Goal: Task Accomplishment & Management: Manage account settings

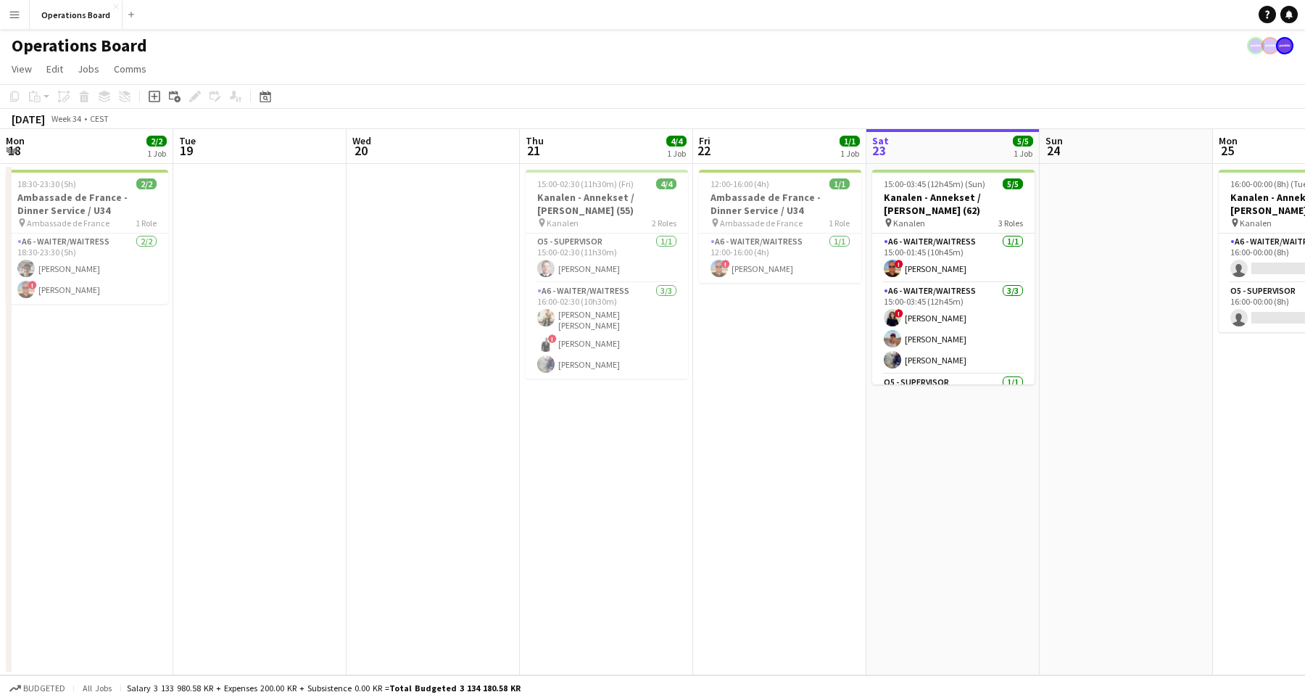
click at [884, 182] on span "15:00-03:45 (12h45m) (Sun)" at bounding box center [934, 183] width 101 height 11
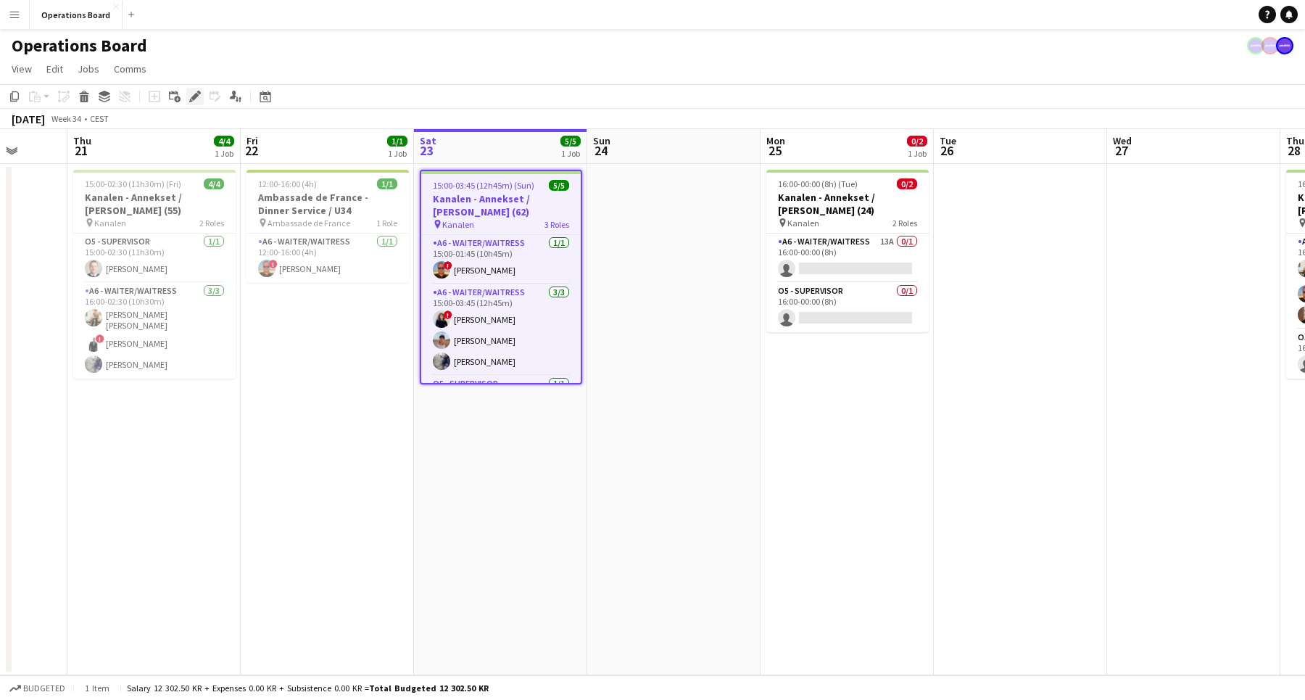
click at [195, 91] on icon "Edit" at bounding box center [195, 97] width 12 height 12
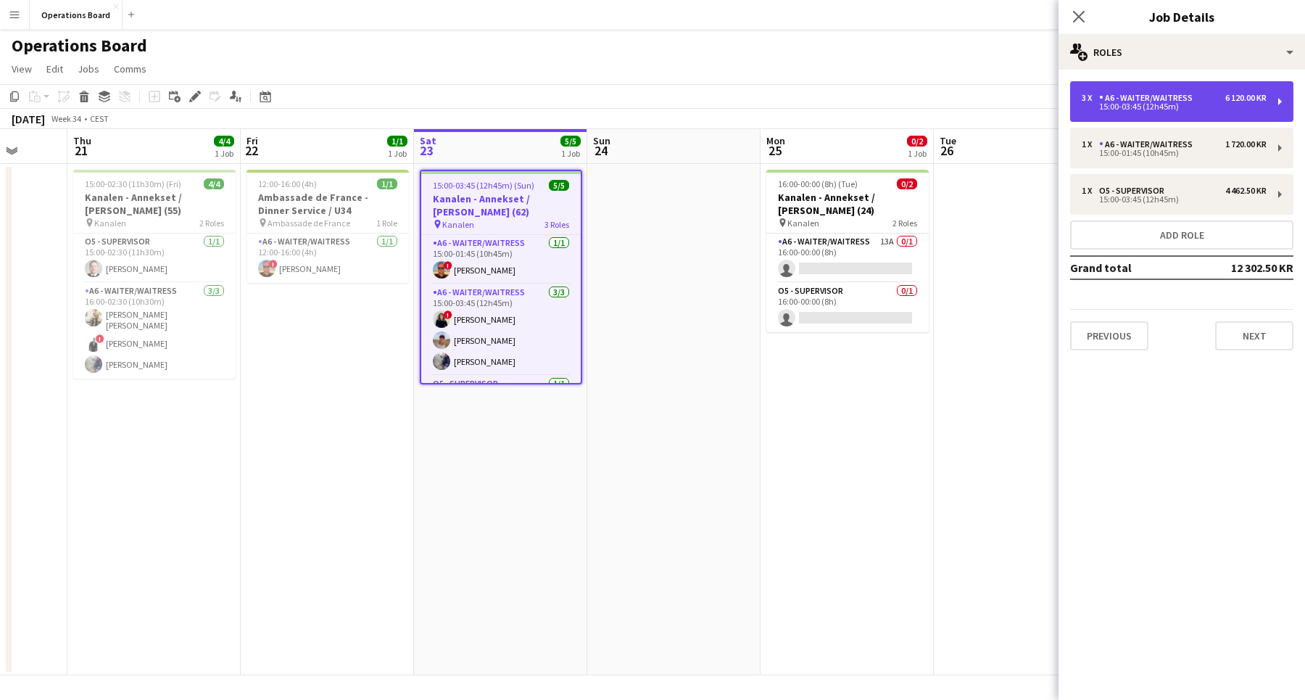
click at [1089, 110] on div "3 x A6 - WAITER/WAITRESS 6 120.00 KR 15:00-03:45 (12h45m)" at bounding box center [1181, 101] width 223 height 41
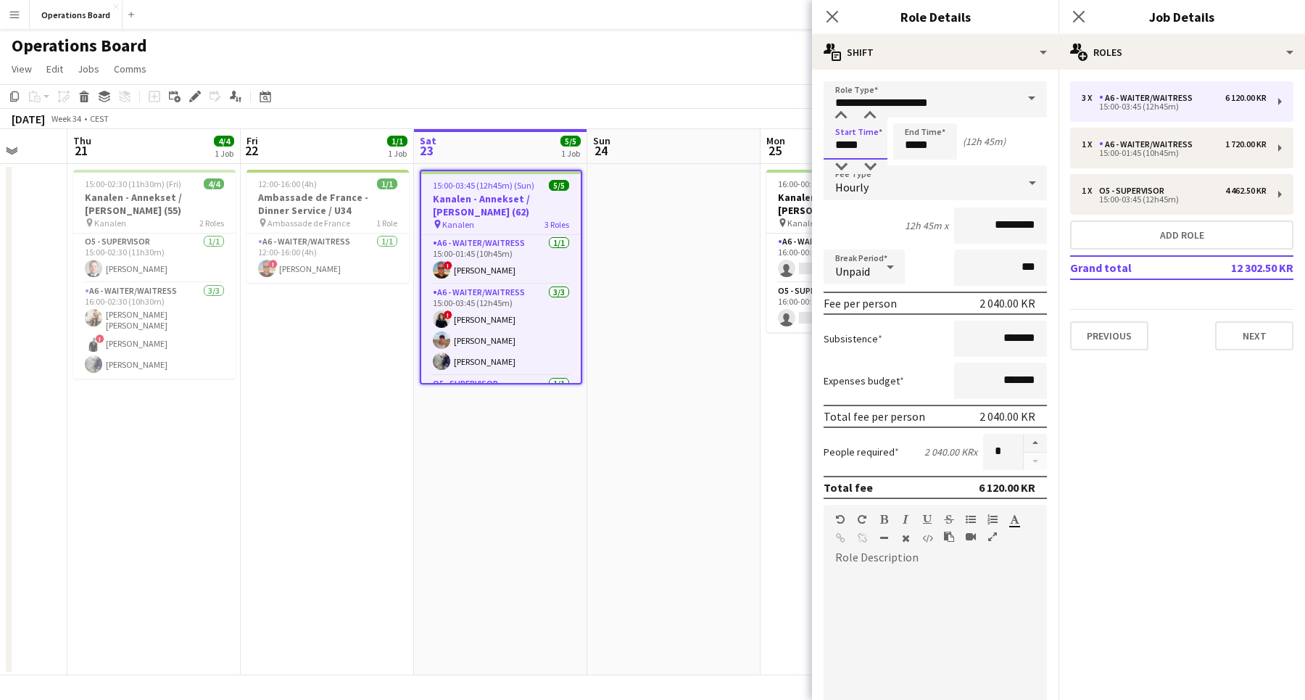
drag, startPoint x: 837, startPoint y: 147, endPoint x: 883, endPoint y: 149, distance: 46.4
click at [883, 149] on input "*****" at bounding box center [855, 141] width 64 height 36
click at [192, 96] on icon "Edit" at bounding box center [195, 97] width 12 height 12
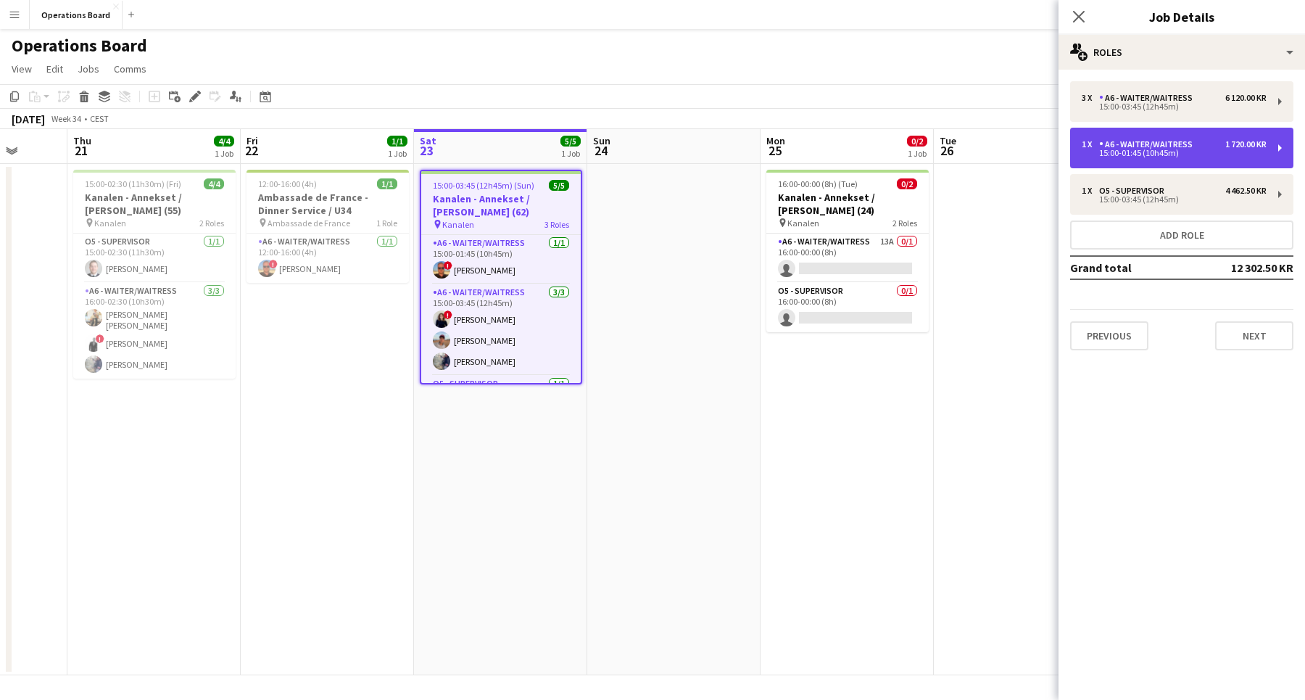
click at [1124, 157] on div "15:00-01:45 (10h45m)" at bounding box center [1174, 152] width 185 height 7
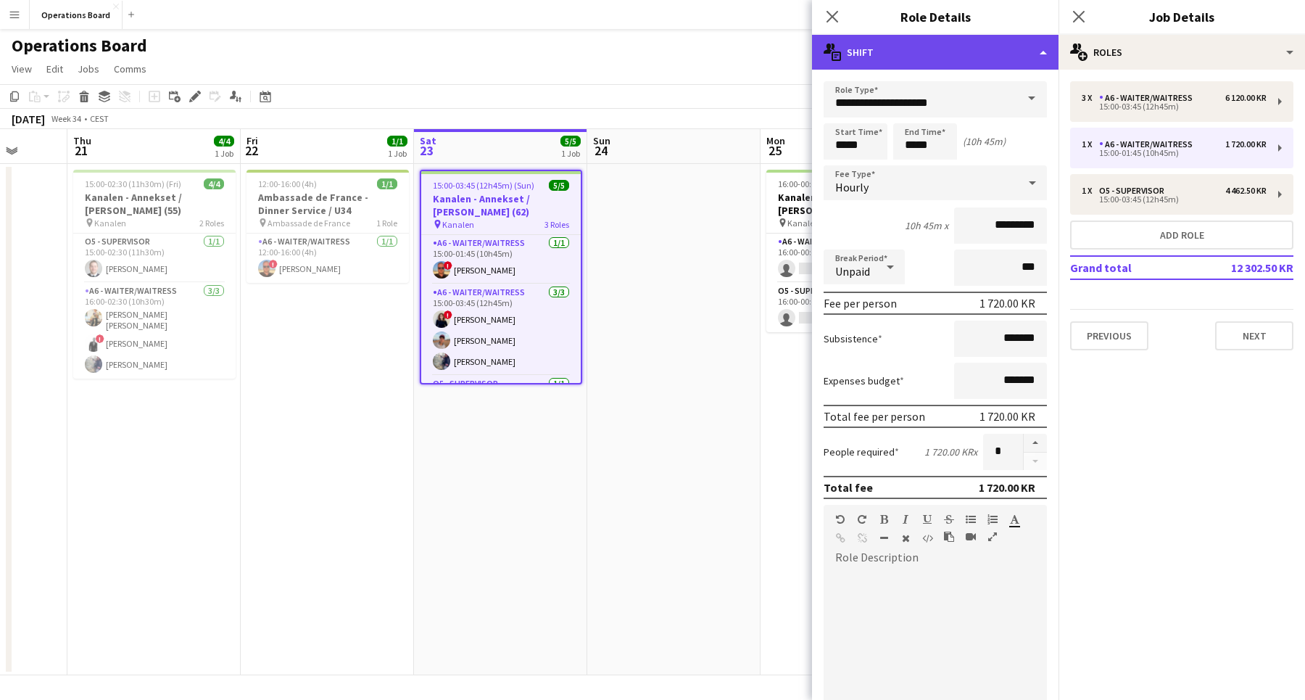
click at [937, 61] on div "multiple-actions-text Shift" at bounding box center [935, 52] width 246 height 35
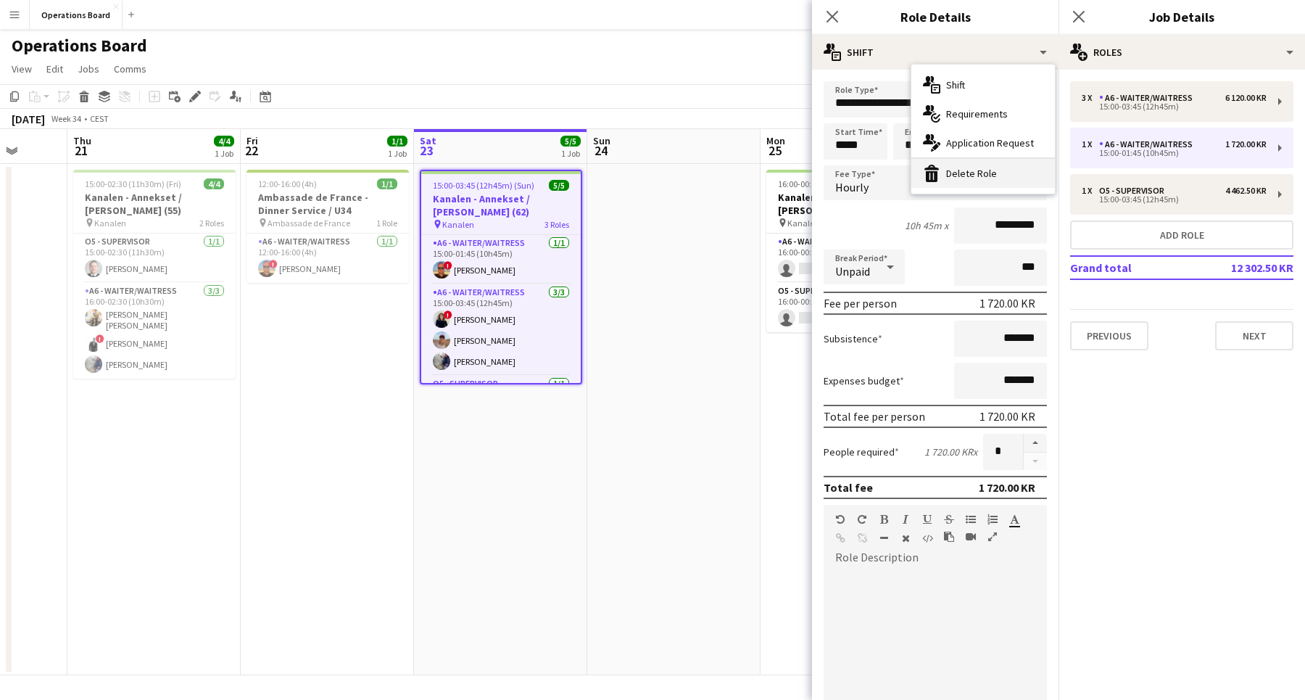
click at [943, 165] on div "bin-2 Delete Role" at bounding box center [983, 173] width 144 height 29
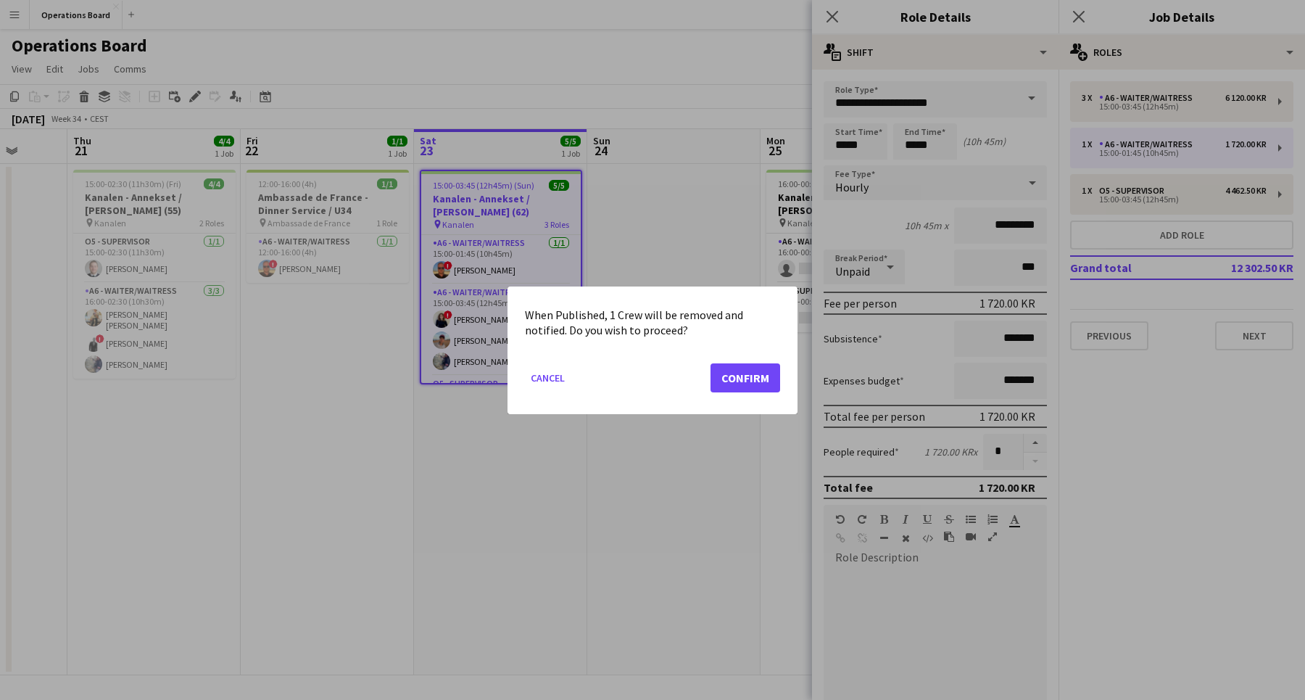
click at [752, 362] on mat-dialog-actions "Cancel Confirm" at bounding box center [652, 383] width 255 height 62
click at [741, 377] on button "Confirm" at bounding box center [745, 376] width 70 height 29
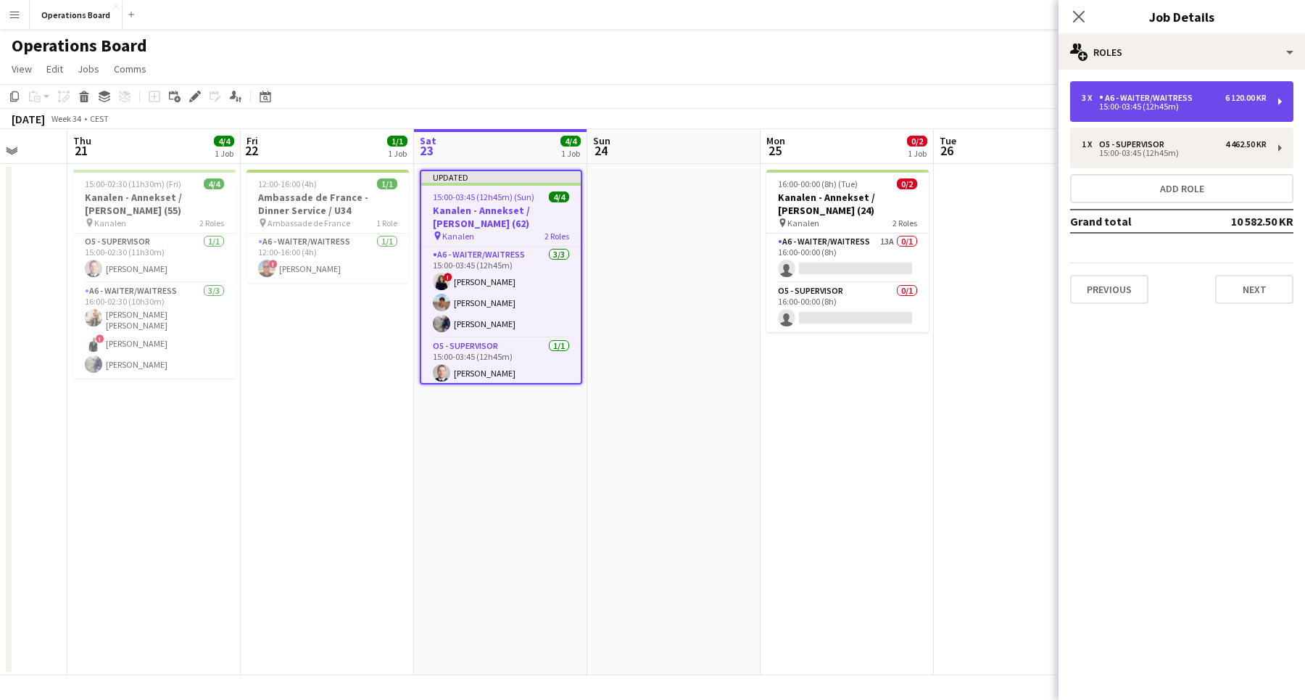
click at [1192, 113] on div "3 x A6 - WAITER/WAITRESS 6 120.00 KR 15:00-03:45 (12h45m)" at bounding box center [1181, 101] width 223 height 41
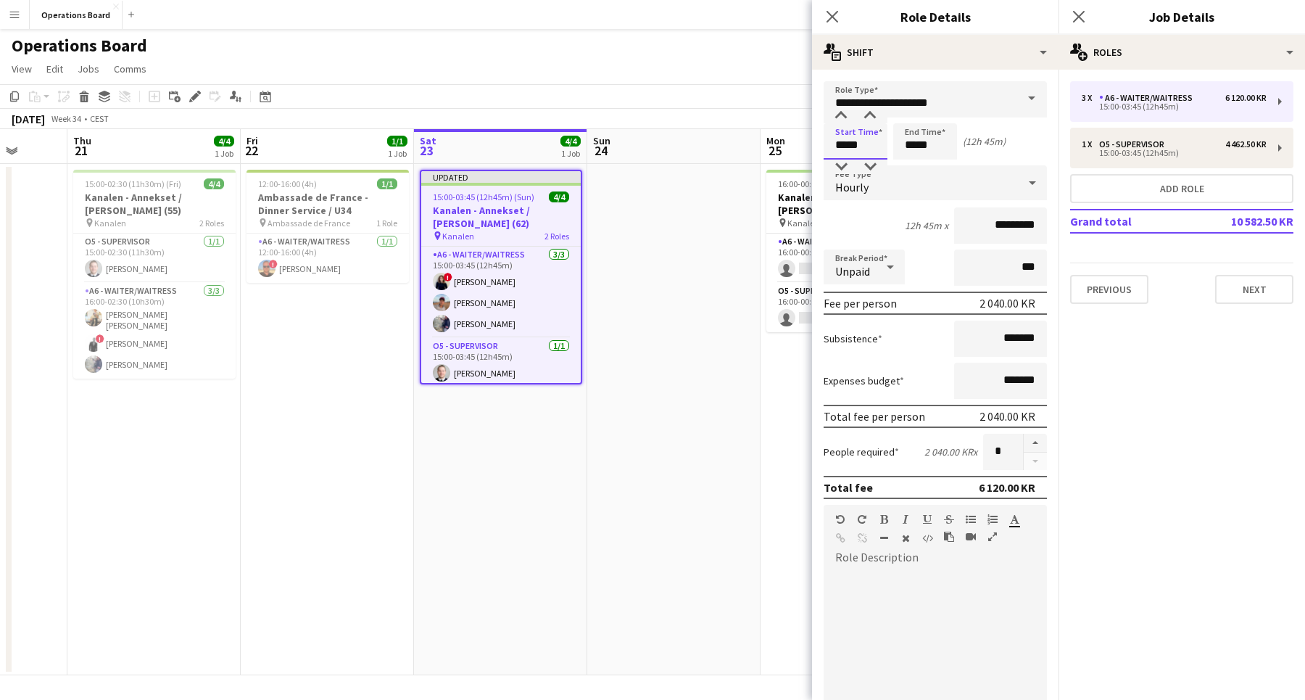
drag, startPoint x: 837, startPoint y: 148, endPoint x: 874, endPoint y: 148, distance: 37.7
click at [874, 148] on input "*****" at bounding box center [855, 141] width 64 height 36
type input "*****"
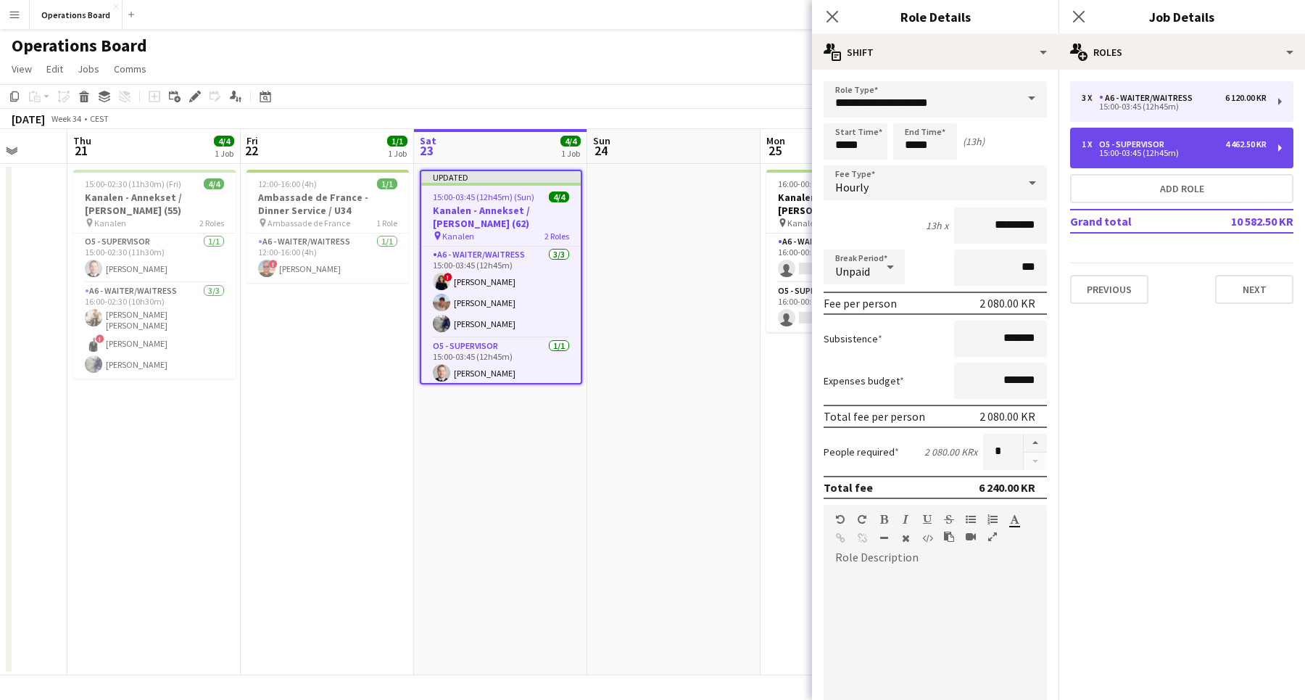
click at [1164, 140] on div "O5 - SUPERVISOR" at bounding box center [1134, 144] width 71 height 10
type input "**********"
type input "*****"
type input "*********"
type input "*"
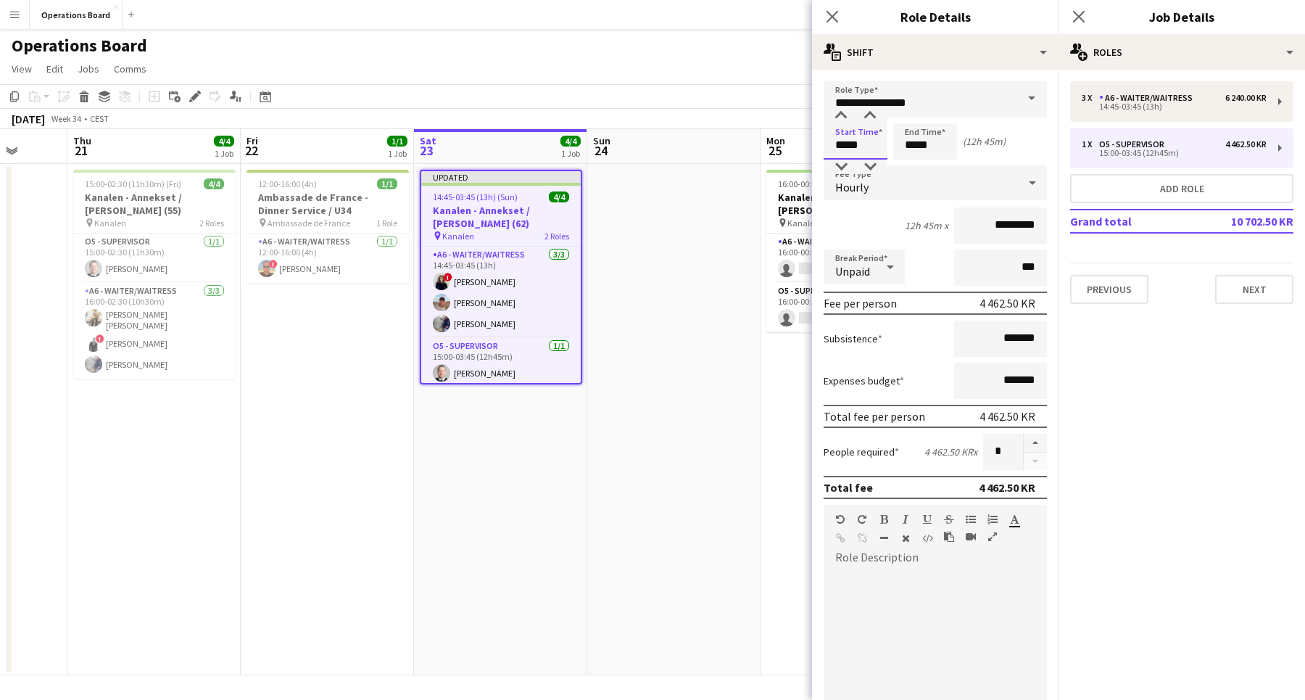
drag, startPoint x: 837, startPoint y: 141, endPoint x: 866, endPoint y: 141, distance: 28.3
click at [866, 141] on input "*****" at bounding box center [855, 141] width 64 height 36
type input "*****"
click at [1141, 368] on mat-expansion-panel "pencil3 General details 3 x A6 - WAITER/WAITRESS 6 240.00 KR 14:45-03:45 (13h) …" at bounding box center [1181, 385] width 246 height 630
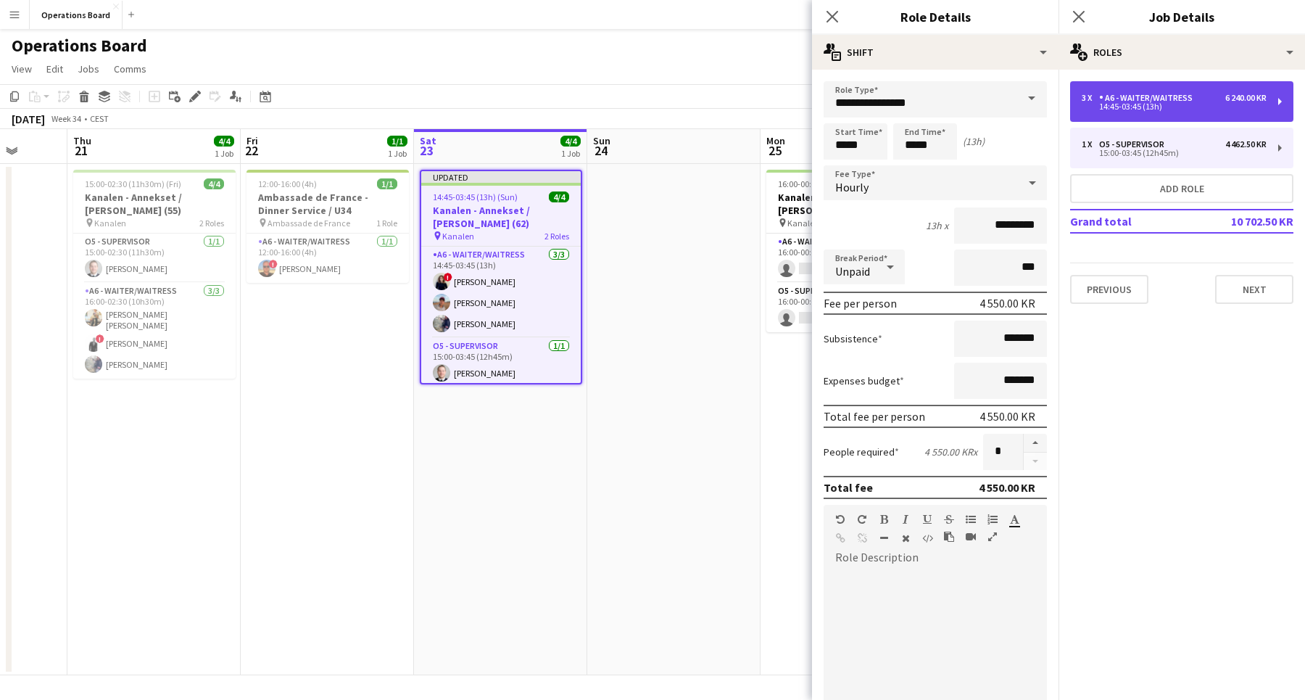
click at [1135, 112] on div "3 x A6 - WAITER/WAITRESS 6 240.00 KR 14:45-03:45 (13h)" at bounding box center [1181, 101] width 223 height 41
type input "**********"
type input "*********"
type input "*"
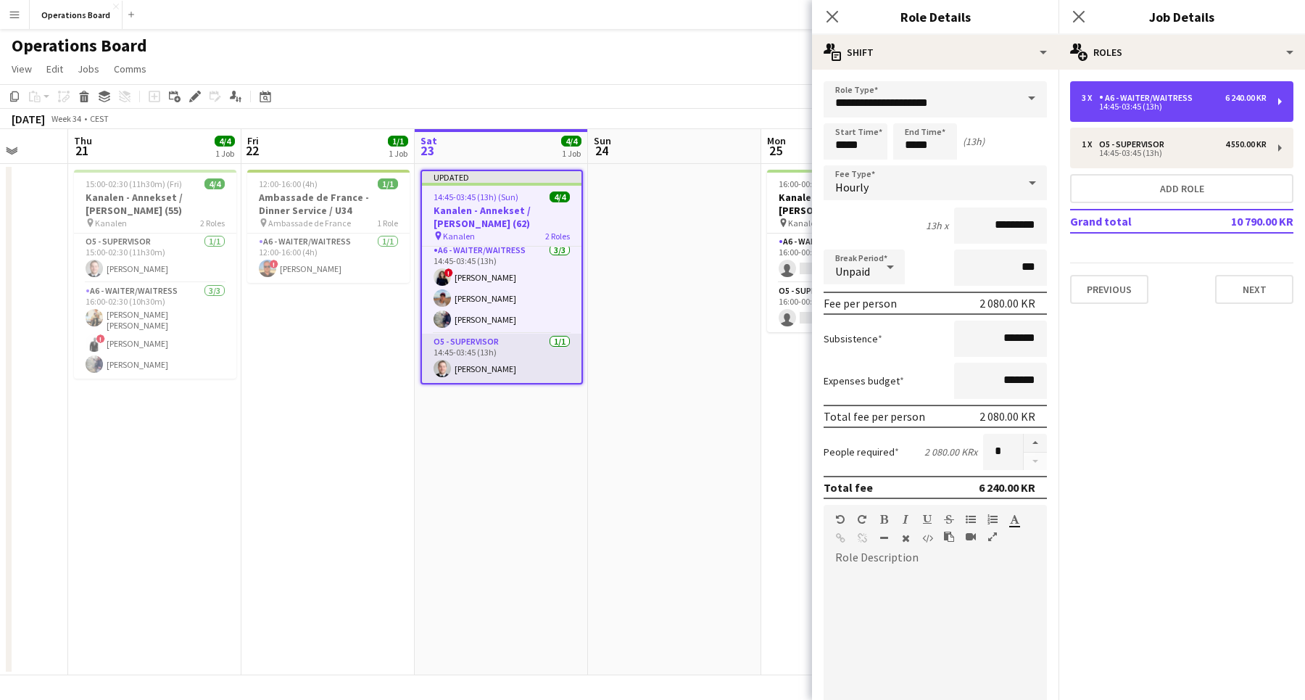
scroll to position [4, 0]
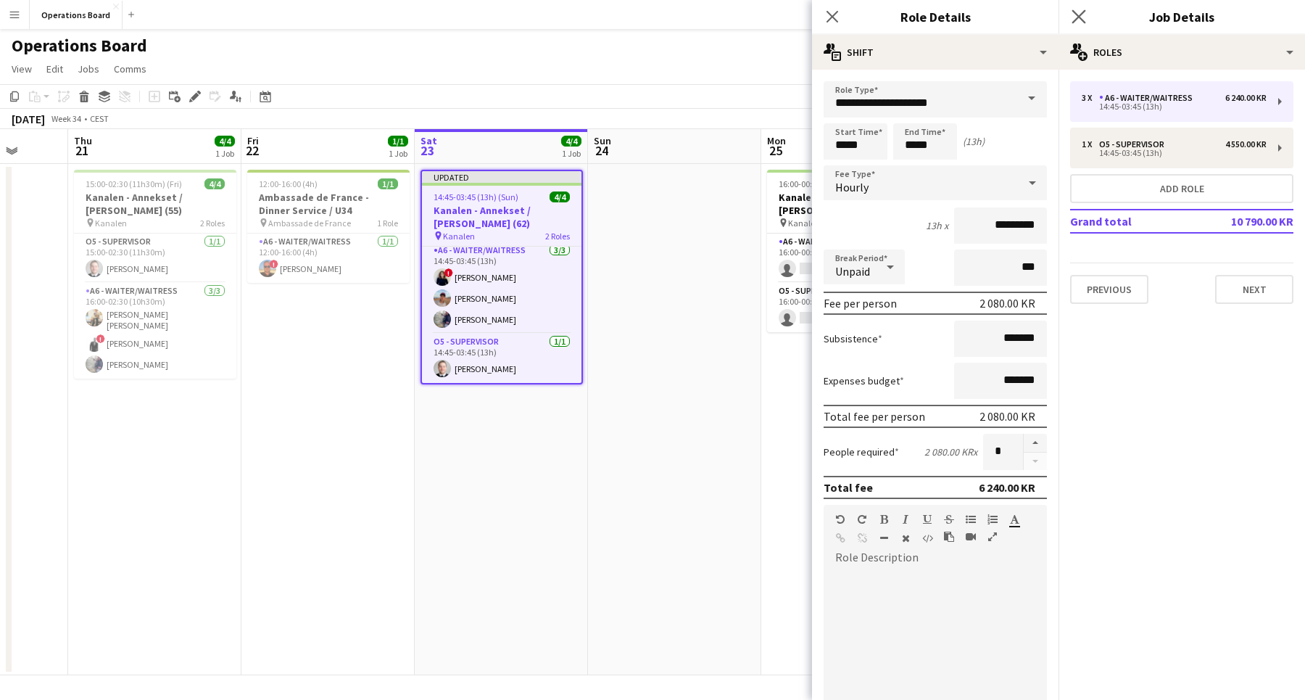
click at [1087, 18] on app-icon "Close pop-in" at bounding box center [1078, 17] width 21 height 21
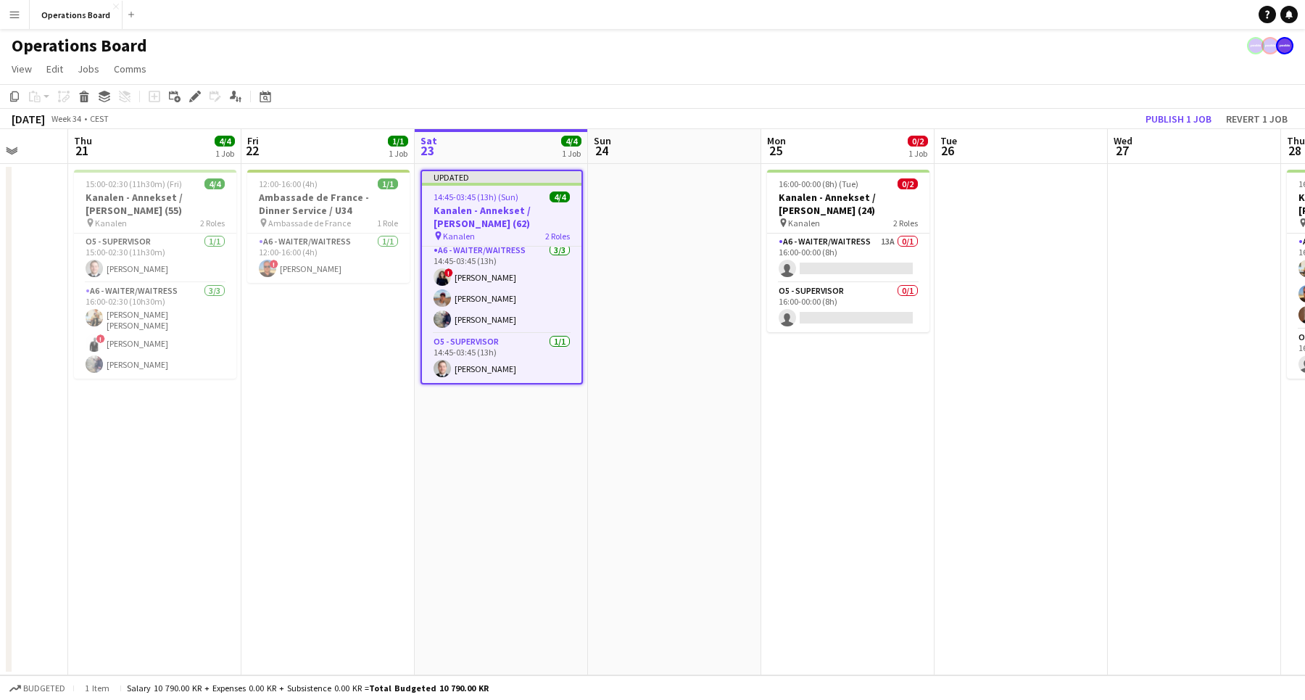
click at [1105, 62] on app-page-menu "View Day view expanded Day view collapsed Month view Date picker Jump to [DATE]…" at bounding box center [652, 71] width 1305 height 28
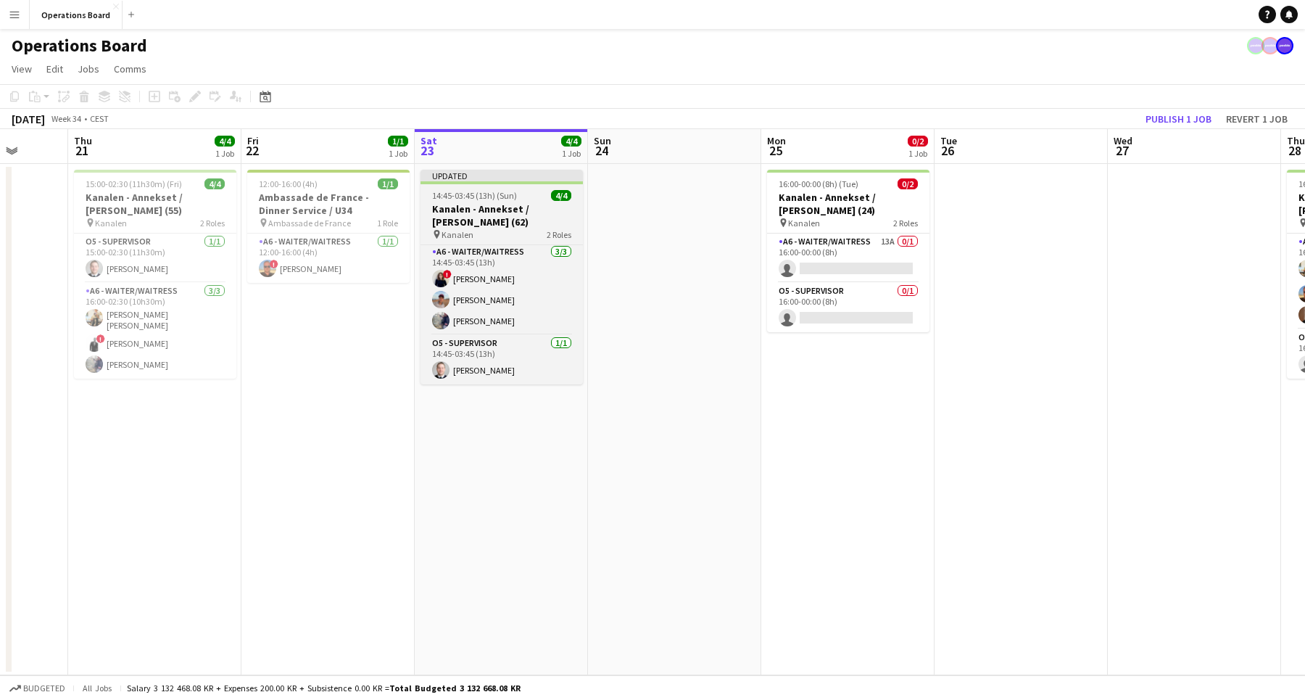
click at [485, 225] on h3 "Kanalen - Annekset / [PERSON_NAME] (62)" at bounding box center [501, 215] width 162 height 26
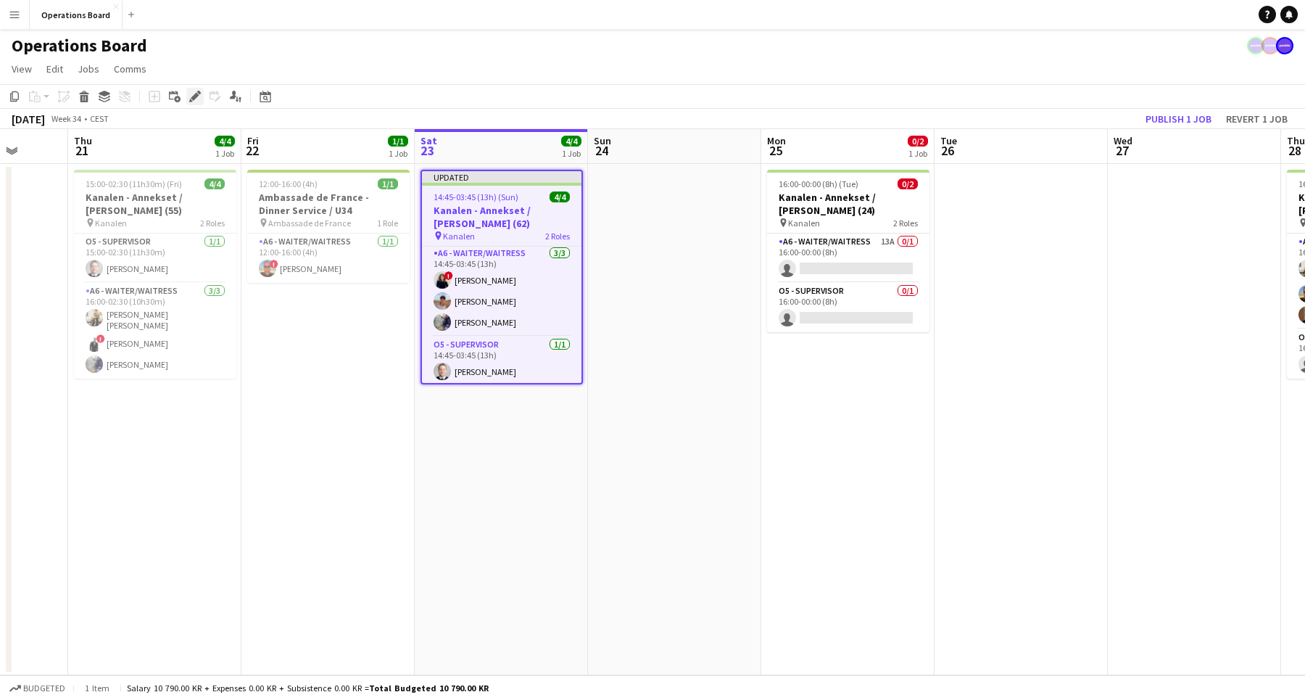
click at [188, 97] on div "Edit" at bounding box center [194, 96] width 17 height 17
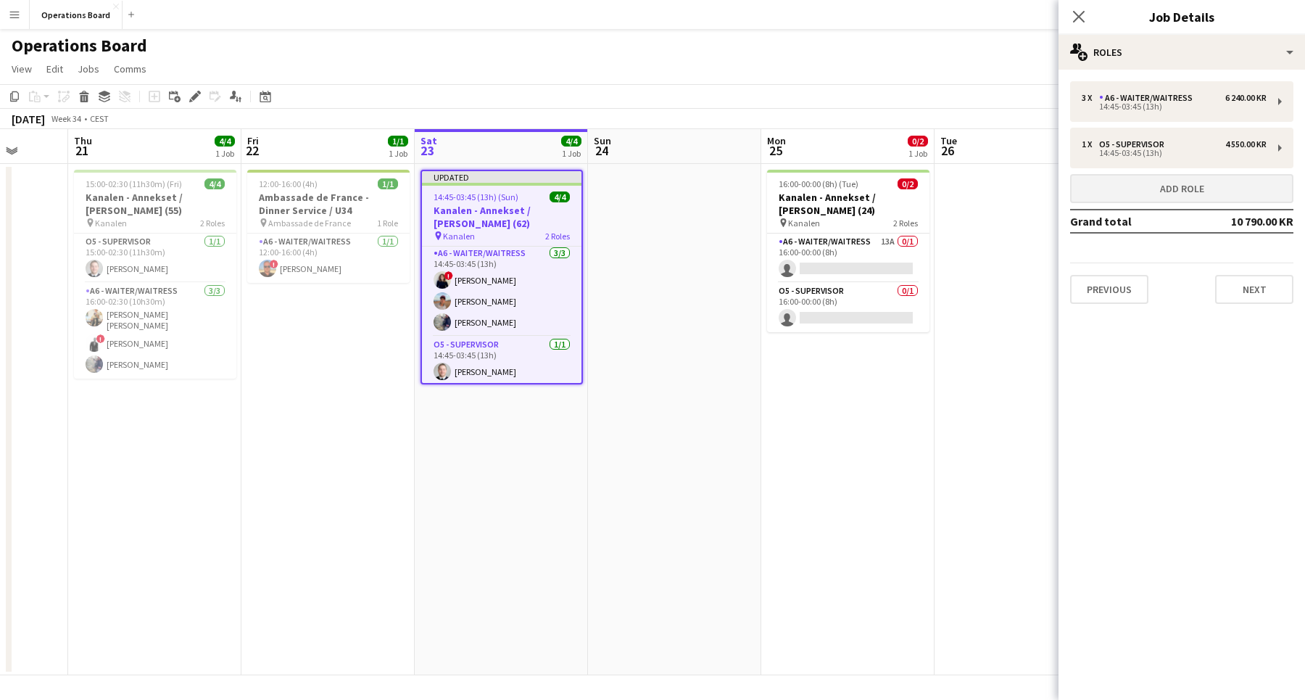
click at [1197, 187] on button "Add role" at bounding box center [1181, 188] width 223 height 29
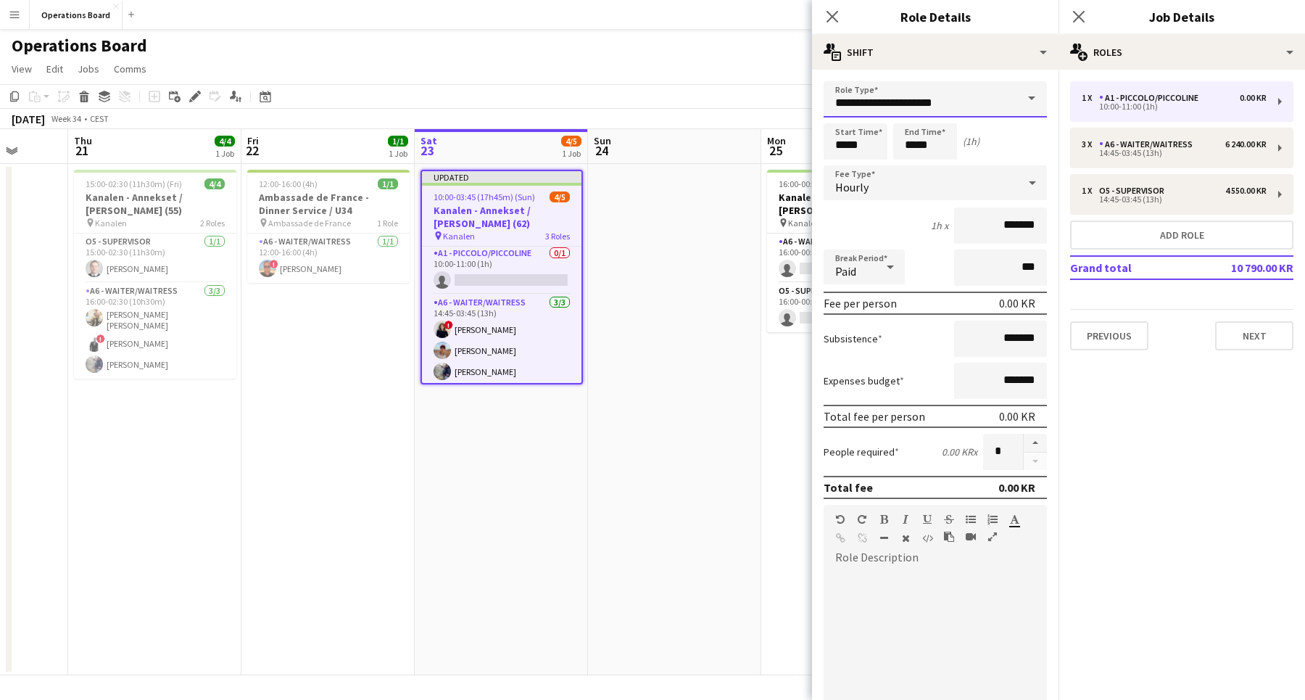
click at [889, 108] on input "**********" at bounding box center [934, 99] width 223 height 36
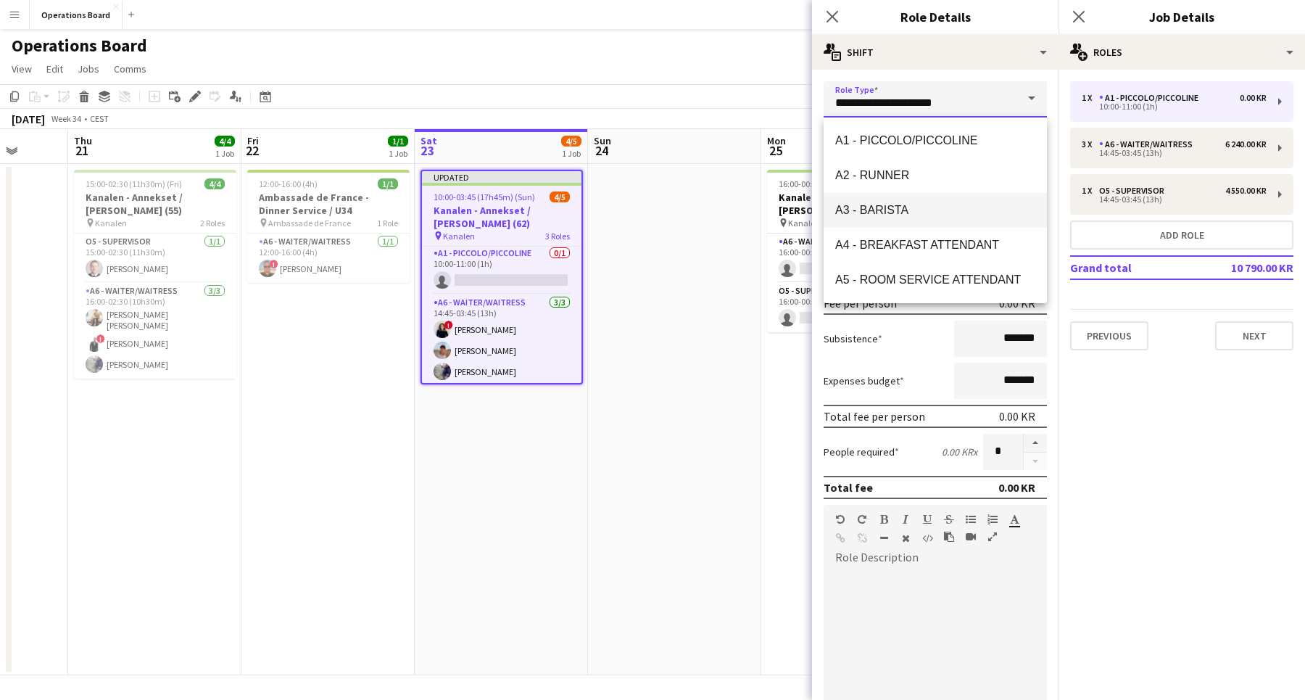
scroll to position [112, 0]
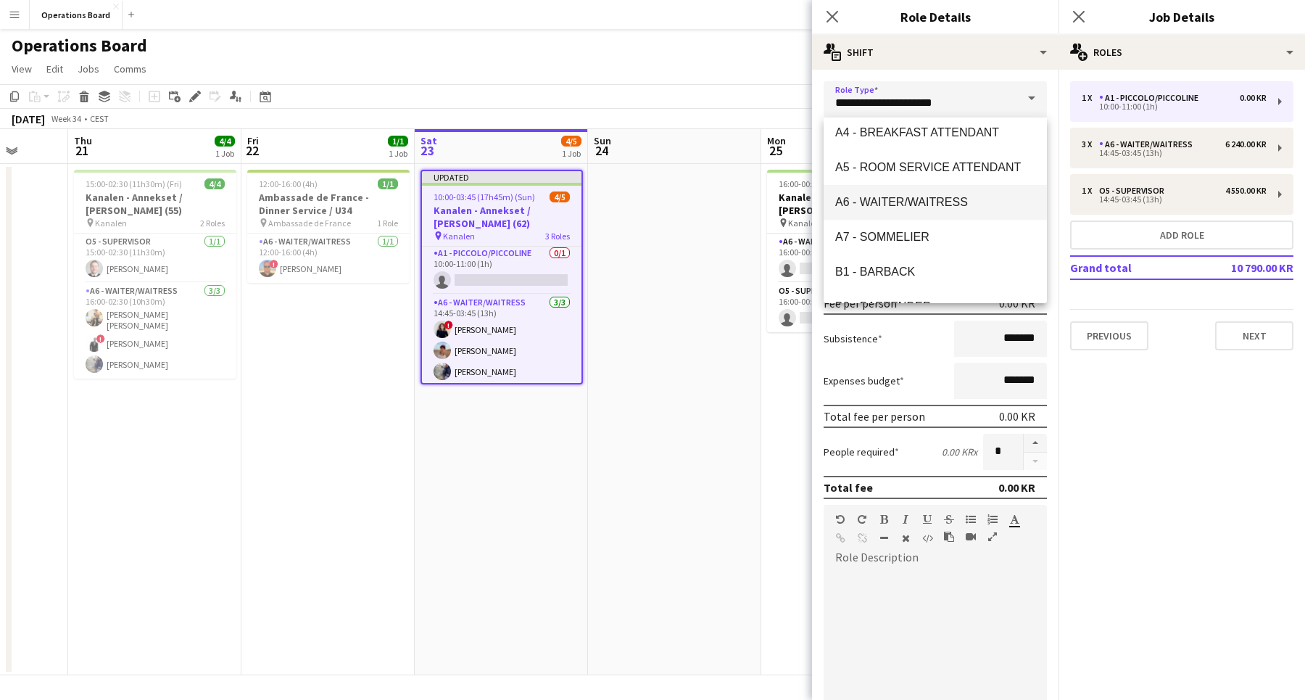
click at [905, 203] on span "A6 - WAITER/WAITRESS" at bounding box center [935, 202] width 200 height 14
type input "**********"
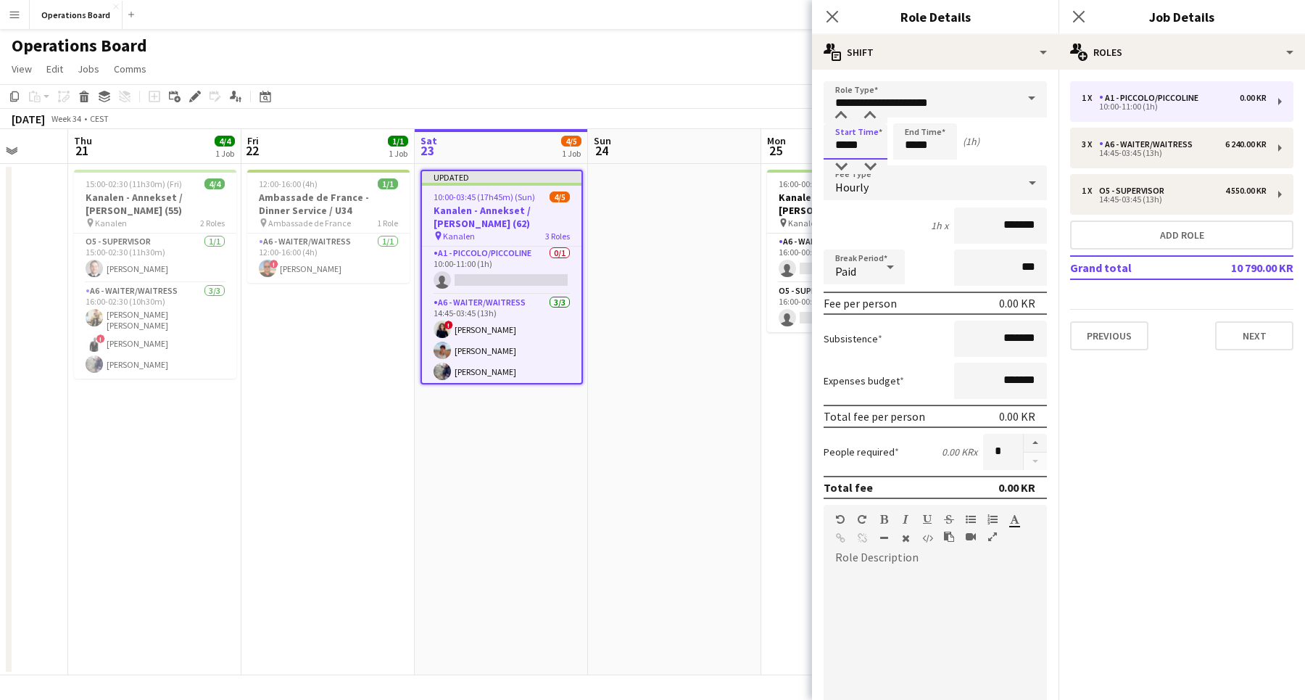
click at [865, 151] on input "*****" at bounding box center [855, 141] width 64 height 36
type input "*****"
click at [944, 144] on input "*****" at bounding box center [925, 141] width 64 height 36
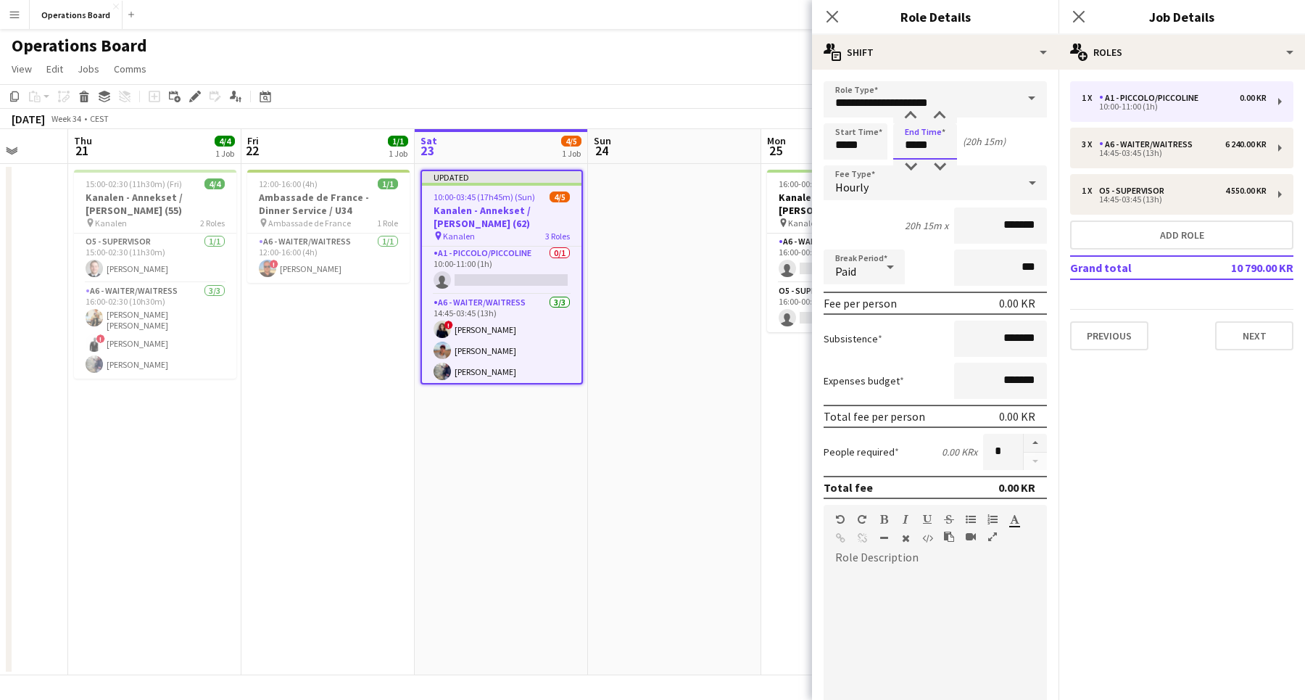
click at [944, 144] on input "*****" at bounding box center [925, 141] width 64 height 36
type input "*****"
click at [979, 216] on input "*******" at bounding box center [1000, 225] width 93 height 36
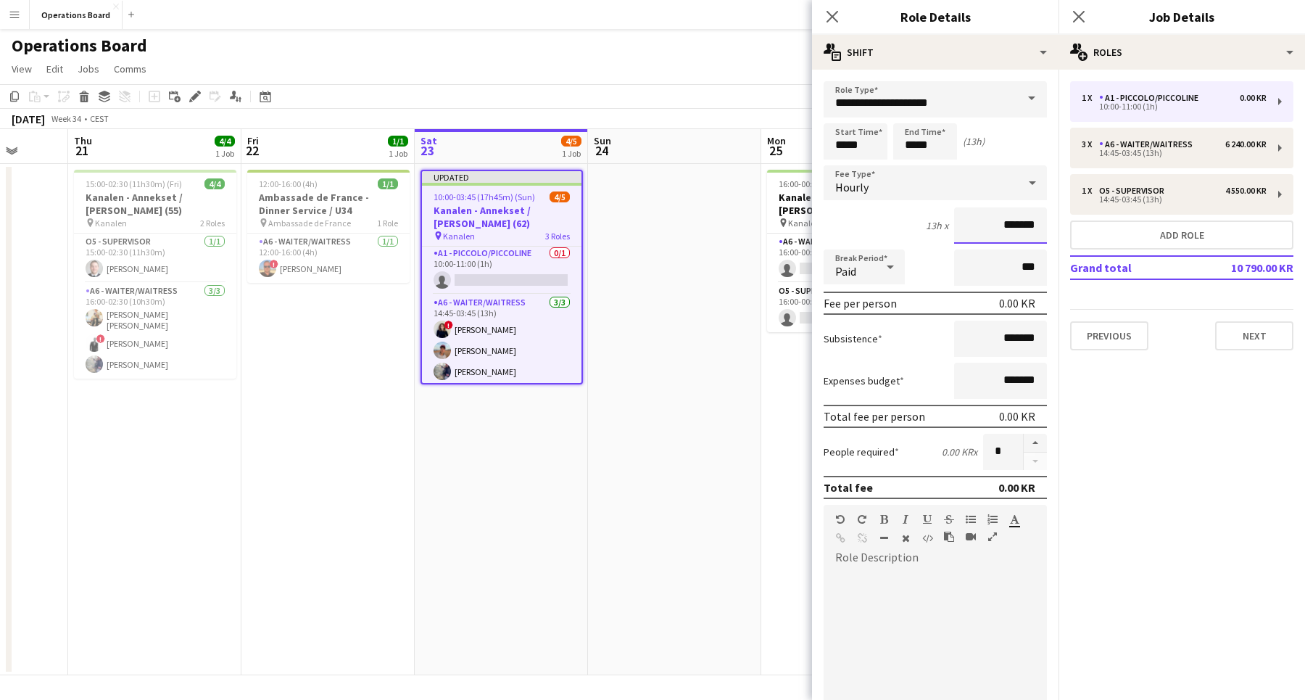
click at [979, 216] on input "*******" at bounding box center [1000, 225] width 93 height 36
type input "******"
click at [932, 137] on input "*****" at bounding box center [925, 141] width 64 height 36
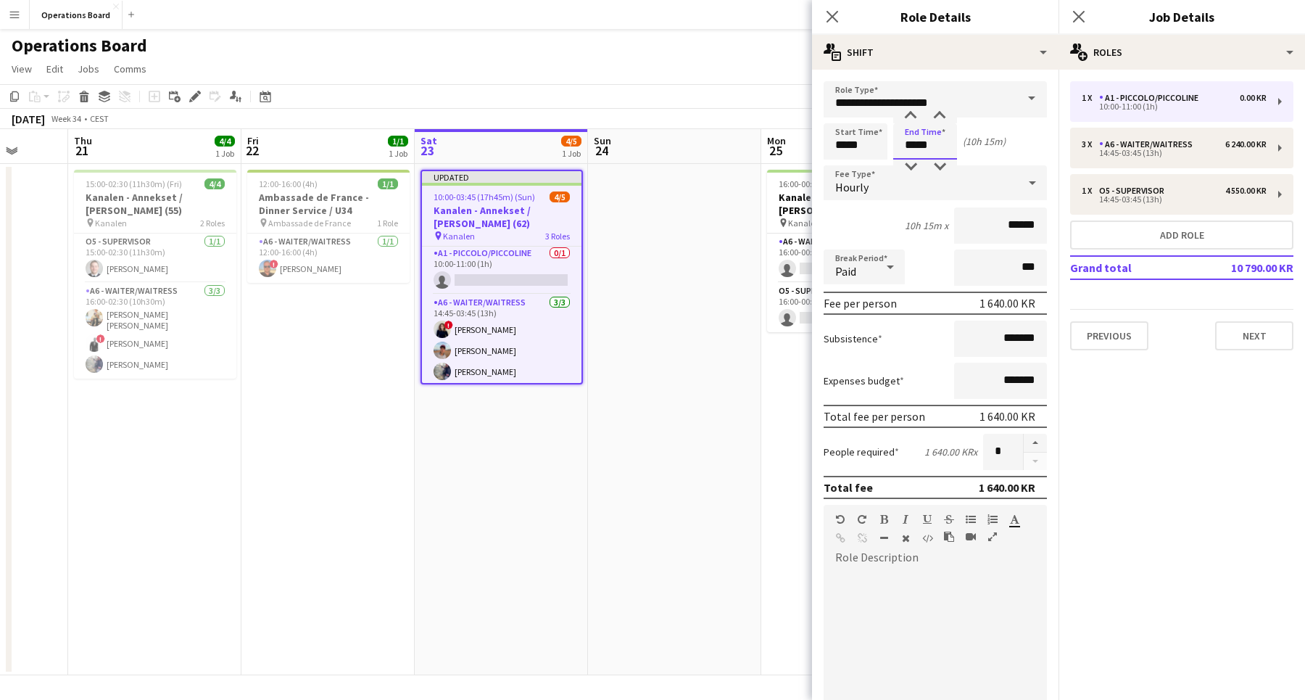
type input "*****"
click at [874, 259] on div "Paid" at bounding box center [849, 266] width 52 height 35
click at [860, 340] on span "Unpaid" at bounding box center [864, 344] width 58 height 14
click at [1079, 14] on icon "Close pop-in" at bounding box center [1078, 16] width 14 height 14
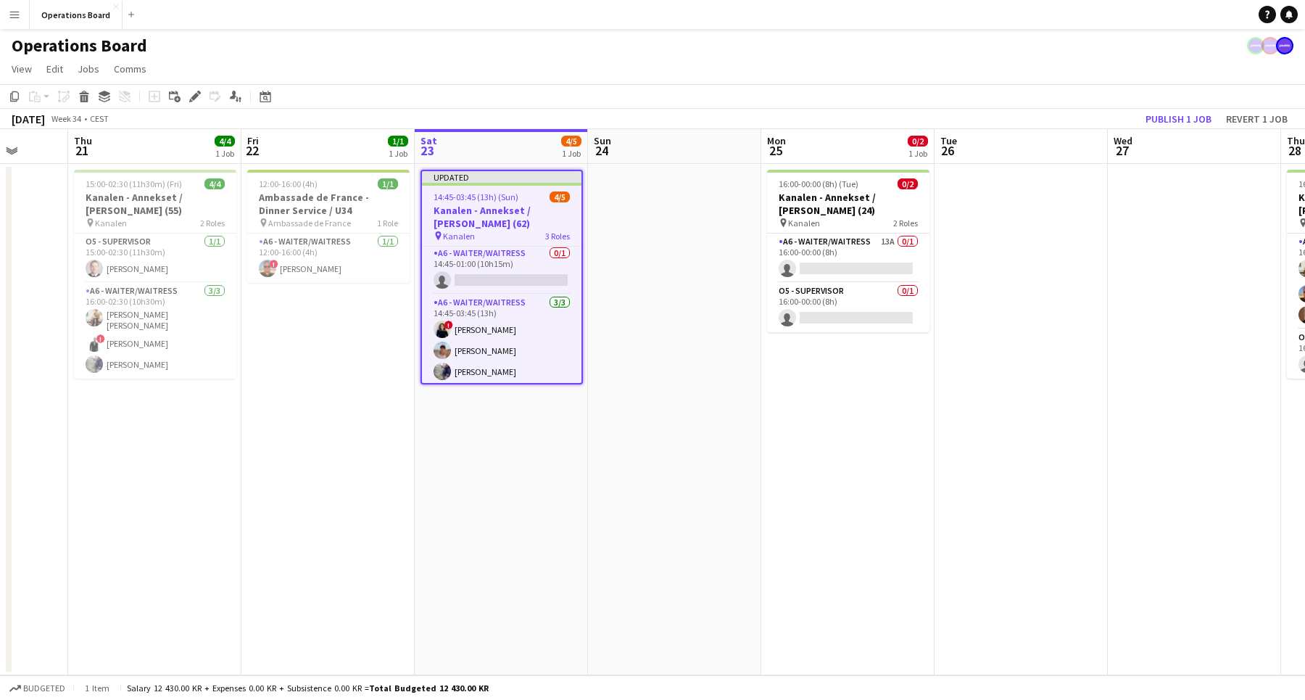
click at [1166, 106] on app-toolbar "Copy Paste Paste Command V Paste with crew Command Shift V Paste linked Job [GE…" at bounding box center [652, 96] width 1305 height 25
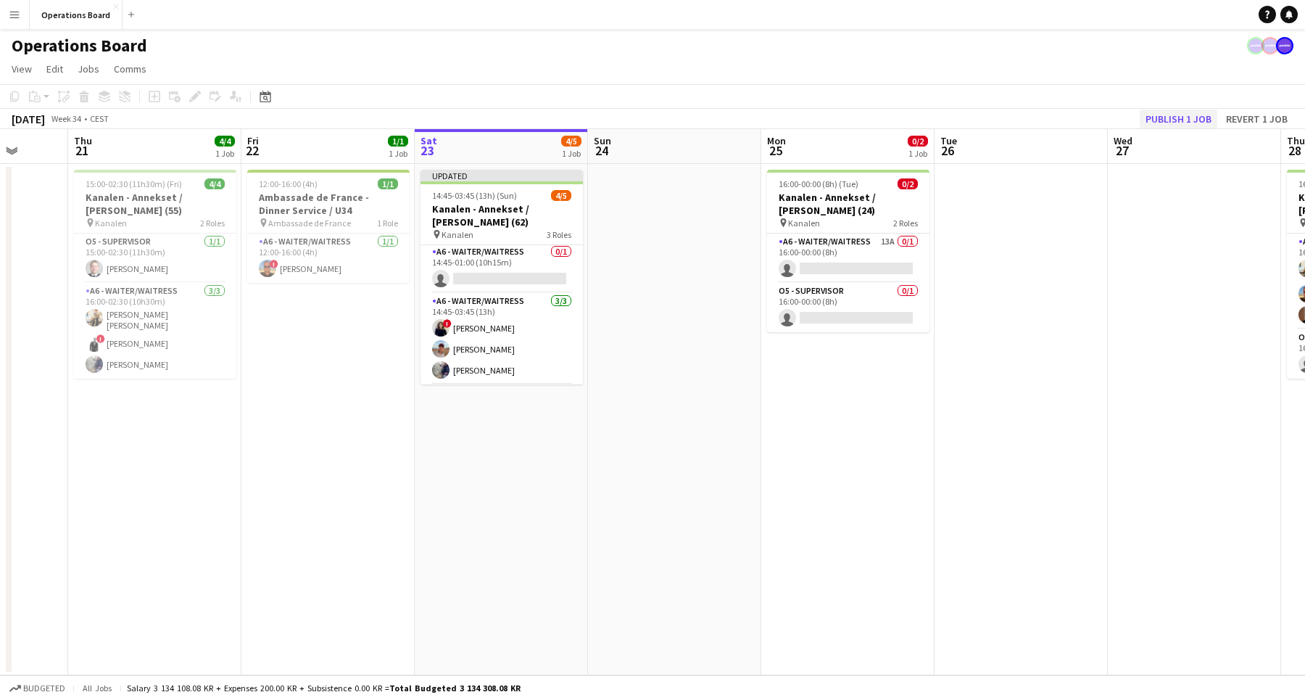
click at [1166, 115] on button "Publish 1 job" at bounding box center [1179, 118] width 78 height 19
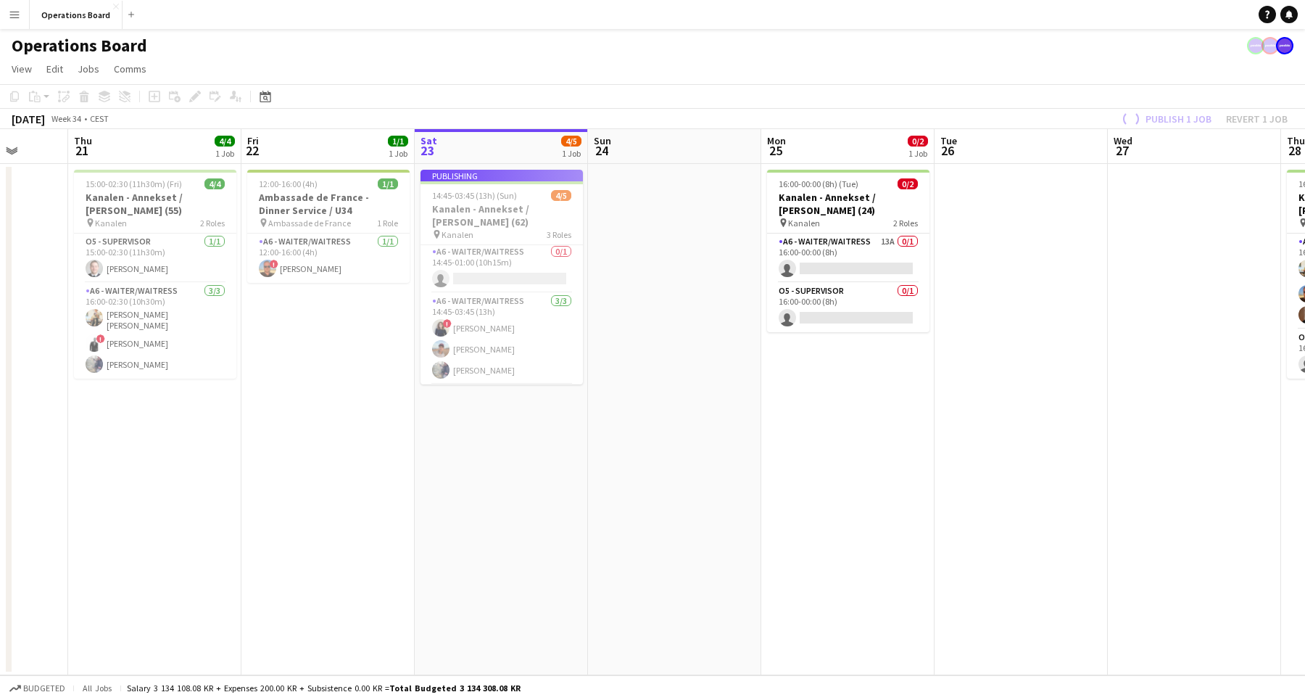
click at [1145, 54] on div "Operations Board" at bounding box center [652, 43] width 1305 height 28
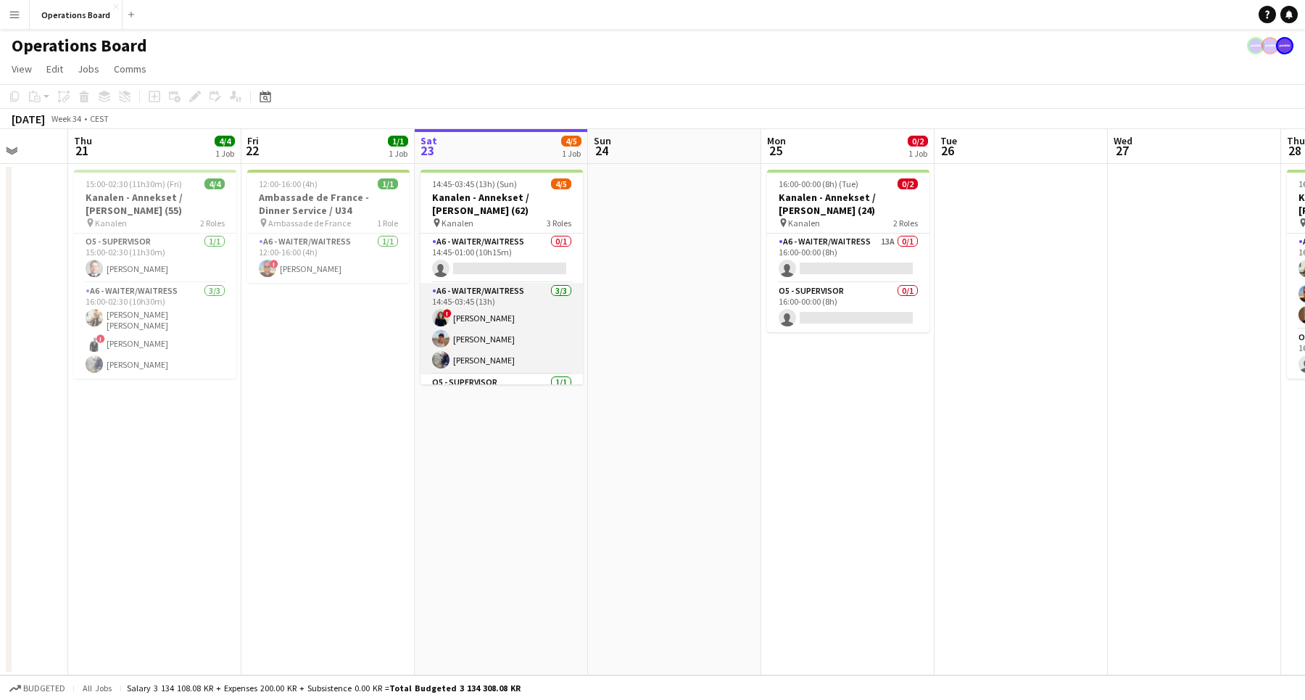
scroll to position [0, 0]
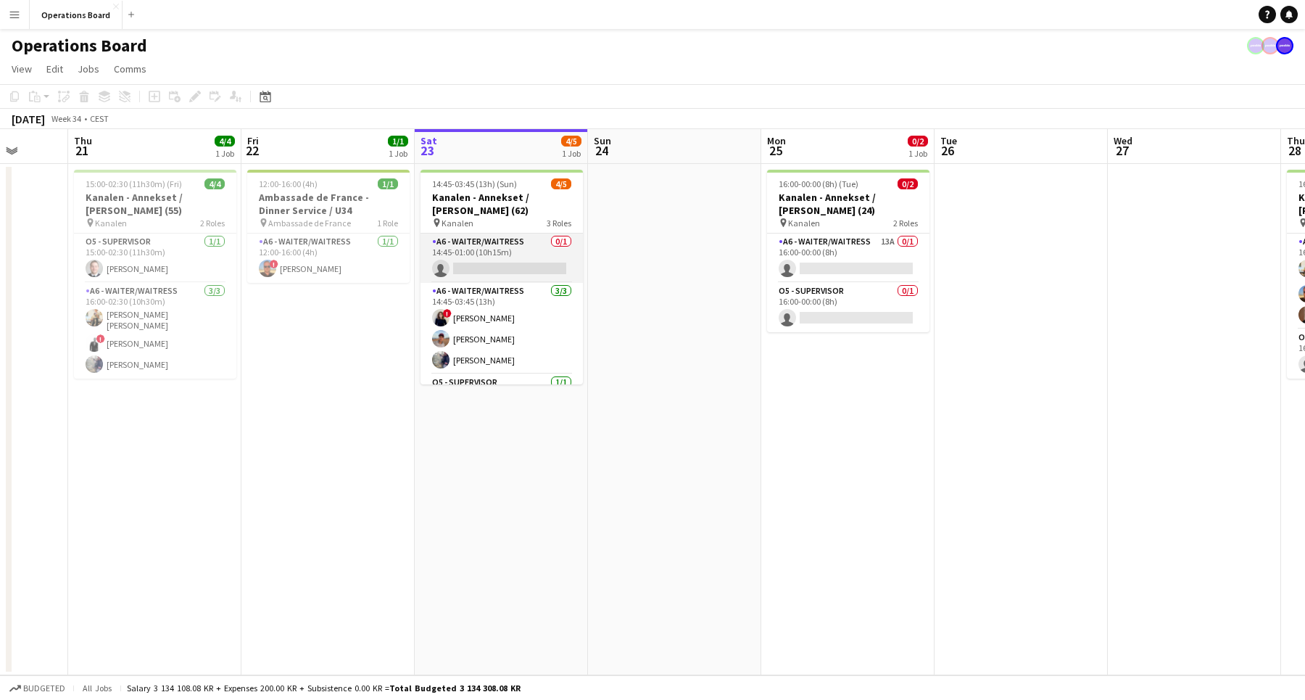
click at [481, 260] on app-card-role "A6 - WAITER/WAITRESS 0/1 14:45-01:00 (10h15m) single-neutral-actions" at bounding box center [501, 257] width 162 height 49
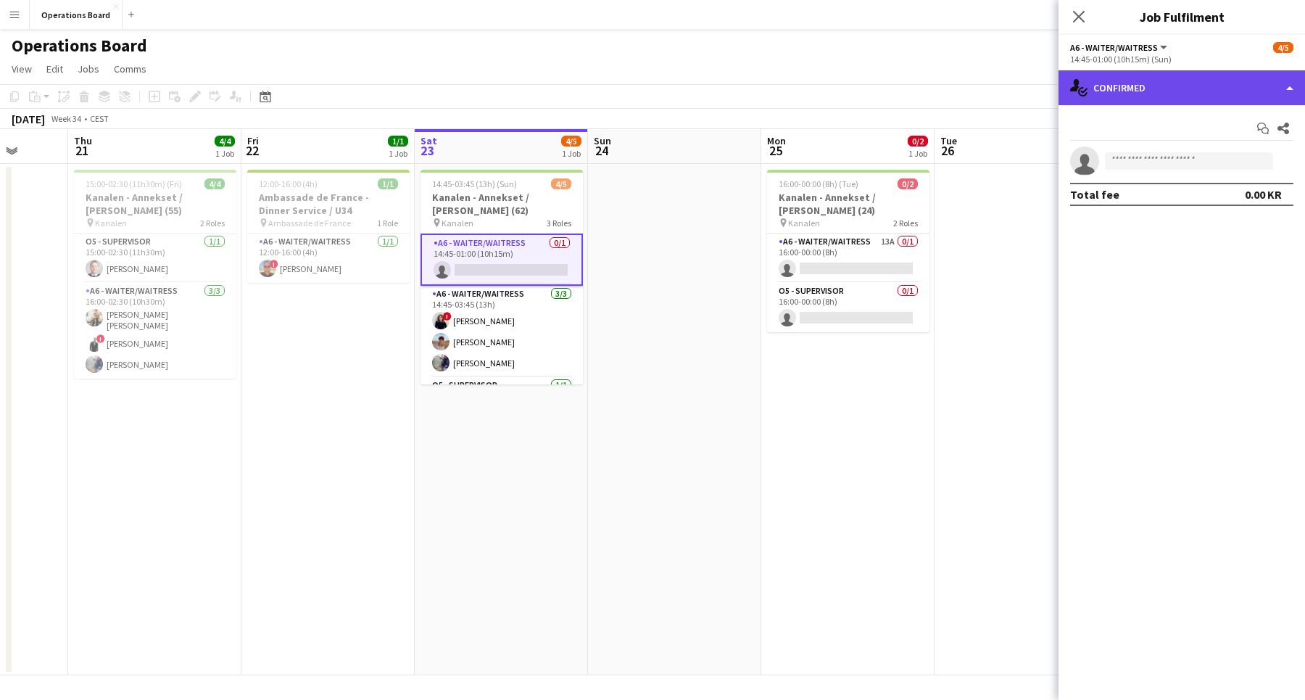
click at [1089, 88] on div "single-neutral-actions-check-2 Confirmed" at bounding box center [1181, 87] width 246 height 35
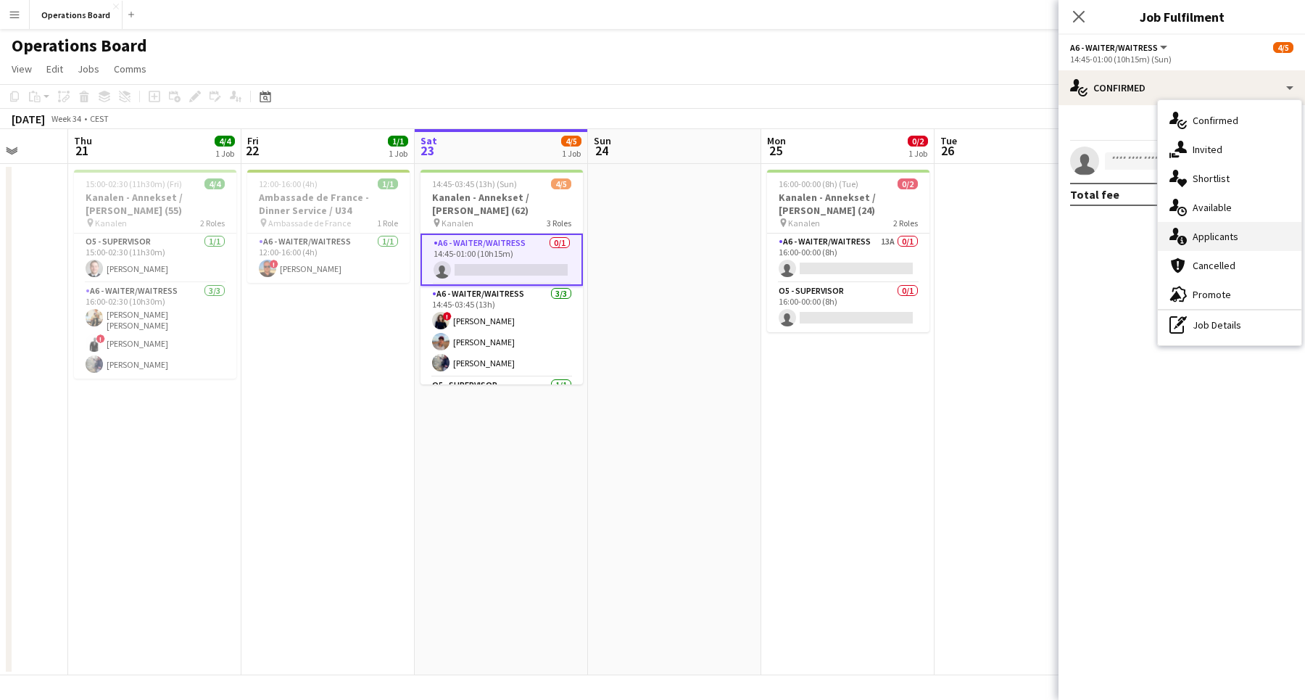
click at [1245, 241] on div "single-neutral-actions-information Applicants" at bounding box center [1230, 236] width 144 height 29
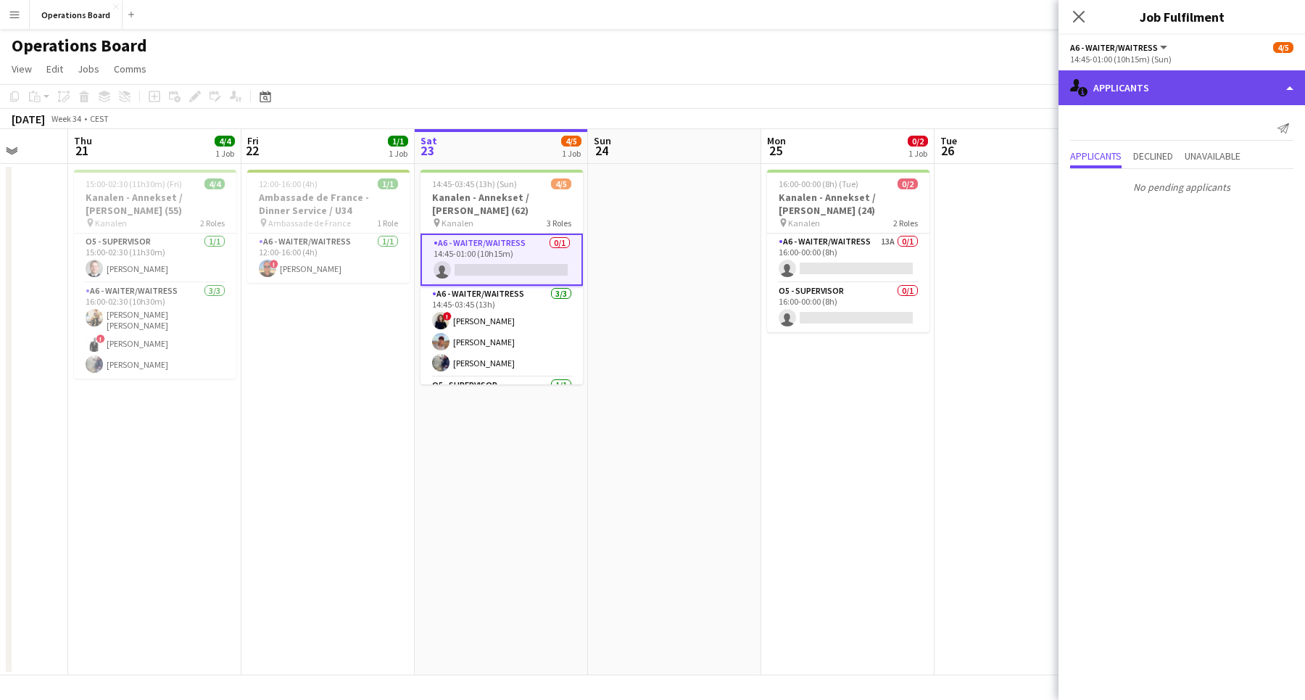
click at [1204, 79] on div "single-neutral-actions-information Applicants" at bounding box center [1181, 87] width 246 height 35
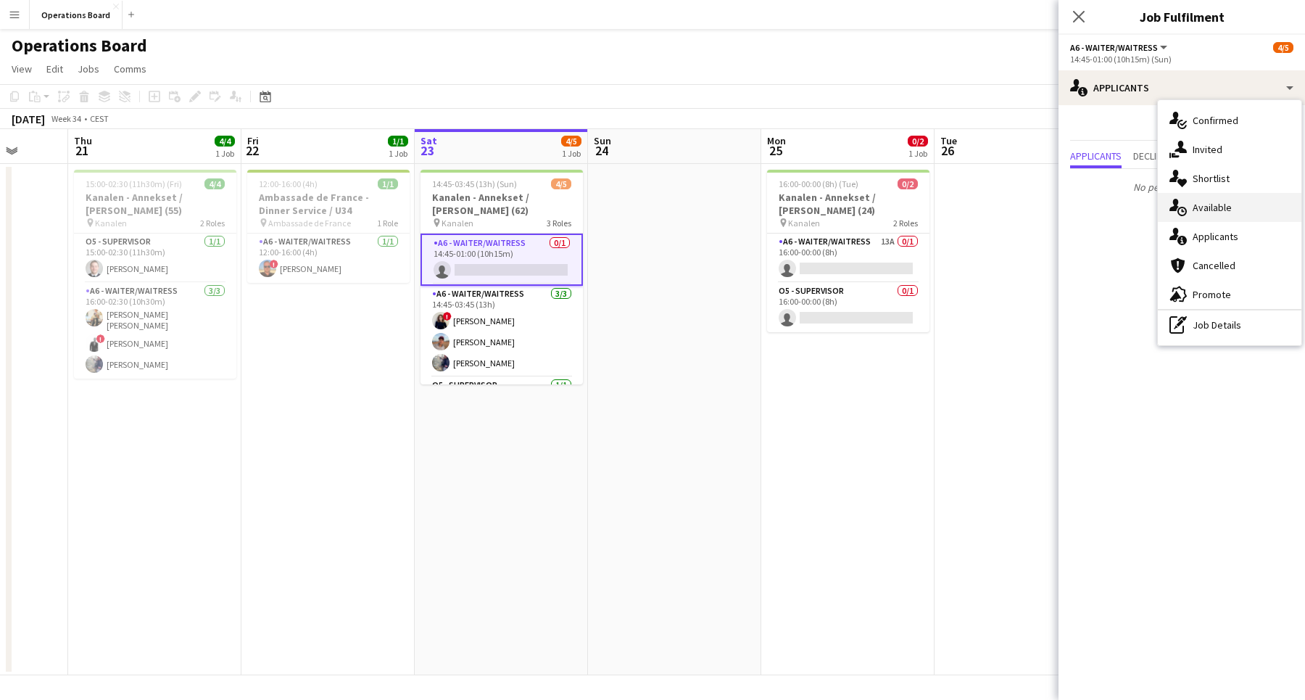
click at [1237, 201] on div "single-neutral-actions-upload Available" at bounding box center [1230, 207] width 144 height 29
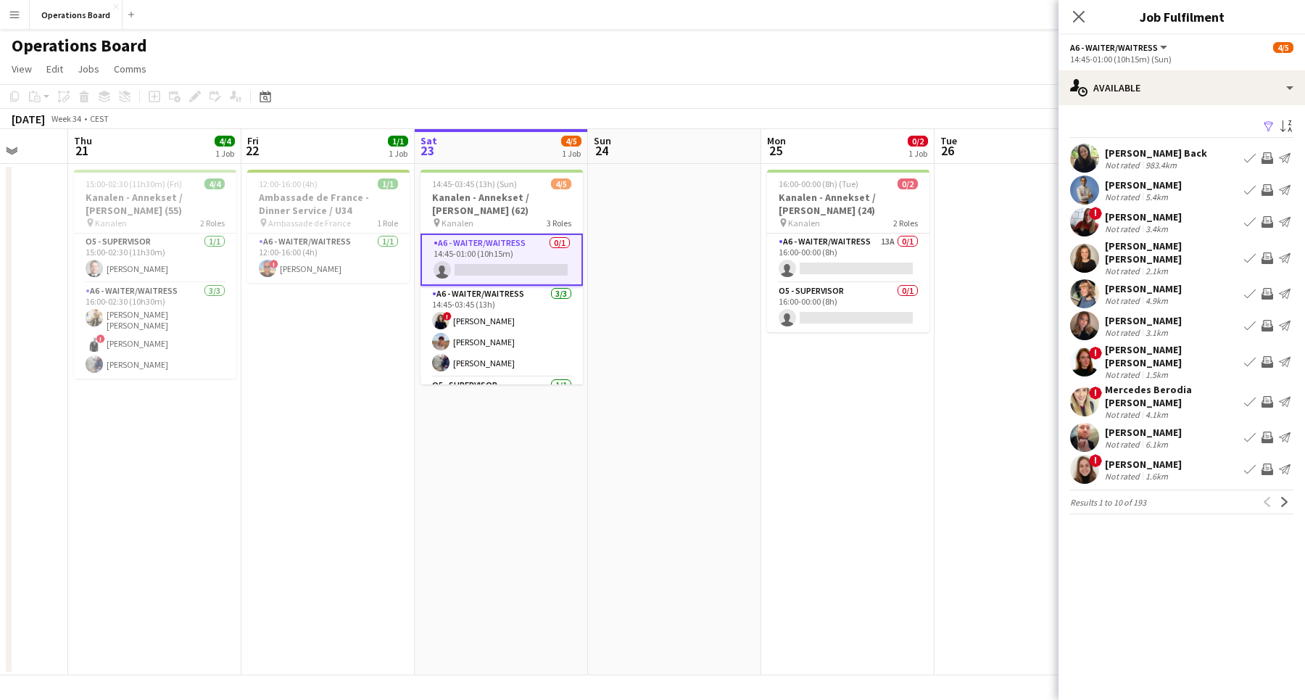
click at [1284, 489] on app-pager "Results 1 to 10 of 193 Previous Next" at bounding box center [1181, 501] width 223 height 25
click at [1284, 497] on app-icon "Next" at bounding box center [1284, 502] width 10 height 10
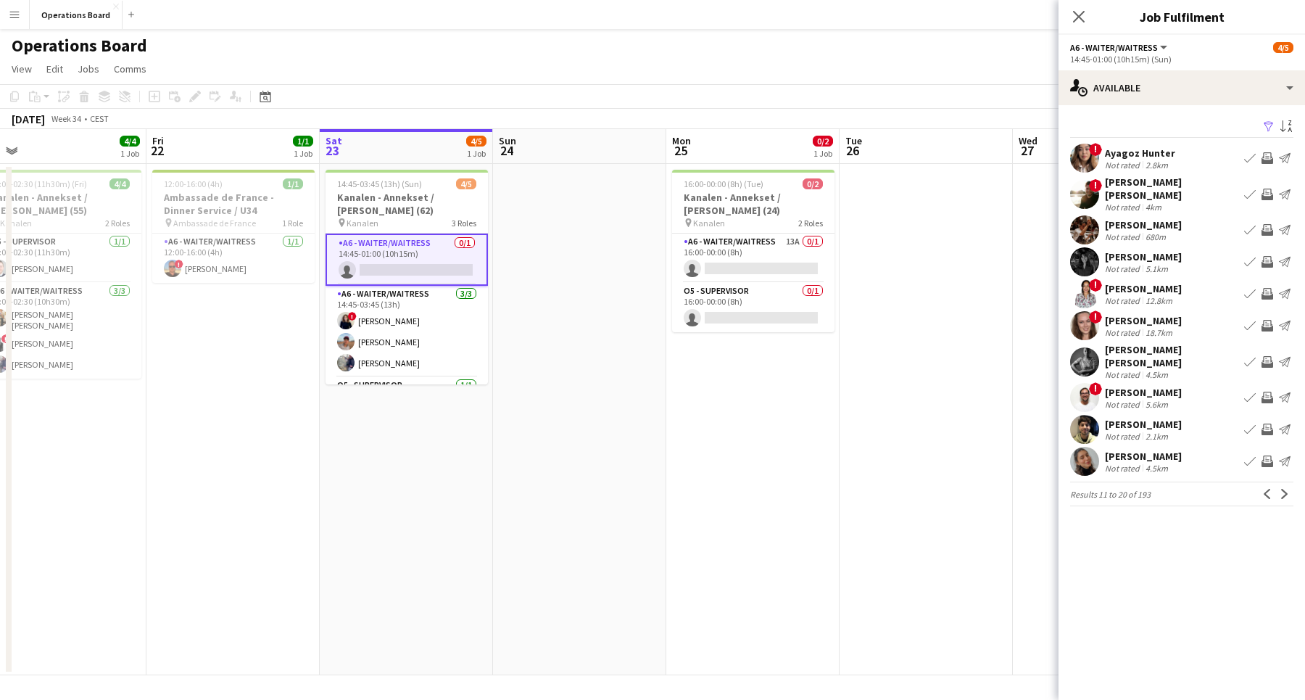
scroll to position [0, 338]
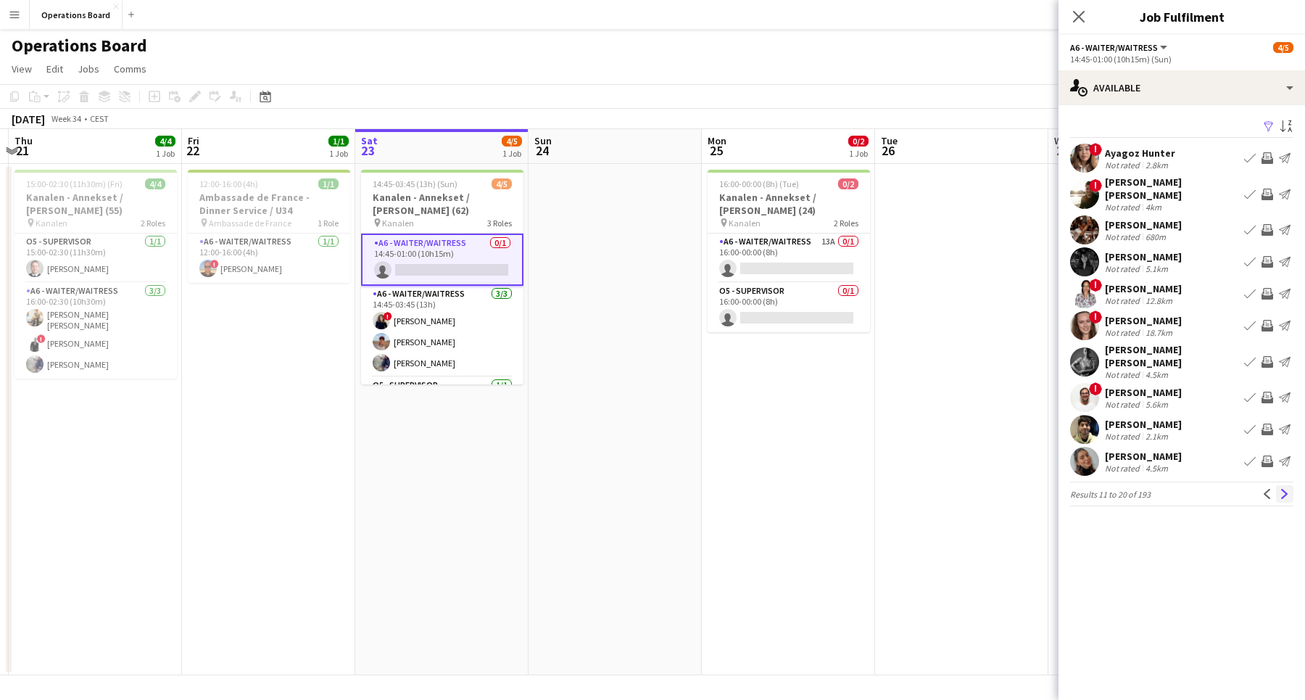
click at [1285, 489] on app-icon "Next" at bounding box center [1284, 494] width 10 height 10
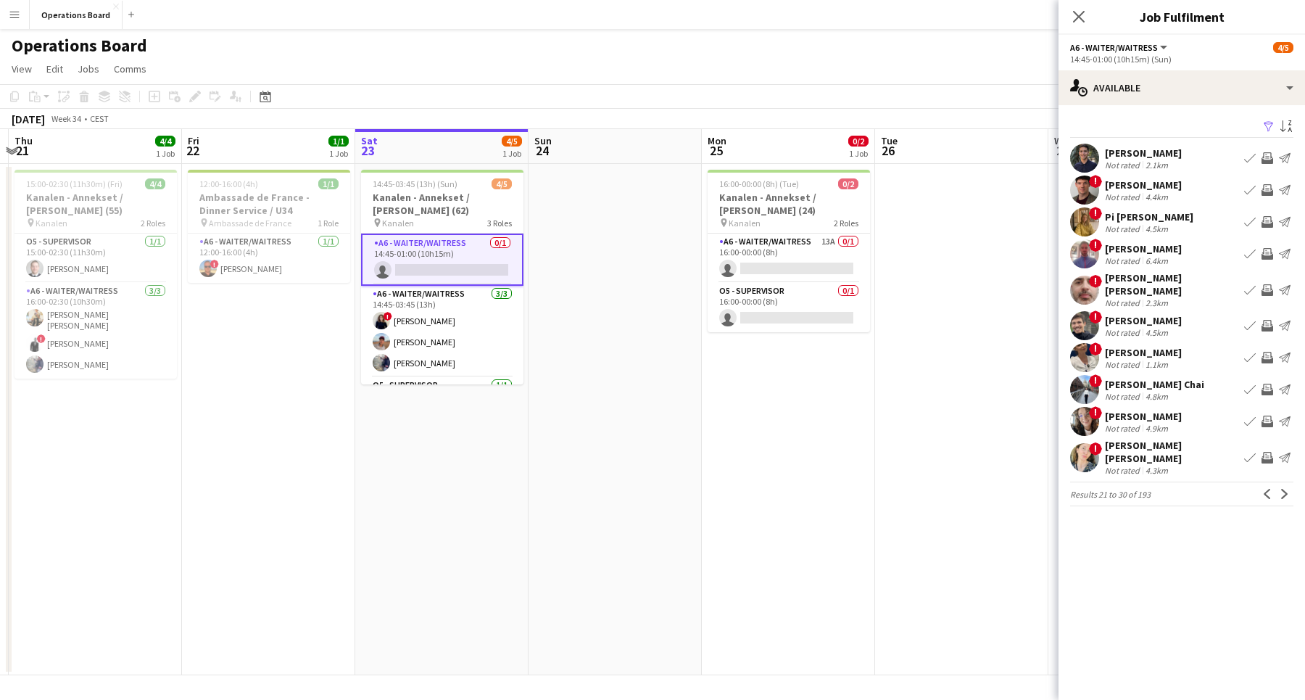
click at [1285, 489] on app-icon "Next" at bounding box center [1284, 494] width 10 height 10
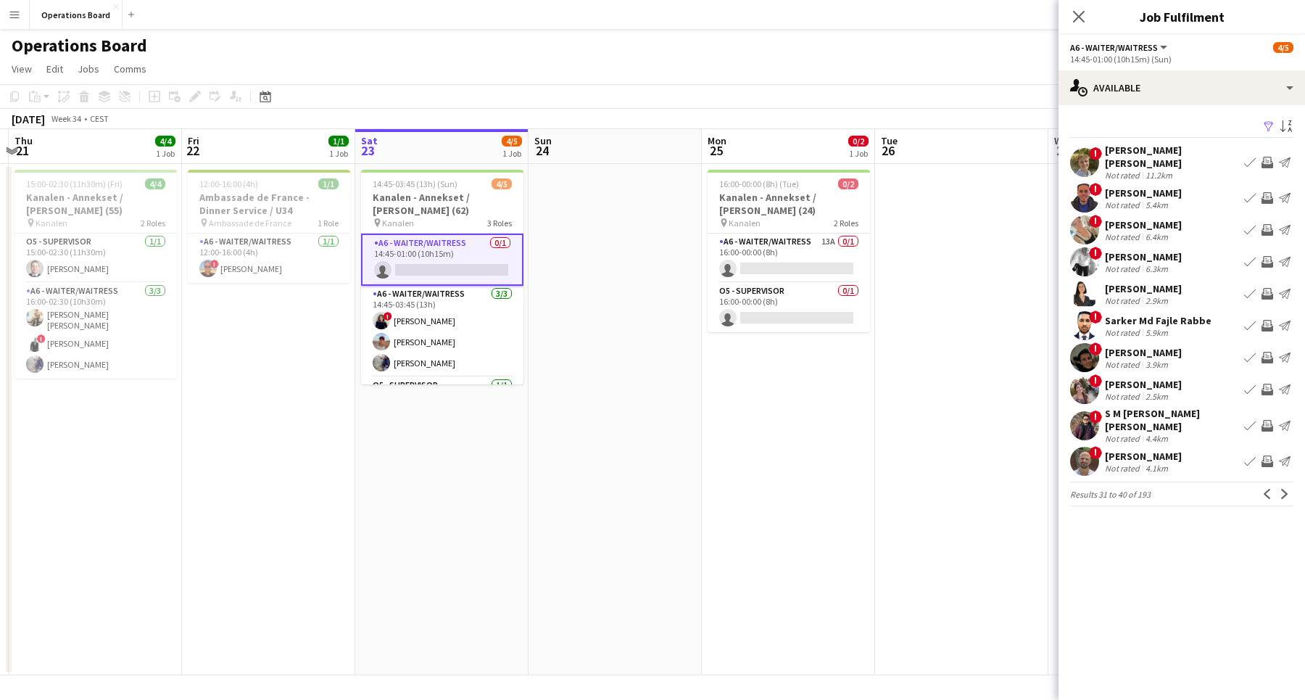
click at [1285, 489] on app-icon "Next" at bounding box center [1284, 494] width 10 height 10
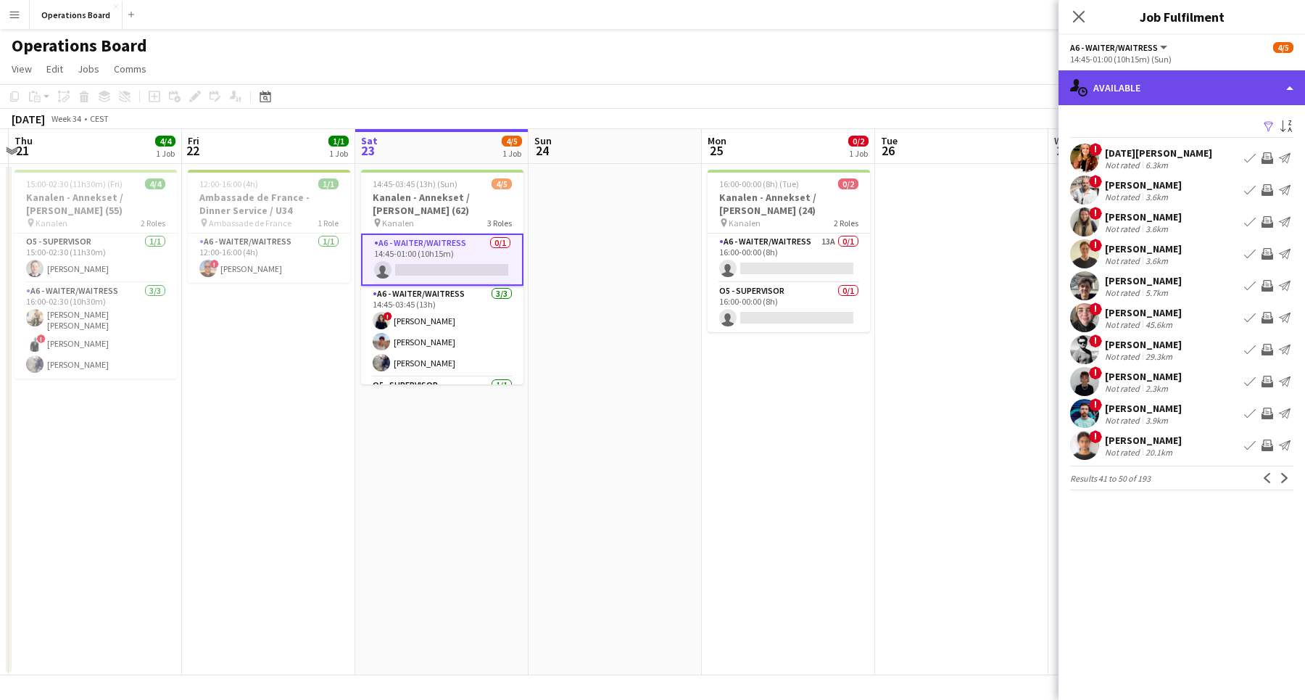
click at [1216, 80] on div "single-neutral-actions-upload Available" at bounding box center [1181, 87] width 246 height 35
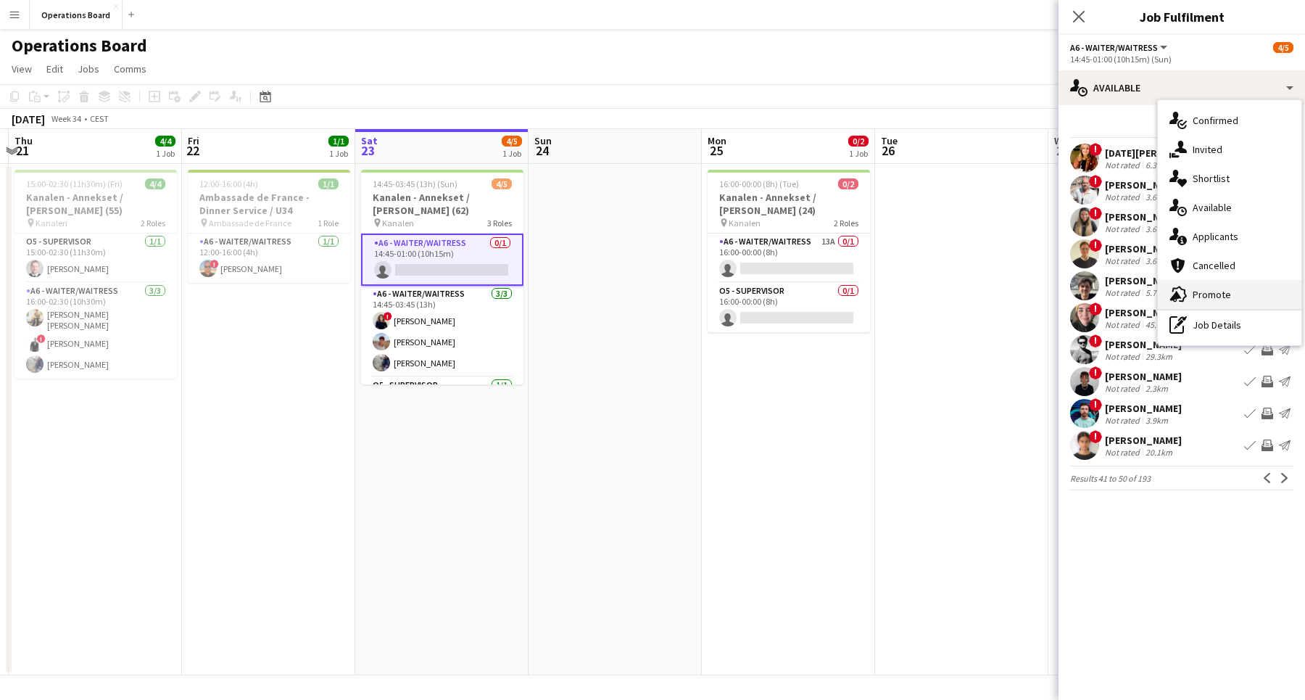
click at [1206, 302] on div "advertising-megaphone Promote" at bounding box center [1230, 294] width 144 height 29
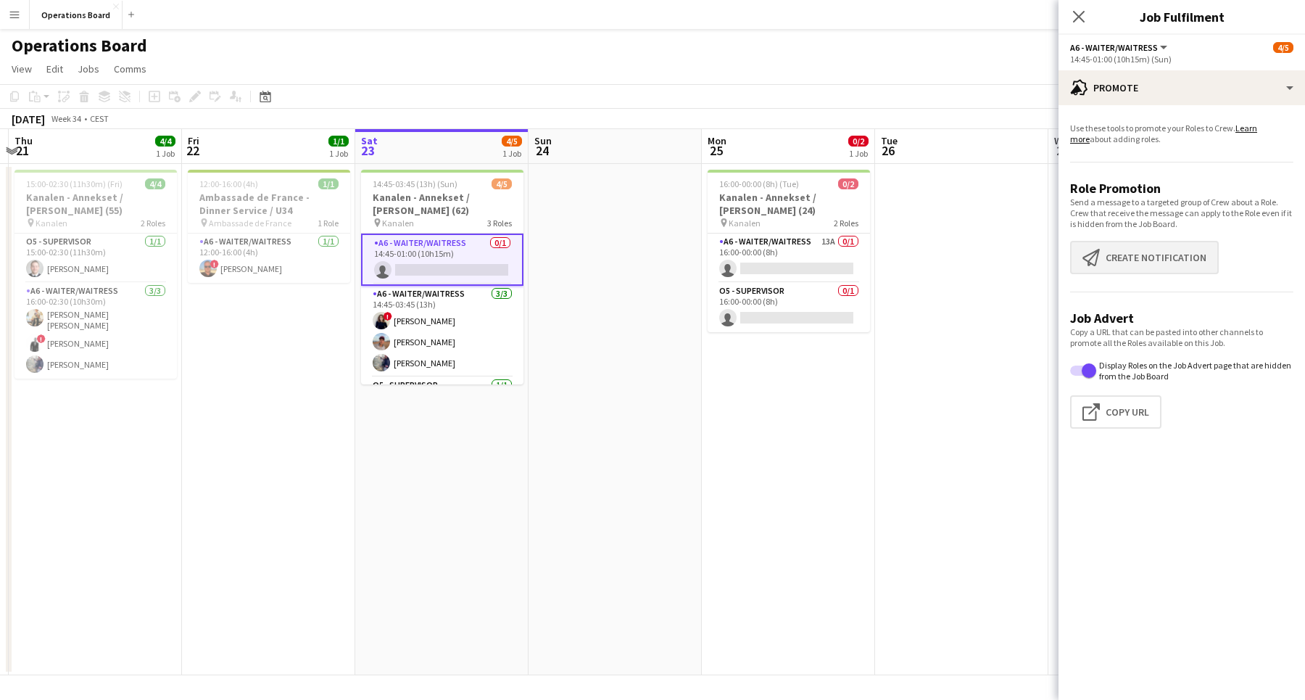
click at [1147, 259] on button "Create notification Create notification" at bounding box center [1144, 257] width 149 height 33
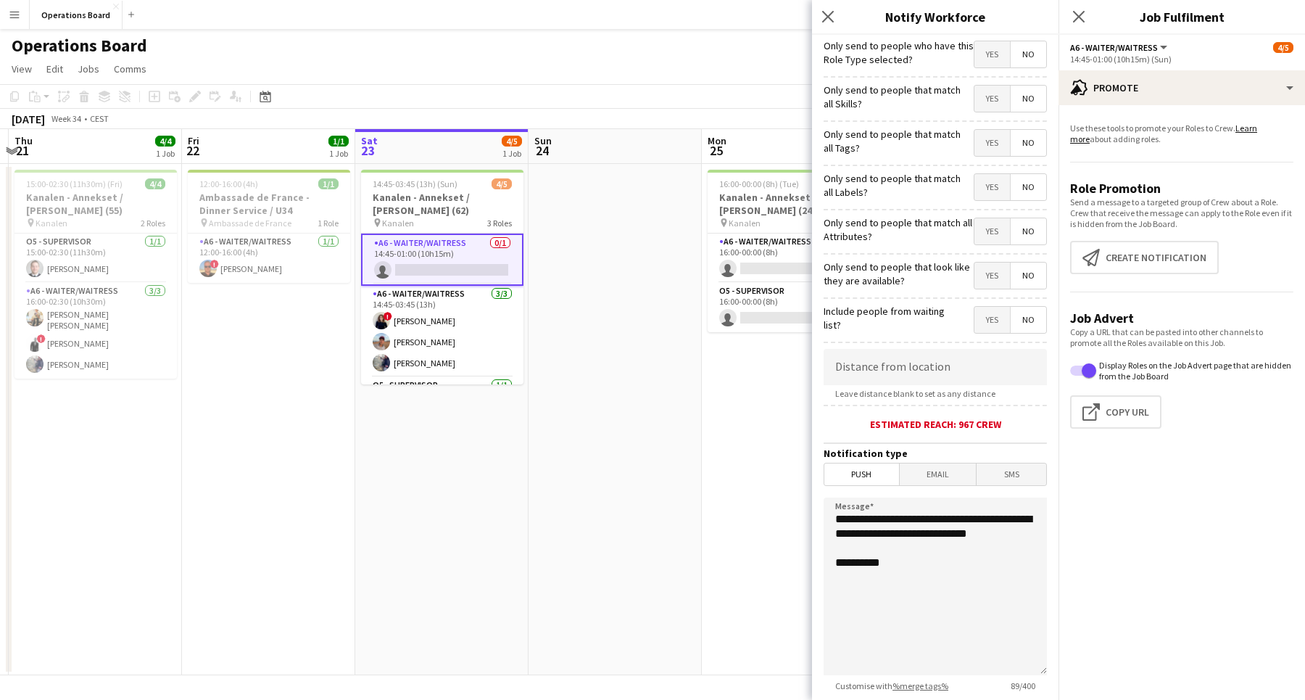
click at [987, 320] on span "Yes" at bounding box center [992, 320] width 36 height 26
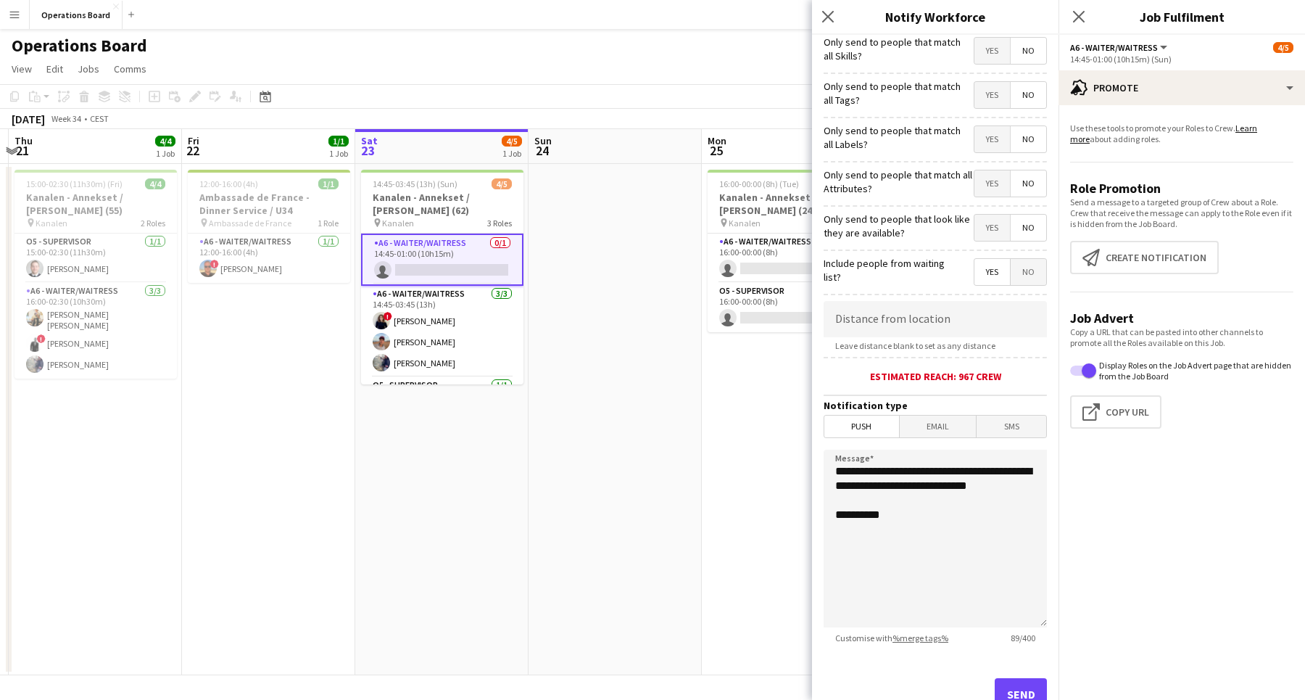
scroll to position [99, 0]
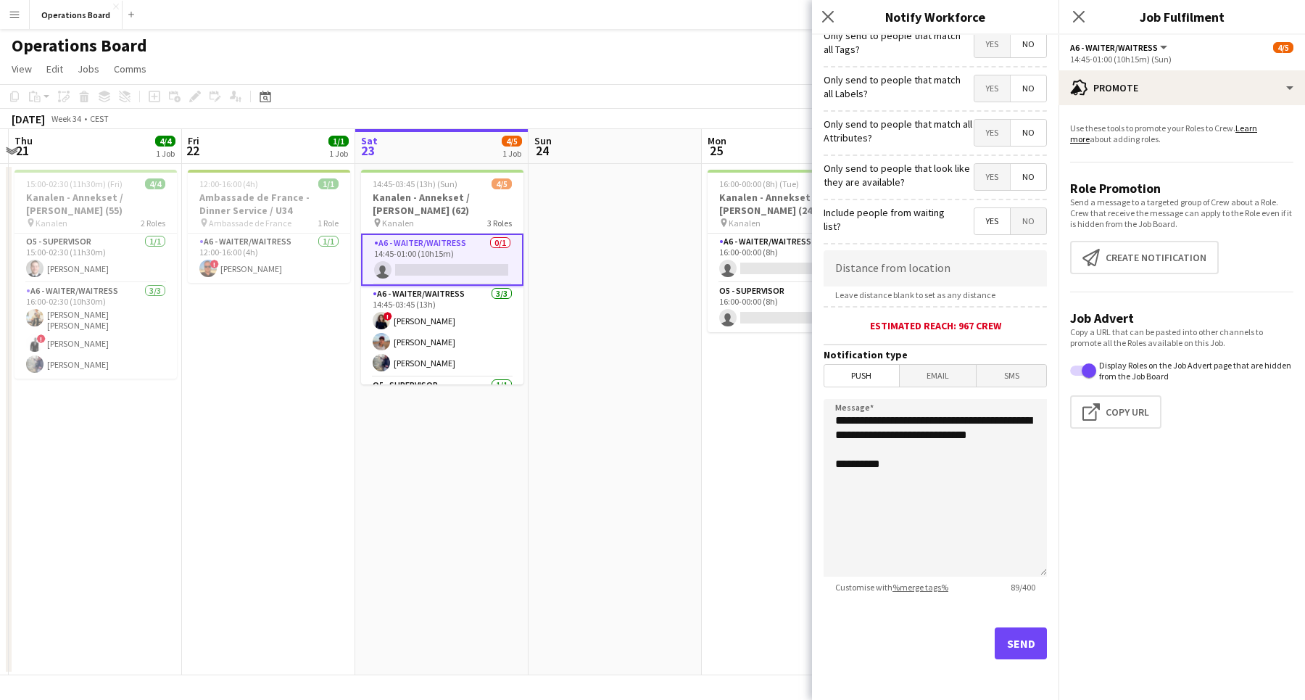
click at [1012, 642] on button "Send" at bounding box center [1021, 643] width 52 height 32
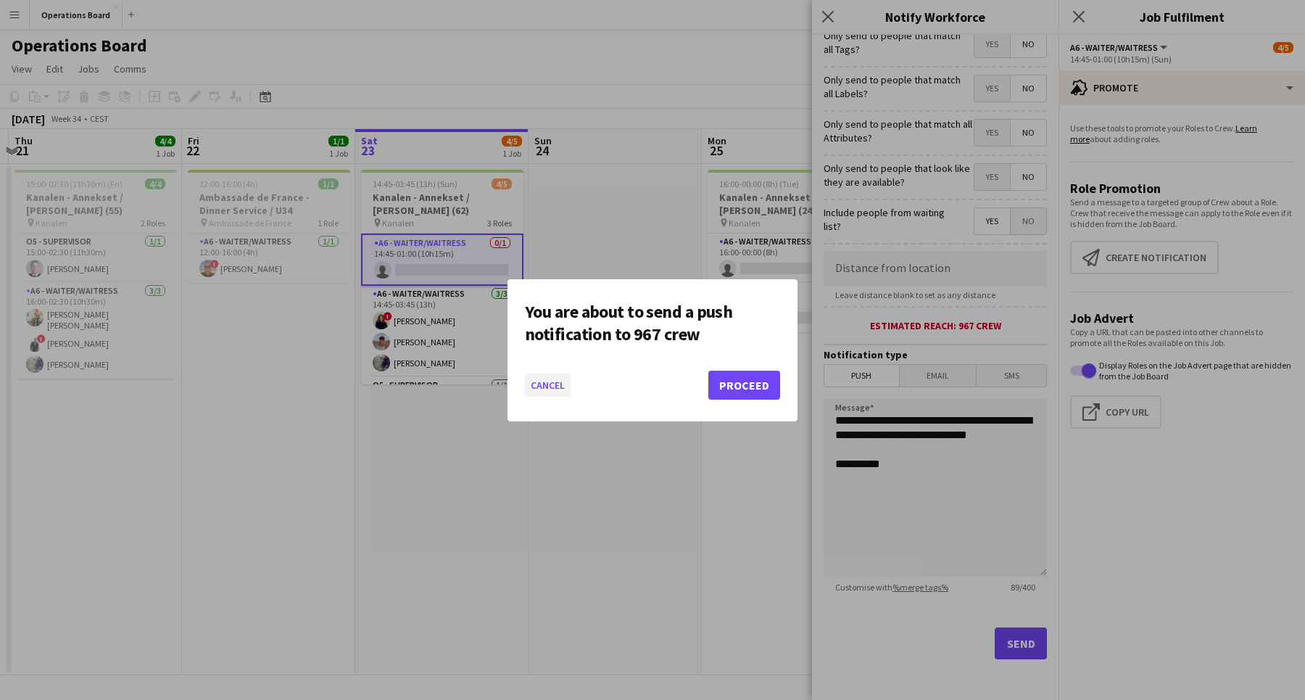
click at [537, 381] on button "Cancel" at bounding box center [548, 384] width 46 height 23
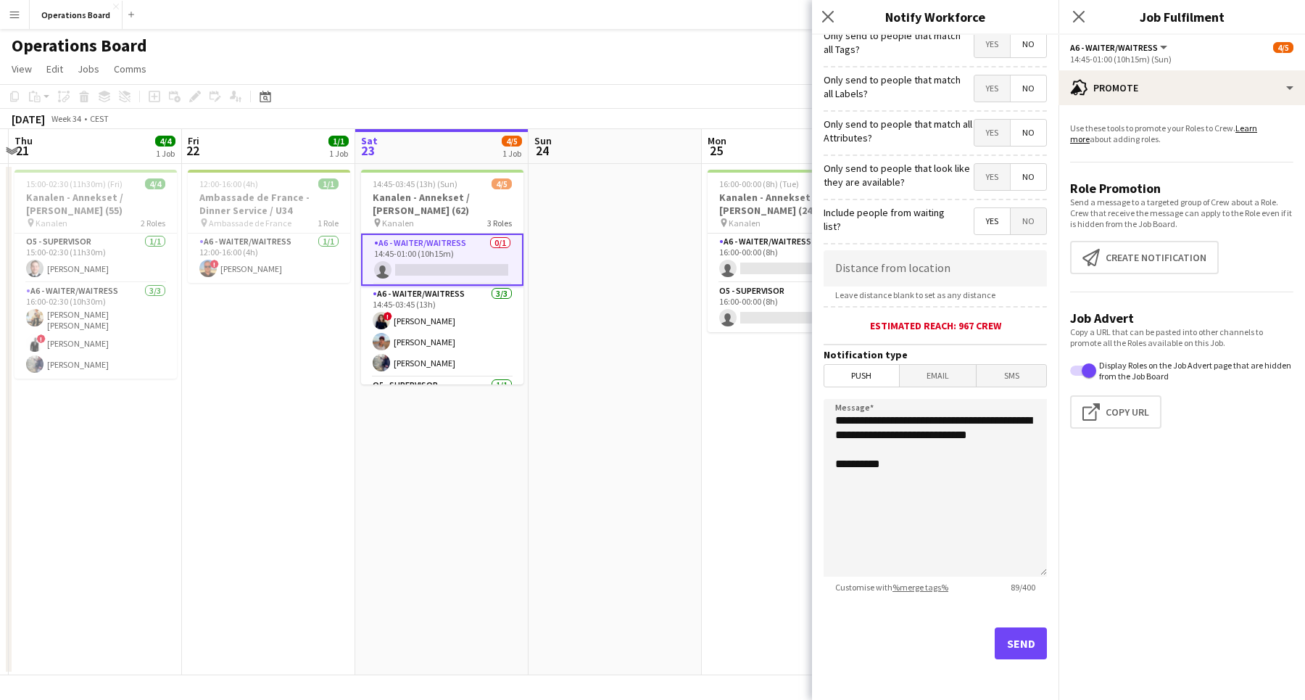
click at [1039, 223] on span "No" at bounding box center [1028, 221] width 36 height 26
click at [987, 179] on span "Yes" at bounding box center [992, 177] width 36 height 26
click at [1020, 658] on button "Send" at bounding box center [1021, 643] width 52 height 32
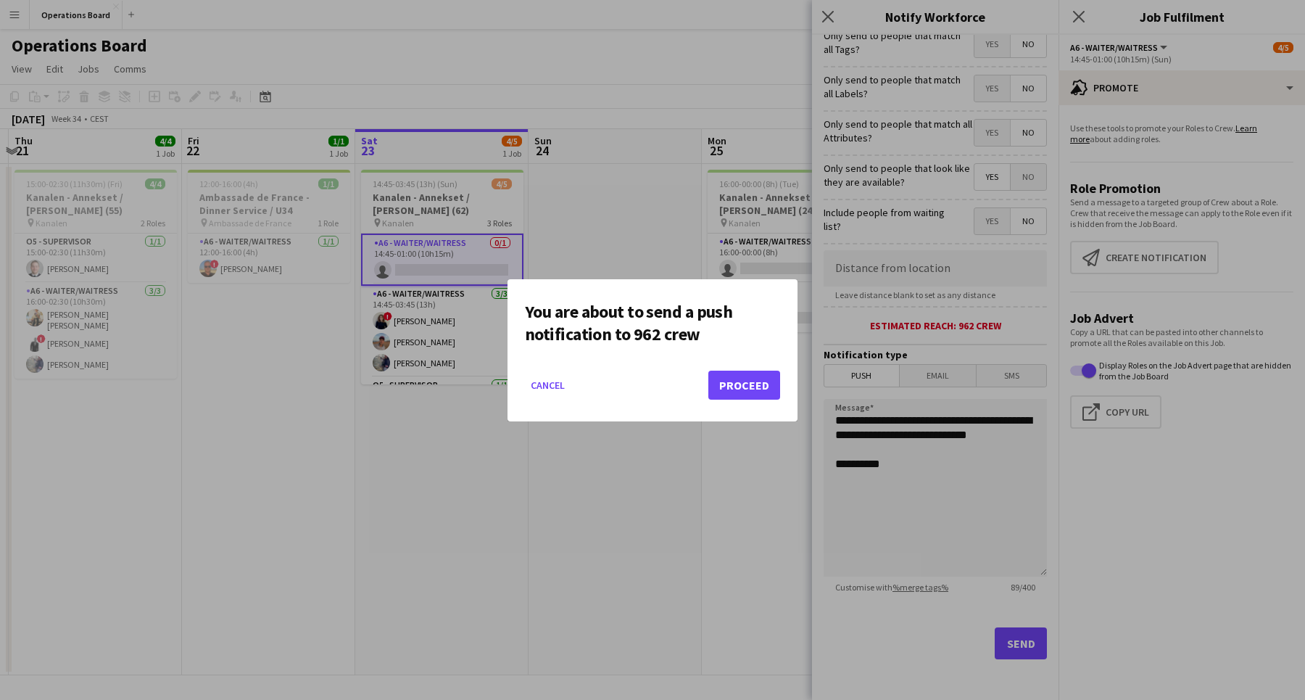
click at [763, 388] on button "Proceed" at bounding box center [744, 384] width 72 height 29
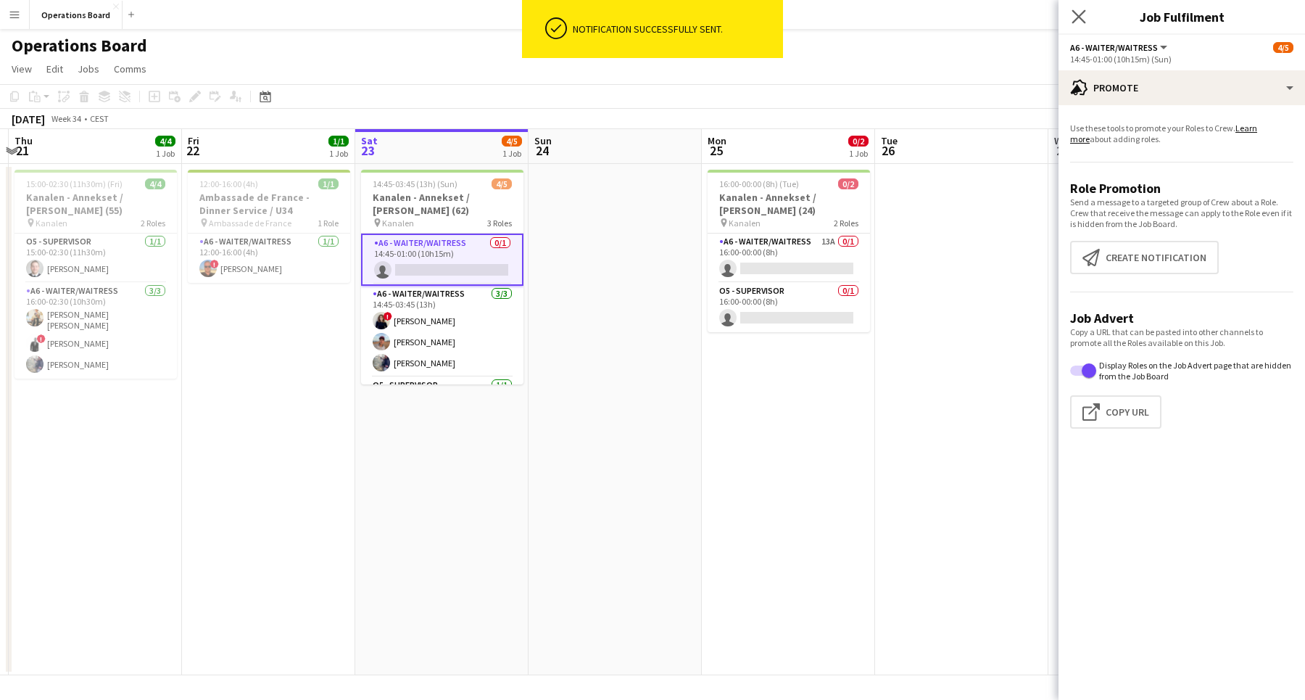
click at [1086, 19] on app-icon "Close pop-in" at bounding box center [1078, 17] width 21 height 21
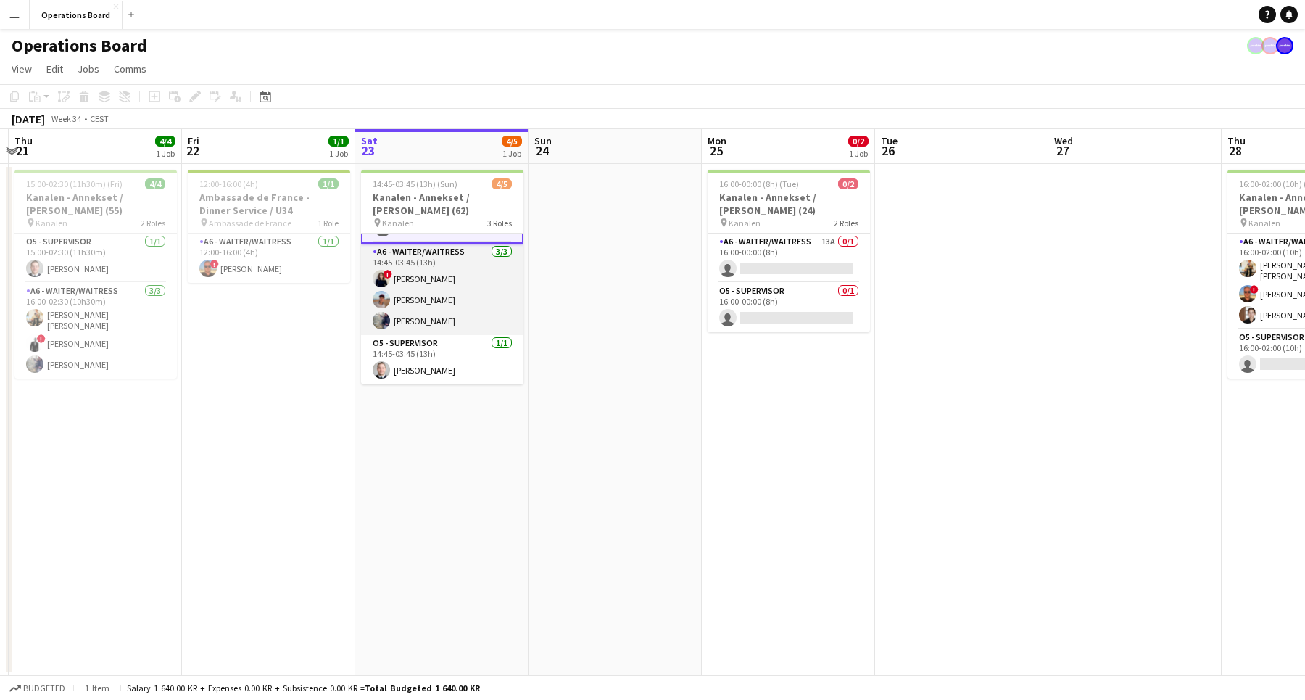
scroll to position [42, 0]
click at [826, 44] on div "Operations Board" at bounding box center [652, 43] width 1305 height 28
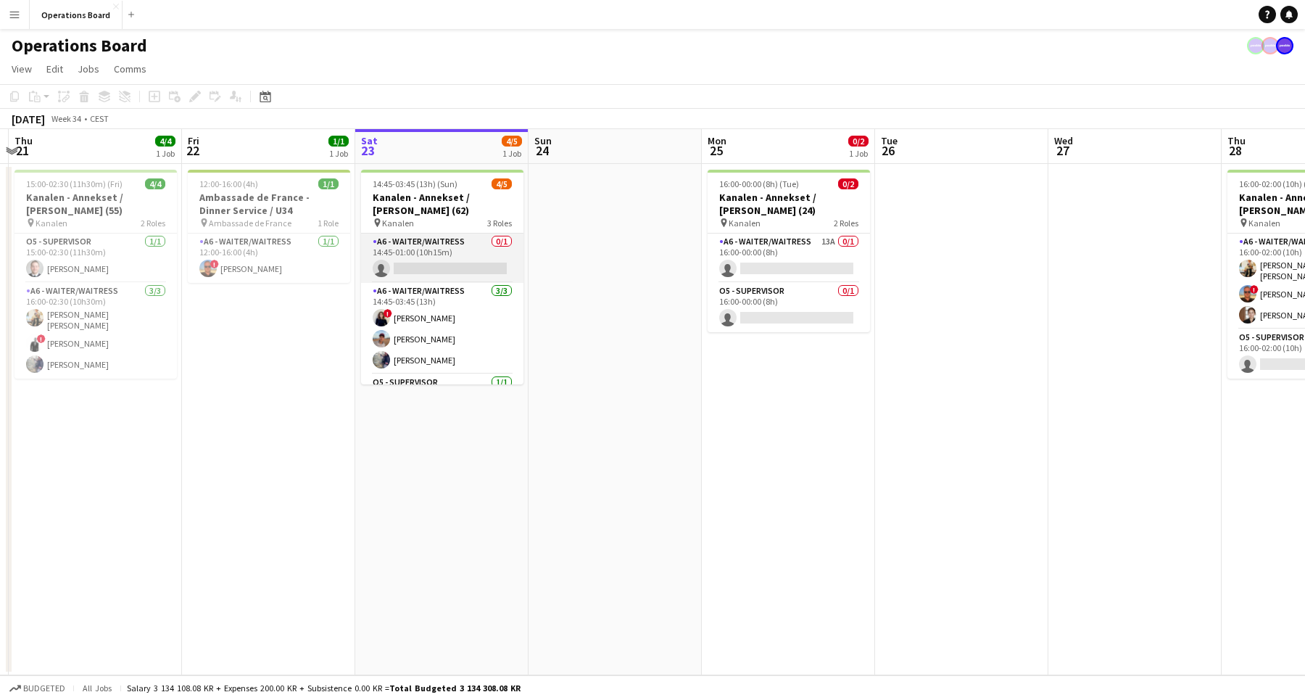
scroll to position [0, 0]
click at [431, 230] on app-job-card "14:45-03:45 (13h) (Sun) 4/5 Kanalen - Annekset / [PERSON_NAME] (62) pin Kanalen…" at bounding box center [442, 277] width 162 height 215
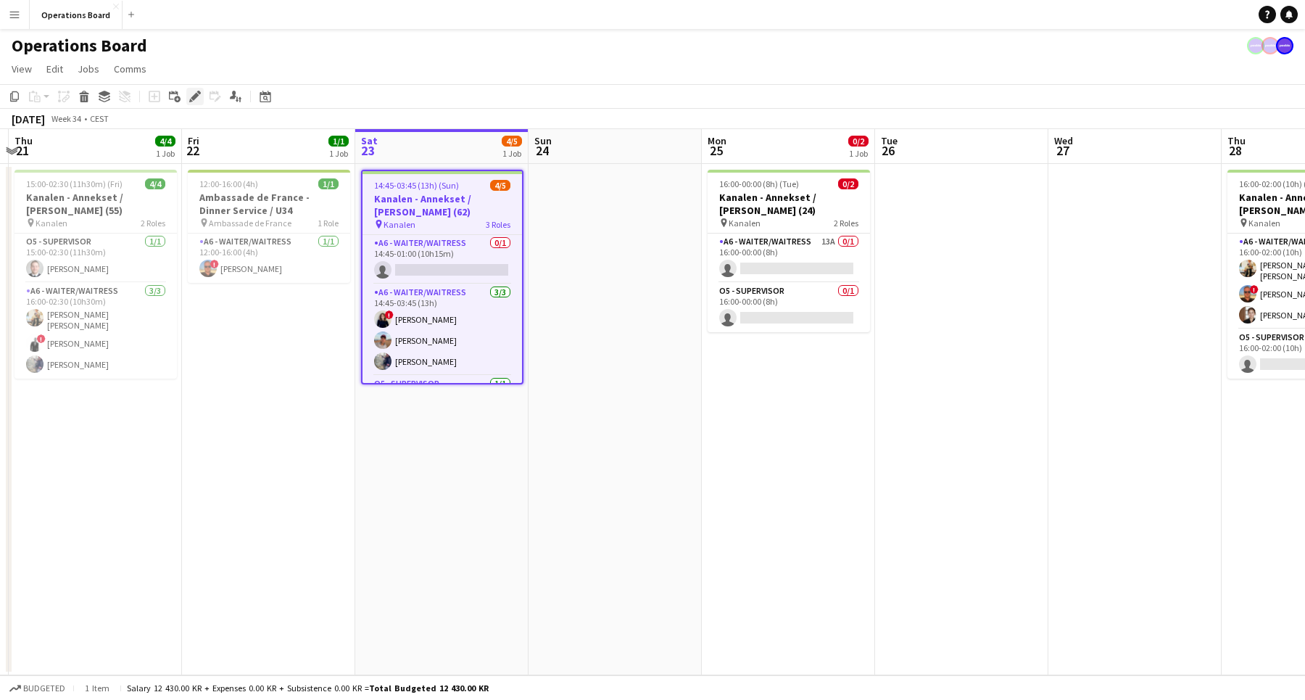
click at [187, 92] on div "Edit" at bounding box center [194, 96] width 17 height 17
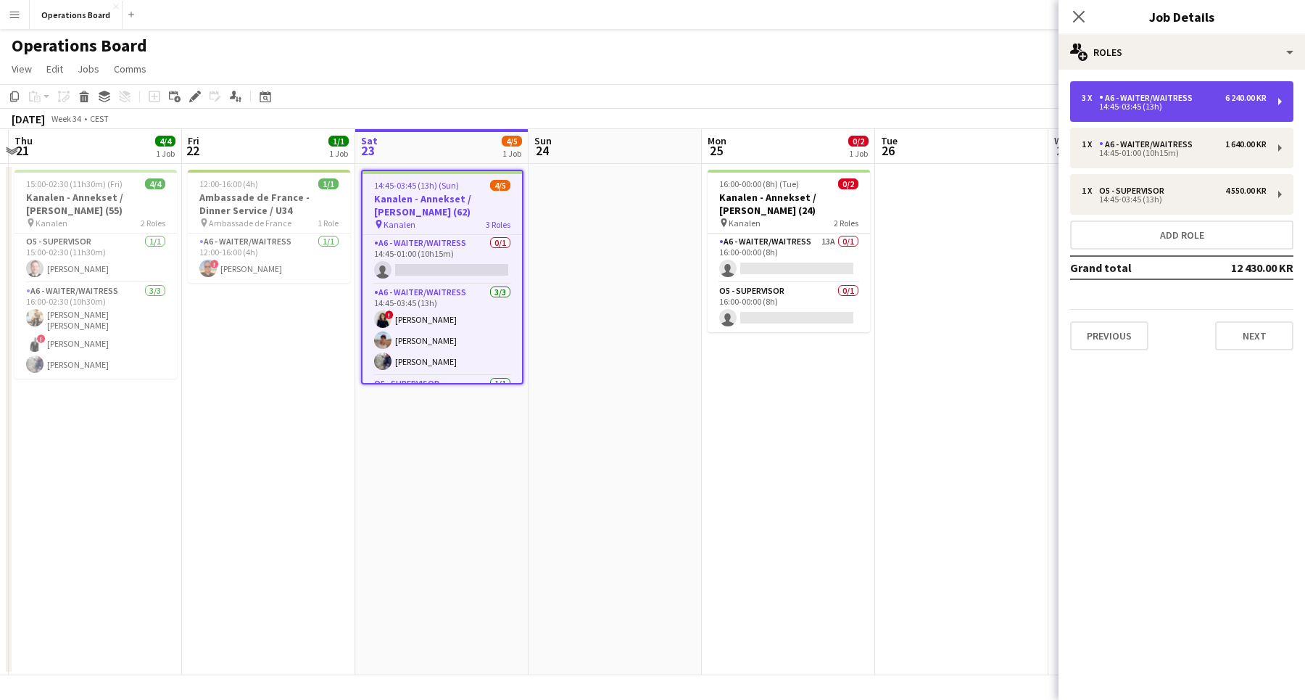
click at [1187, 107] on div "14:45-03:45 (13h)" at bounding box center [1174, 106] width 185 height 7
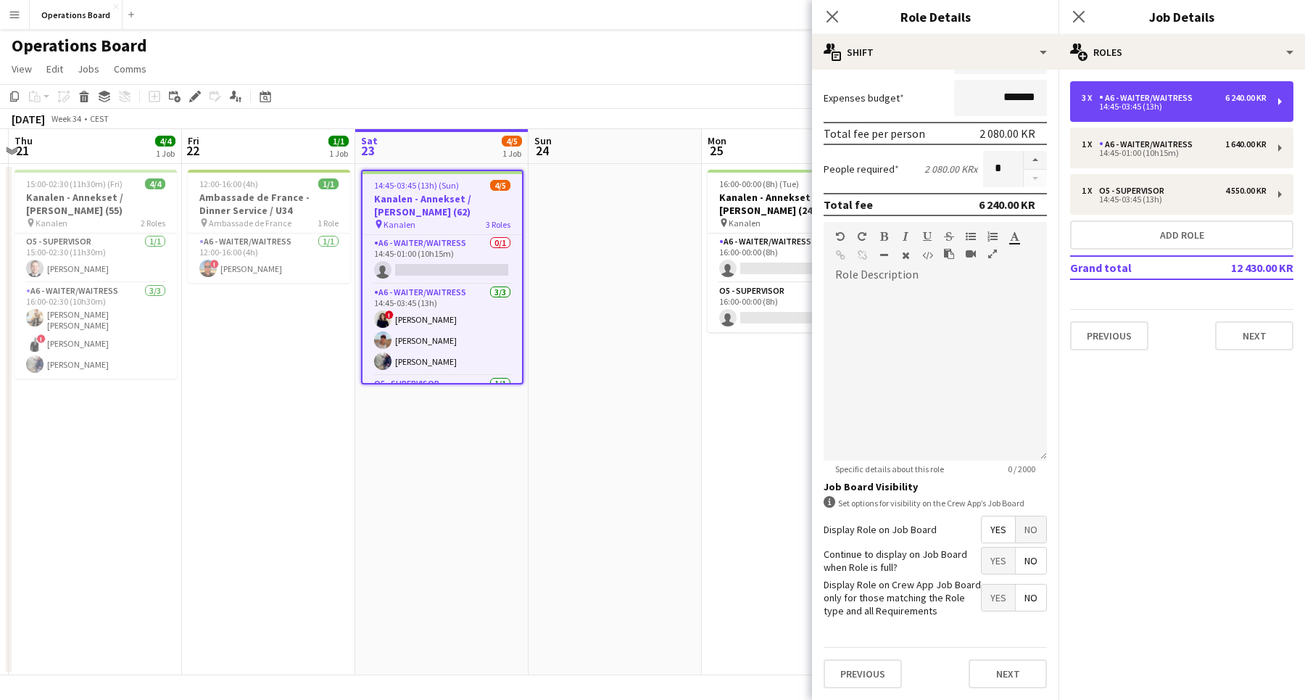
scroll to position [282, 0]
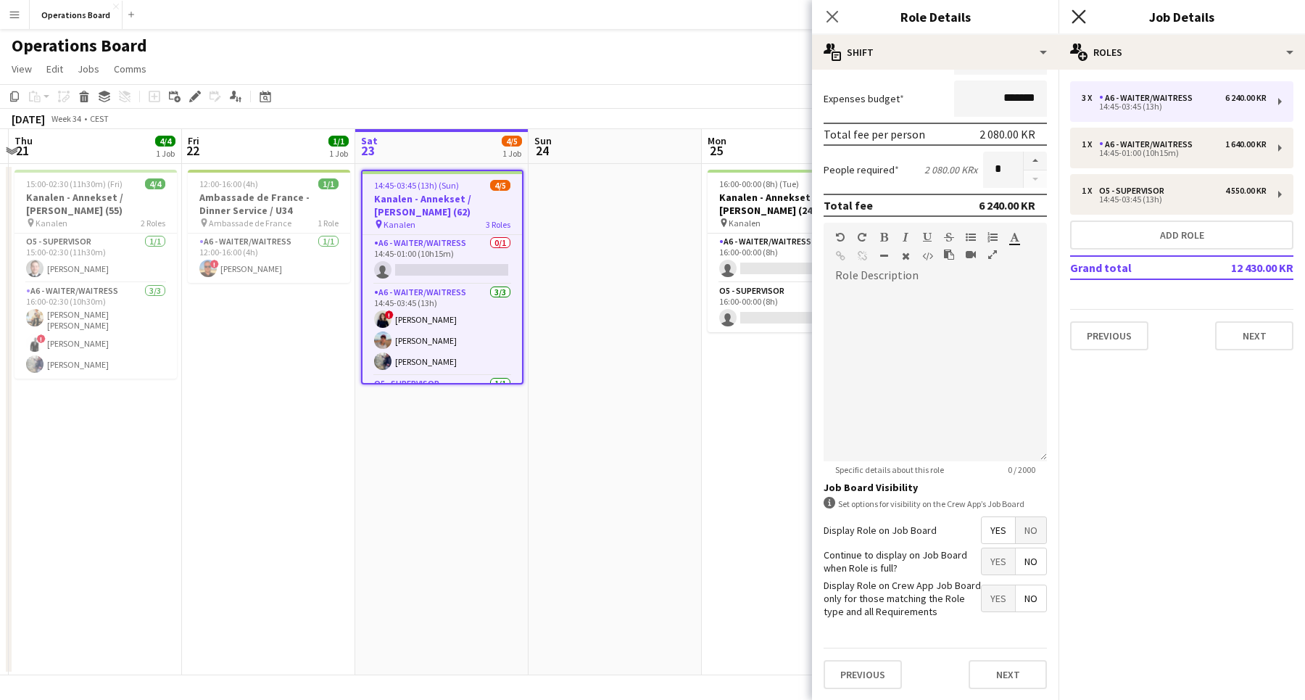
click at [1075, 16] on icon "Close pop-in" at bounding box center [1078, 16] width 14 height 14
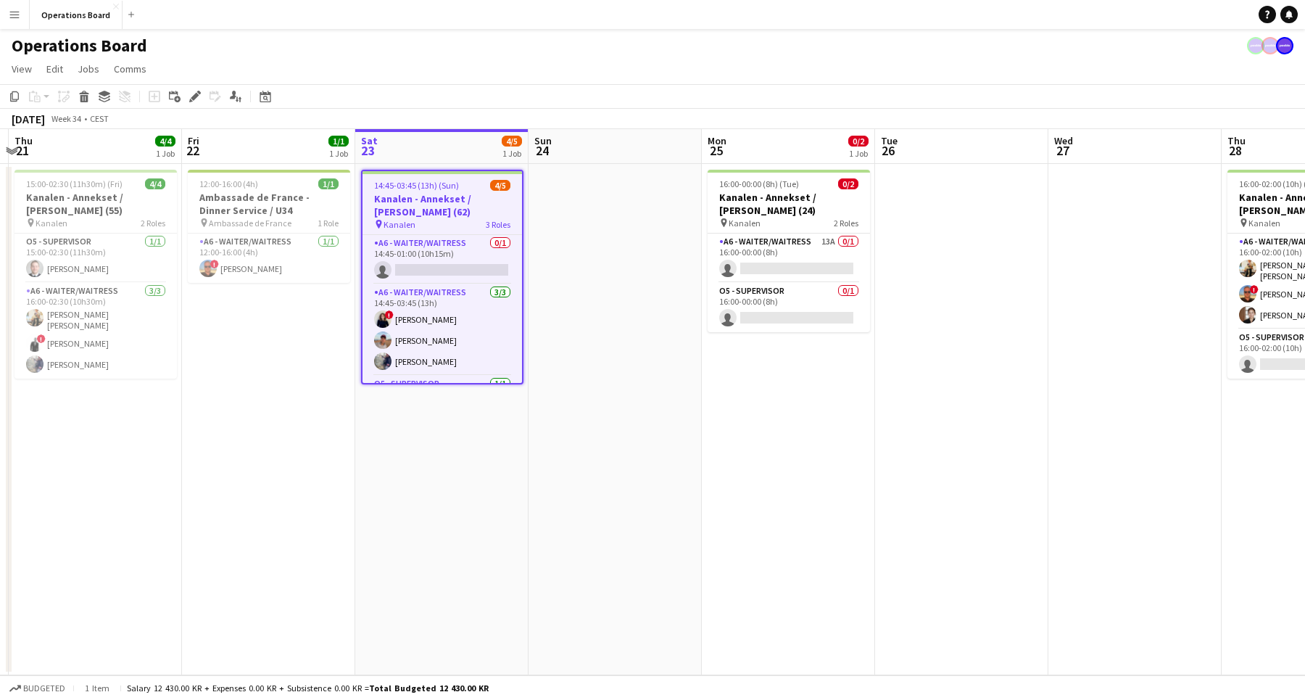
click at [1117, 75] on app-page-menu "View Day view expanded Day view collapsed Month view Date picker Jump to [DATE]…" at bounding box center [652, 71] width 1305 height 28
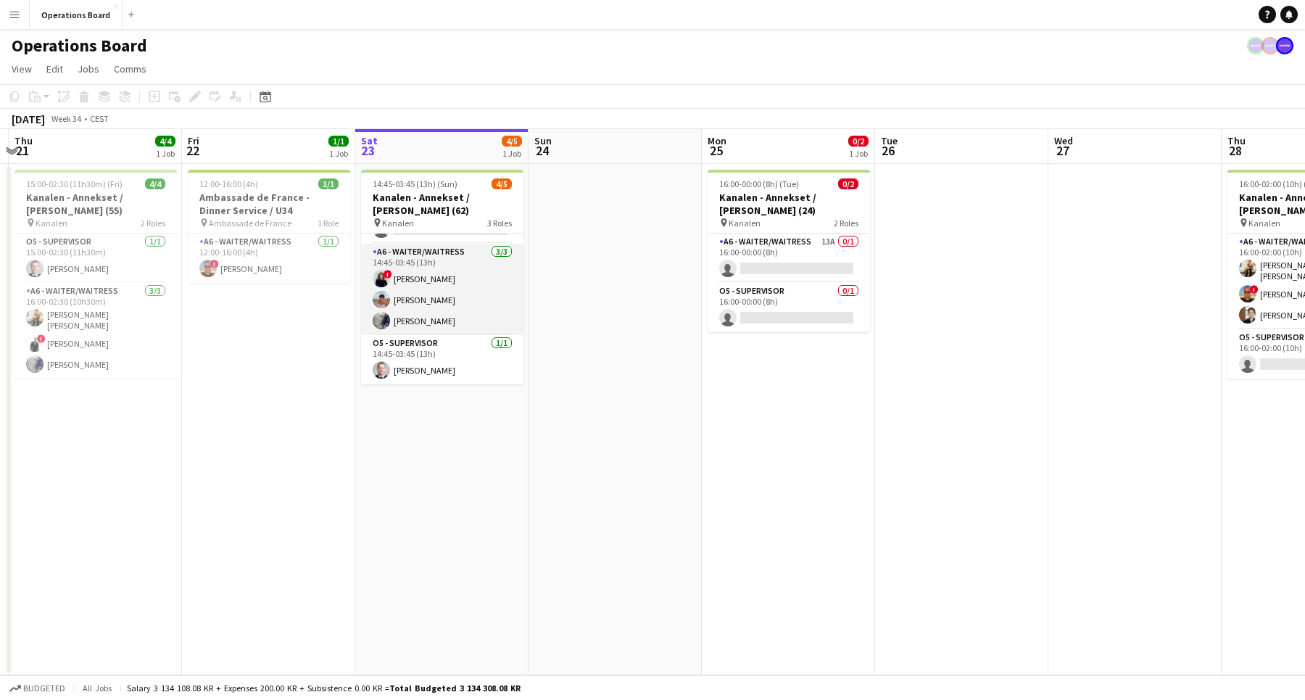
click at [438, 307] on app-card-role "A6 - WAITER/WAITRESS [DATE] 14:45-03:45 (13h) ! Ugne Kisieliute [PERSON_NAME] […" at bounding box center [442, 289] width 162 height 91
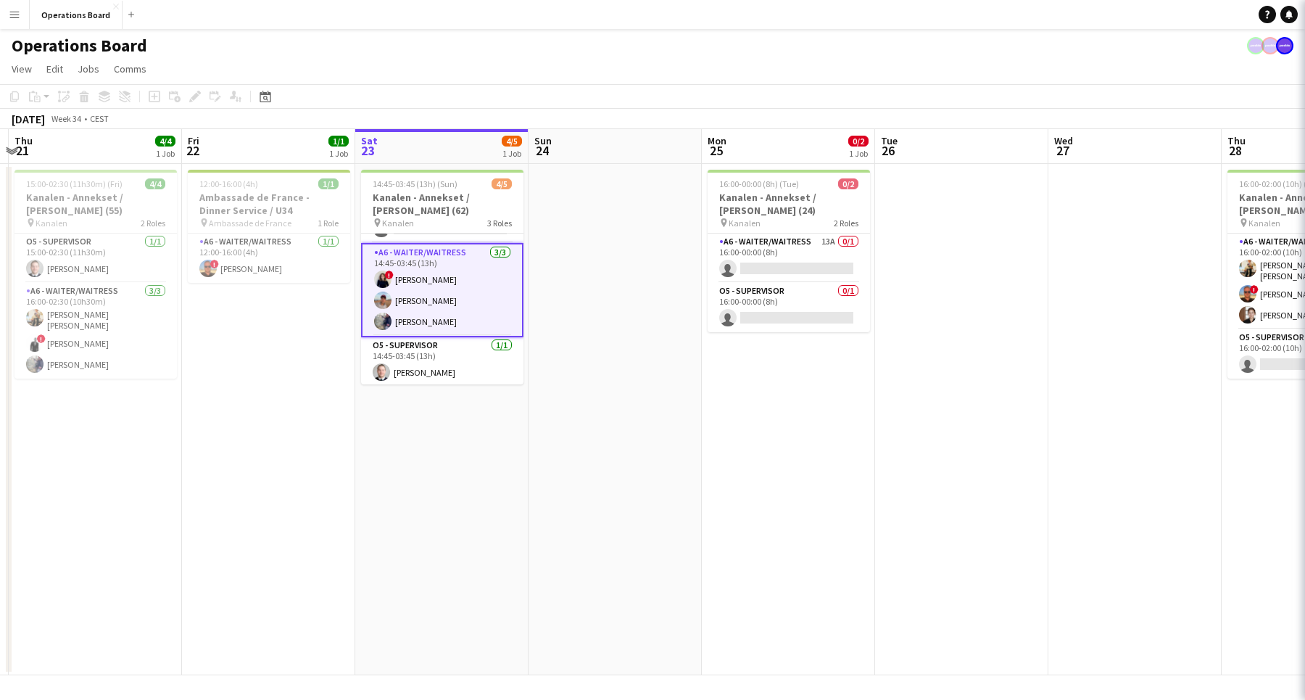
scroll to position [39, 0]
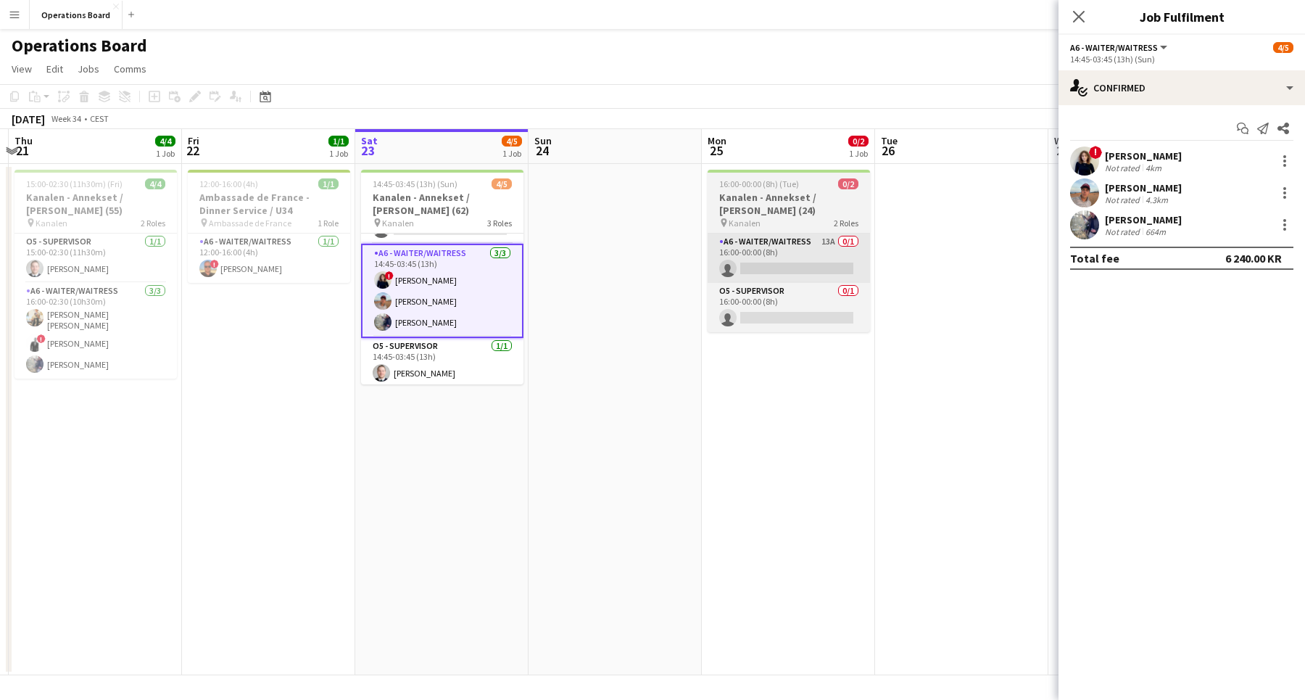
click at [834, 249] on app-card-role "A6 - WAITER/WAITRESS 13A 0/1 16:00-00:00 (8h) single-neutral-actions" at bounding box center [788, 257] width 162 height 49
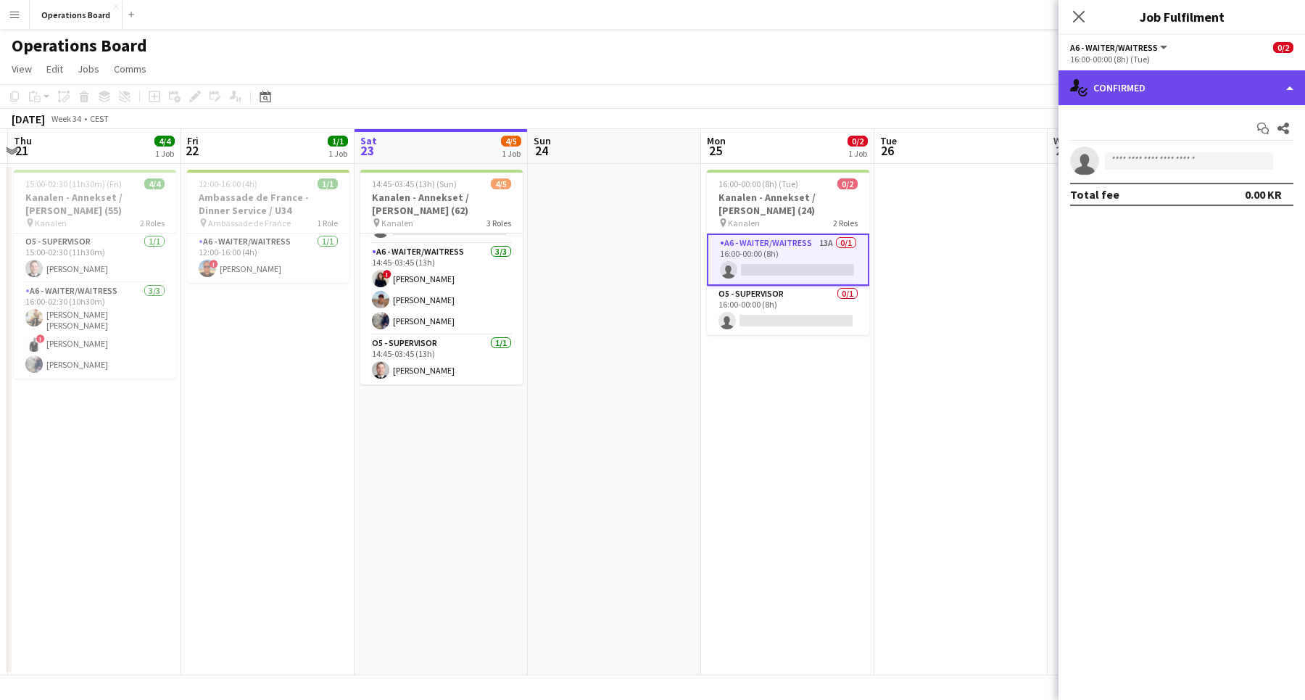
click at [1249, 73] on div "single-neutral-actions-check-2 Confirmed" at bounding box center [1181, 87] width 246 height 35
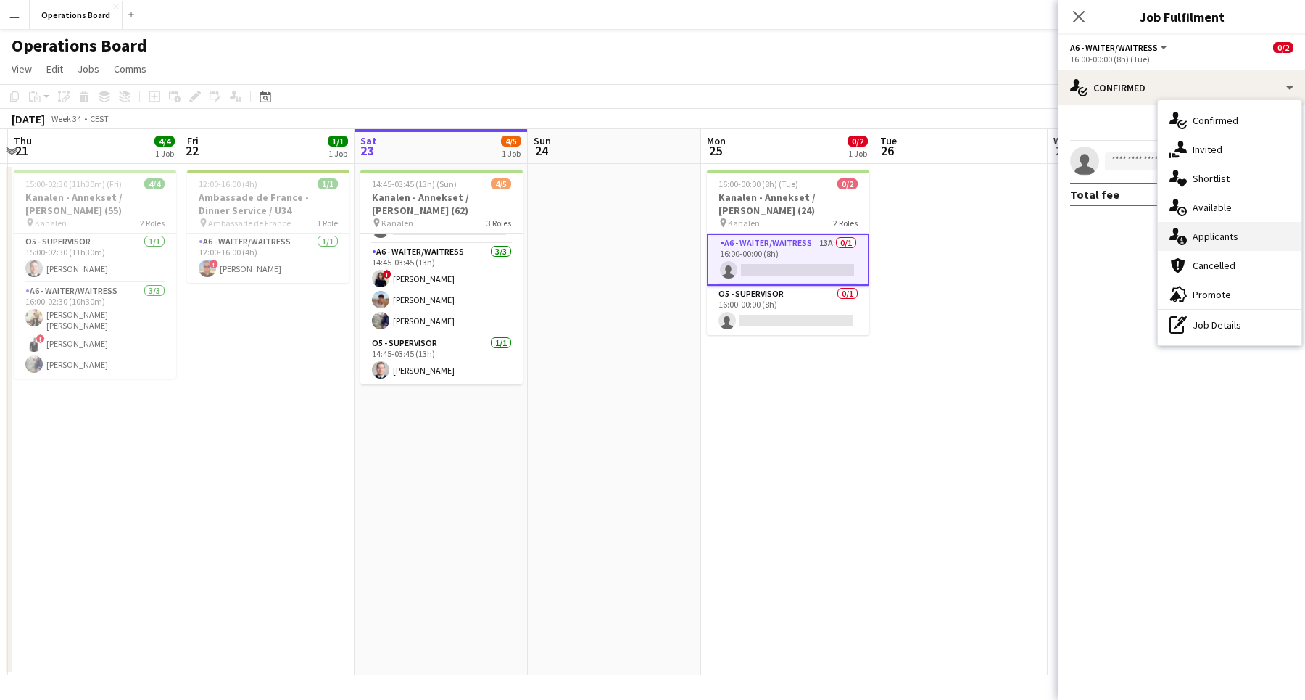
click at [1222, 240] on div "single-neutral-actions-information Applicants" at bounding box center [1230, 236] width 144 height 29
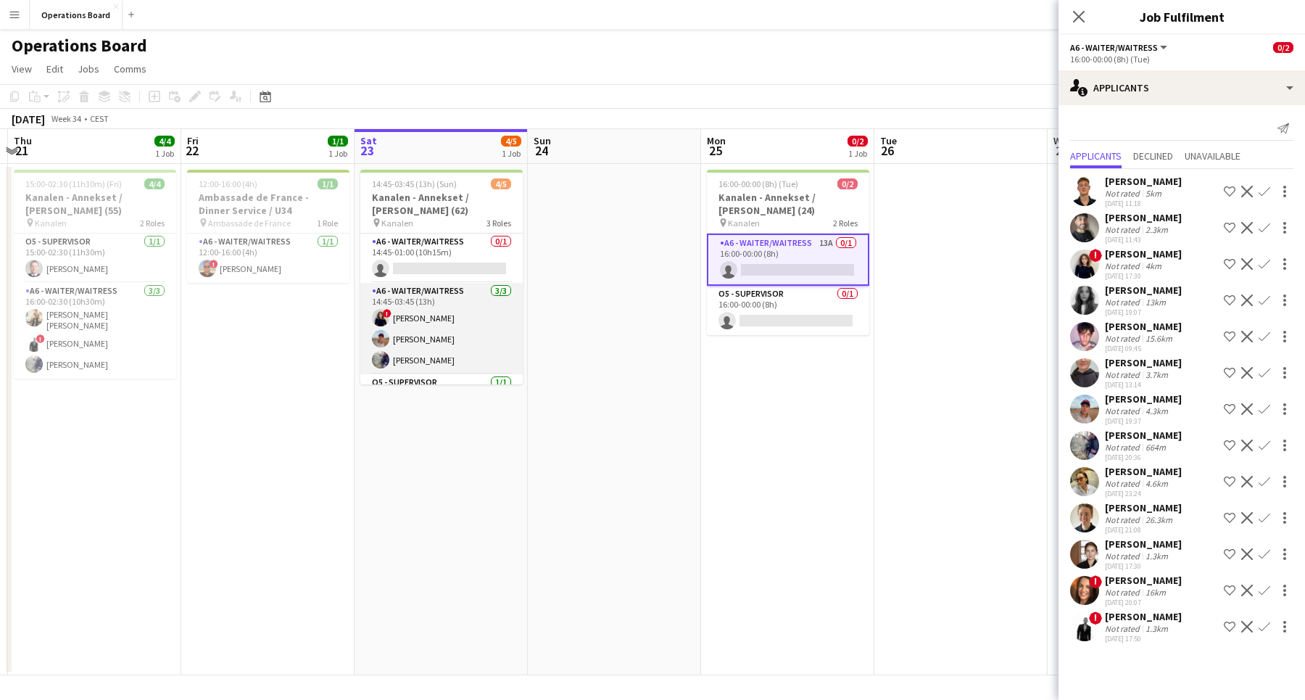
scroll to position [0, 0]
click at [452, 320] on app-card-role "A6 - WAITER/WAITRESS [DATE] 14:45-03:45 (13h) ! Ugne Kisieliute [PERSON_NAME] […" at bounding box center [441, 328] width 162 height 91
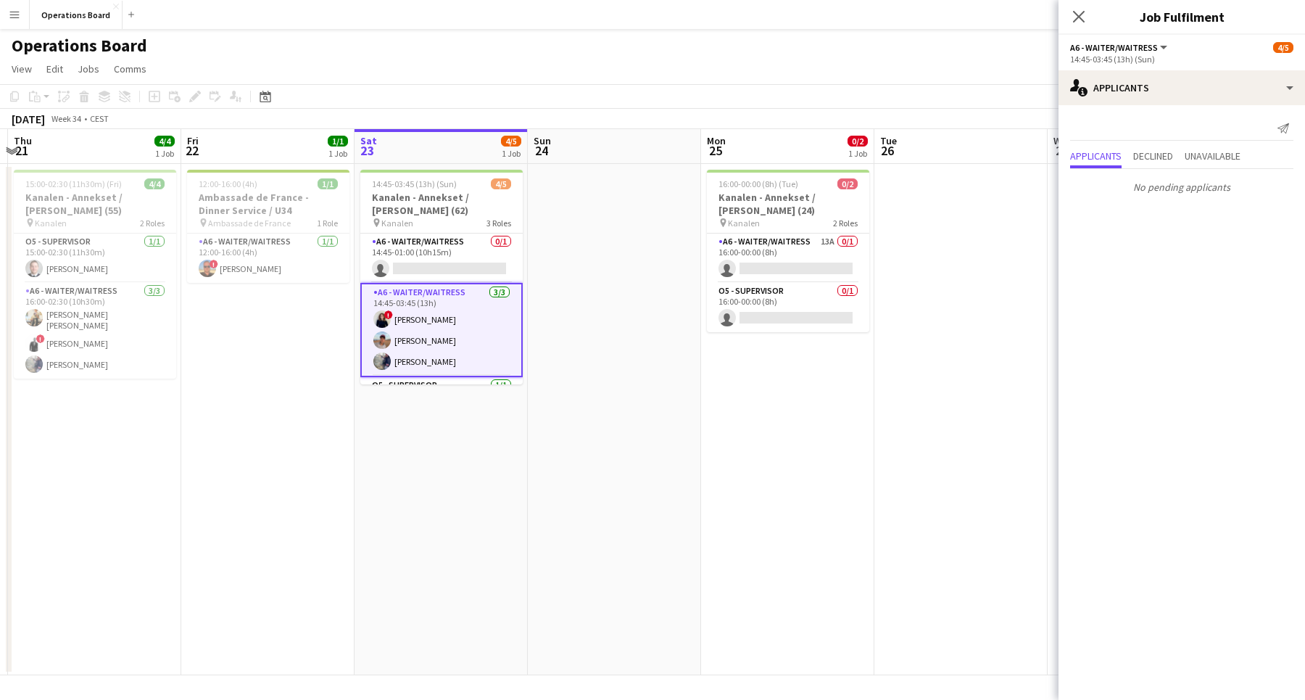
click at [481, 333] on app-card-role "A6 - WAITER/WAITRESS [DATE] 14:45-03:45 (13h) ! Ugne Kisieliute [PERSON_NAME] […" at bounding box center [441, 330] width 162 height 94
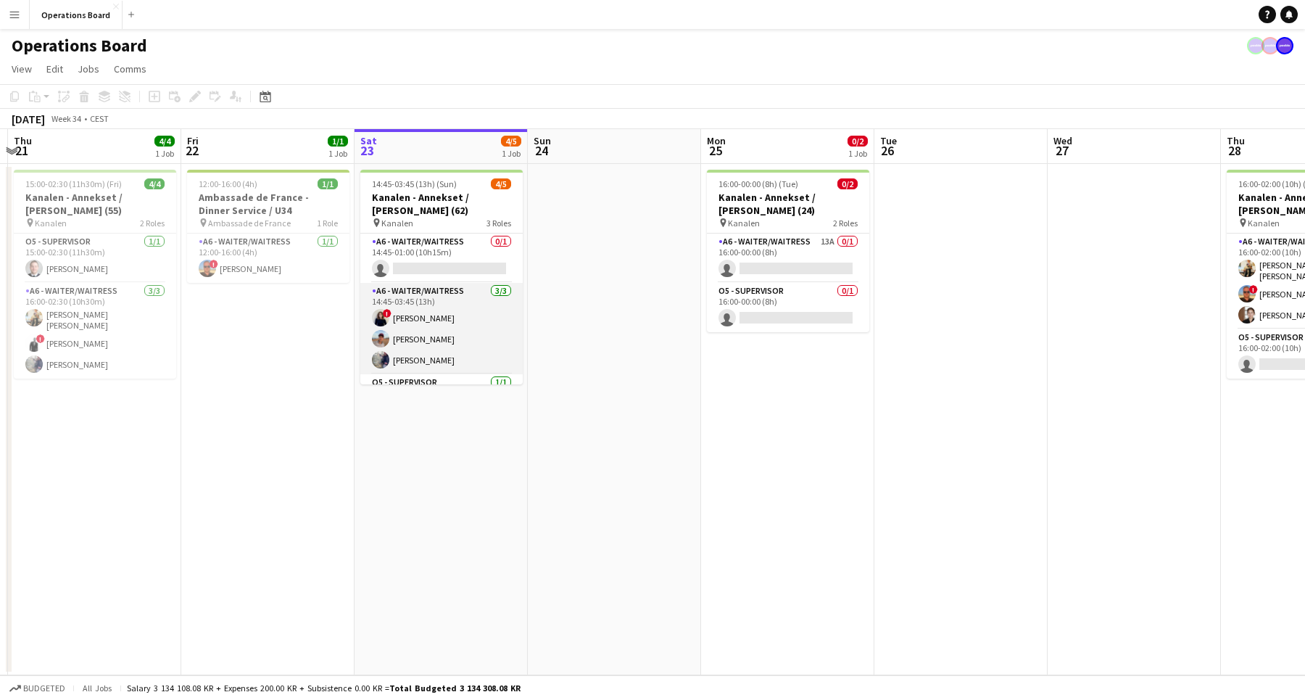
click at [481, 333] on app-card-role "A6 - WAITER/WAITRESS [DATE] 14:45-03:45 (13h) ! Ugne Kisieliute [PERSON_NAME] […" at bounding box center [441, 328] width 162 height 91
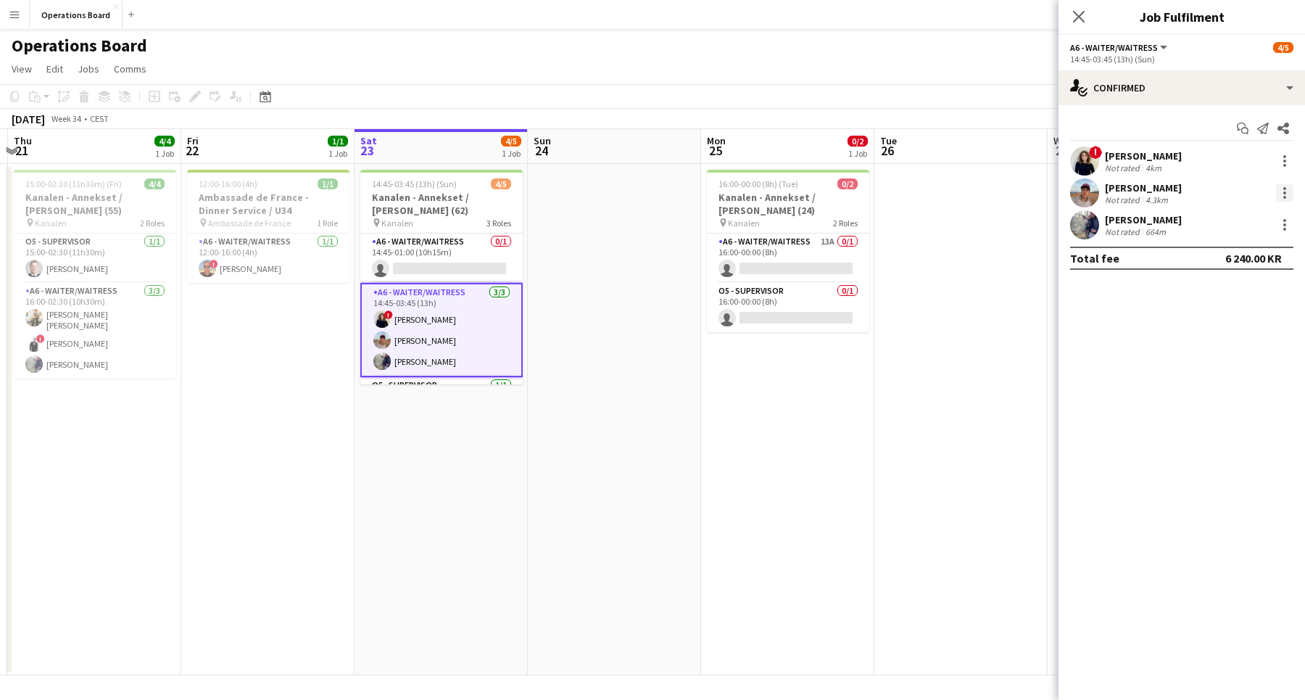
click at [1288, 196] on div at bounding box center [1284, 192] width 17 height 17
click at [1255, 350] on button "Remove" at bounding box center [1236, 358] width 113 height 35
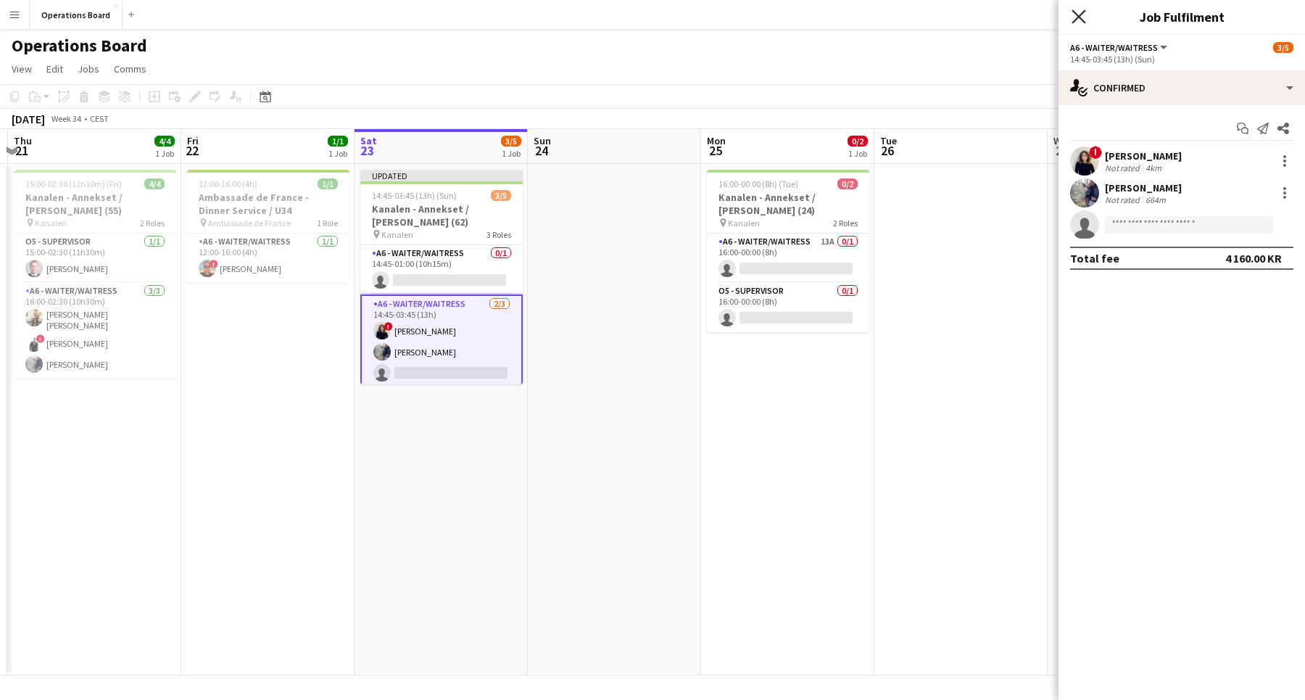
click at [1080, 13] on icon "Close pop-in" at bounding box center [1078, 16] width 14 height 14
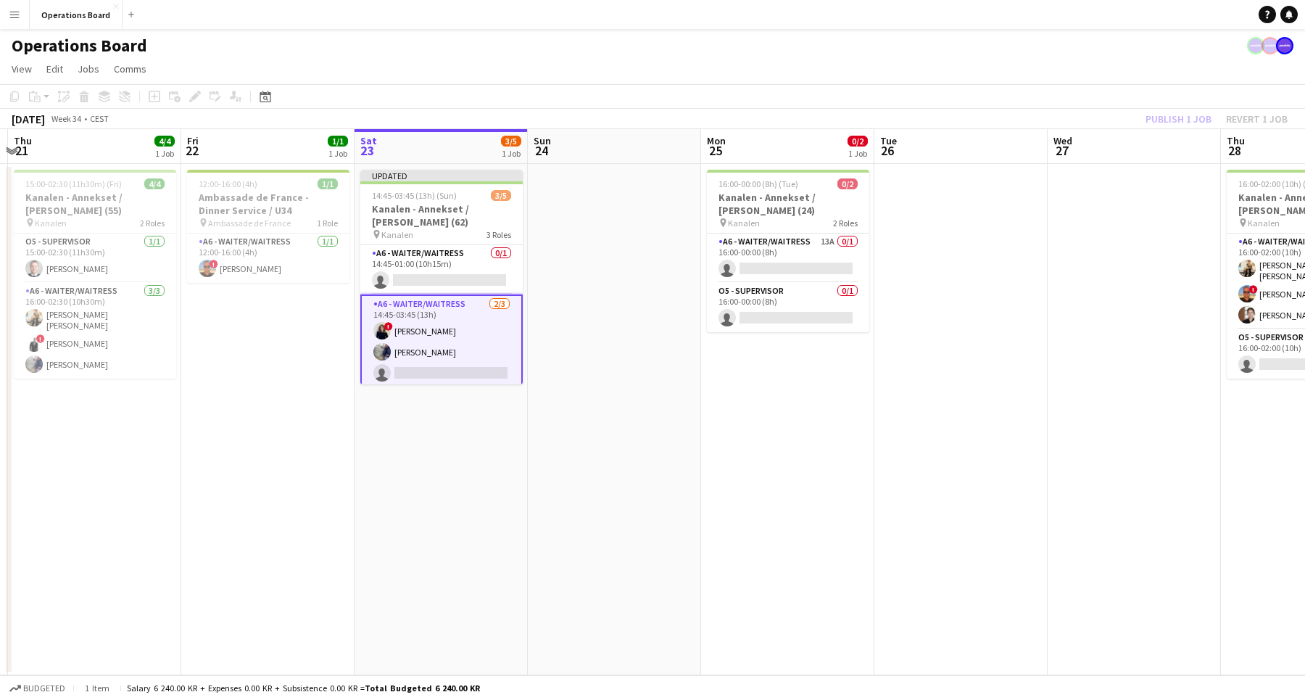
click at [1213, 114] on div "Publish 1 job Revert 1 job" at bounding box center [1216, 118] width 177 height 19
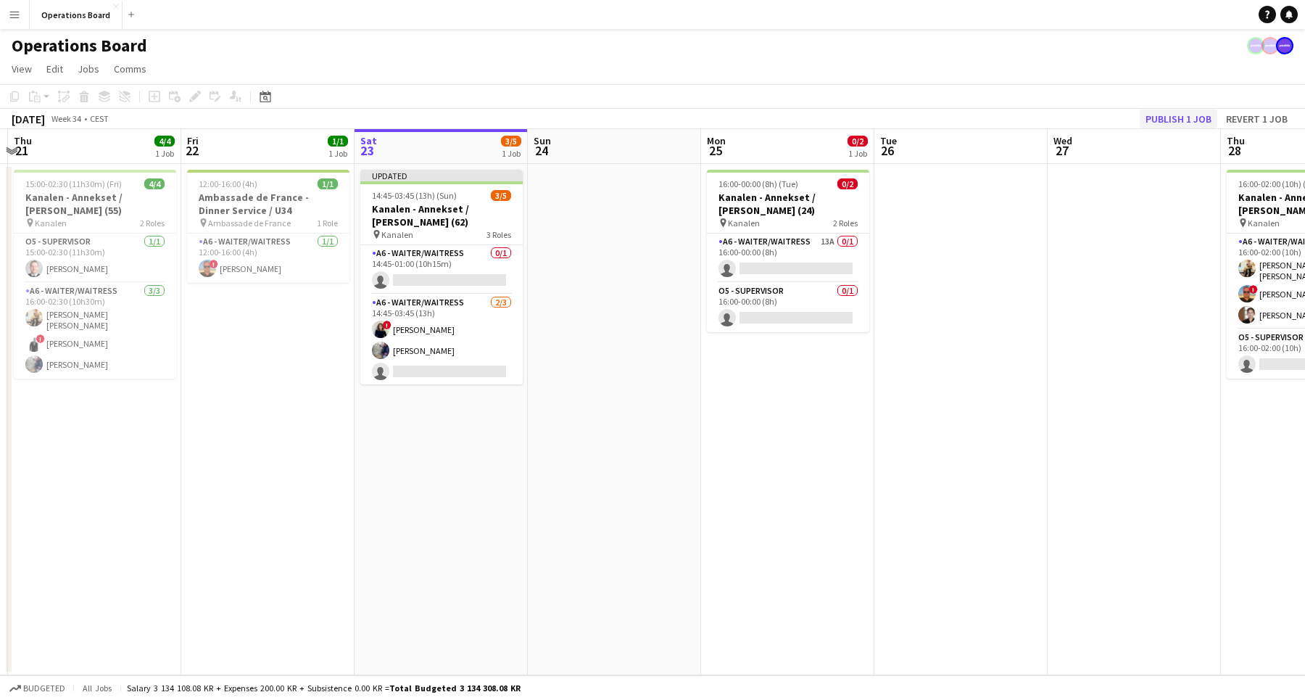
click at [1189, 114] on button "Publish 1 job" at bounding box center [1179, 118] width 78 height 19
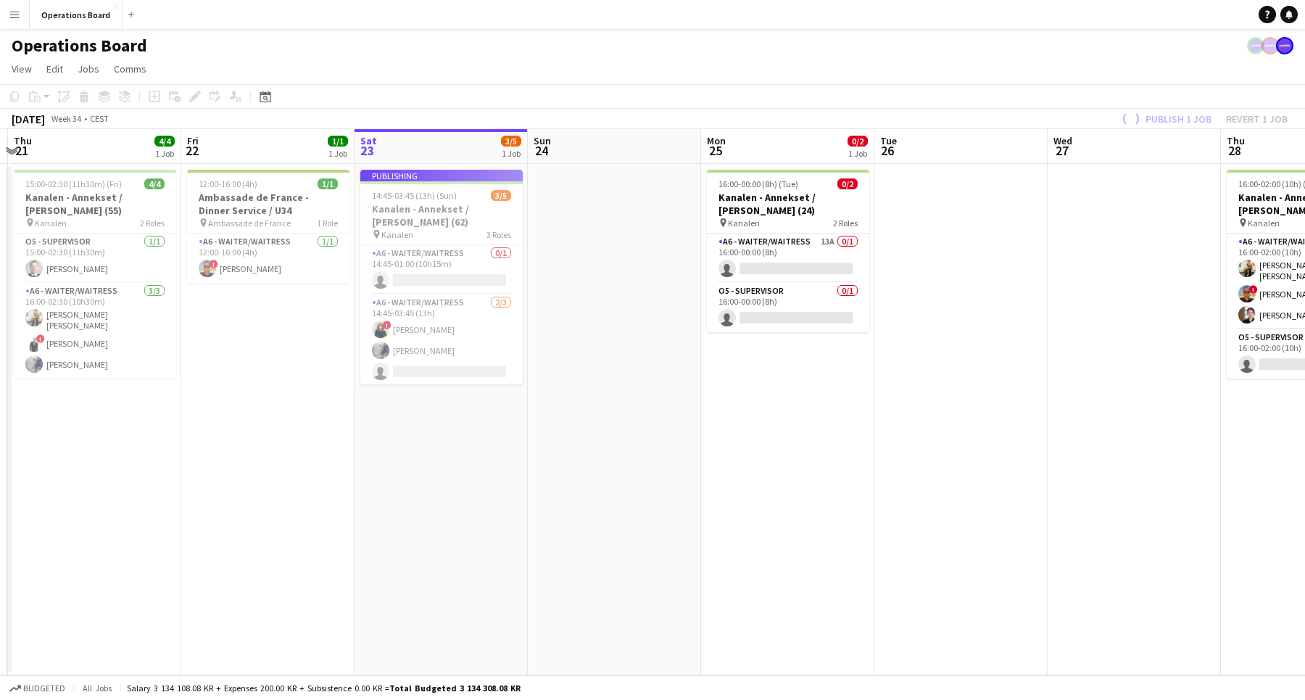
click at [1171, 67] on app-page-menu "View Day view expanded Day view collapsed Month view Date picker Jump to [DATE]…" at bounding box center [652, 71] width 1305 height 28
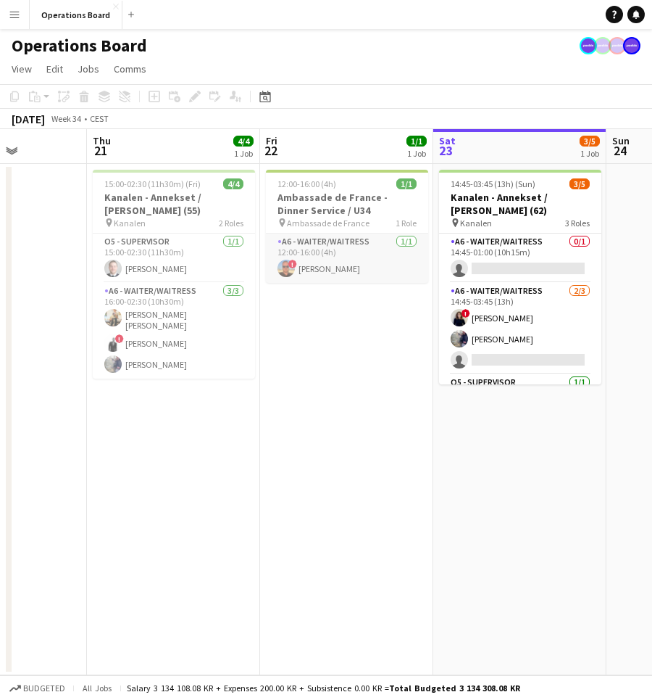
scroll to position [0, 436]
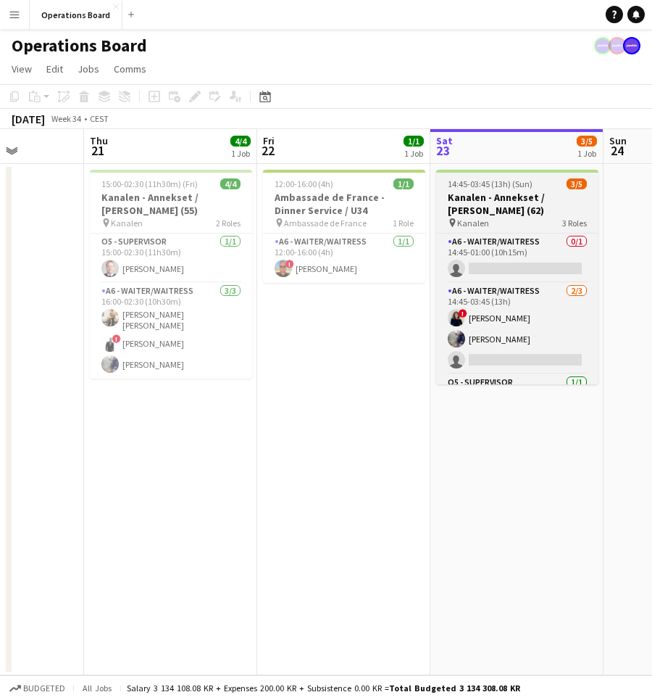
click at [477, 194] on h3 "Kanalen - Annekset / [PERSON_NAME] (62)" at bounding box center [517, 204] width 162 height 26
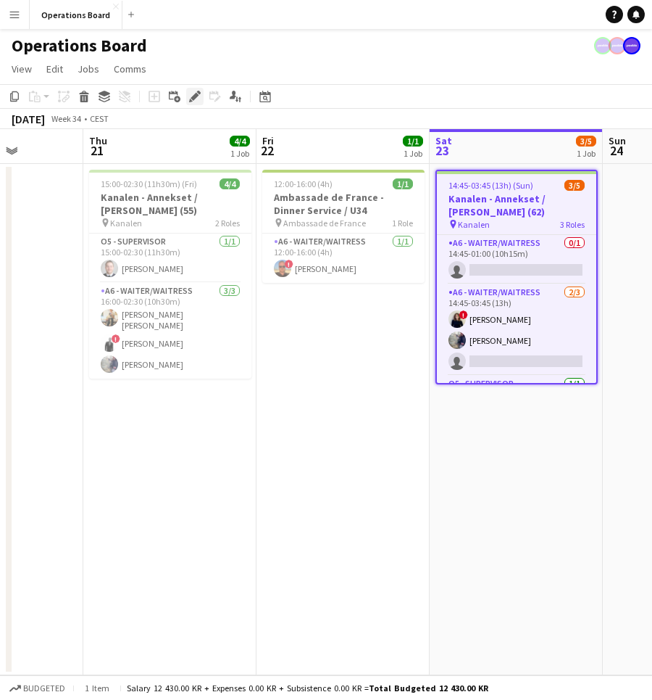
click at [194, 99] on icon at bounding box center [195, 97] width 8 height 8
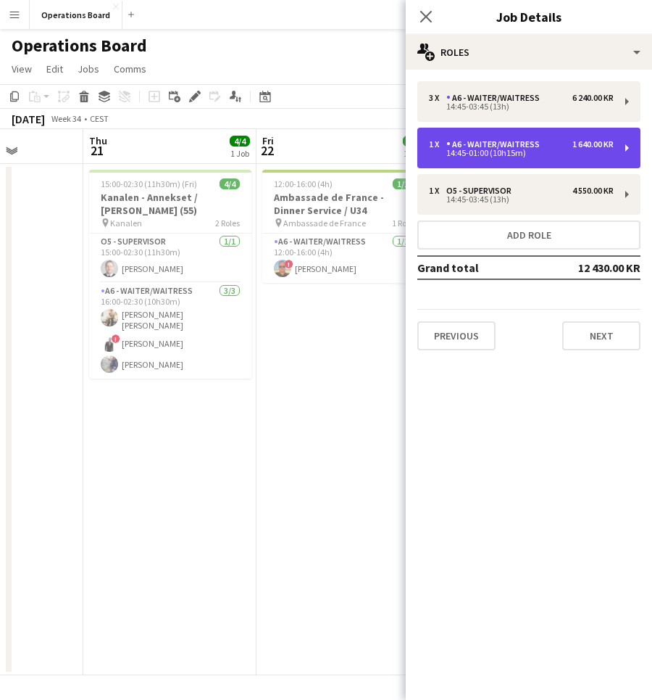
click at [563, 138] on div "1 x A6 - WAITER/WAITRESS 1 640.00 KR 14:45-01:00 (10h15m)" at bounding box center [529, 148] width 223 height 41
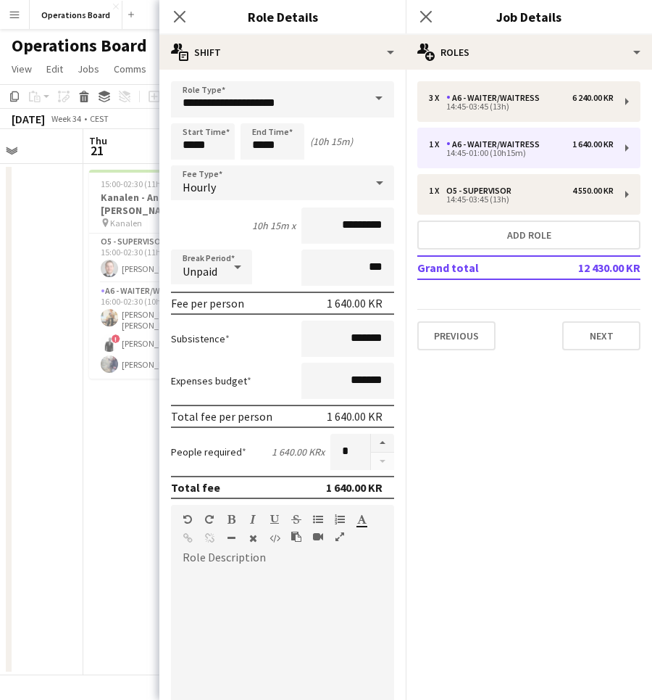
drag, startPoint x: 328, startPoint y: 299, endPoint x: 366, endPoint y: 307, distance: 39.2
click at [366, 307] on div "1 640.00 KR" at bounding box center [355, 303] width 56 height 14
copy div "1 640.00"
click at [107, 438] on app-date-cell "15:00-02:30 (11h30m) (Fri) 4/4 Kanalen - Annekset / [PERSON_NAME] (55) pin Kana…" at bounding box center [169, 419] width 173 height 511
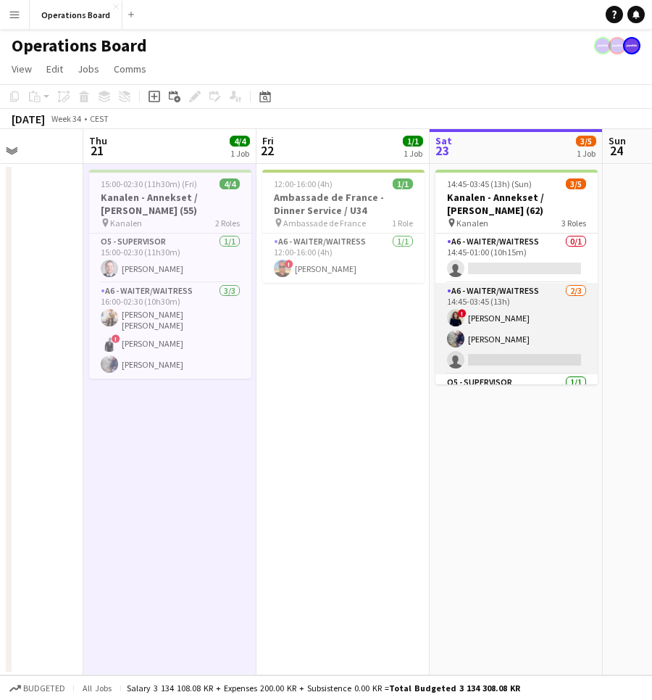
click at [504, 354] on app-card-role "A6 - WAITER/WAITRESS [DATE] 14:45-03:45 (13h) ! [PERSON_NAME] [PERSON_NAME] sin…" at bounding box center [517, 328] width 162 height 91
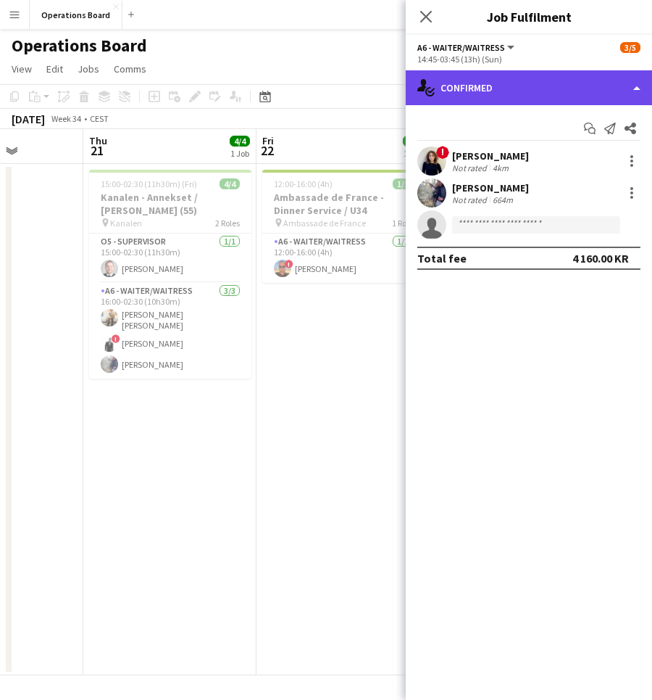
click at [555, 96] on div "single-neutral-actions-check-2 Confirmed" at bounding box center [529, 87] width 246 height 35
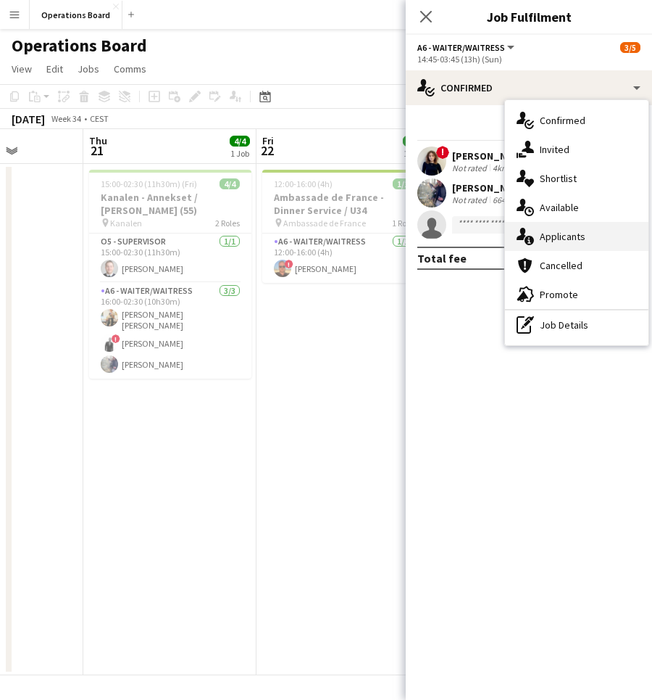
click at [576, 234] on div "single-neutral-actions-information Applicants" at bounding box center [577, 236] width 144 height 29
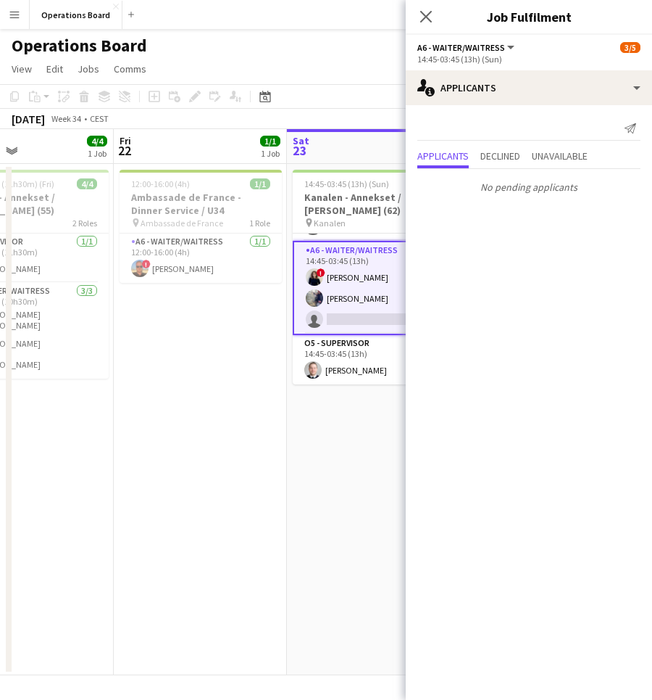
scroll to position [42, 0]
click at [424, 11] on icon "Close pop-in" at bounding box center [426, 16] width 14 height 14
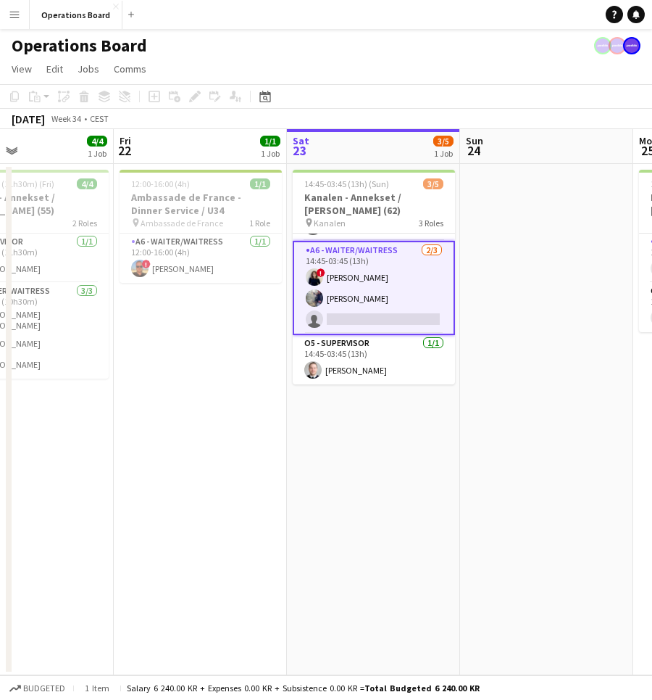
click at [427, 310] on app-card-role "A6 - WAITER/WAITRESS [DATE] 14:45-03:45 (13h) ! [PERSON_NAME] [PERSON_NAME] sin…" at bounding box center [374, 288] width 162 height 94
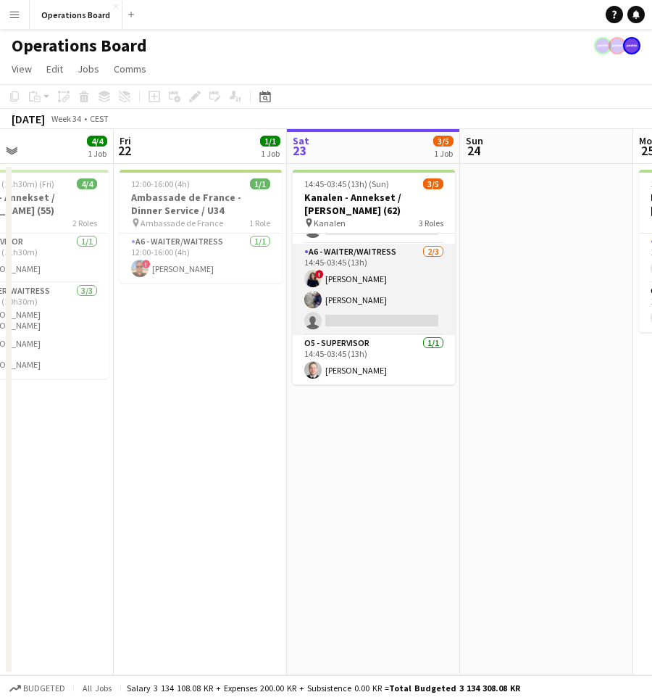
scroll to position [39, 0]
click at [429, 291] on app-card-role "A6 - WAITER/WAITRESS [DATE] 14:45-03:45 (13h) ! [PERSON_NAME] [PERSON_NAME] sin…" at bounding box center [374, 289] width 162 height 91
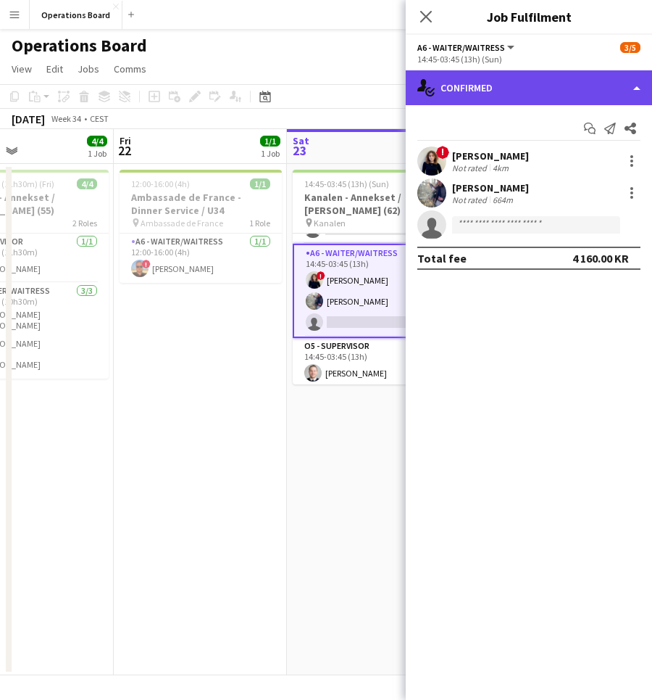
click at [498, 90] on div "single-neutral-actions-check-2 Confirmed" at bounding box center [529, 87] width 246 height 35
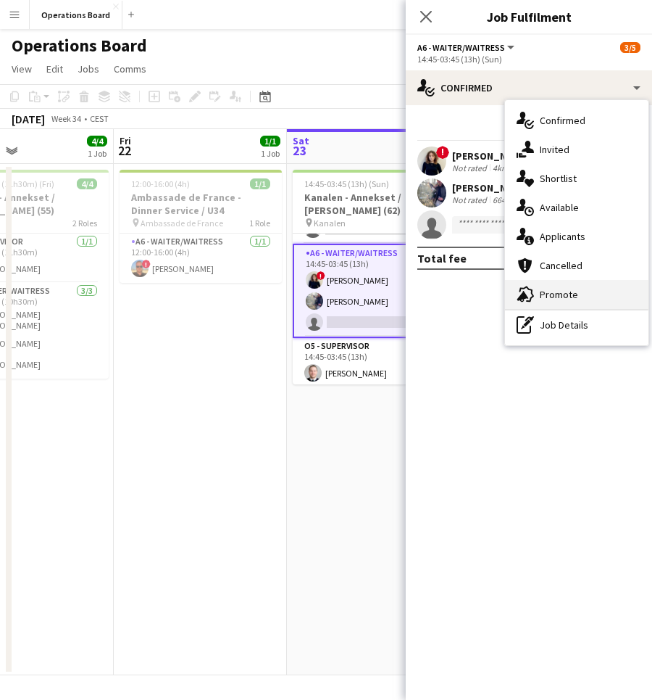
click at [570, 295] on div "advertising-megaphone Promote" at bounding box center [577, 294] width 144 height 29
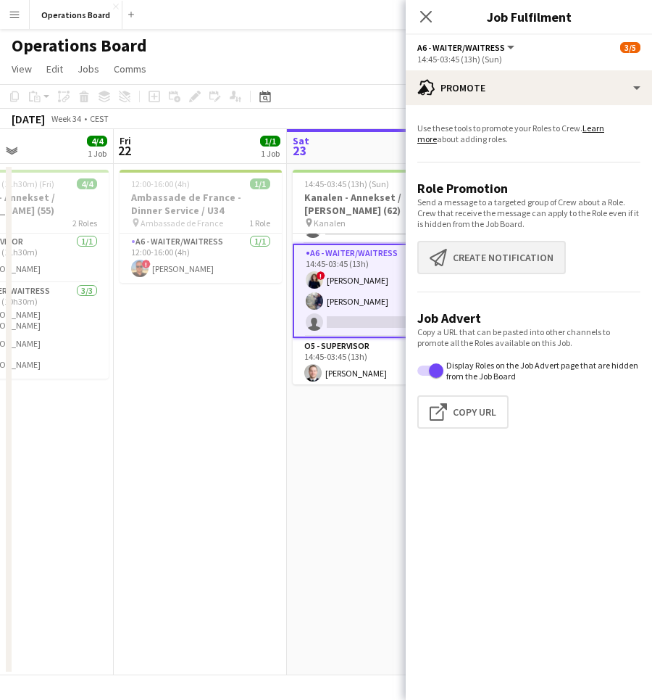
click at [528, 262] on button "Create notification Create notification" at bounding box center [492, 257] width 149 height 33
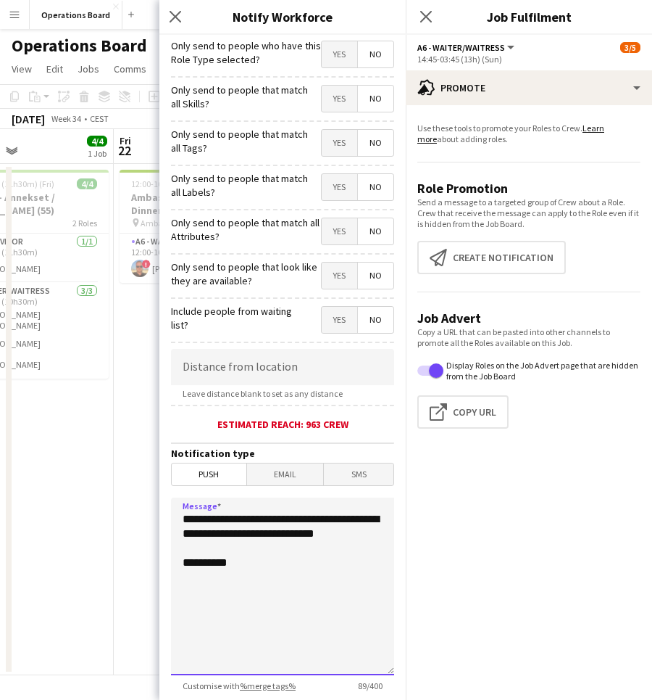
drag, startPoint x: 283, startPoint y: 599, endPoint x: 180, endPoint y: 506, distance: 139.1
click at [180, 506] on textarea "**********" at bounding box center [282, 586] width 223 height 178
paste textarea "**********"
type textarea "**********"
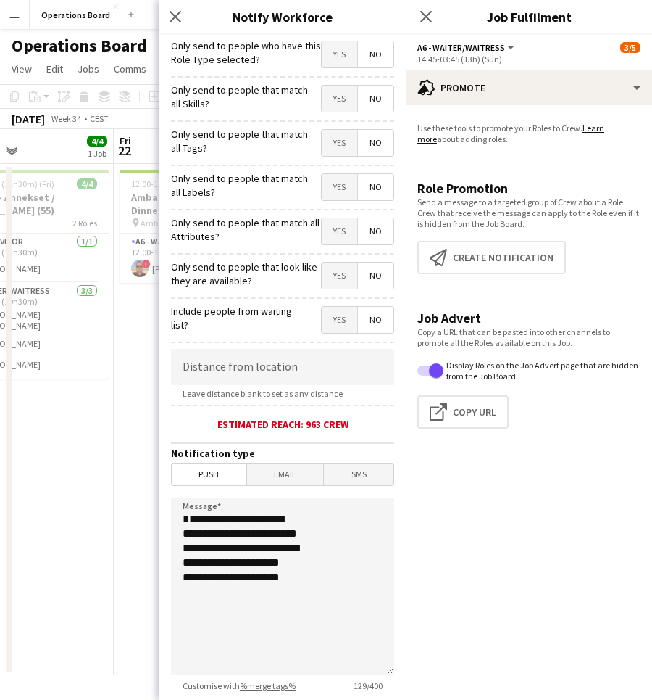
click at [339, 290] on div "Yes No" at bounding box center [357, 277] width 73 height 30
click at [337, 279] on span "Yes" at bounding box center [340, 275] width 36 height 26
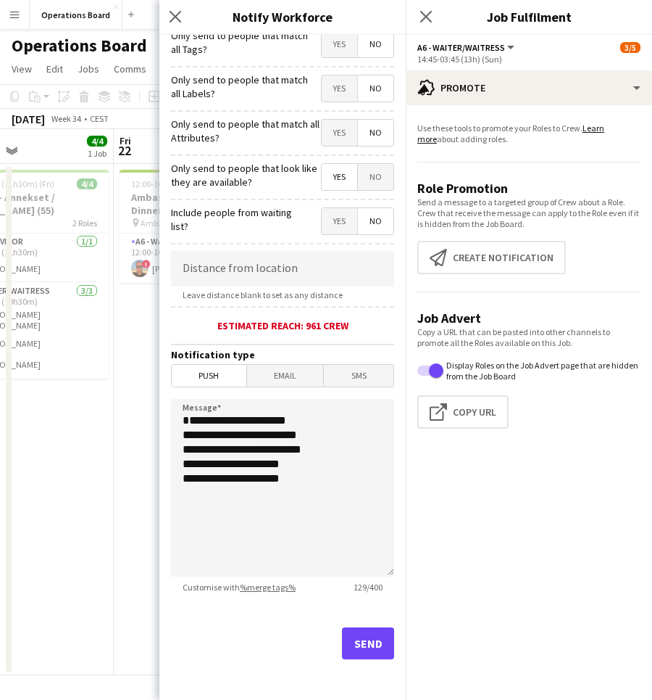
scroll to position [99, 0]
click at [367, 636] on button "Send" at bounding box center [368, 643] width 52 height 32
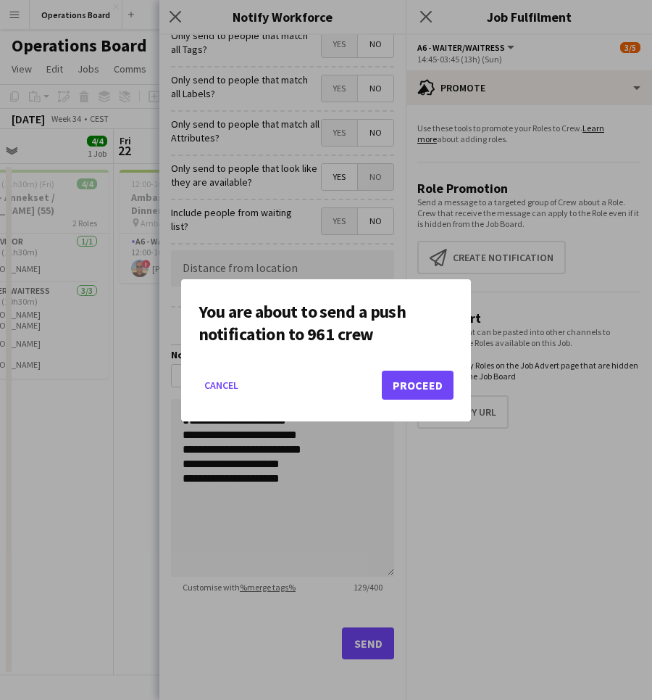
click at [407, 392] on button "Proceed" at bounding box center [418, 384] width 72 height 29
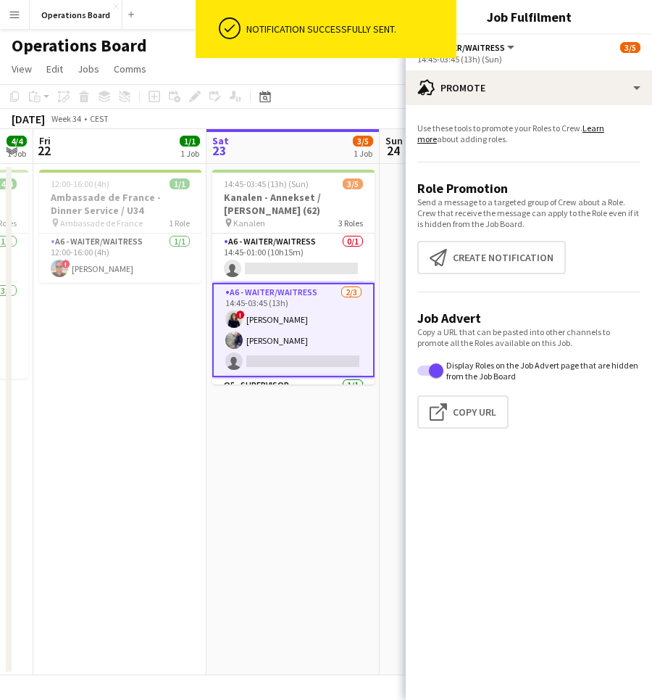
scroll to position [0, 492]
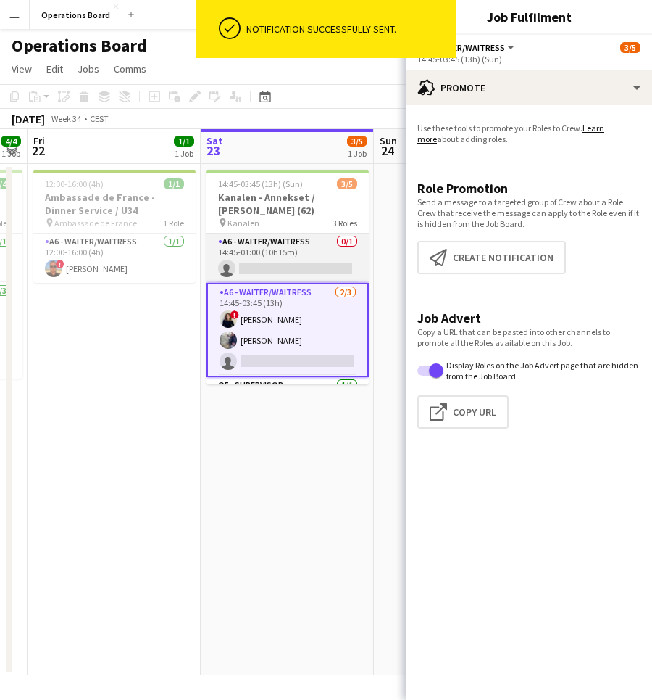
click at [302, 244] on app-card-role "A6 - WAITER/WAITRESS 0/1 14:45-01:00 (10h15m) single-neutral-actions" at bounding box center [288, 257] width 162 height 49
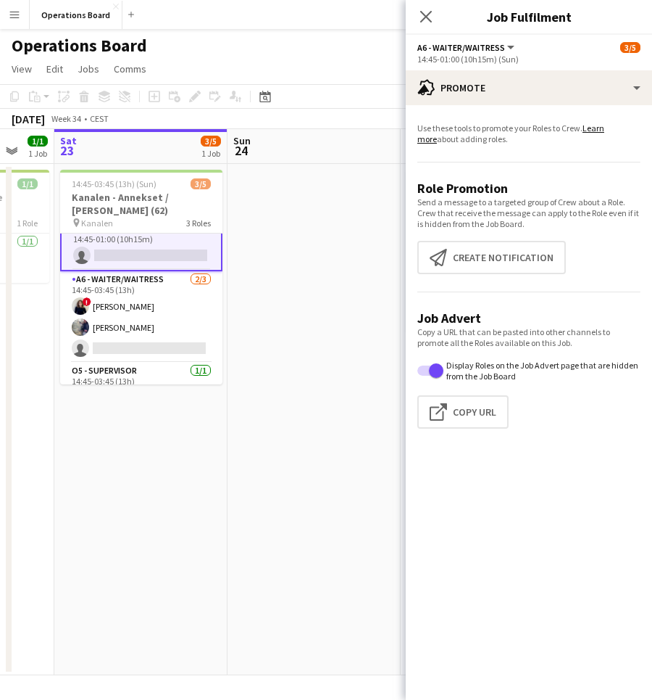
scroll to position [16, 0]
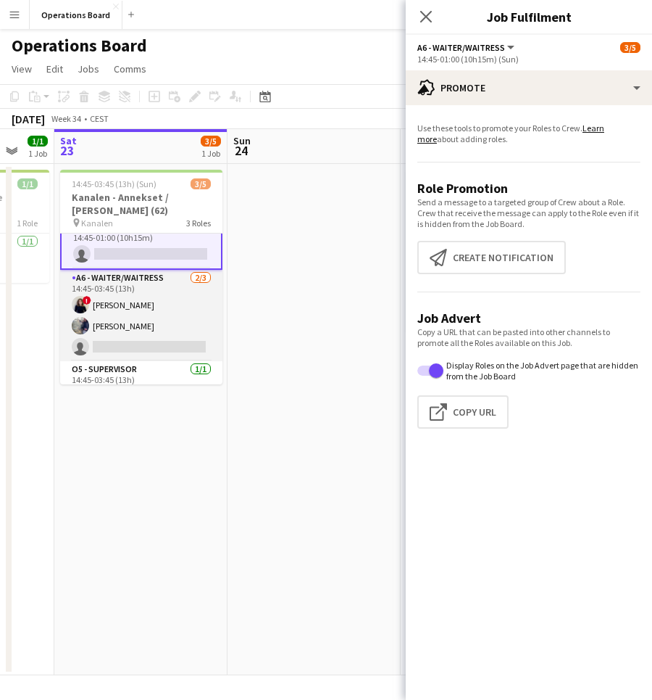
click at [189, 305] on app-card-role "A6 - WAITER/WAITRESS [DATE] 14:45-03:45 (13h) ! [PERSON_NAME] [PERSON_NAME] sin…" at bounding box center [141, 315] width 162 height 91
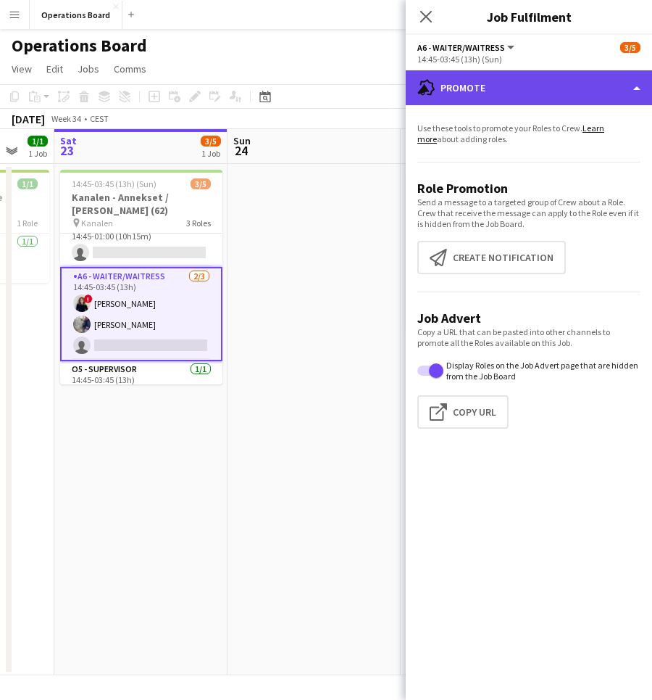
click at [480, 95] on div "advertising-megaphone Promote" at bounding box center [529, 87] width 246 height 35
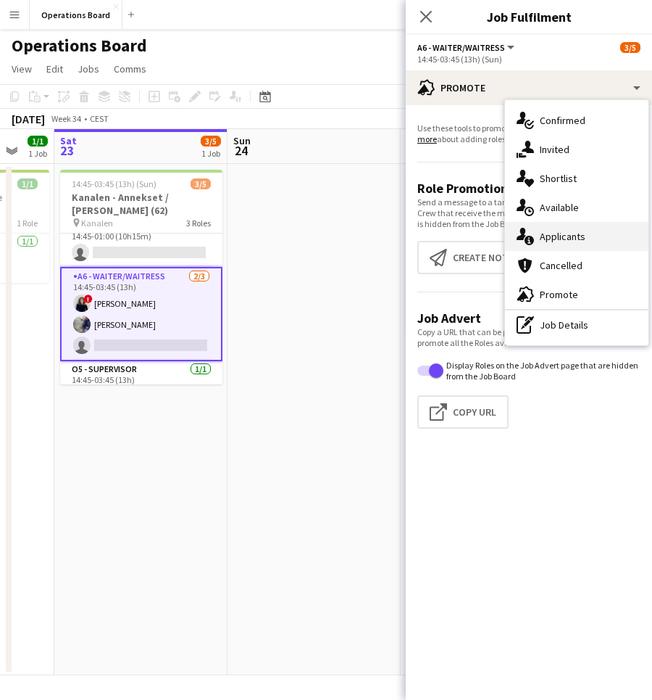
click at [594, 248] on div "single-neutral-actions-information Applicants" at bounding box center [577, 236] width 144 height 29
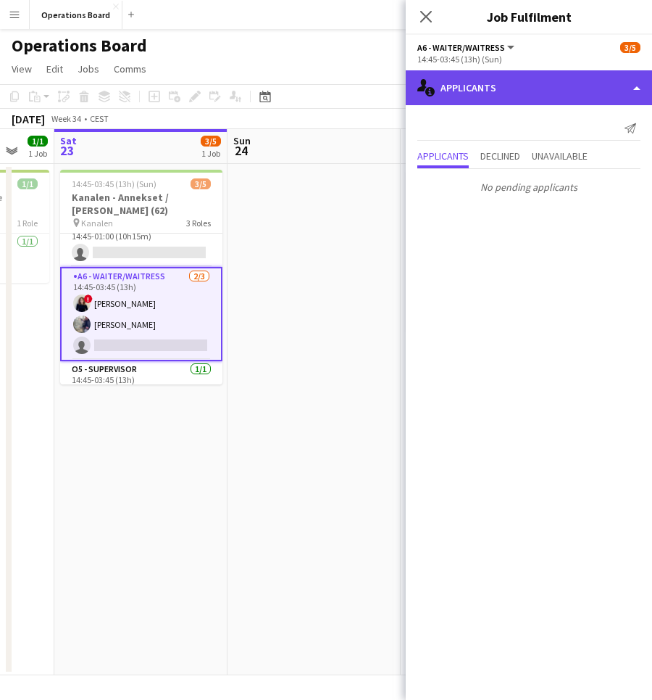
click at [534, 94] on div "single-neutral-actions-information Applicants" at bounding box center [529, 87] width 246 height 35
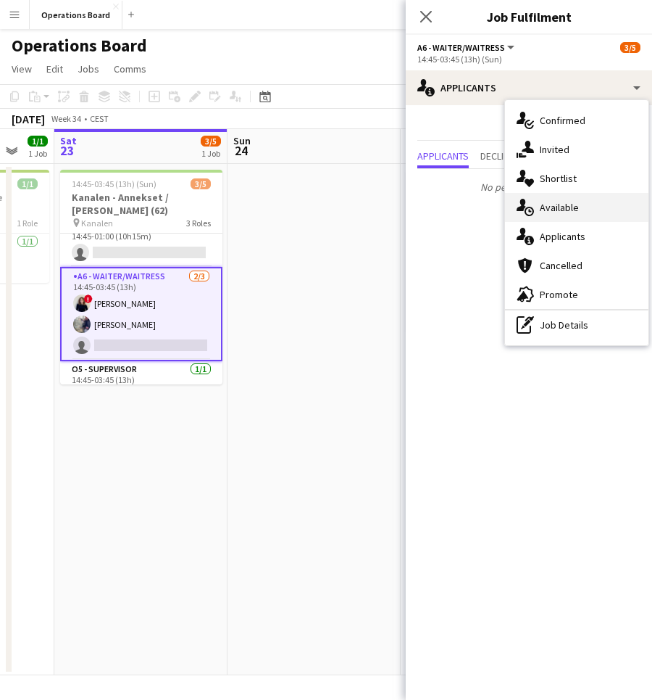
click at [573, 201] on div "single-neutral-actions-upload Available" at bounding box center [577, 207] width 144 height 29
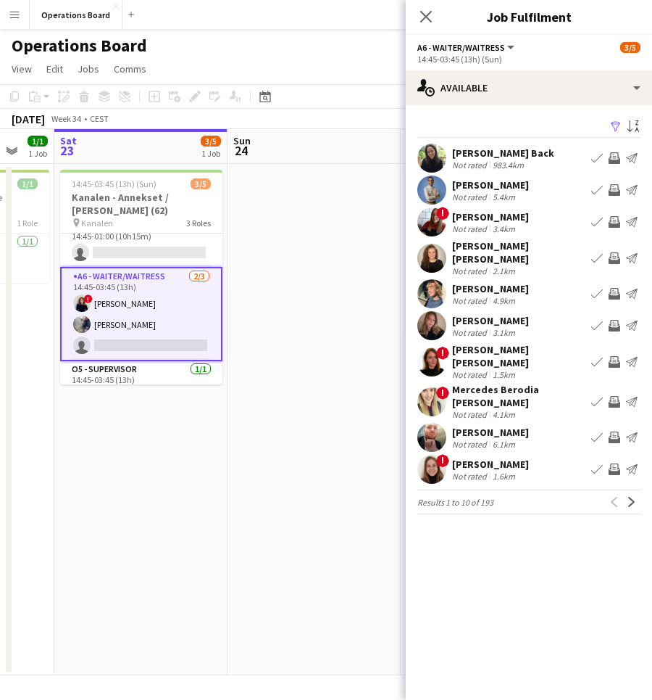
click at [616, 253] on app-icon "Invite crew" at bounding box center [615, 258] width 12 height 12
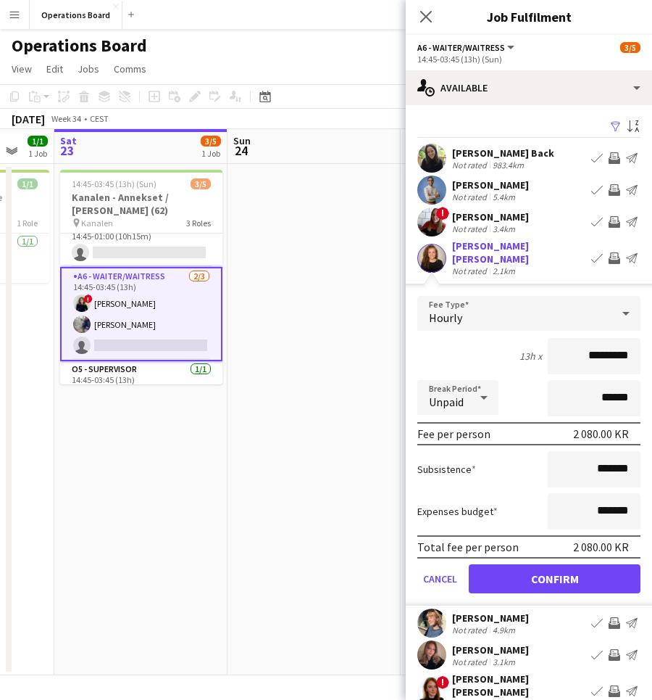
click at [589, 564] on button "Confirm" at bounding box center [555, 578] width 172 height 29
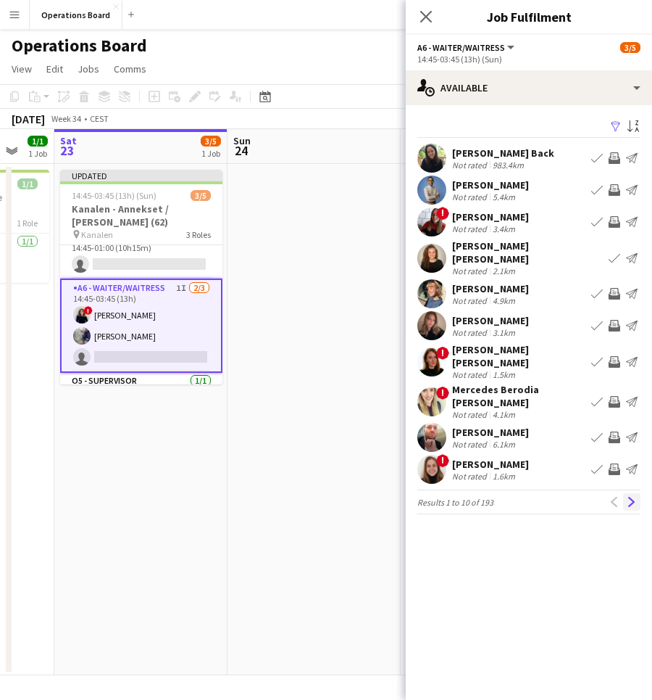
click at [634, 497] on app-icon "Next" at bounding box center [632, 502] width 10 height 10
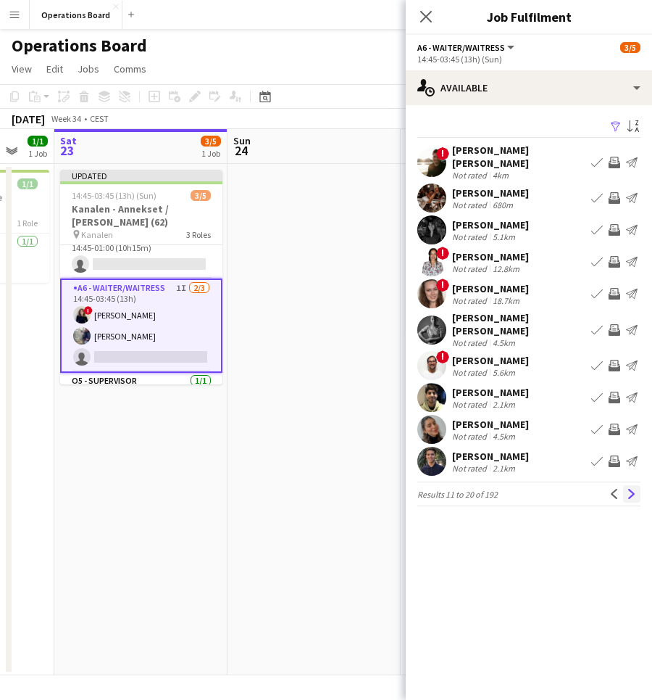
click at [634, 489] on app-icon "Next" at bounding box center [632, 494] width 10 height 10
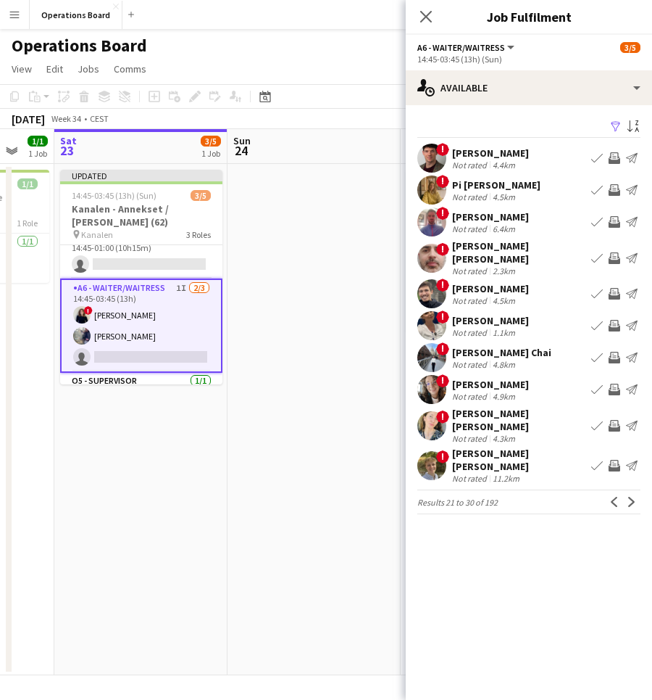
click at [634, 497] on app-icon "Next" at bounding box center [632, 502] width 10 height 10
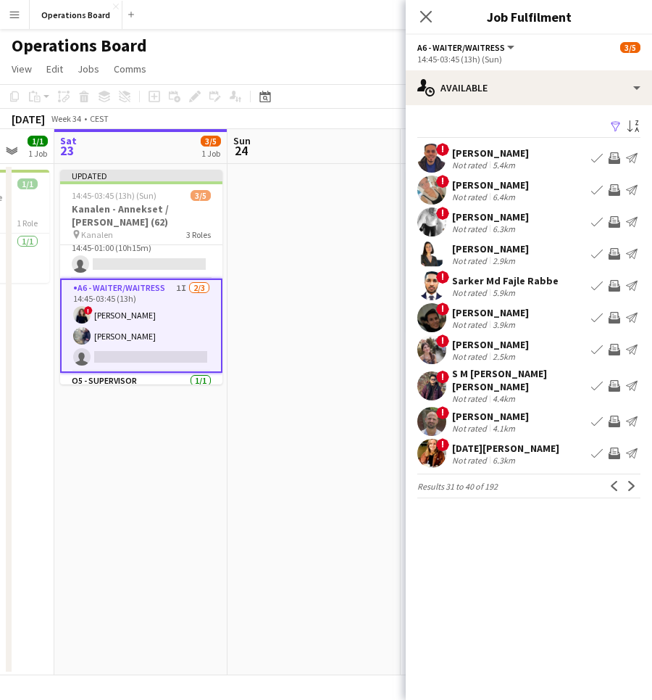
click at [614, 192] on app-icon "Invite crew" at bounding box center [615, 190] width 12 height 12
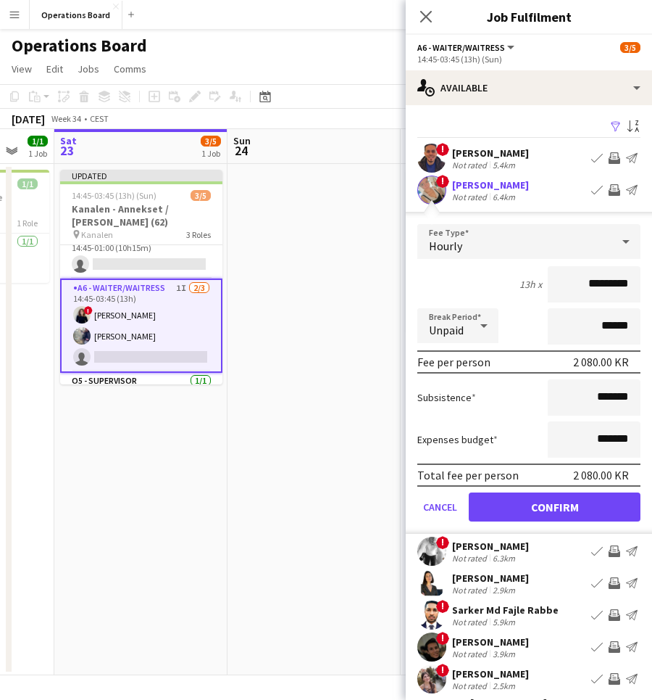
click at [599, 499] on button "Confirm" at bounding box center [555, 506] width 172 height 29
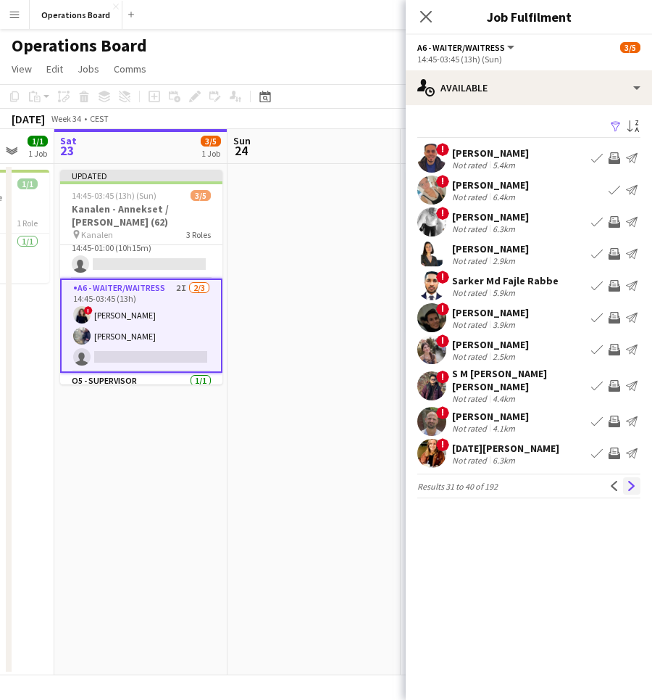
click at [636, 481] on app-icon "Next" at bounding box center [632, 486] width 10 height 10
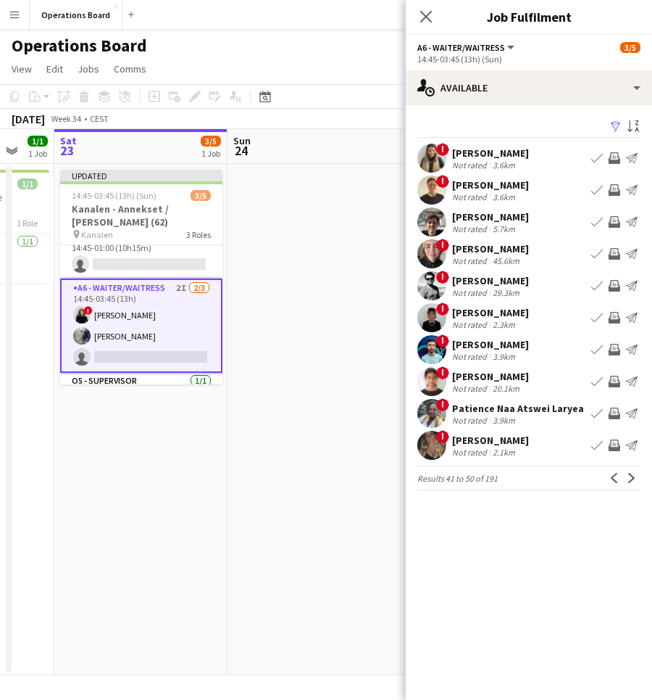
click at [615, 188] on app-icon "Invite crew" at bounding box center [615, 190] width 12 height 12
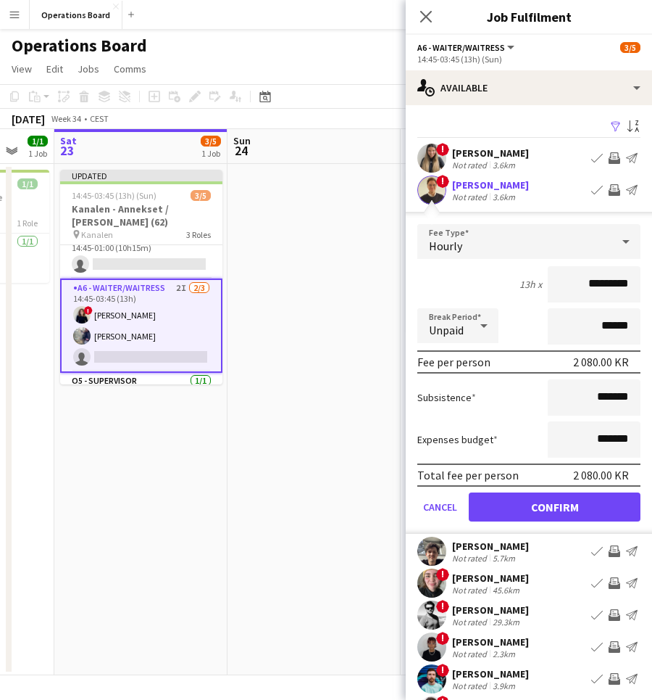
click at [563, 507] on button "Confirm" at bounding box center [555, 506] width 172 height 29
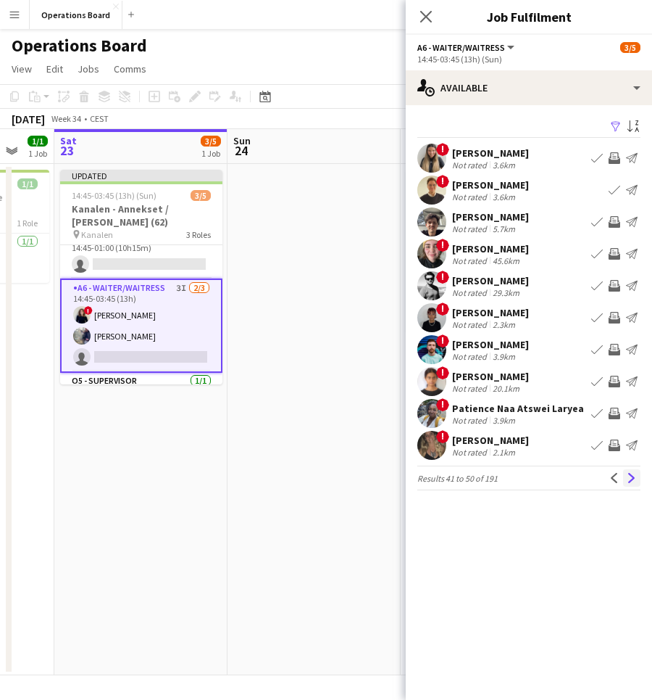
click at [636, 481] on app-icon "Next" at bounding box center [632, 478] width 10 height 10
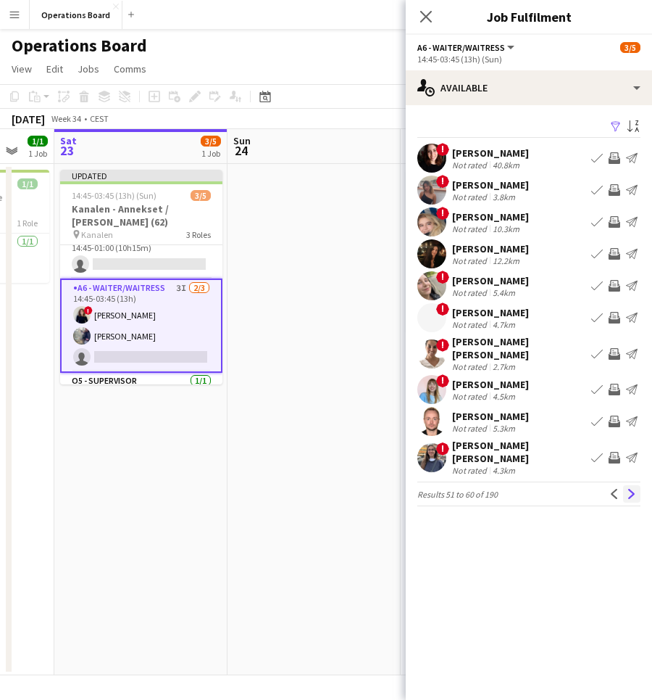
click at [631, 489] on app-icon "Next" at bounding box center [632, 494] width 10 height 10
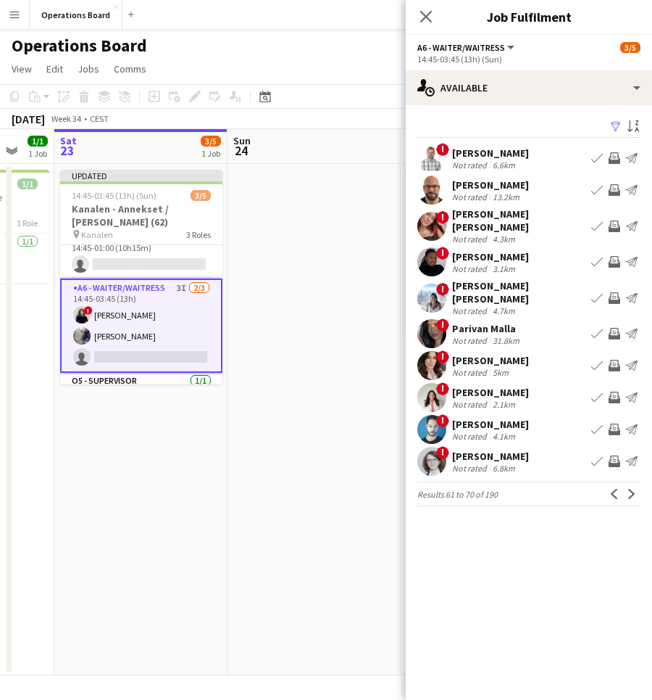
click at [610, 292] on app-icon "Invite crew" at bounding box center [615, 298] width 12 height 12
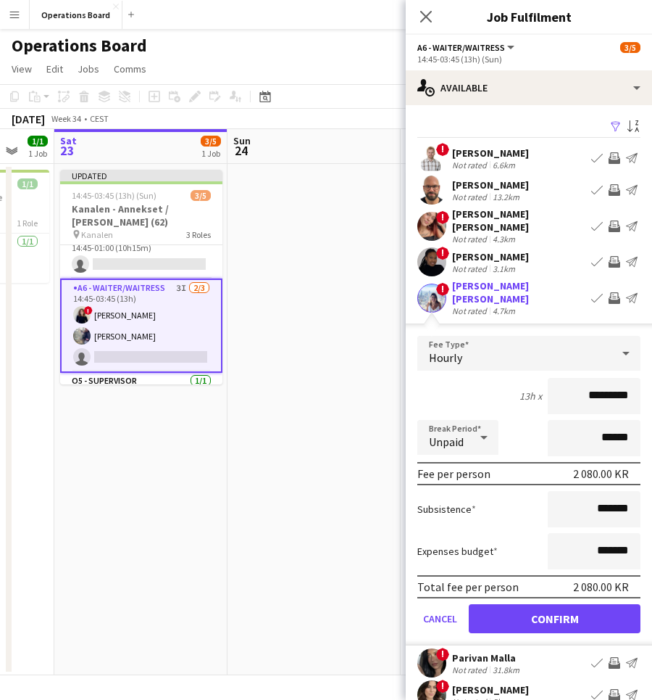
click at [573, 604] on button "Confirm" at bounding box center [555, 618] width 172 height 29
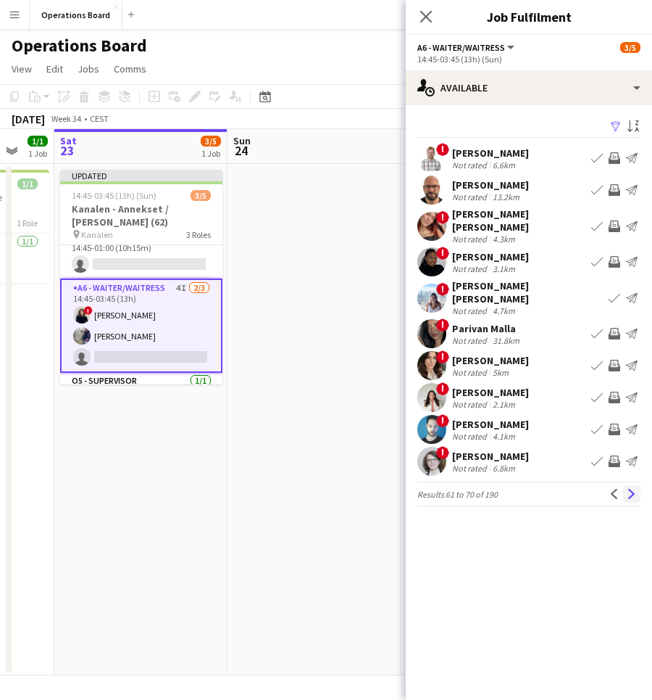
click at [628, 489] on app-icon "Next" at bounding box center [632, 494] width 10 height 10
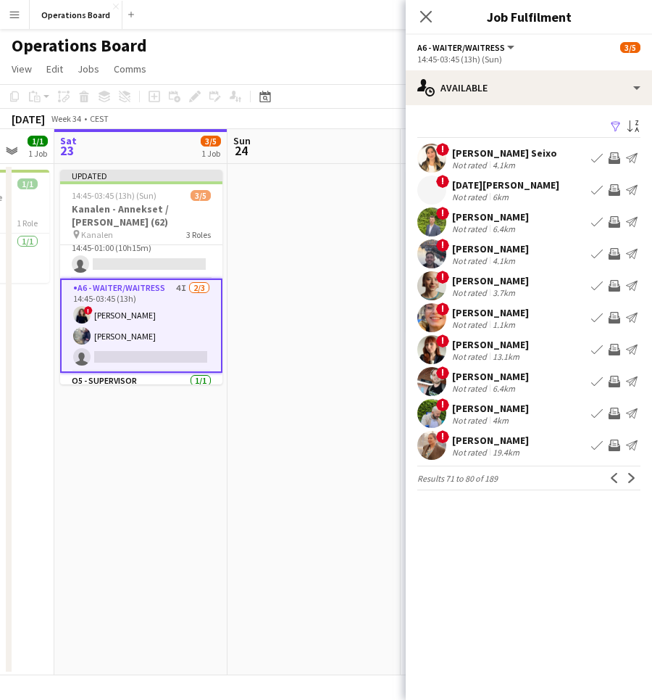
click at [613, 154] on app-icon "Invite crew" at bounding box center [615, 158] width 12 height 12
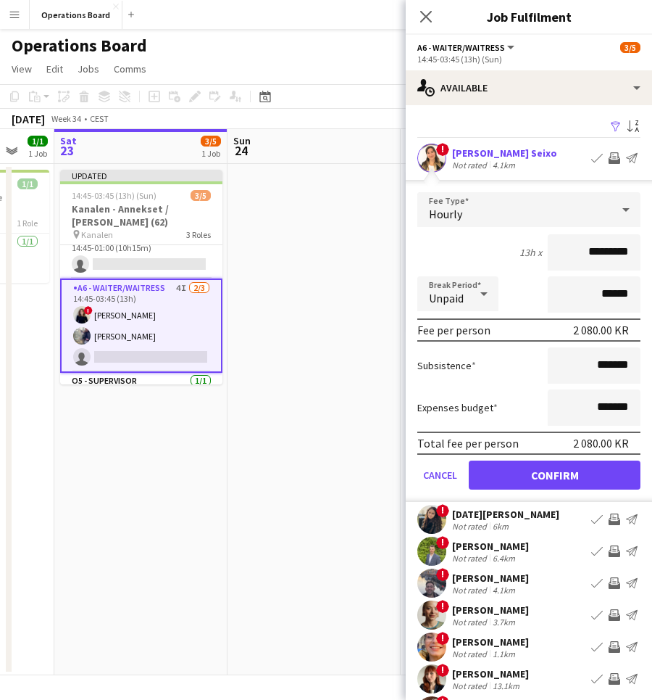
click at [573, 484] on button "Confirm" at bounding box center [555, 474] width 172 height 29
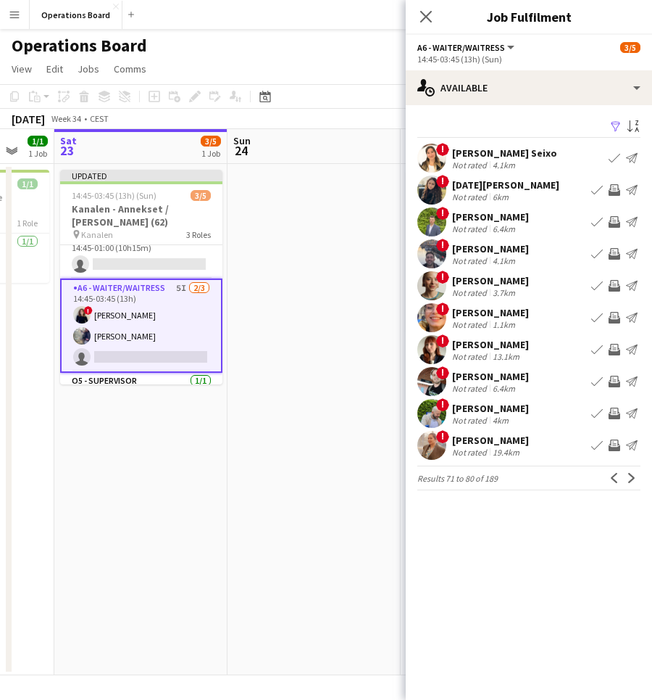
click at [612, 188] on app-icon "Invite crew" at bounding box center [615, 190] width 12 height 12
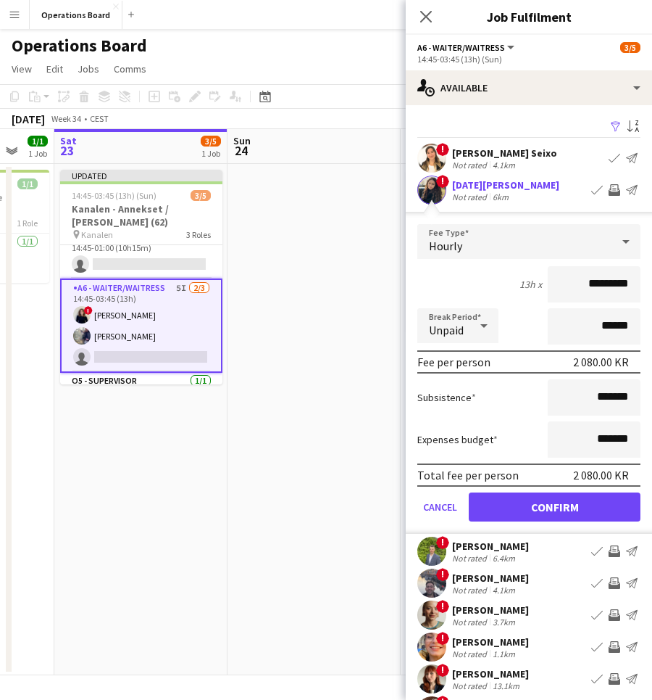
click at [552, 518] on button "Confirm" at bounding box center [555, 506] width 172 height 29
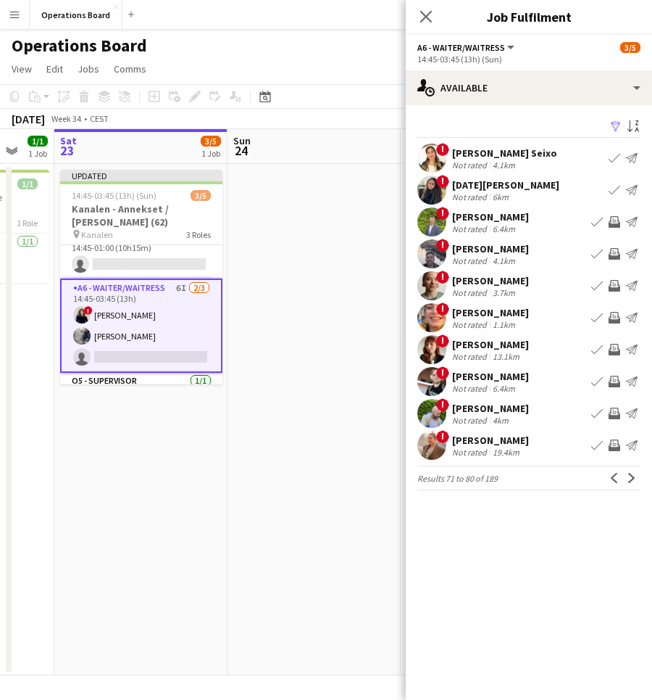
click at [618, 318] on app-icon "Invite crew" at bounding box center [615, 318] width 12 height 12
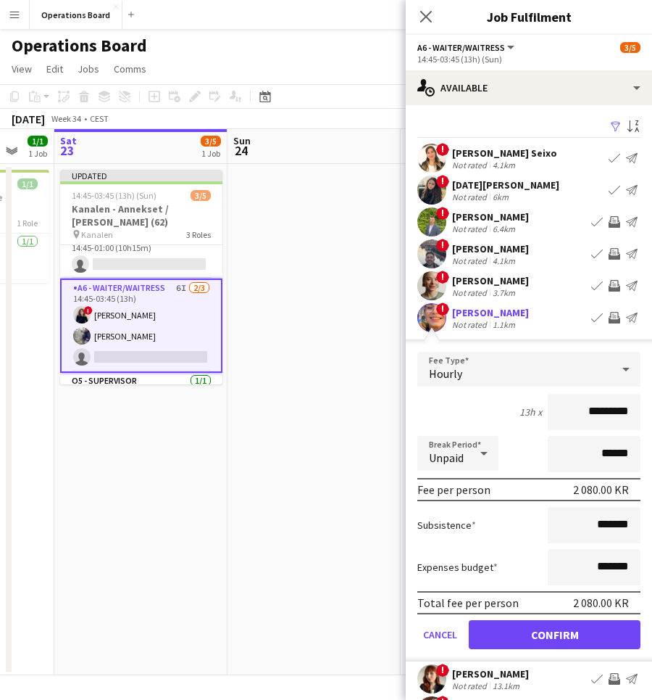
click at [587, 610] on div "Total fee per person 2 080.00 KR" at bounding box center [529, 602] width 223 height 23
click at [587, 621] on button "Confirm" at bounding box center [555, 634] width 172 height 29
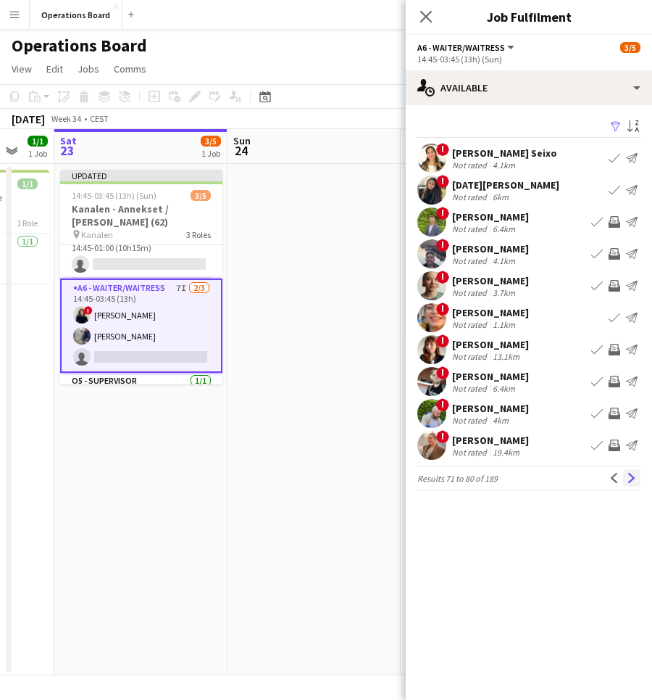
click at [631, 481] on app-icon "Next" at bounding box center [632, 478] width 10 height 10
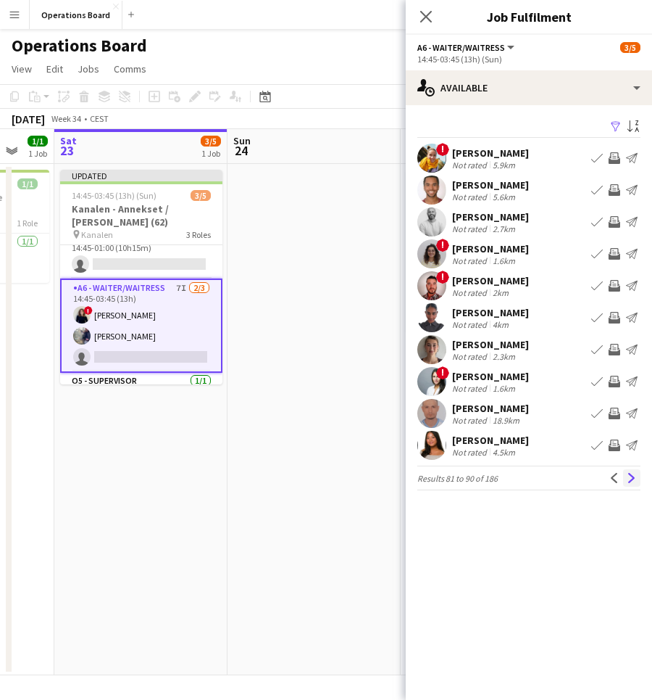
click at [625, 482] on button "Next" at bounding box center [631, 477] width 17 height 17
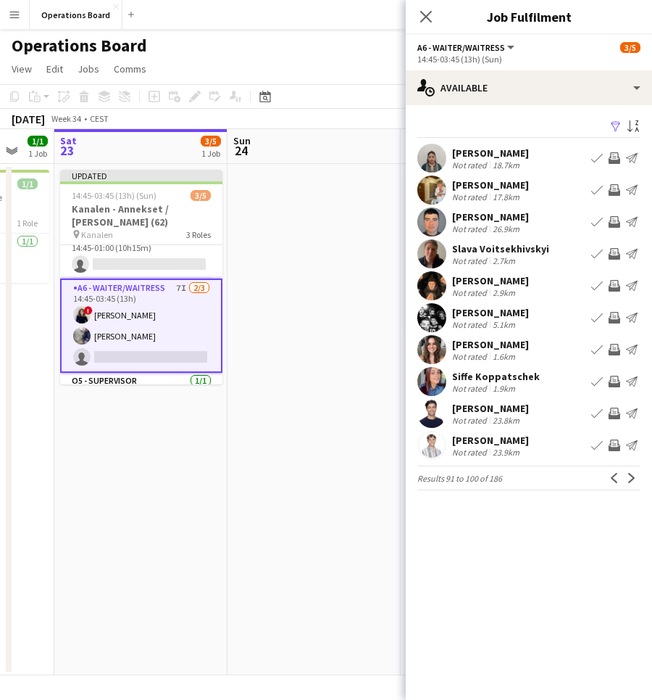
click at [615, 252] on app-icon "Invite crew" at bounding box center [615, 254] width 12 height 12
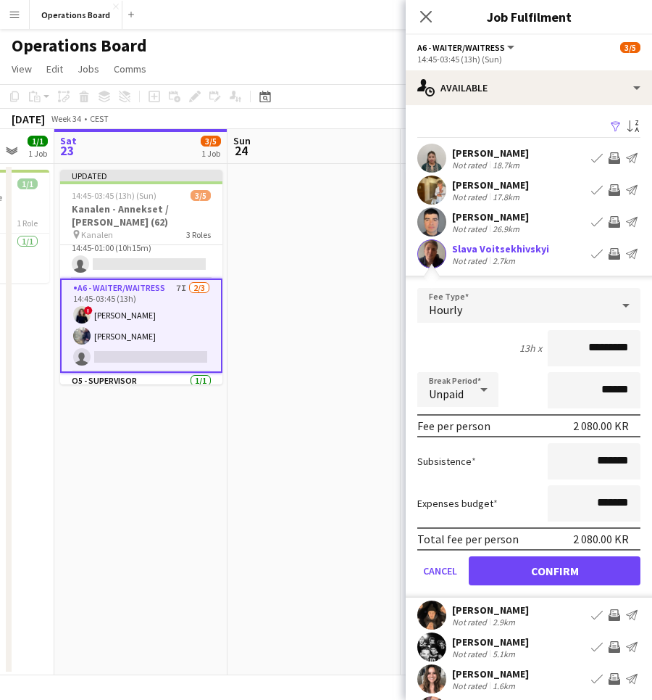
click at [584, 576] on button "Confirm" at bounding box center [555, 570] width 172 height 29
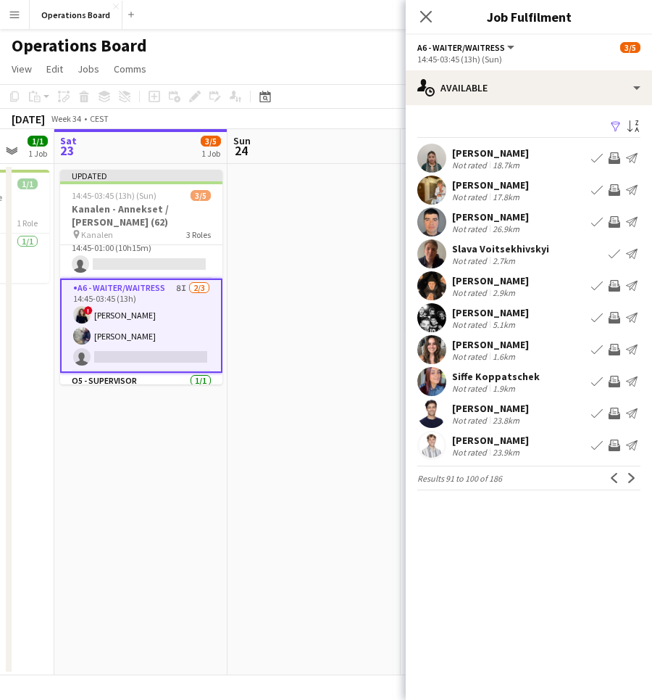
click at [615, 412] on app-icon "Invite crew" at bounding box center [615, 413] width 12 height 12
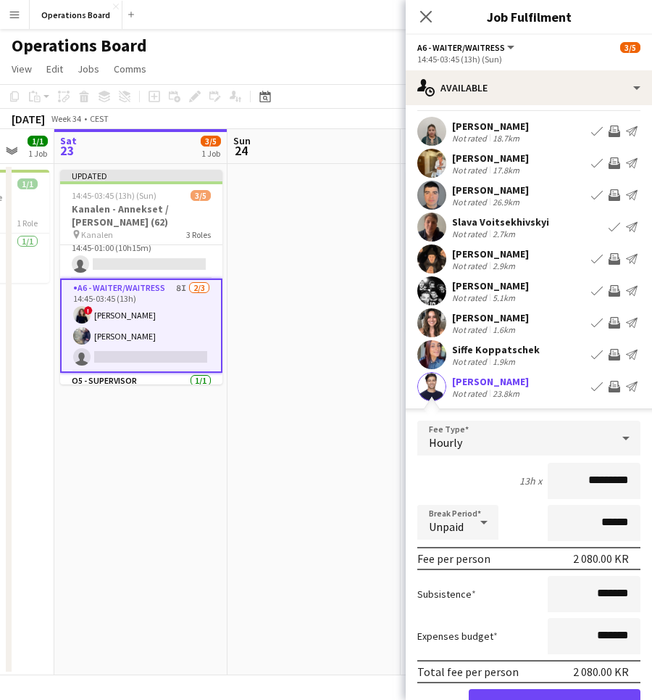
scroll to position [46, 0]
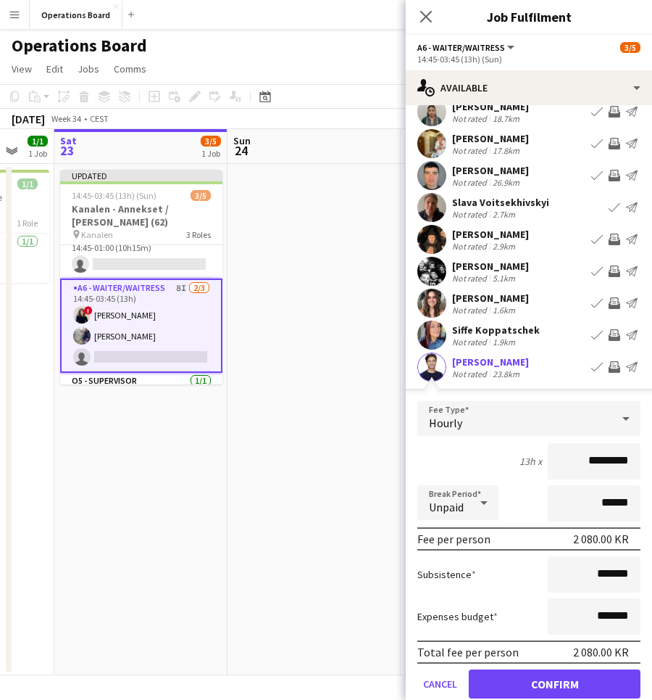
click at [581, 684] on button "Confirm" at bounding box center [555, 683] width 172 height 29
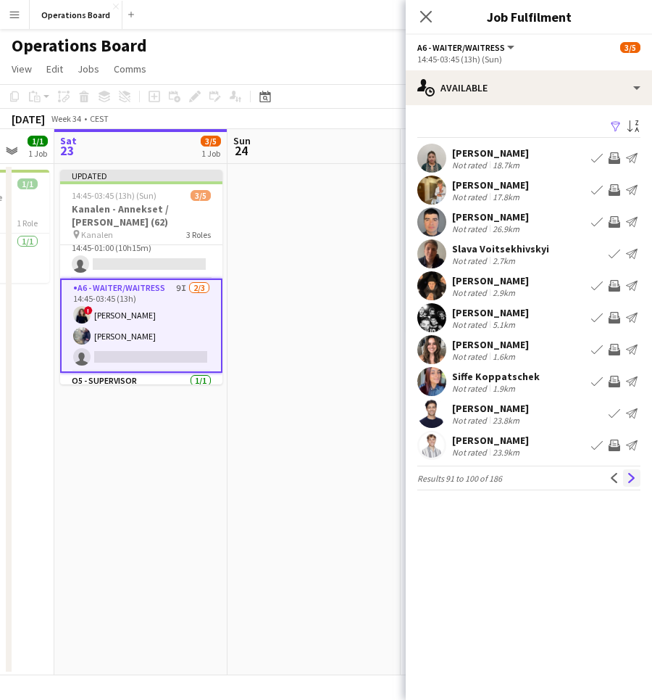
click at [634, 485] on button "Next" at bounding box center [631, 477] width 17 height 17
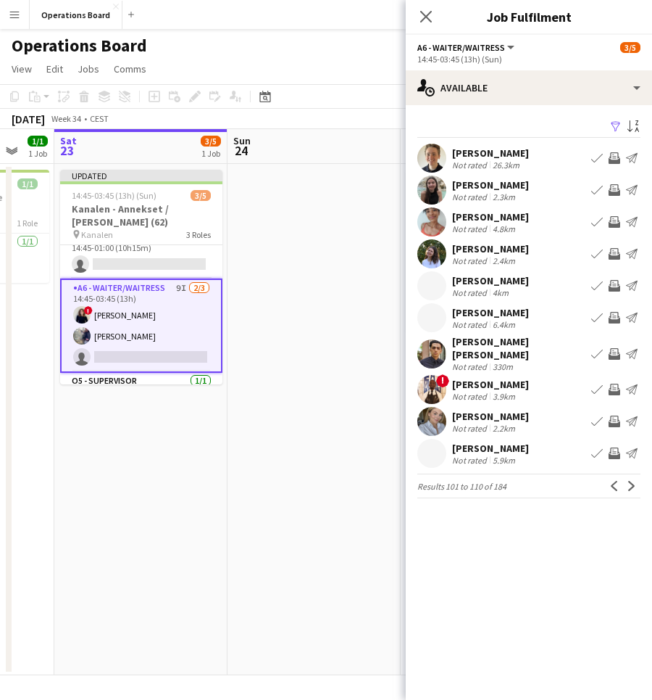
click at [613, 162] on app-icon "Invite crew" at bounding box center [615, 158] width 12 height 12
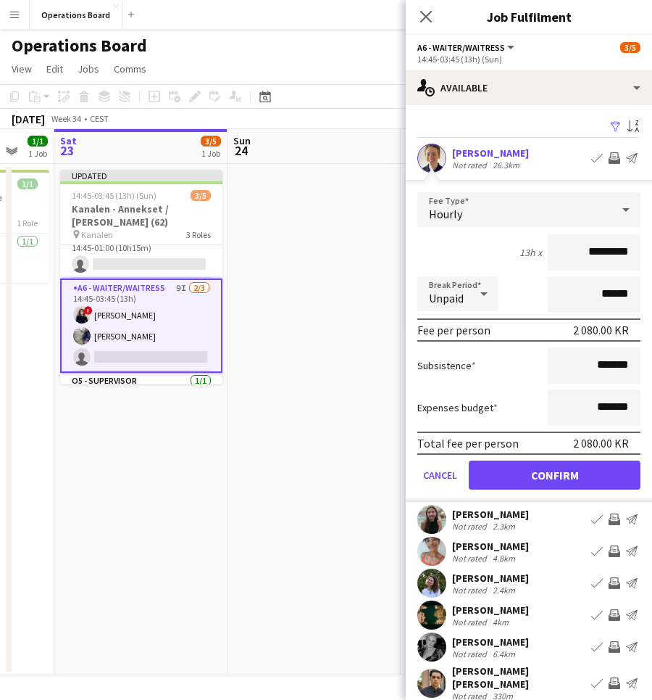
click at [577, 485] on button "Confirm" at bounding box center [555, 474] width 172 height 29
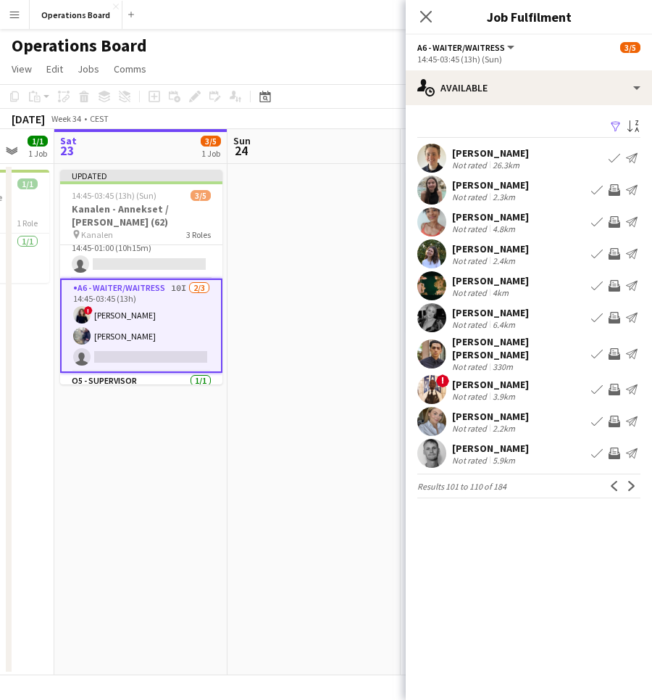
drag, startPoint x: 633, startPoint y: 476, endPoint x: 633, endPoint y: 239, distance: 237.0
click at [633, 481] on app-icon "Next" at bounding box center [632, 486] width 10 height 10
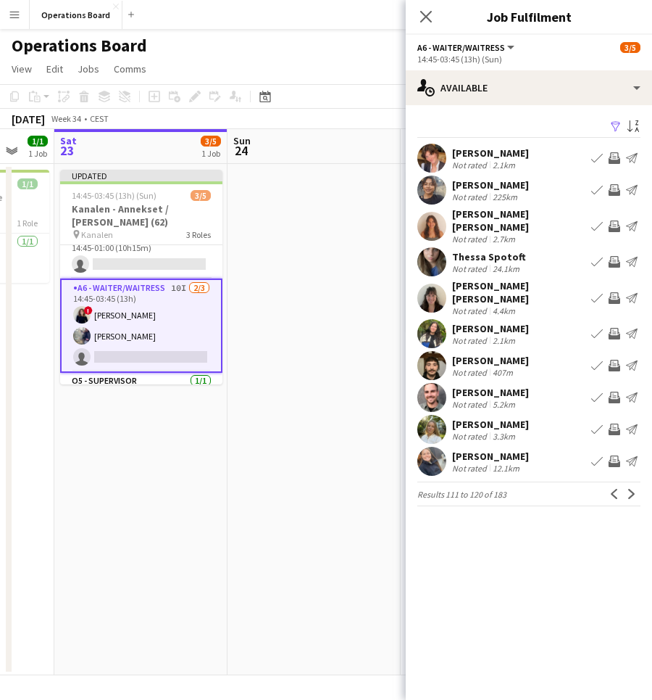
click at [615, 366] on app-icon "Invite crew" at bounding box center [615, 366] width 12 height 12
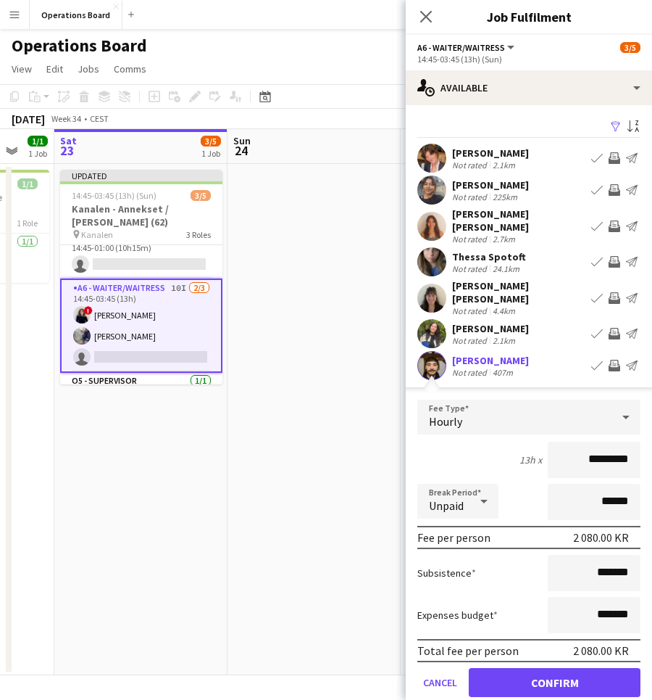
click at [594, 676] on button "Confirm" at bounding box center [555, 682] width 172 height 29
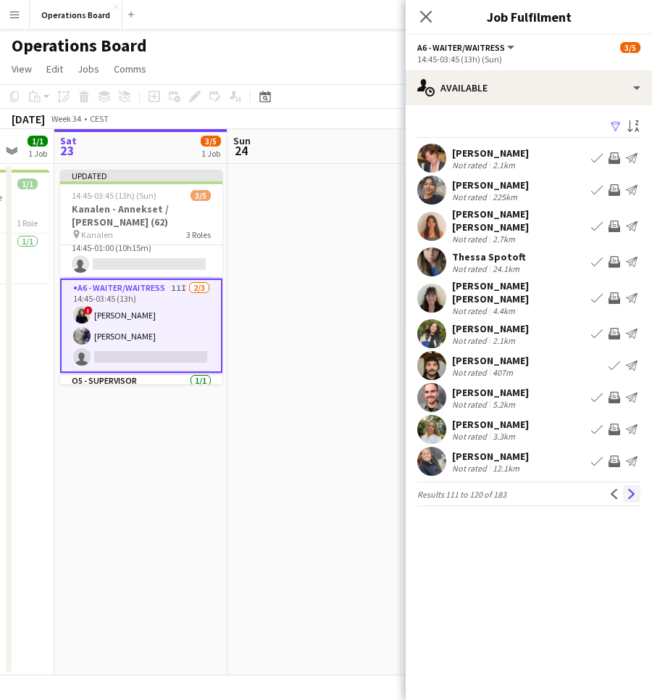
click at [626, 498] on button "Next" at bounding box center [631, 493] width 17 height 17
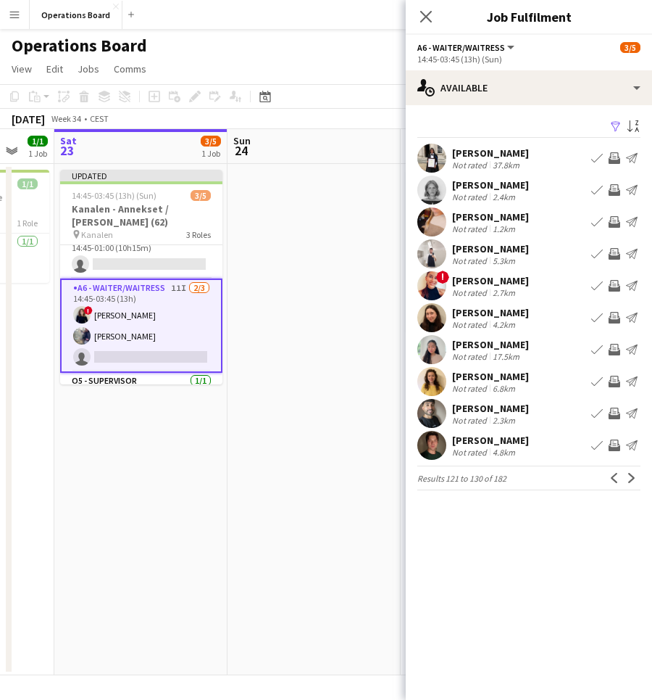
click at [611, 285] on app-icon "Invite crew" at bounding box center [615, 286] width 12 height 12
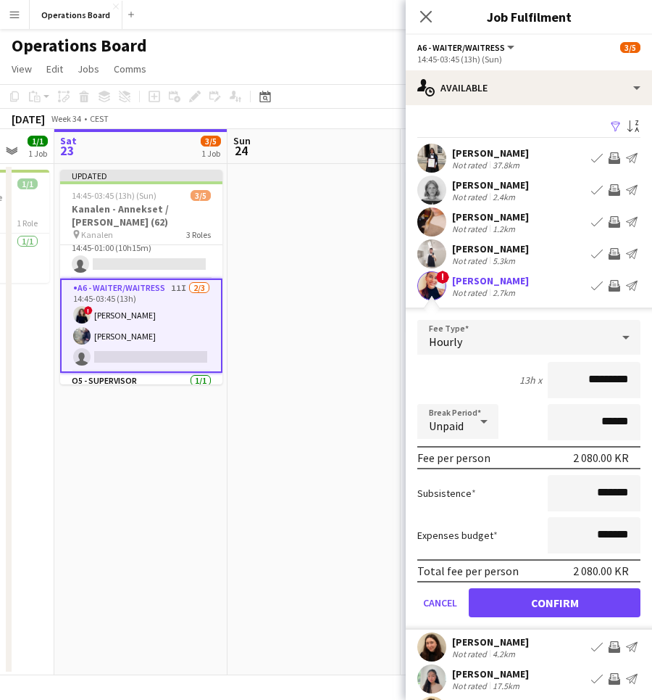
click at [563, 592] on button "Confirm" at bounding box center [555, 602] width 172 height 29
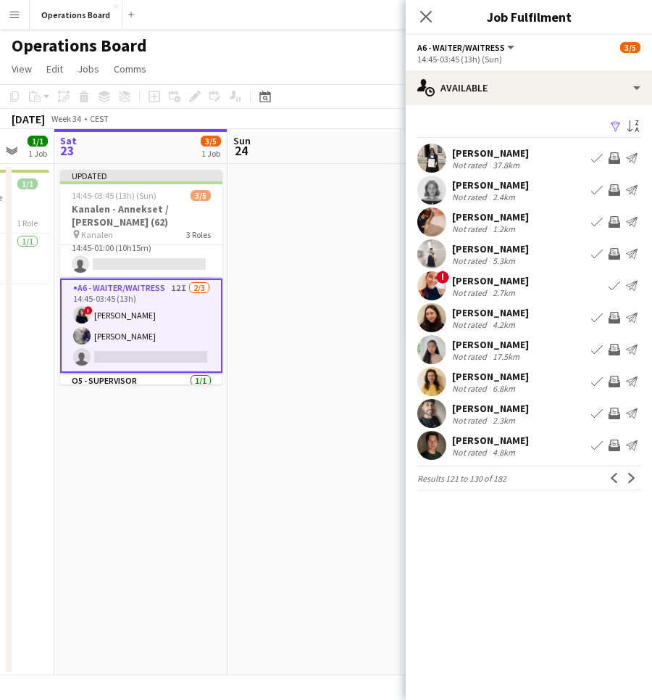
click at [614, 405] on button "Invite crew" at bounding box center [614, 412] width 17 height 17
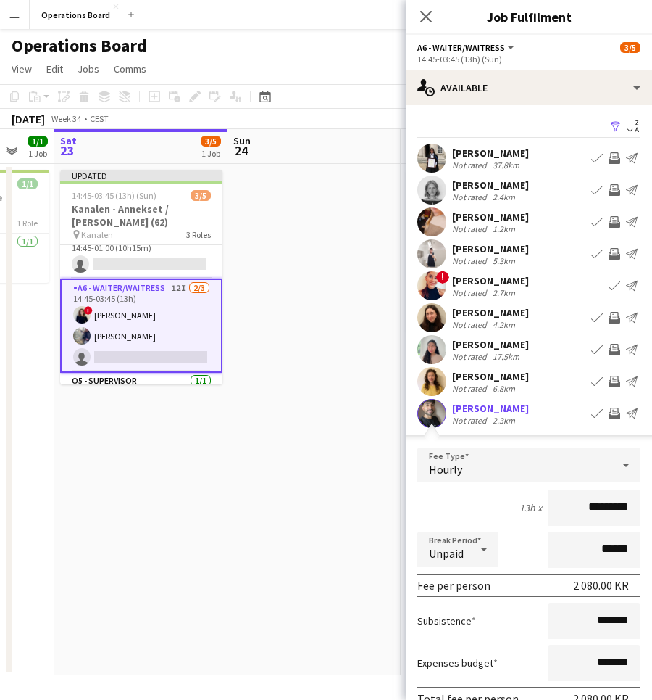
scroll to position [101, 0]
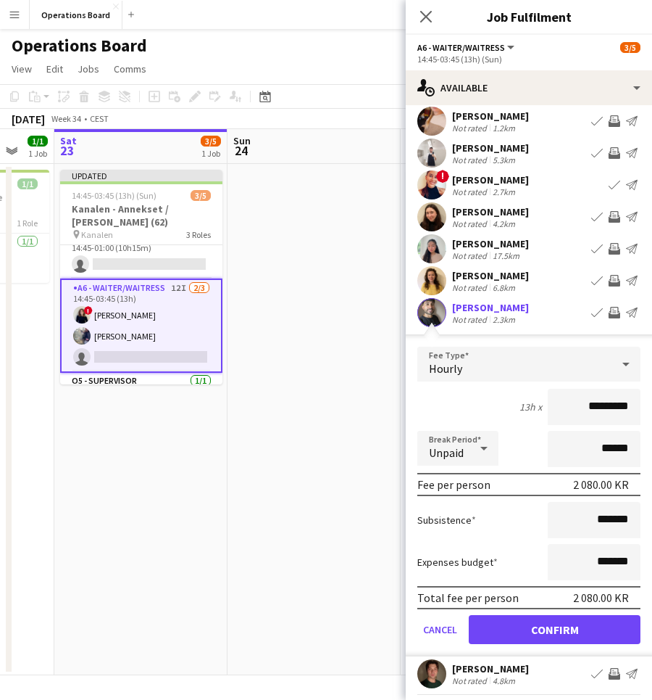
click at [589, 630] on button "Confirm" at bounding box center [555, 629] width 172 height 29
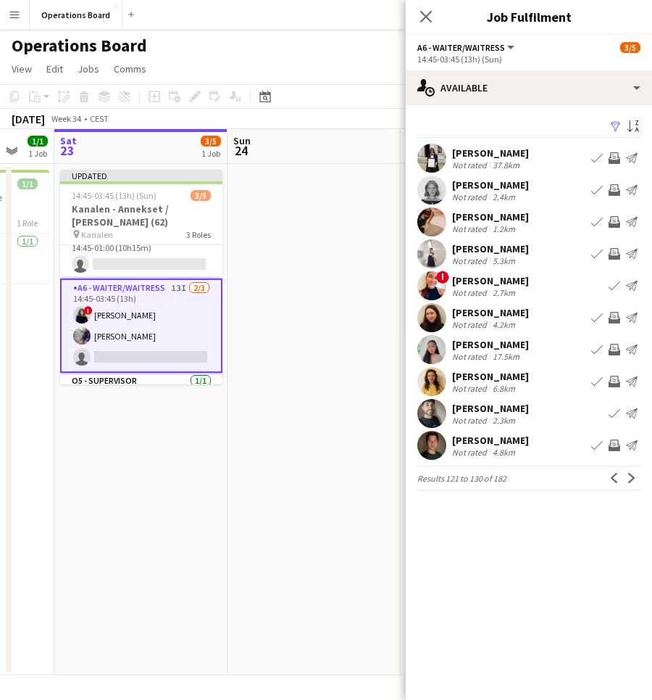
scroll to position [0, 0]
click at [627, 476] on app-icon "Next" at bounding box center [632, 478] width 10 height 10
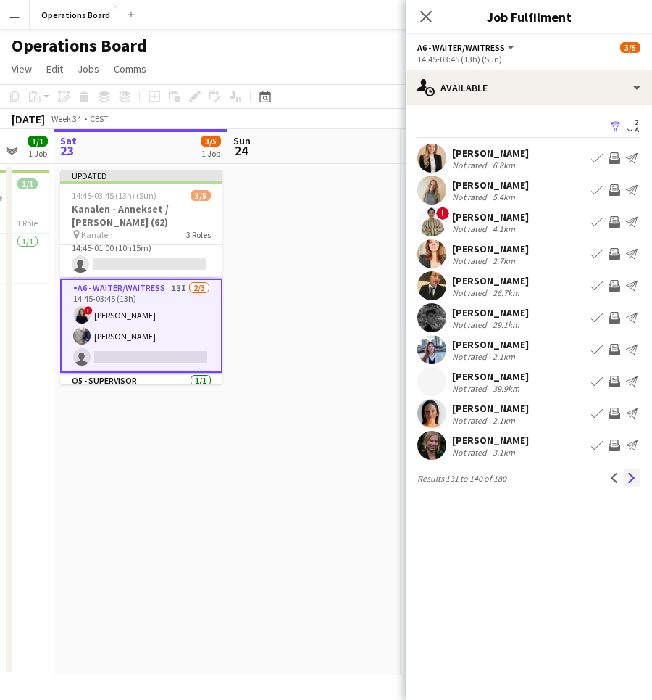
click at [629, 477] on app-icon "Next" at bounding box center [632, 478] width 10 height 10
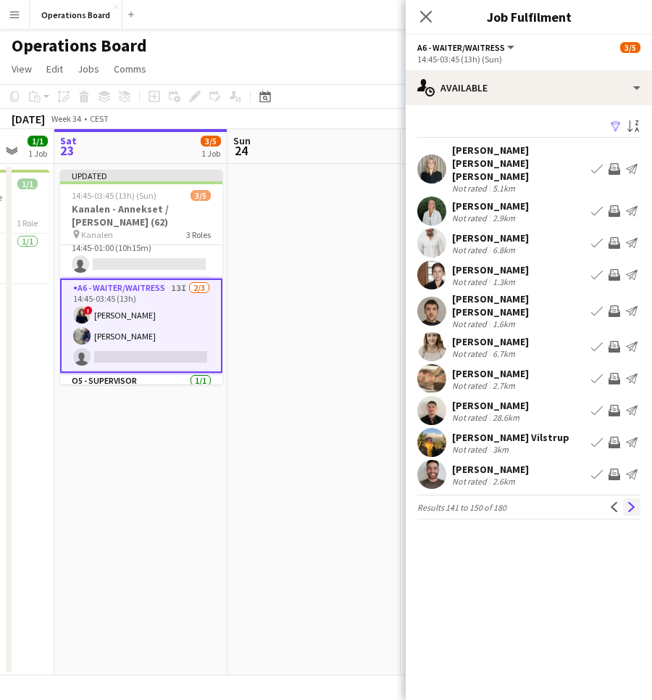
click at [633, 498] on button "Next" at bounding box center [631, 506] width 17 height 17
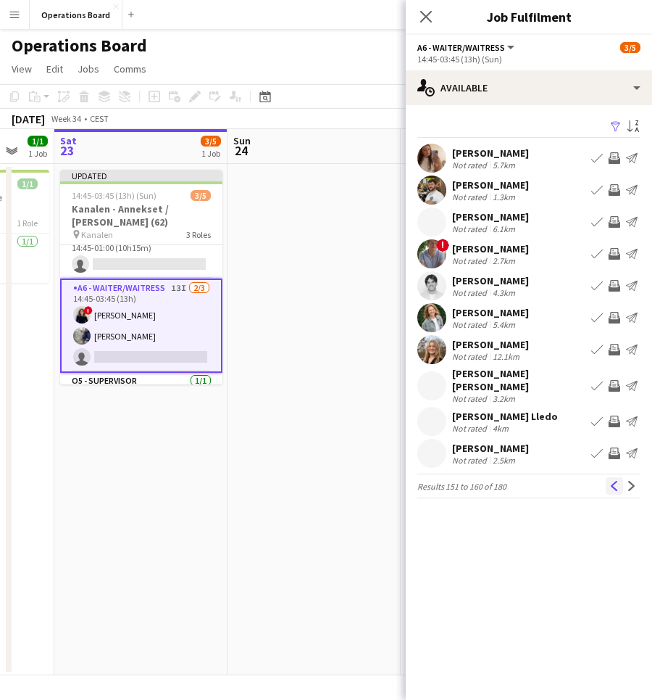
click at [613, 486] on button "Previous" at bounding box center [614, 485] width 17 height 17
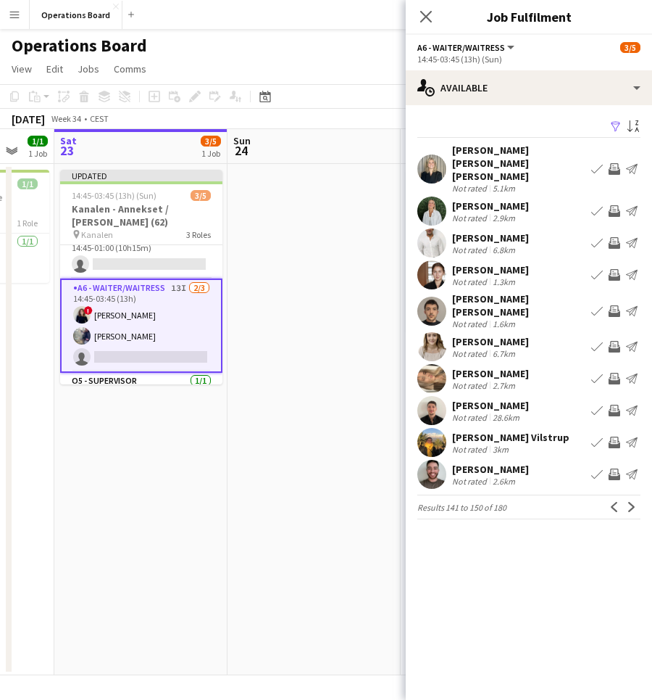
click at [613, 269] on app-icon "Invite crew" at bounding box center [615, 275] width 12 height 12
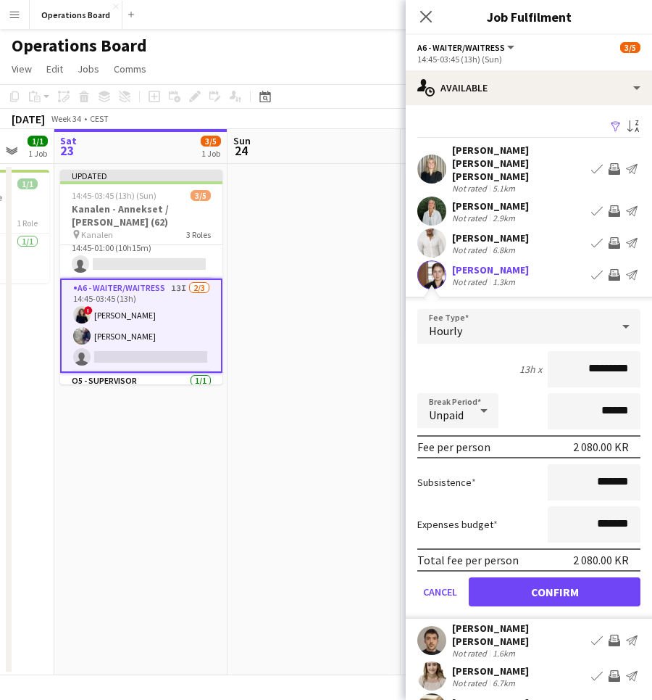
scroll to position [43, 0]
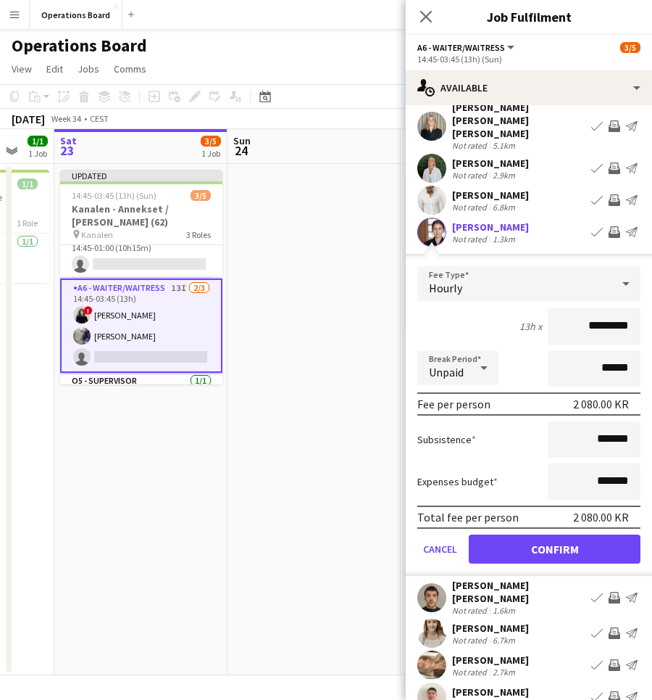
click at [613, 537] on button "Confirm" at bounding box center [555, 548] width 172 height 29
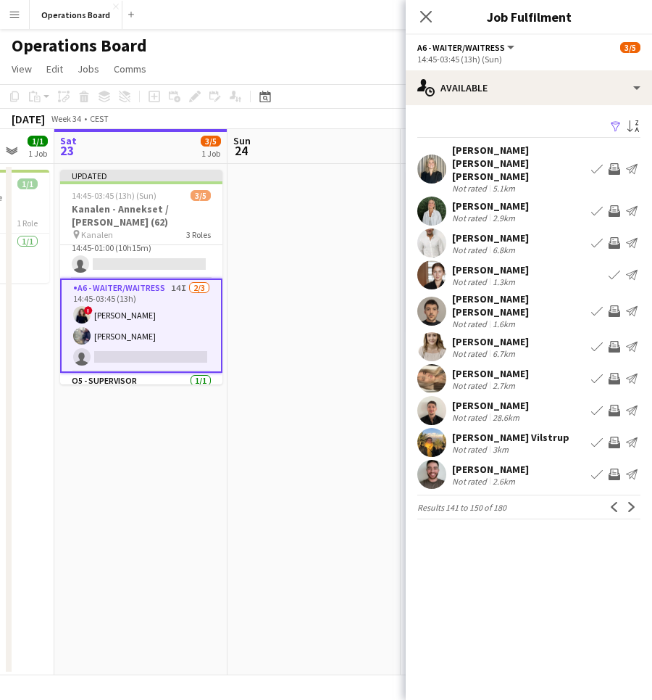
scroll to position [0, 0]
click at [626, 498] on button "Next" at bounding box center [631, 506] width 17 height 17
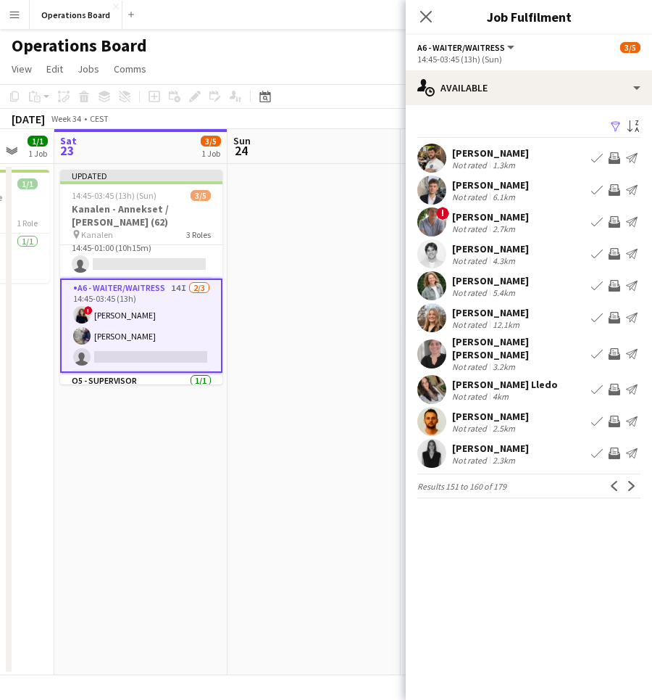
click at [618, 286] on app-icon "Invite crew" at bounding box center [615, 286] width 12 height 12
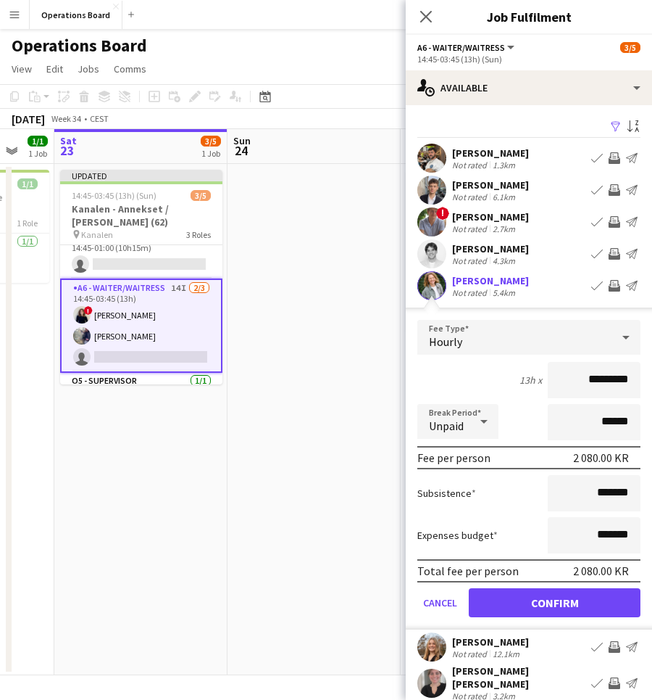
click at [589, 596] on button "Confirm" at bounding box center [555, 602] width 172 height 29
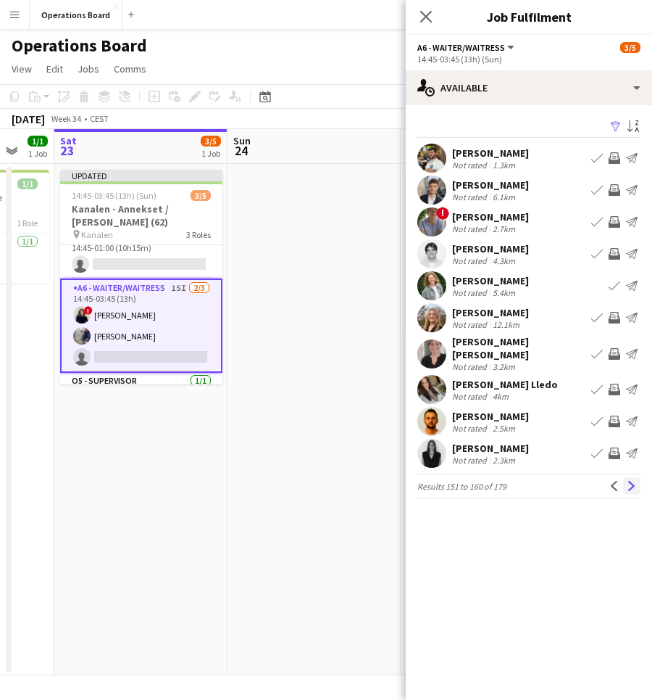
click at [633, 481] on app-icon "Next" at bounding box center [632, 486] width 10 height 10
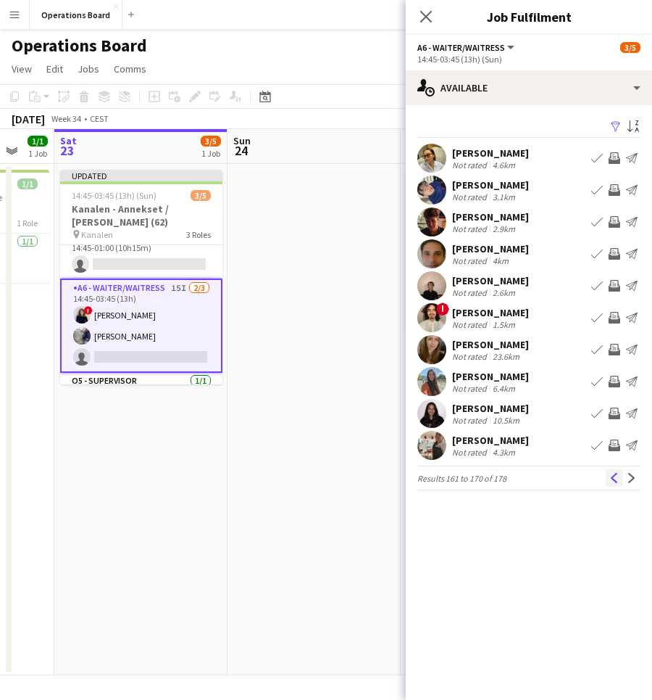
click at [615, 481] on app-icon "Previous" at bounding box center [615, 478] width 10 height 10
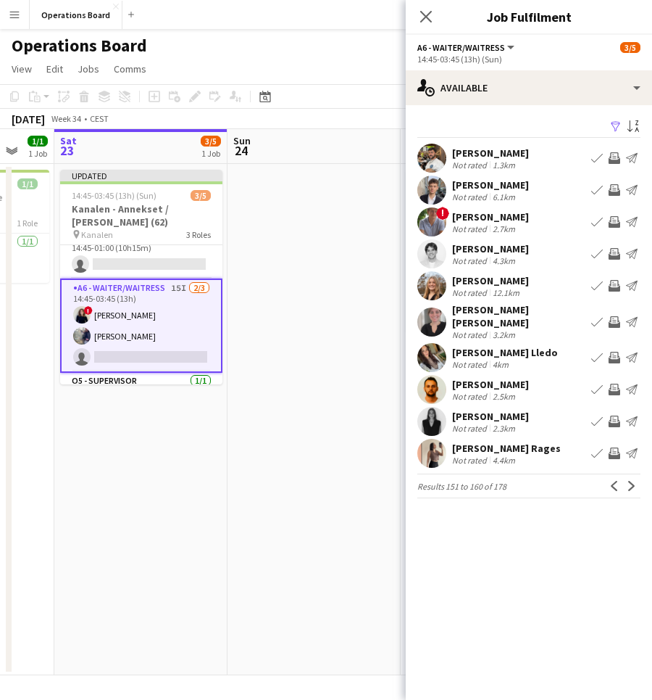
click at [615, 225] on app-icon "Invite crew" at bounding box center [615, 222] width 12 height 12
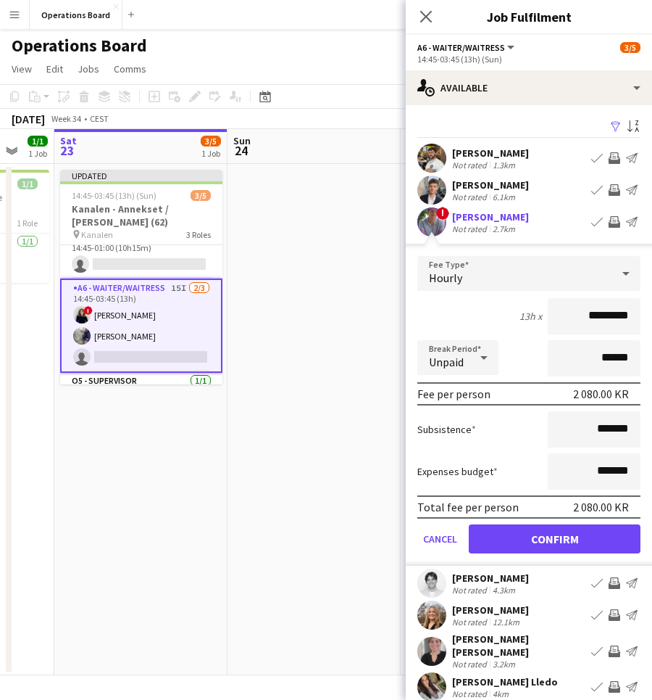
click at [590, 536] on button "Confirm" at bounding box center [555, 538] width 172 height 29
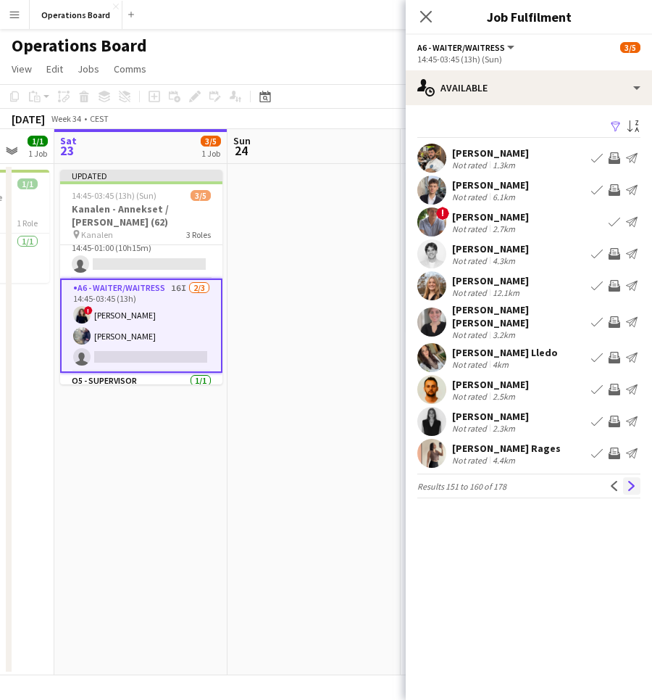
click at [631, 481] on app-icon "Next" at bounding box center [632, 486] width 10 height 10
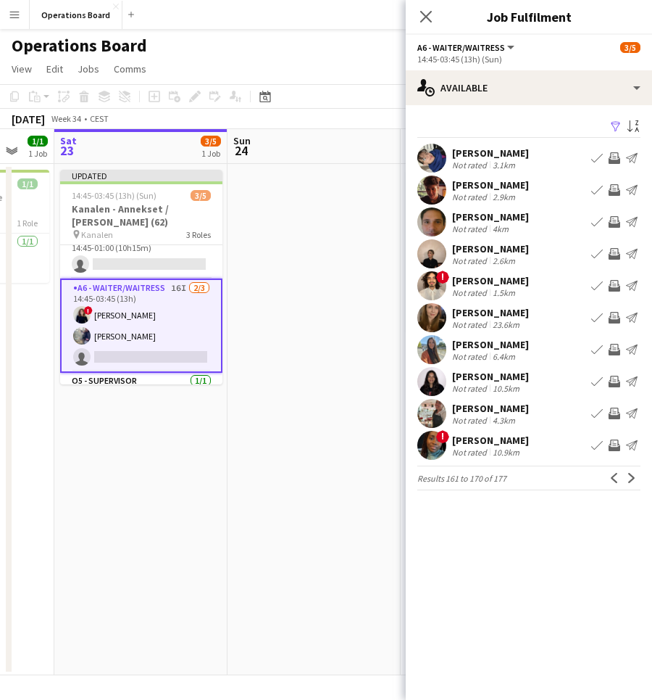
click at [636, 487] on app-pager "Results 161 to 170 of 177 Previous Next" at bounding box center [529, 477] width 223 height 25
click at [636, 484] on button "Next" at bounding box center [631, 477] width 17 height 17
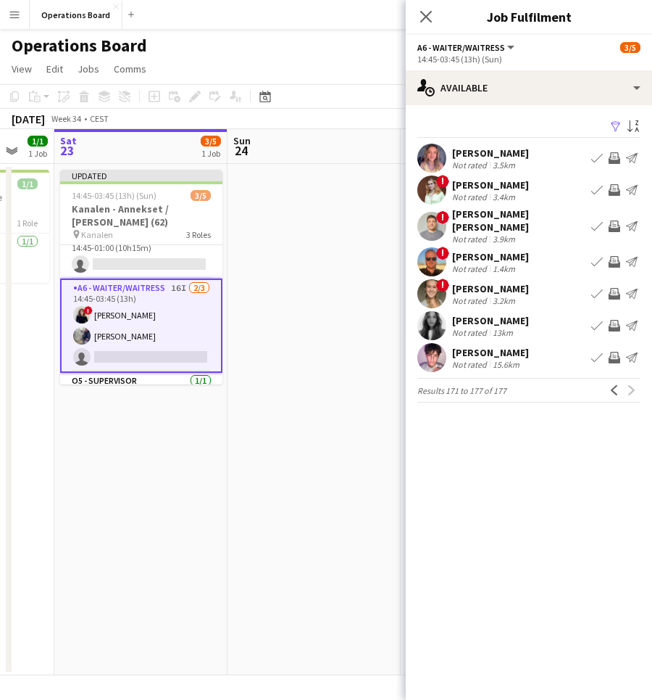
click at [614, 352] on app-icon "Invite crew" at bounding box center [615, 358] width 12 height 12
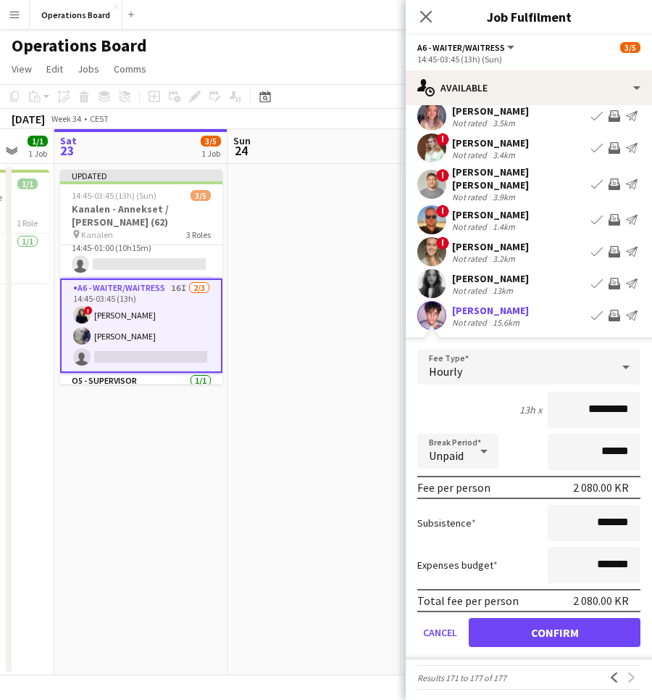
scroll to position [41, 0]
click at [571, 624] on button "Confirm" at bounding box center [555, 632] width 172 height 29
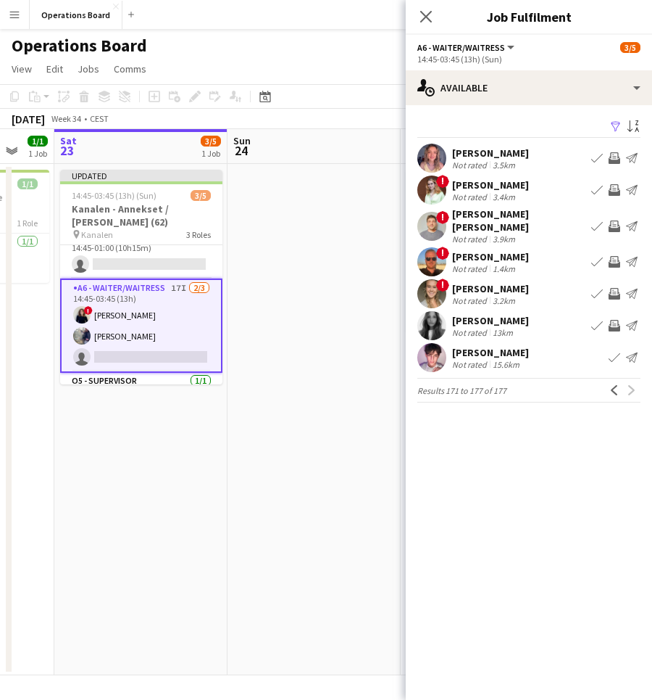
click at [431, 6] on div "Close pop-in" at bounding box center [426, 16] width 41 height 33
click at [431, 20] on icon at bounding box center [426, 16] width 14 height 14
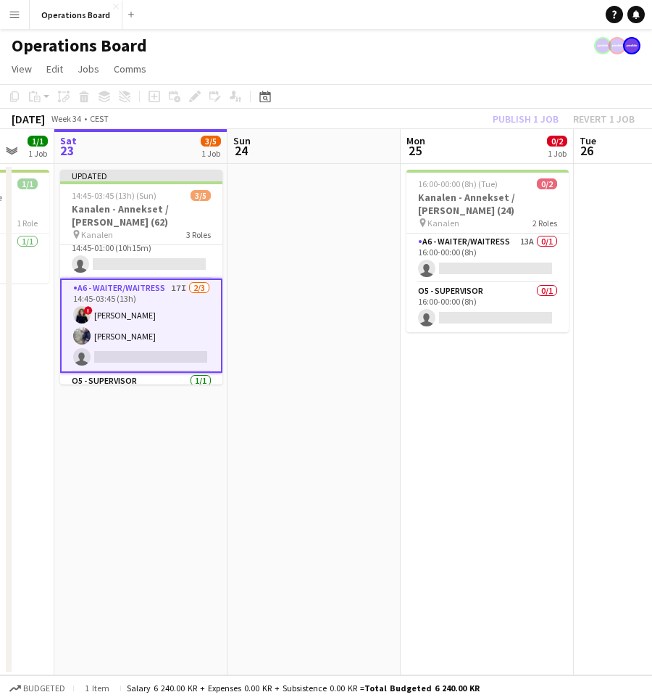
click at [517, 99] on app-toolbar "Copy Paste Paste Command V Paste with crew Command Shift V Paste linked Job [GE…" at bounding box center [326, 96] width 652 height 25
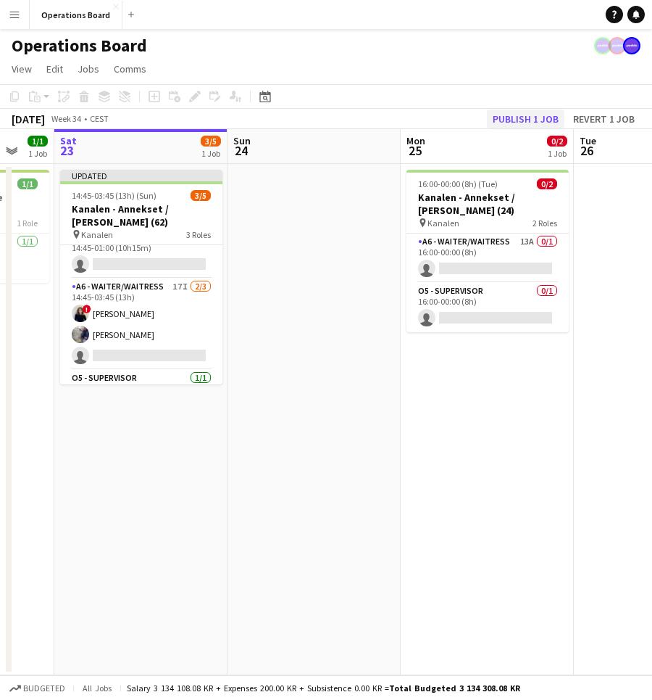
click at [517, 117] on button "Publish 1 job" at bounding box center [526, 118] width 78 height 19
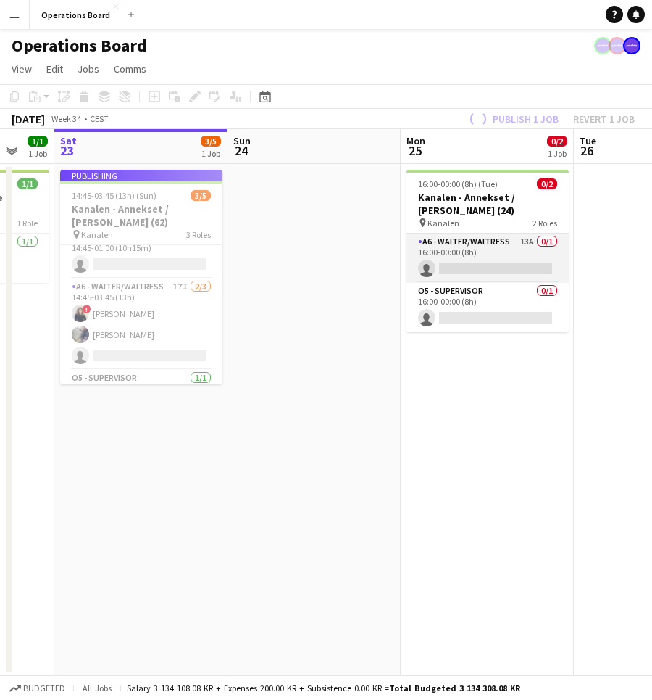
click at [509, 256] on app-card-role "A6 - WAITER/WAITRESS 13A 0/1 16:00-00:00 (8h) single-neutral-actions" at bounding box center [488, 257] width 162 height 49
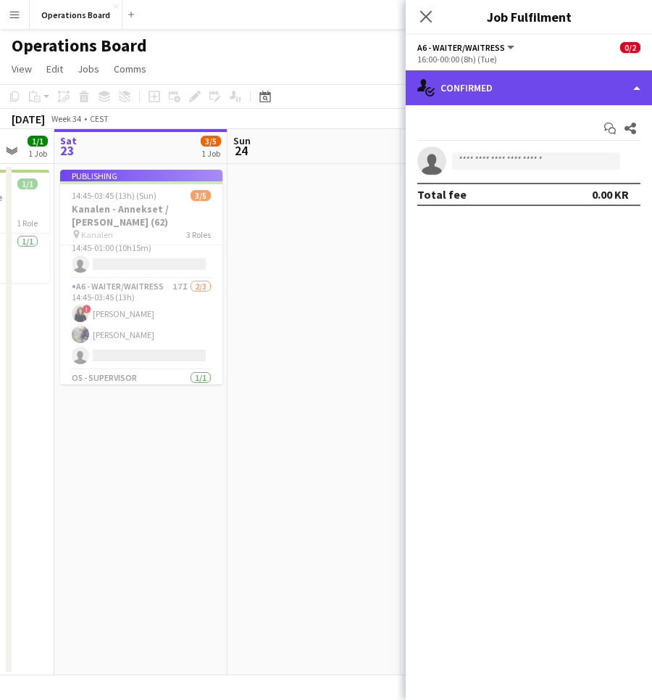
click at [526, 87] on div "single-neutral-actions-check-2 Confirmed" at bounding box center [529, 87] width 246 height 35
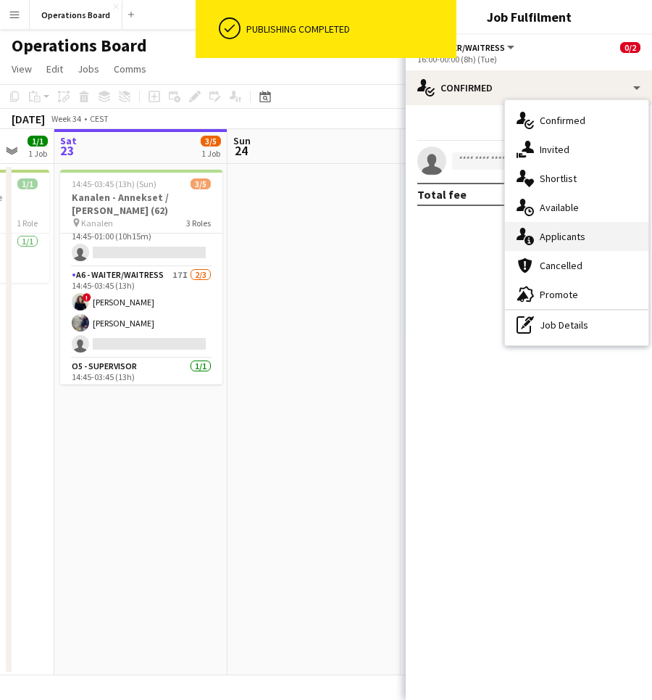
click at [566, 232] on div "single-neutral-actions-information Applicants" at bounding box center [577, 236] width 144 height 29
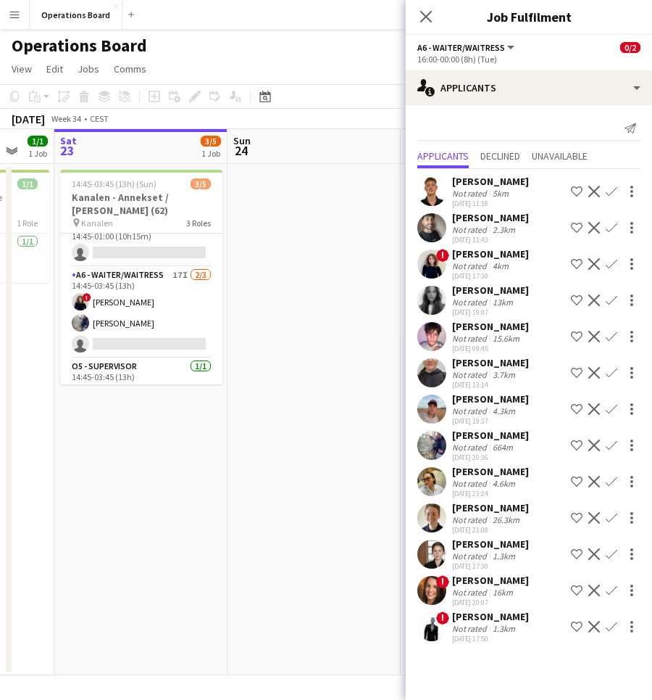
click at [258, 554] on app-date-cell at bounding box center [314, 419] width 173 height 511
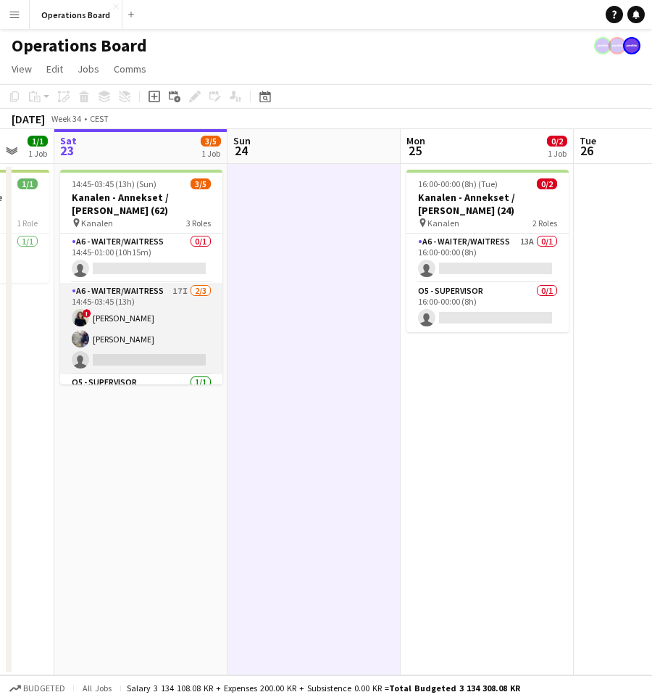
click at [202, 328] on app-card-role "A6 - WAITER/WAITRESS 17I [DATE] 14:45-03:45 (13h) ! [PERSON_NAME] [PERSON_NAME]…" at bounding box center [141, 328] width 162 height 91
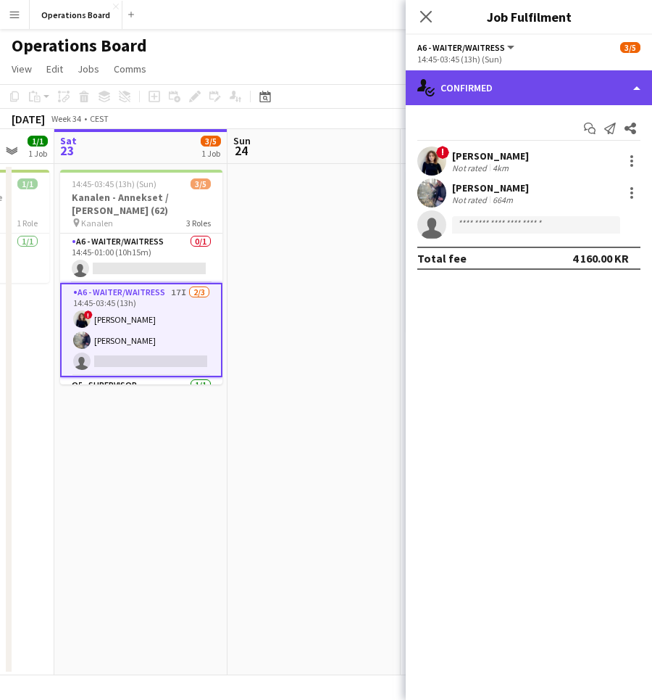
click at [585, 94] on div "single-neutral-actions-check-2 Confirmed" at bounding box center [529, 87] width 246 height 35
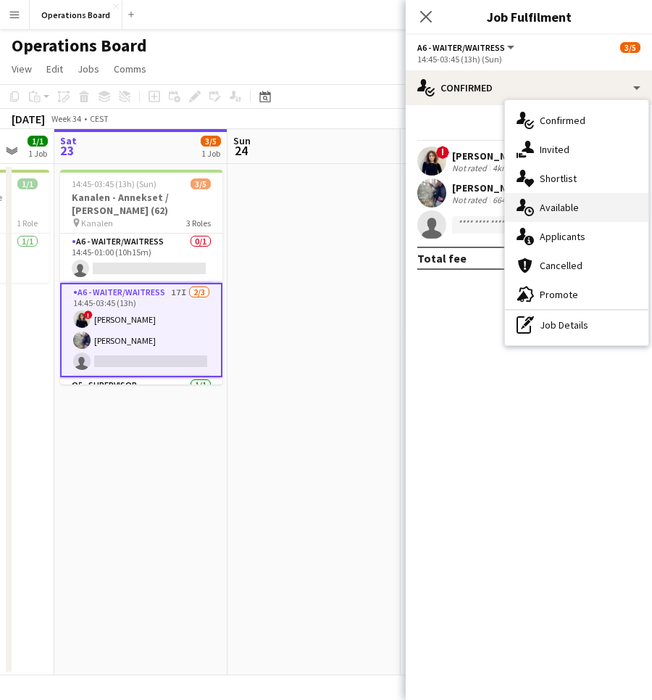
click at [592, 214] on div "single-neutral-actions-upload Available" at bounding box center [577, 207] width 144 height 29
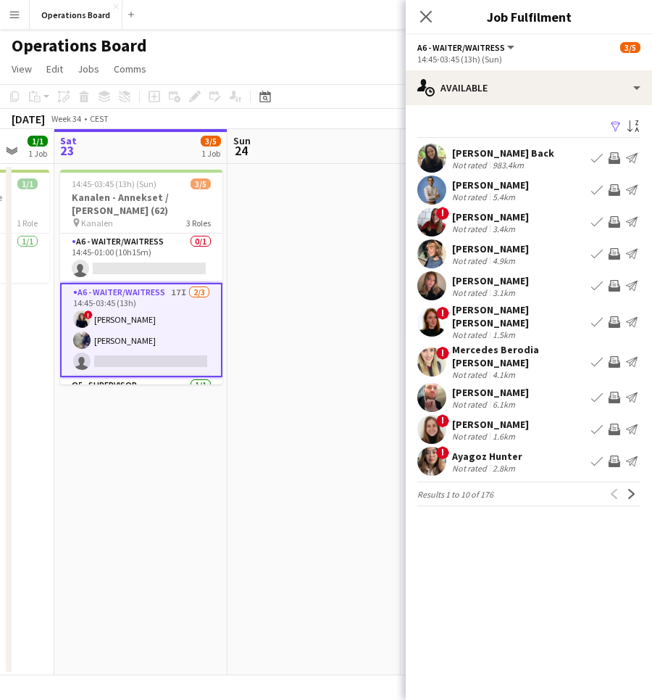
click at [617, 190] on app-icon "Invite crew" at bounding box center [615, 190] width 12 height 12
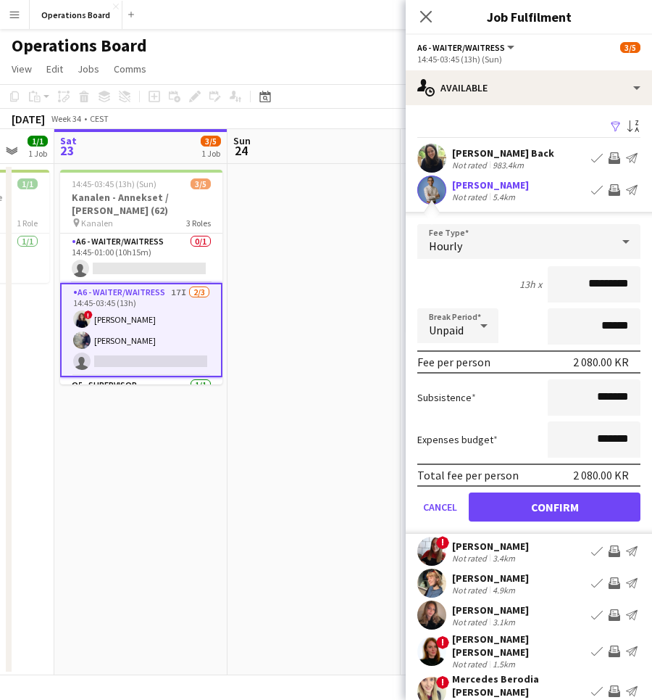
click at [586, 505] on button "Confirm" at bounding box center [555, 506] width 172 height 29
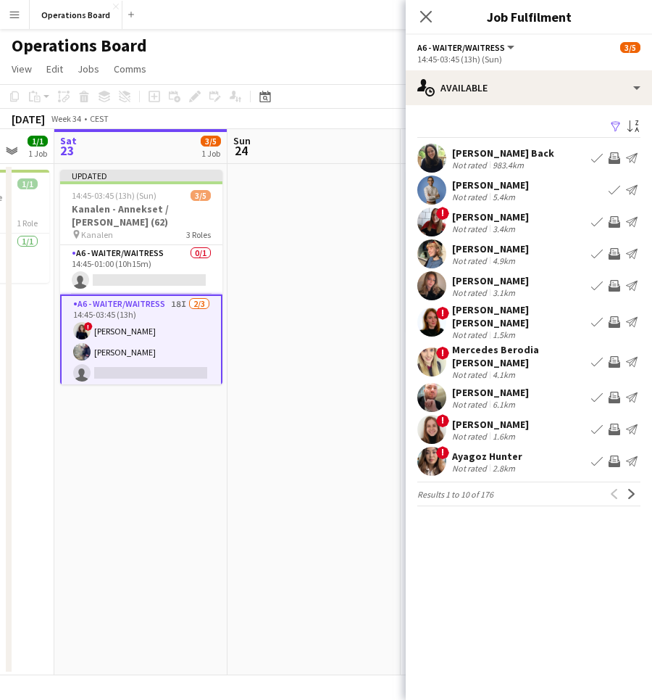
click at [612, 257] on app-icon "Invite crew" at bounding box center [615, 254] width 12 height 12
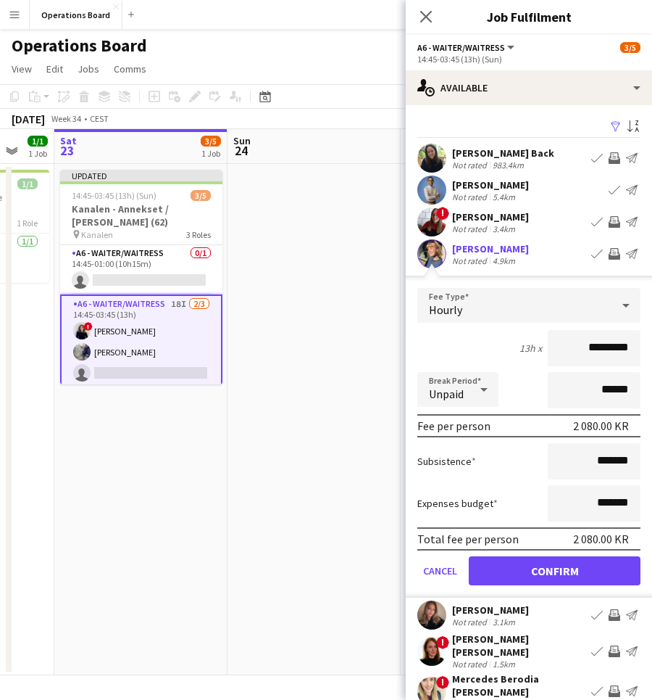
click at [602, 573] on button "Confirm" at bounding box center [555, 570] width 172 height 29
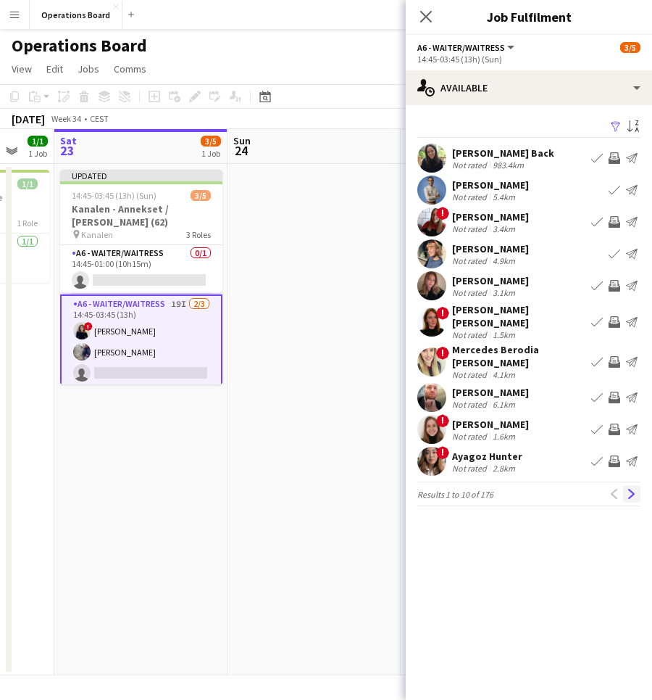
click at [633, 489] on app-icon "Next" at bounding box center [632, 494] width 10 height 10
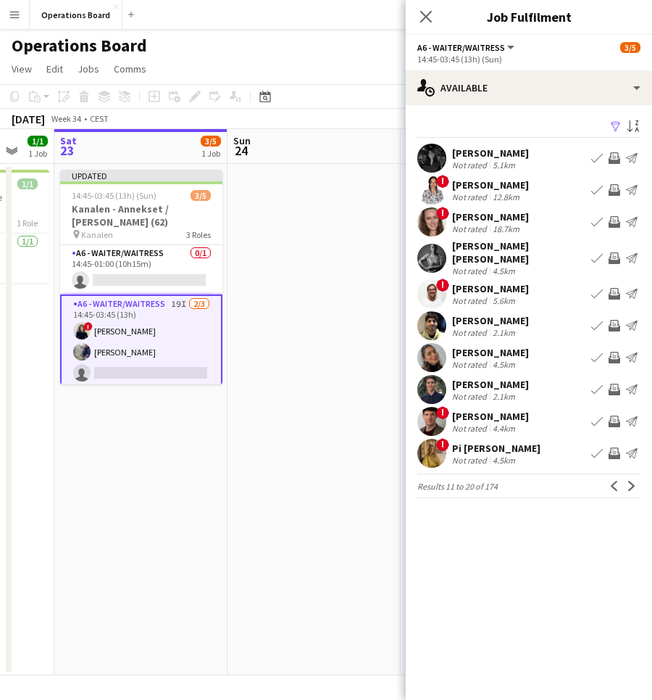
click at [615, 189] on app-icon "Invite crew" at bounding box center [615, 190] width 12 height 12
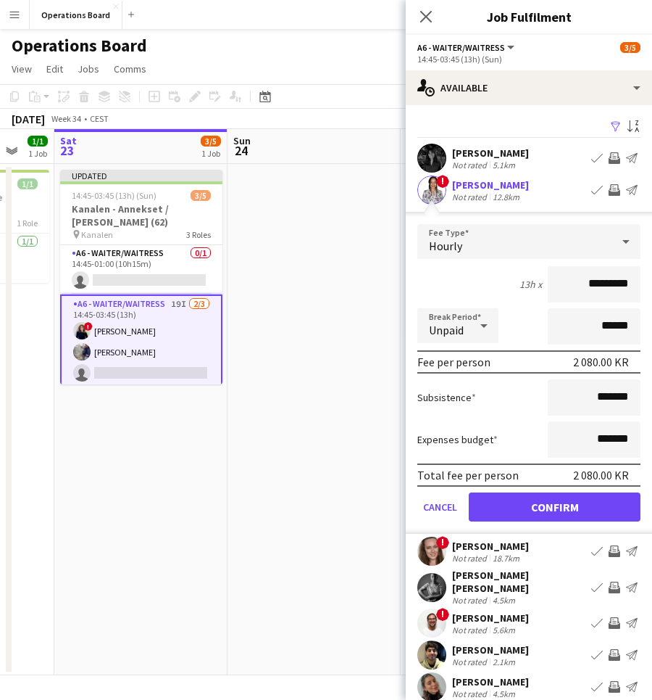
click at [589, 497] on button "Confirm" at bounding box center [555, 506] width 172 height 29
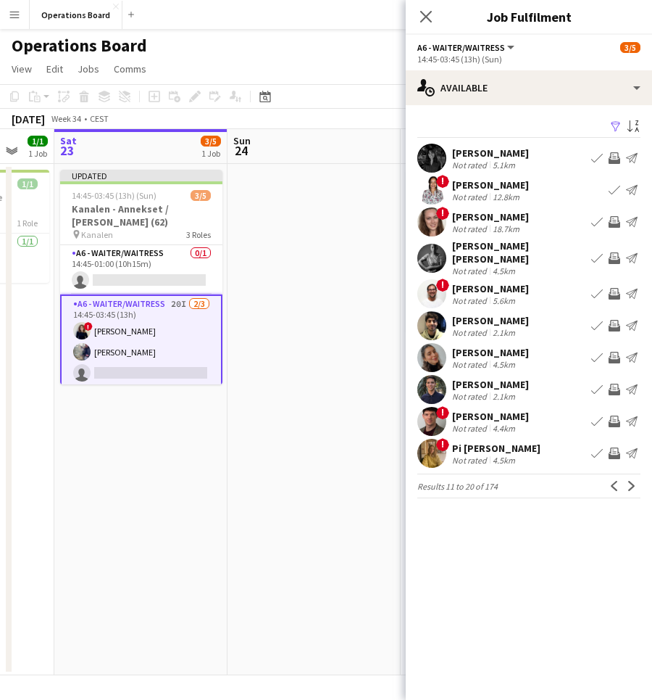
click at [613, 352] on app-icon "Invite crew" at bounding box center [615, 358] width 12 height 12
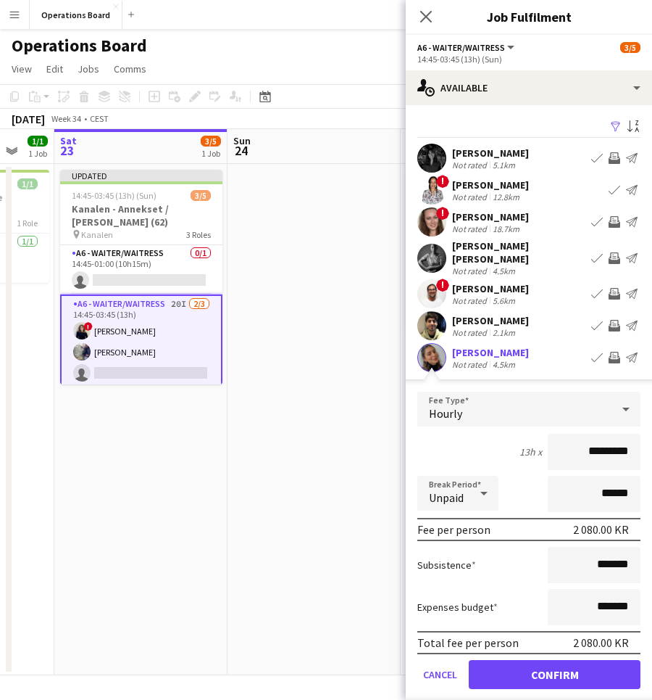
click at [592, 673] on button "Confirm" at bounding box center [555, 674] width 172 height 29
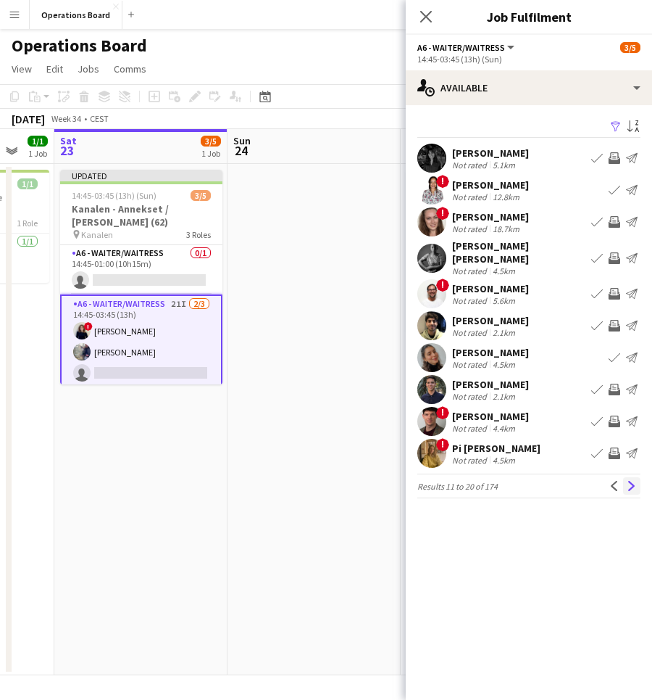
click at [629, 484] on button "Next" at bounding box center [631, 485] width 17 height 17
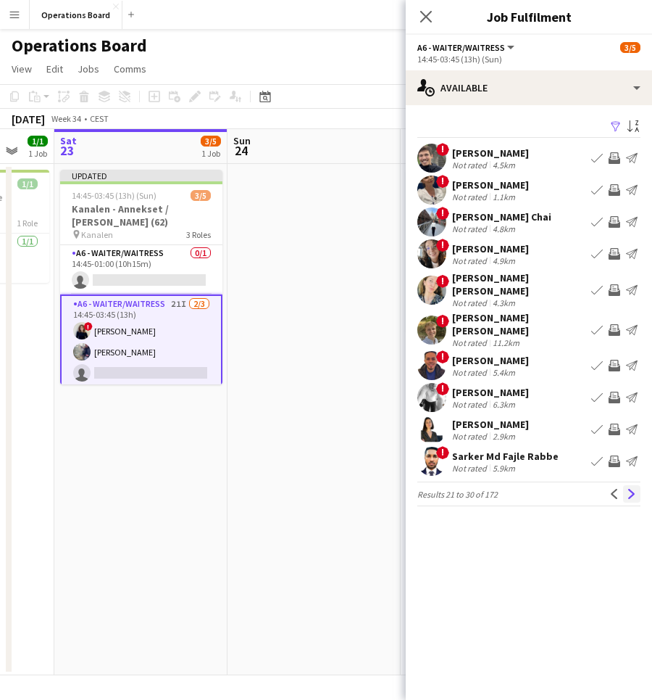
click at [630, 489] on app-icon "Next" at bounding box center [632, 494] width 10 height 10
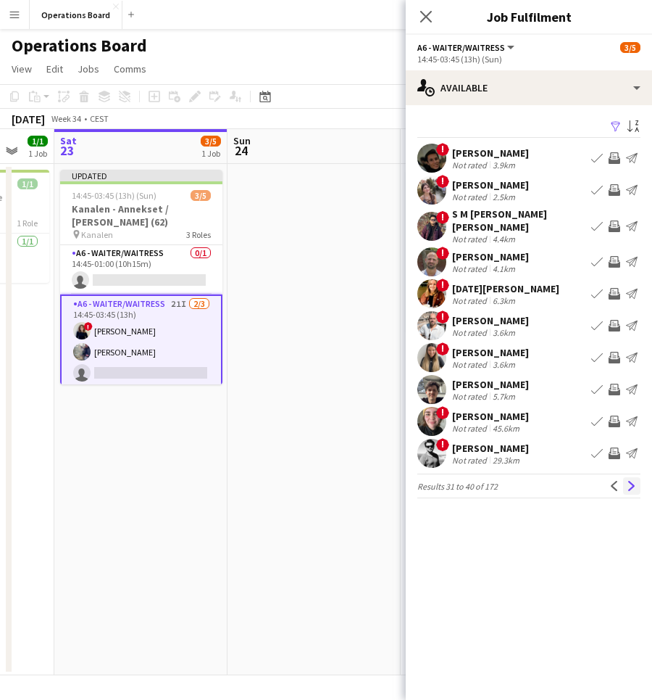
click at [629, 481] on app-icon "Next" at bounding box center [632, 486] width 10 height 10
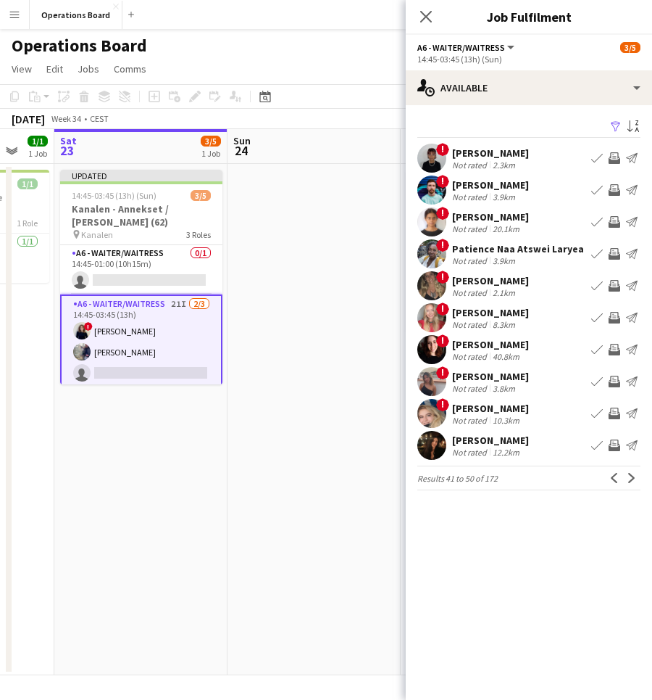
click at [617, 320] on app-icon "Invite crew" at bounding box center [615, 318] width 12 height 12
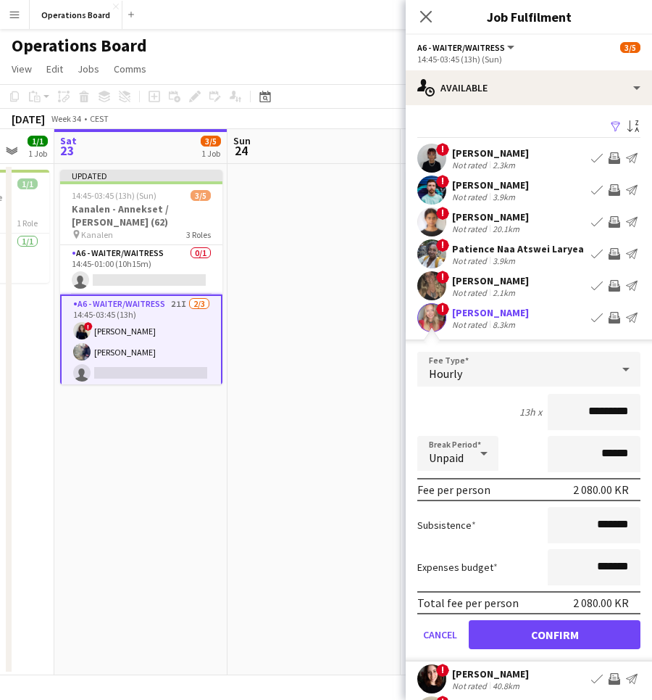
click at [568, 632] on button "Confirm" at bounding box center [555, 634] width 172 height 29
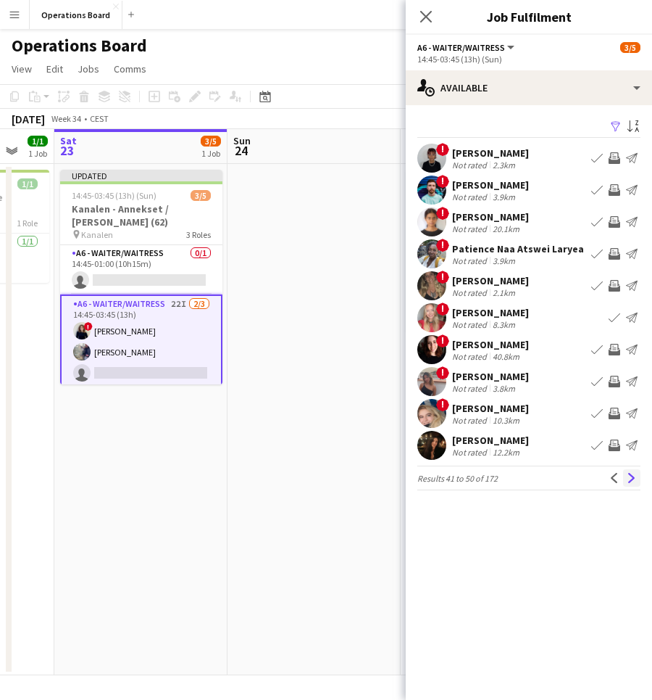
click at [629, 479] on app-icon "Next" at bounding box center [632, 478] width 10 height 10
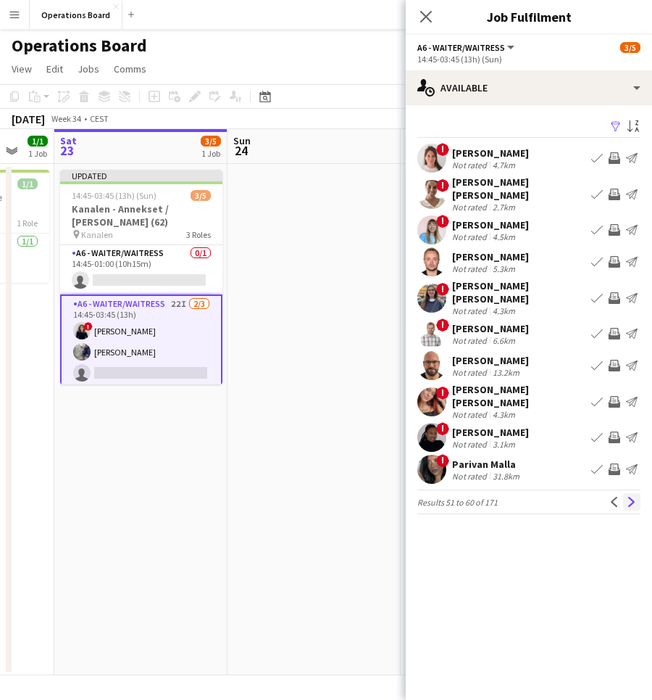
click at [637, 493] on button "Next" at bounding box center [631, 501] width 17 height 17
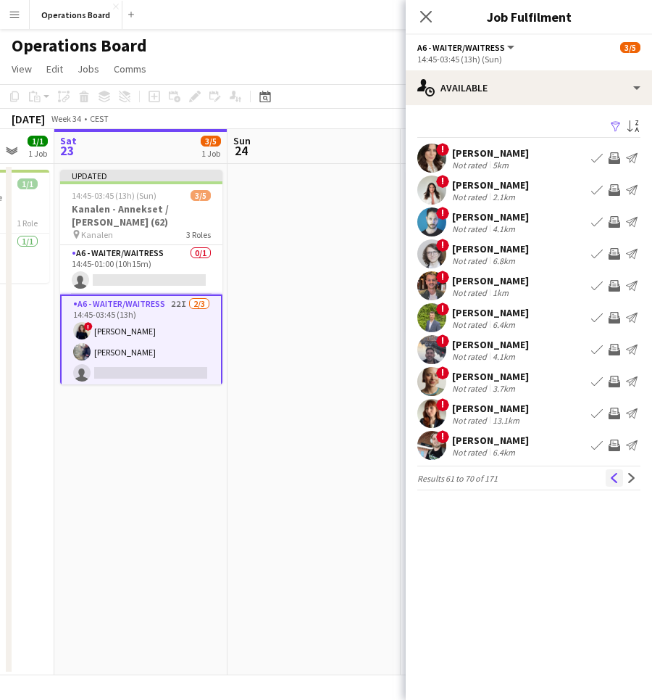
click at [623, 484] on button "Previous" at bounding box center [614, 477] width 17 height 17
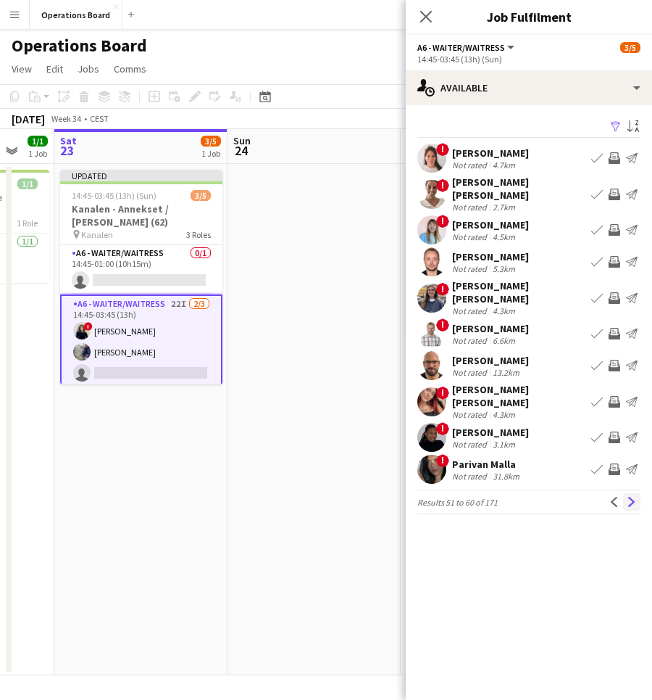
click at [629, 493] on button "Next" at bounding box center [631, 501] width 17 height 17
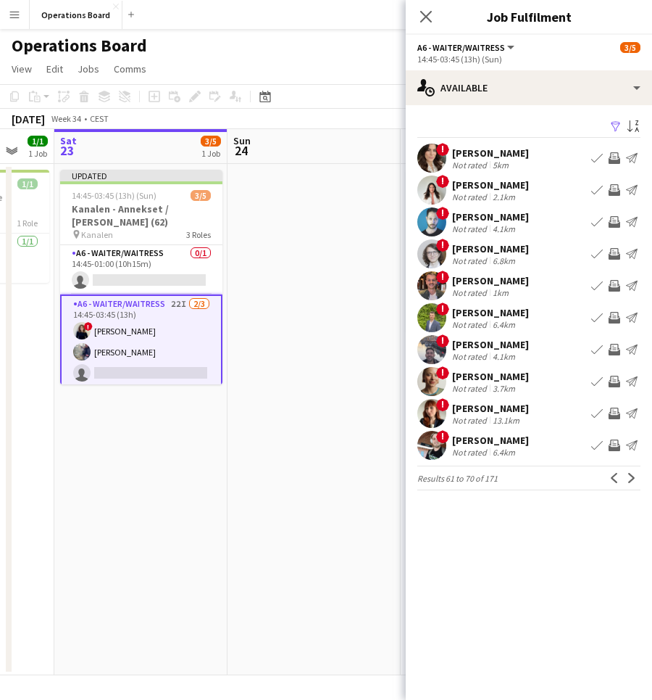
click at [629, 483] on button "Next" at bounding box center [631, 477] width 17 height 17
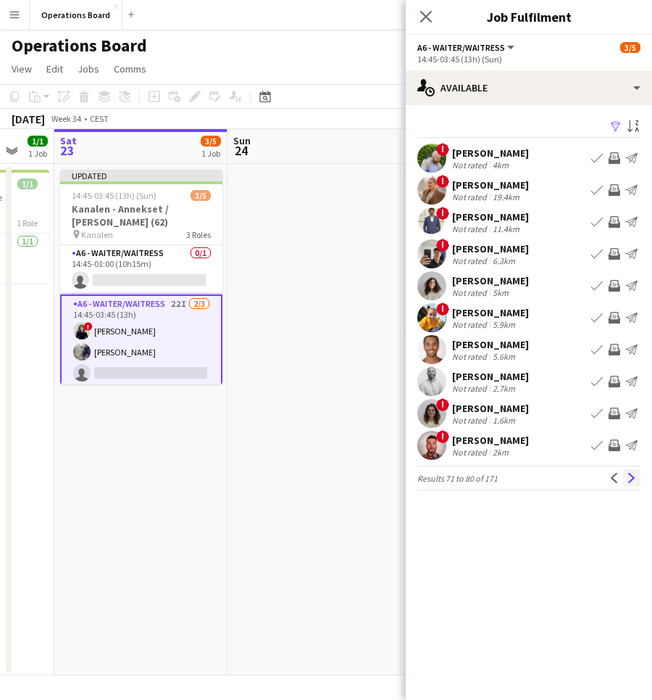
click at [627, 473] on app-icon "Next" at bounding box center [632, 478] width 10 height 10
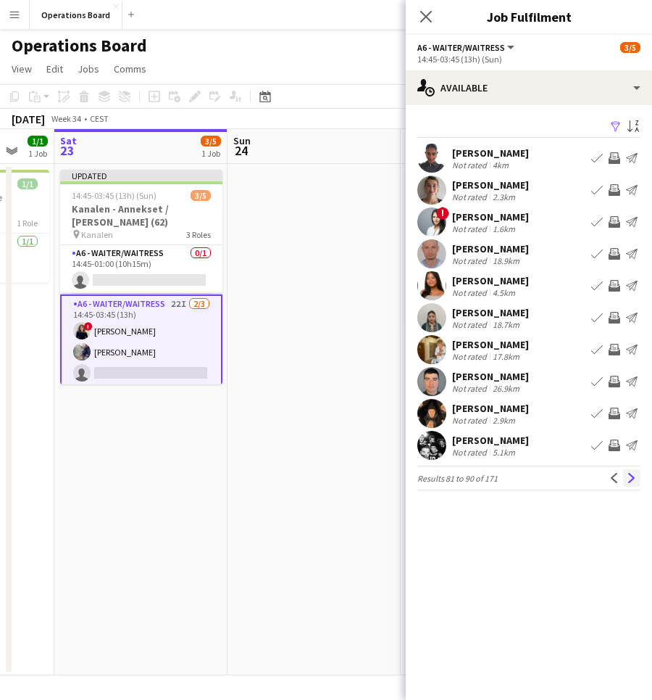
click at [632, 477] on app-icon "Next" at bounding box center [632, 478] width 10 height 10
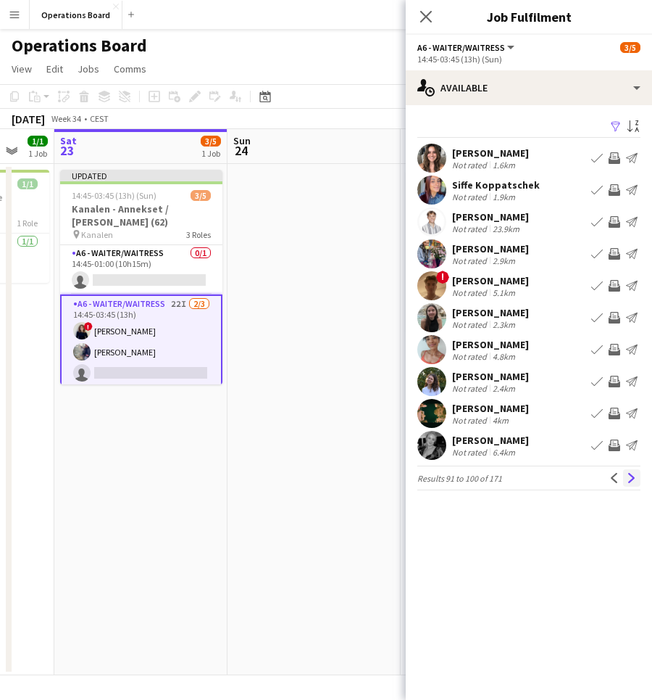
click at [631, 481] on app-icon "Next" at bounding box center [632, 478] width 10 height 10
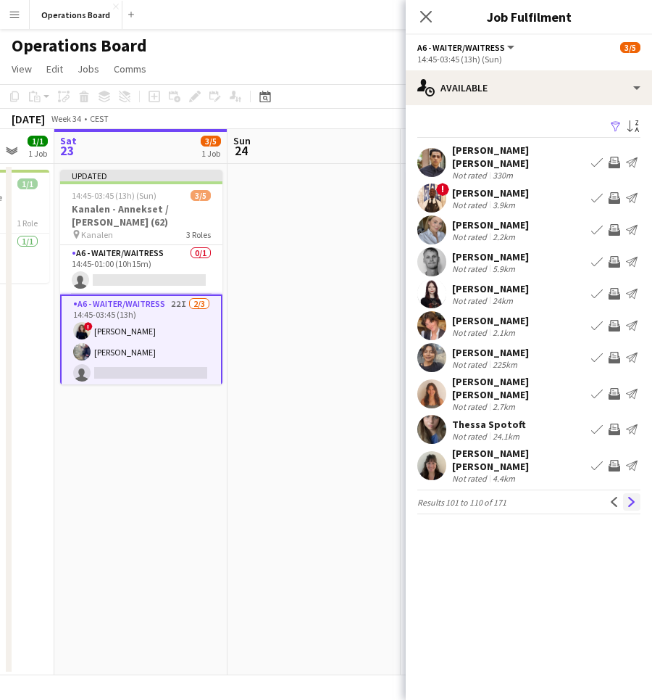
click at [635, 500] on button "Next" at bounding box center [631, 501] width 17 height 17
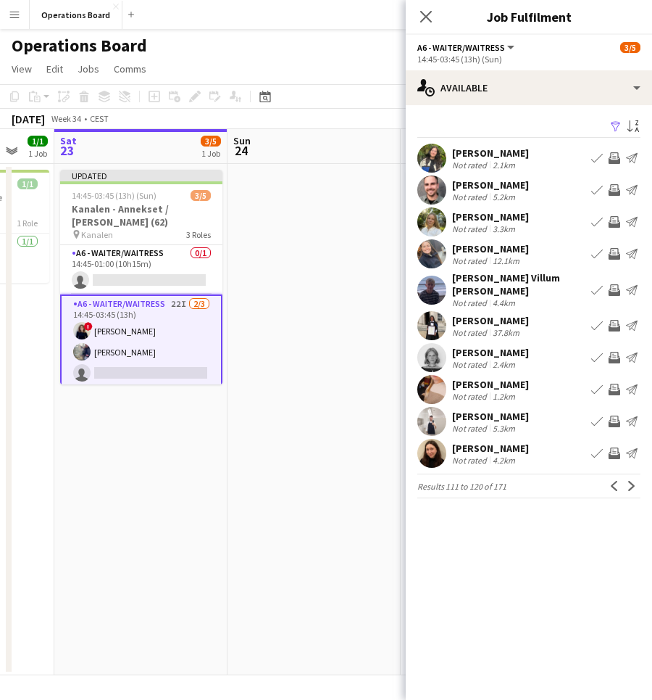
click at [613, 383] on app-icon "Invite crew" at bounding box center [615, 389] width 12 height 12
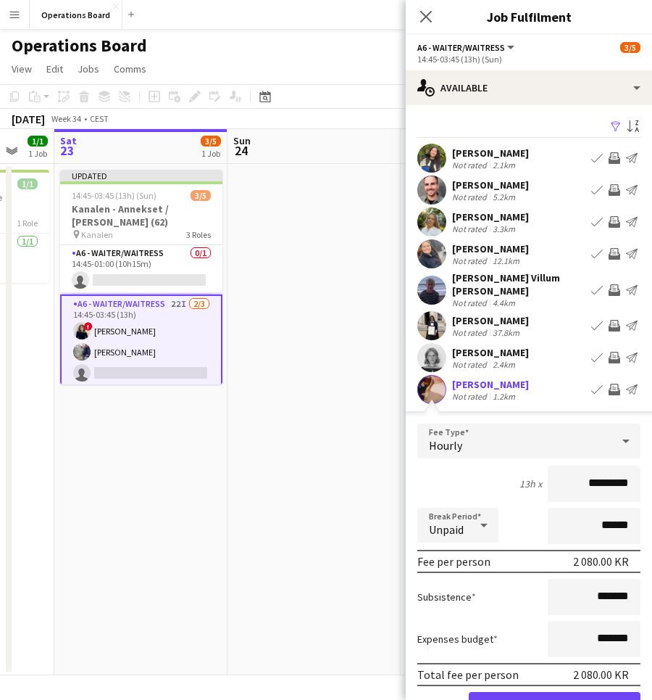
click at [544, 692] on button "Confirm" at bounding box center [555, 706] width 172 height 29
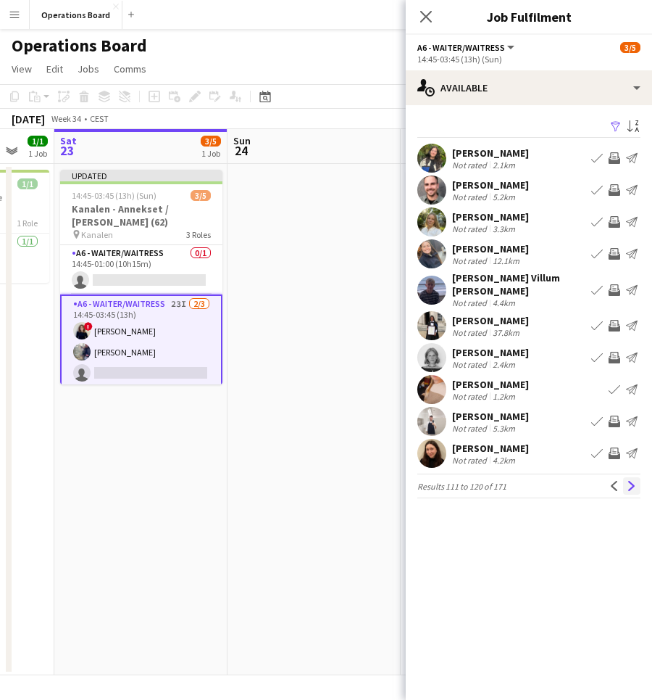
click at [637, 480] on button "Next" at bounding box center [631, 485] width 17 height 17
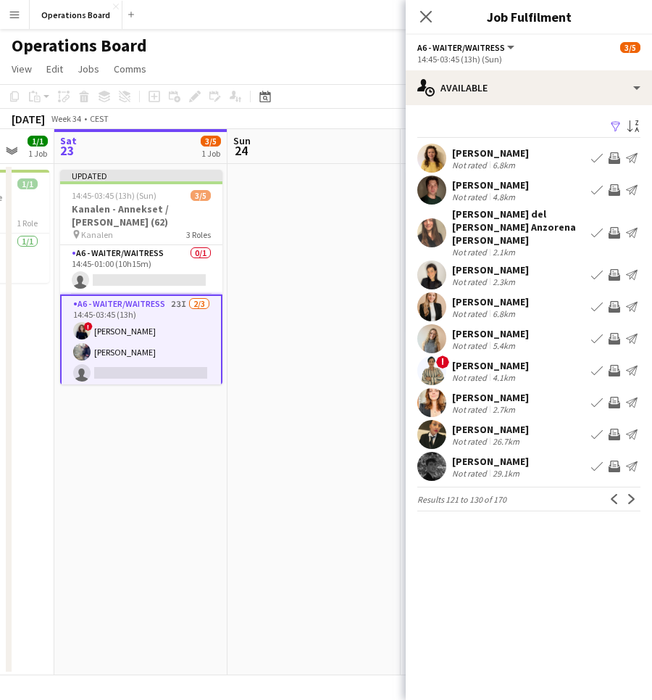
click at [618, 161] on app-icon "Invite crew" at bounding box center [615, 158] width 12 height 12
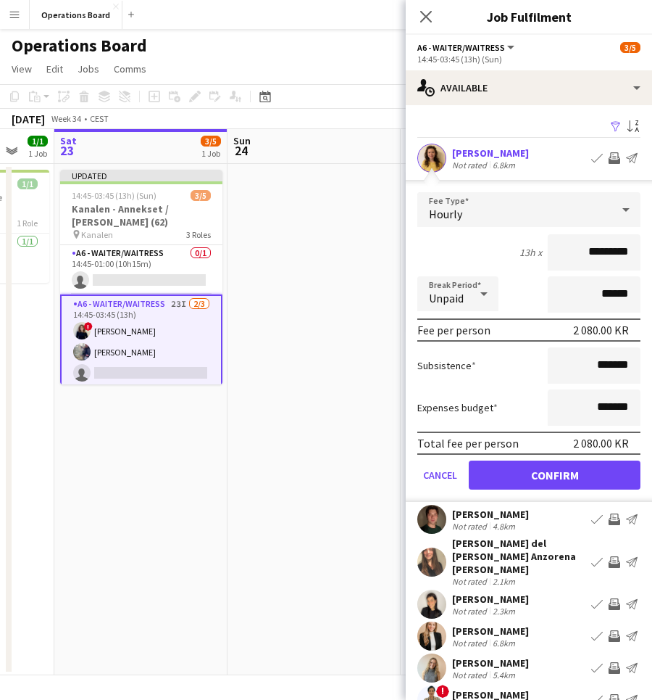
click at [594, 462] on button "Confirm" at bounding box center [555, 474] width 172 height 29
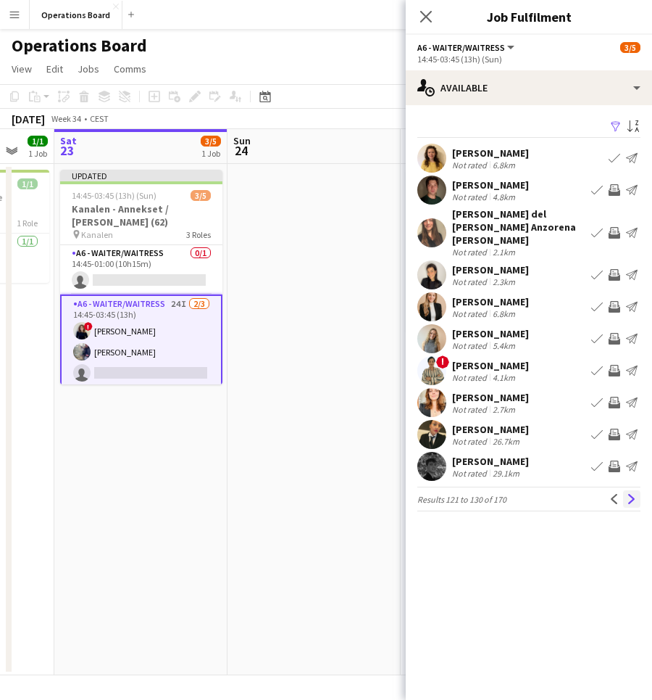
click at [639, 490] on button "Next" at bounding box center [631, 498] width 17 height 17
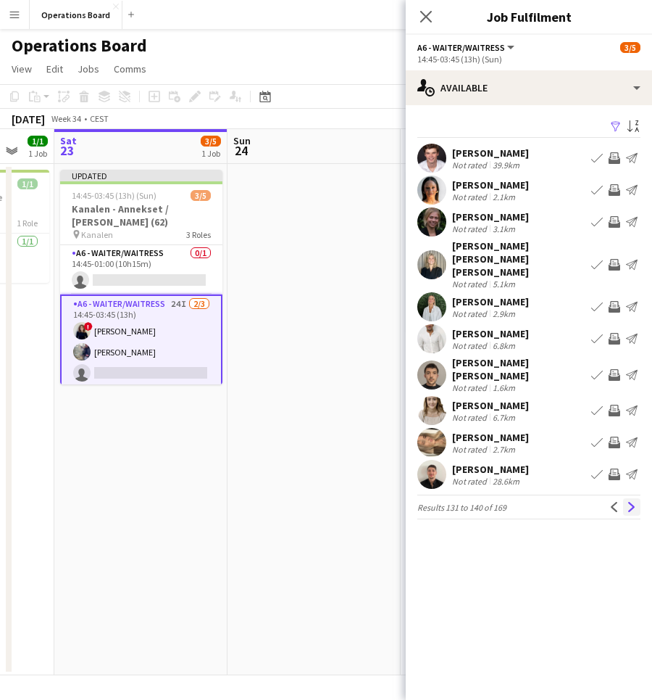
click at [630, 502] on app-icon "Next" at bounding box center [632, 507] width 10 height 10
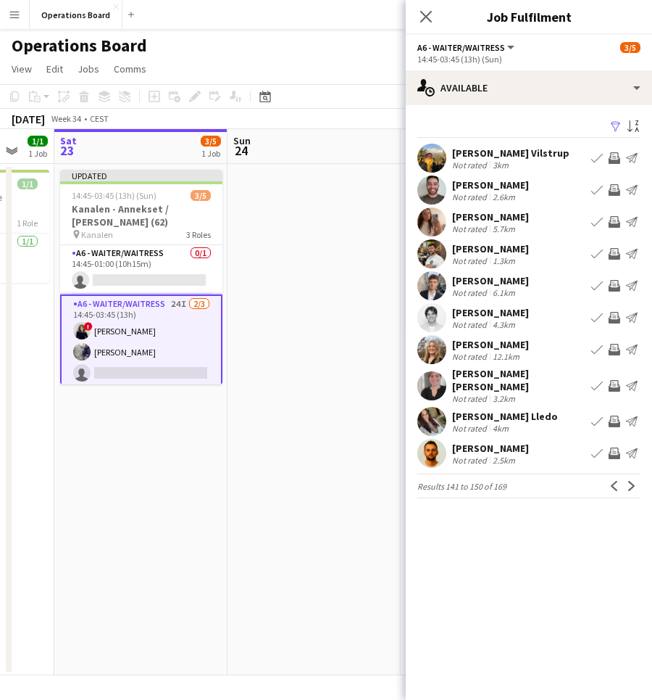
click at [616, 349] on app-icon "Invite crew" at bounding box center [615, 350] width 12 height 12
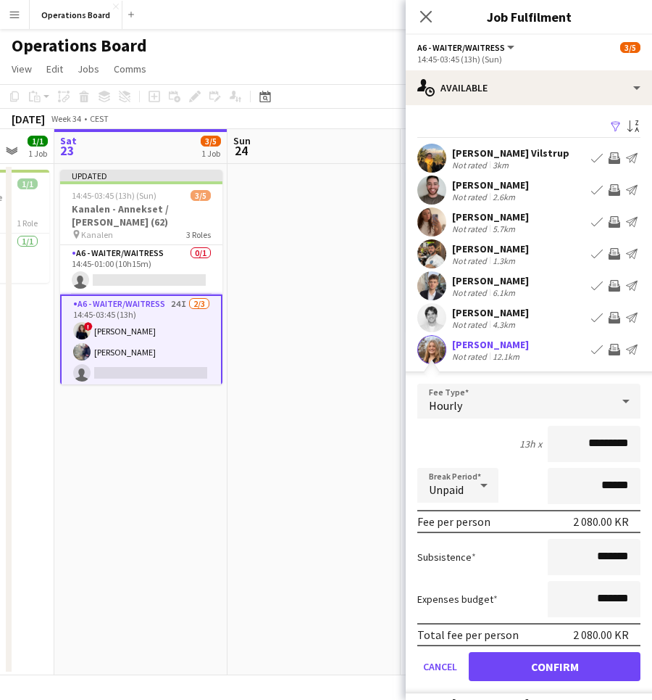
click at [597, 668] on button "Confirm" at bounding box center [555, 666] width 172 height 29
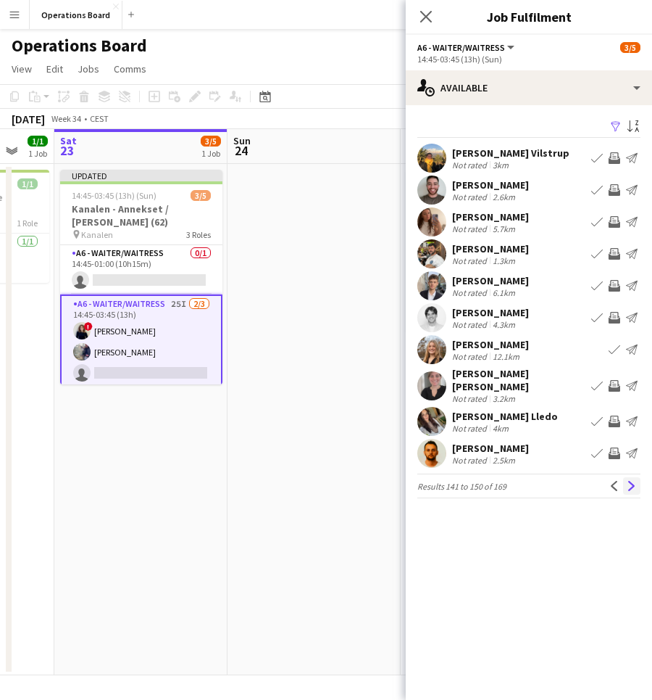
click at [628, 481] on app-icon "Next" at bounding box center [632, 486] width 10 height 10
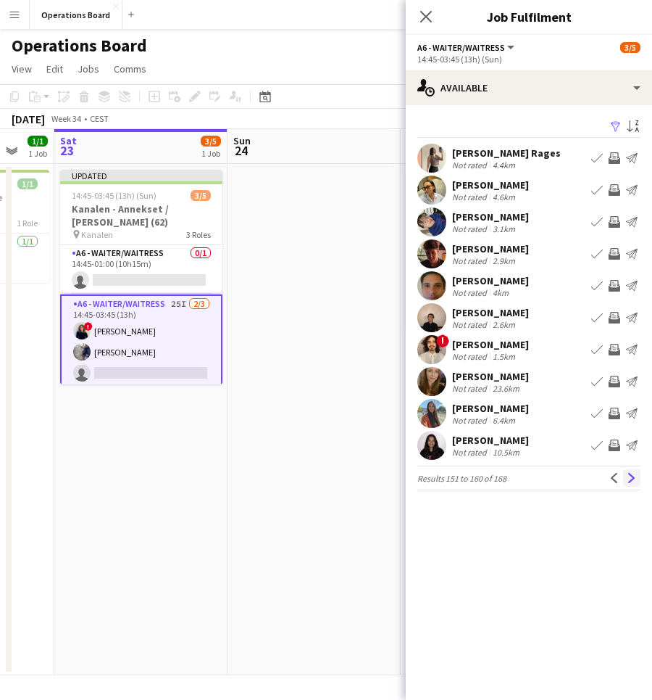
click at [630, 475] on app-icon "Next" at bounding box center [632, 478] width 10 height 10
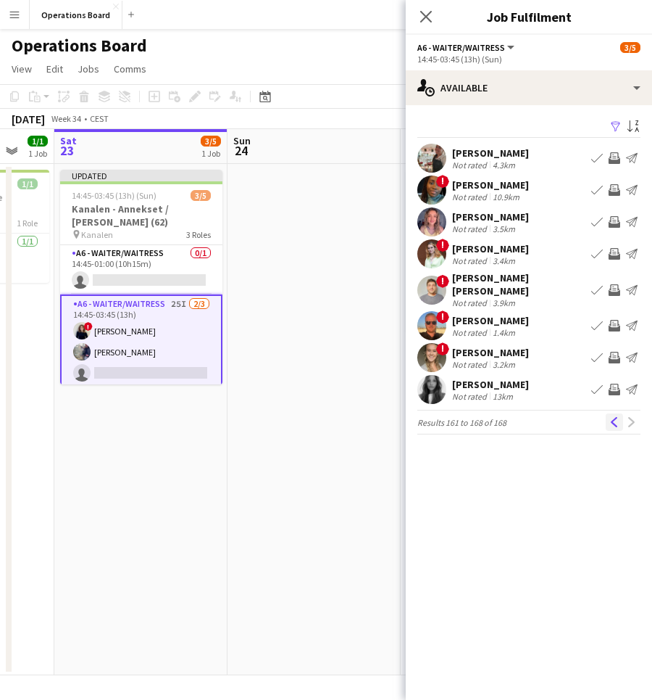
click at [618, 418] on app-icon "Previous" at bounding box center [615, 422] width 10 height 10
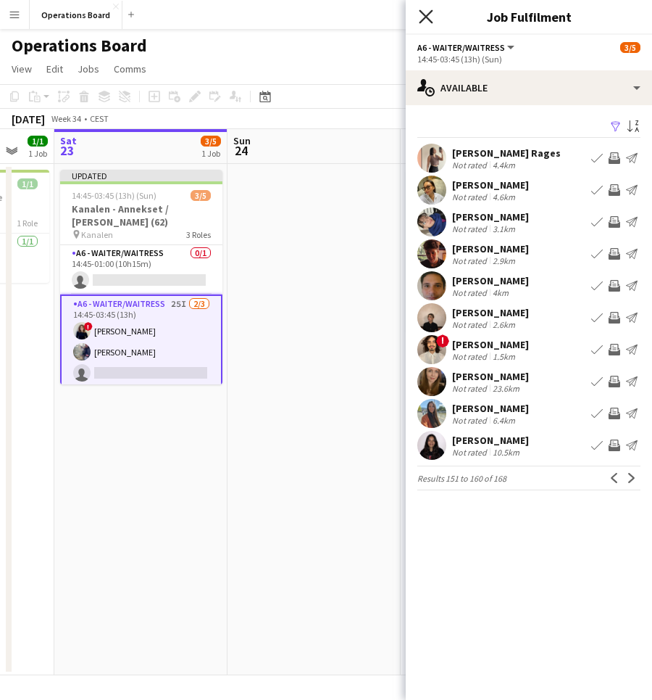
click at [423, 17] on icon "Close pop-in" at bounding box center [426, 16] width 14 height 14
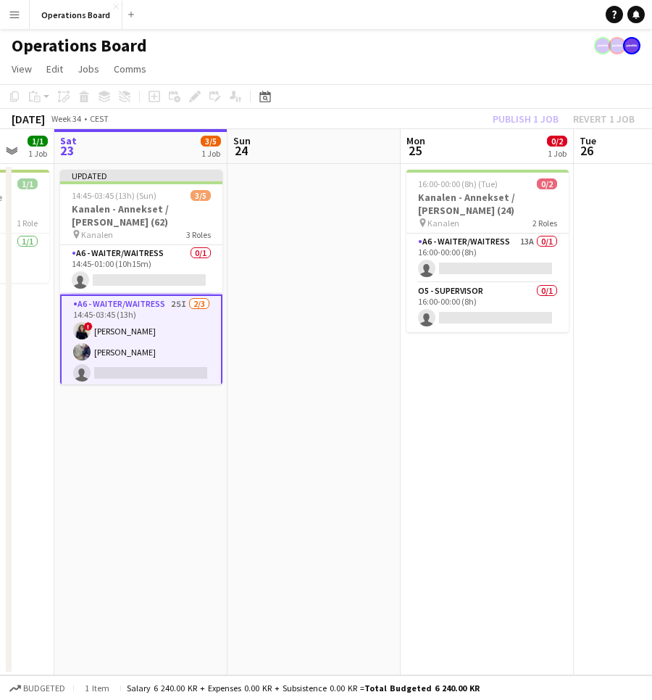
click at [408, 50] on div "Operations Board" at bounding box center [326, 43] width 652 height 28
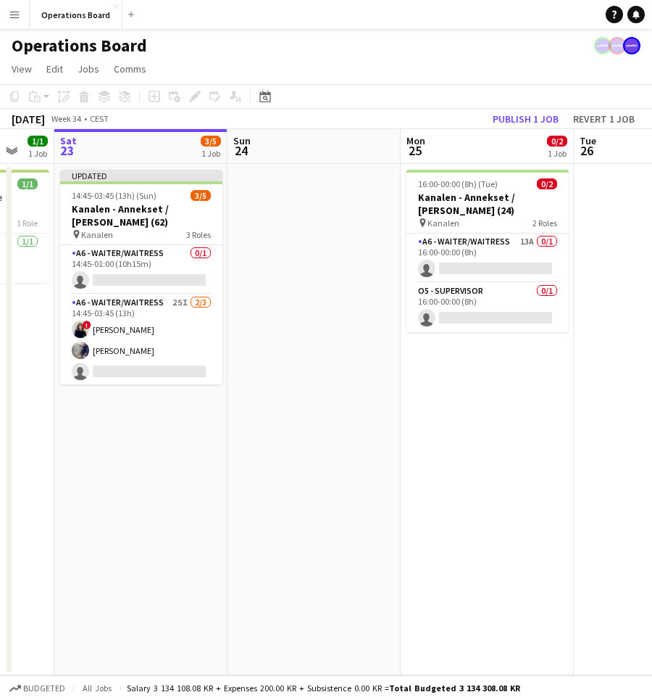
click at [529, 105] on app-toolbar "Copy Paste Paste Command V Paste with crew Command Shift V Paste linked Job [GE…" at bounding box center [326, 96] width 652 height 25
click at [526, 112] on button "Publish 1 job" at bounding box center [526, 118] width 78 height 19
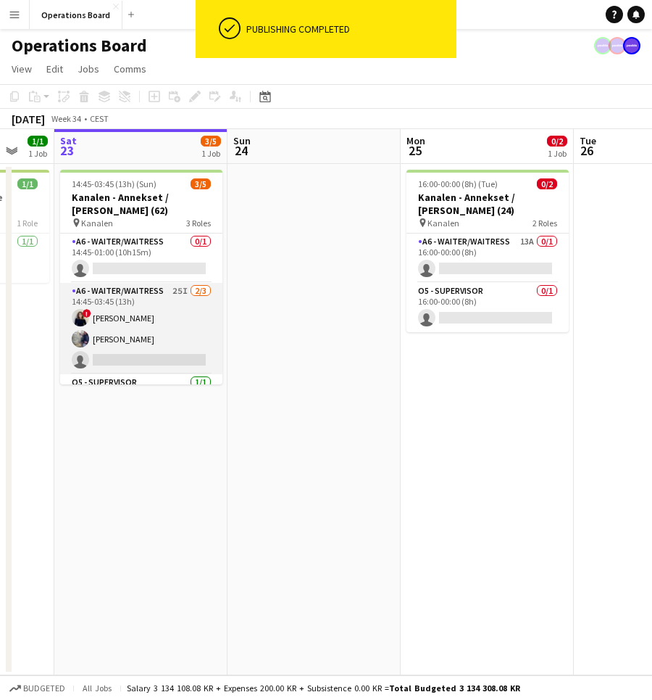
click at [162, 349] on app-card-role "A6 - WAITER/WAITRESS 25I [DATE] 14:45-03:45 (13h) ! [PERSON_NAME] [PERSON_NAME]…" at bounding box center [141, 328] width 162 height 91
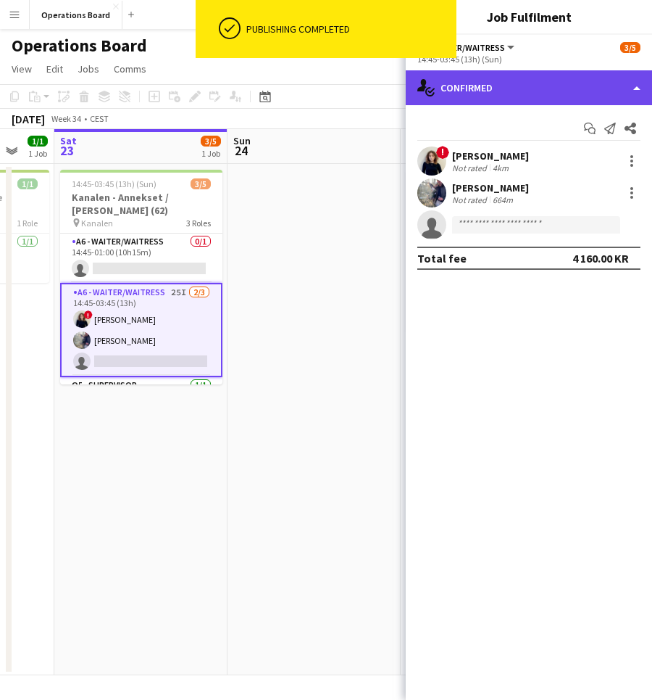
click at [576, 86] on div "single-neutral-actions-check-2 Confirmed" at bounding box center [529, 87] width 246 height 35
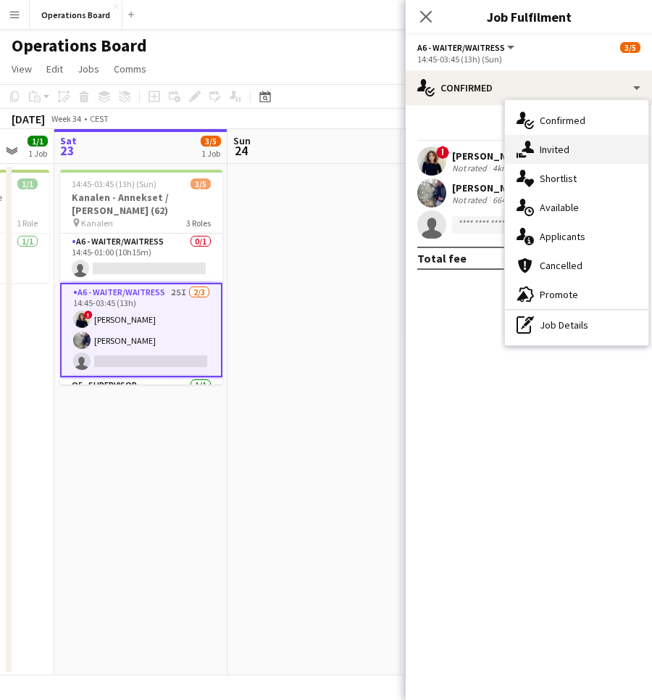
click at [575, 148] on div "single-neutral-actions-share-1 Invited" at bounding box center [577, 149] width 144 height 29
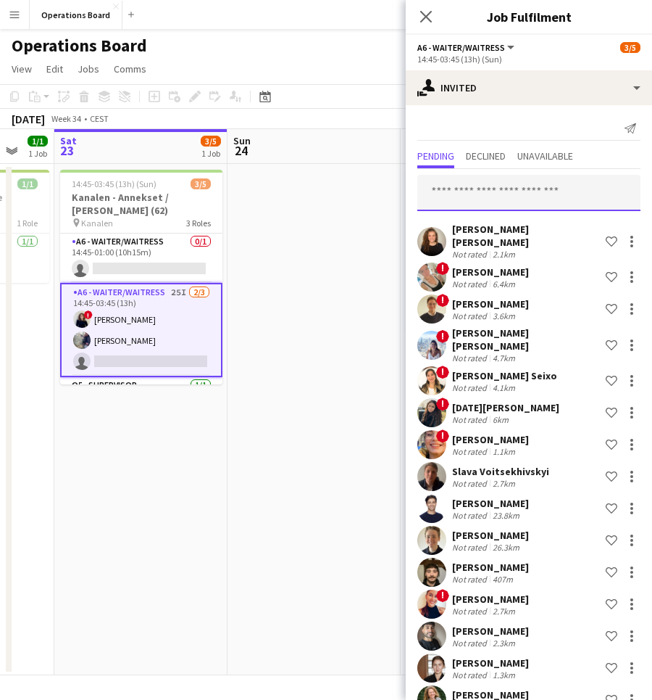
click at [529, 193] on input "text" at bounding box center [529, 193] width 223 height 36
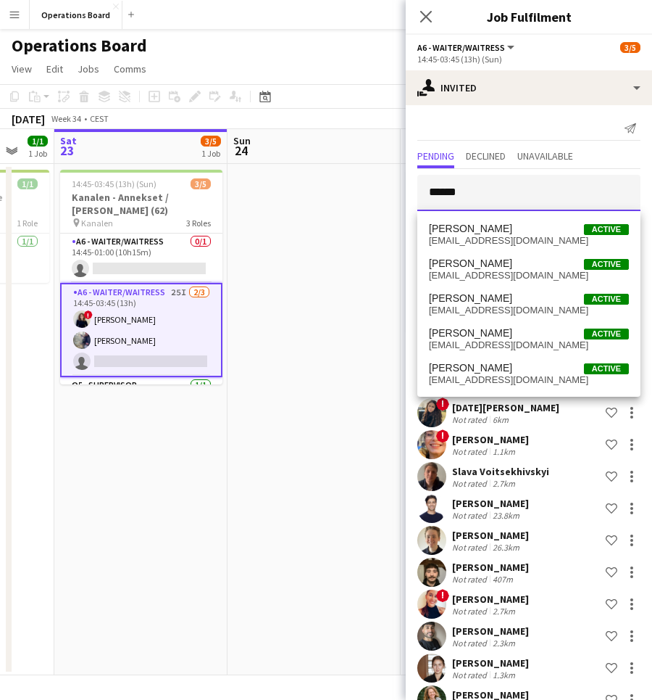
type input "******"
drag, startPoint x: 529, startPoint y: 193, endPoint x: 502, endPoint y: 377, distance: 186.1
click at [501, 377] on span "[EMAIL_ADDRESS][DOMAIN_NAME]" at bounding box center [529, 380] width 200 height 12
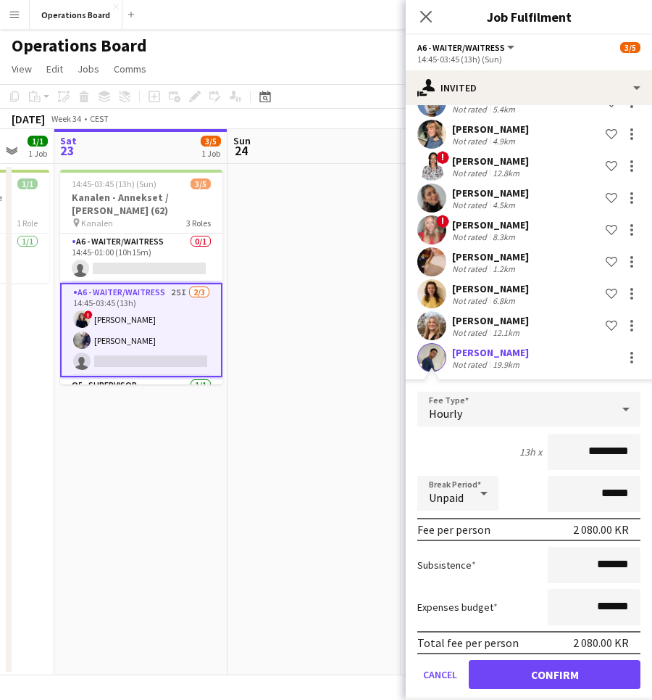
click at [566, 660] on button "Confirm" at bounding box center [555, 674] width 172 height 29
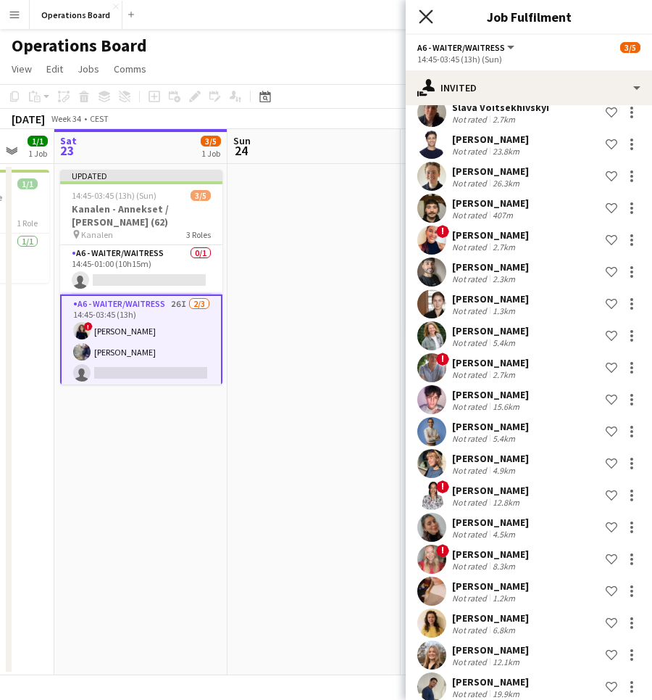
click at [426, 11] on icon "Close pop-in" at bounding box center [426, 16] width 14 height 14
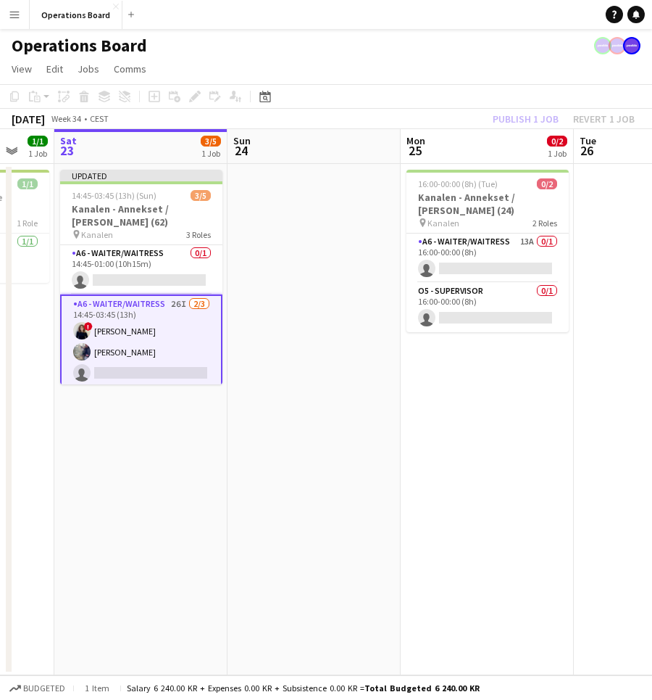
click at [531, 113] on div "Publish 1 job Revert 1 job" at bounding box center [564, 118] width 177 height 19
click at [531, 113] on button "Publish 1 job" at bounding box center [526, 118] width 78 height 19
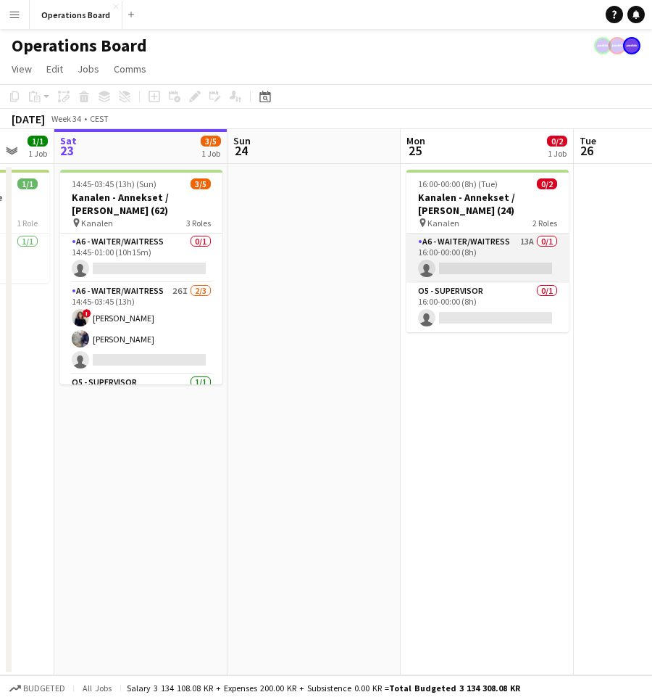
click at [513, 245] on app-card-role "A6 - WAITER/WAITRESS 13A 0/1 16:00-00:00 (8h) single-neutral-actions" at bounding box center [488, 257] width 162 height 49
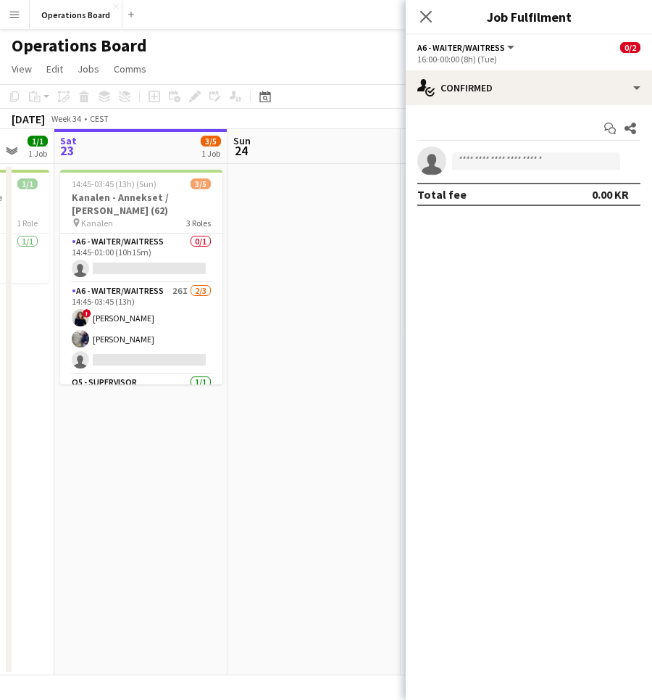
click at [539, 107] on div "Start chat Share single-neutral-actions Total fee 0.00 KR" at bounding box center [529, 161] width 246 height 112
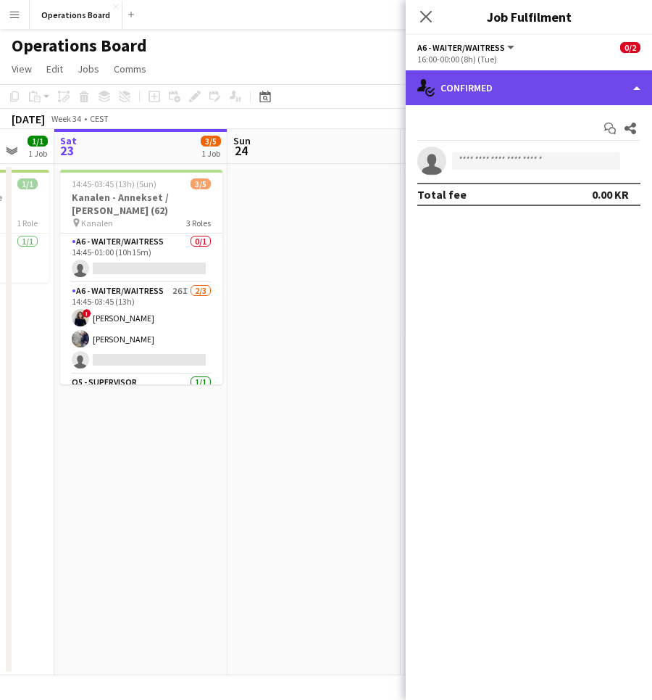
click at [536, 96] on div "single-neutral-actions-check-2 Confirmed" at bounding box center [529, 87] width 246 height 35
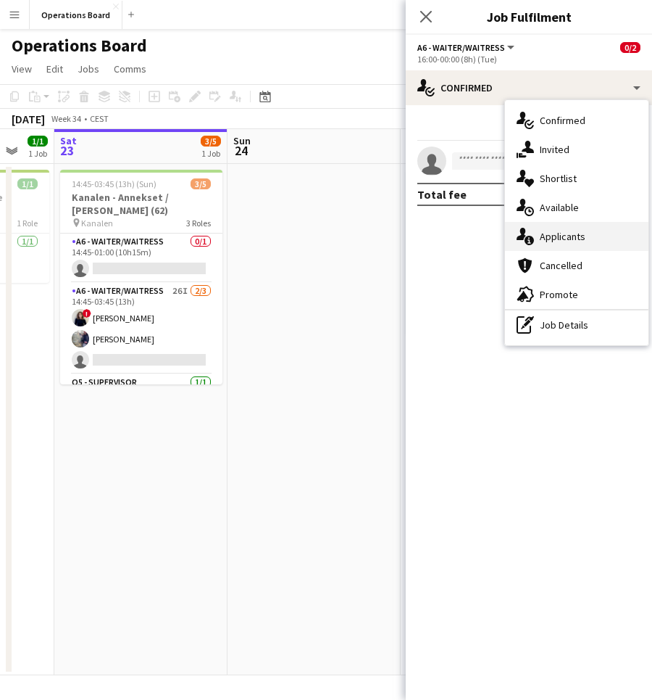
click at [602, 232] on div "single-neutral-actions-information Applicants" at bounding box center [577, 236] width 144 height 29
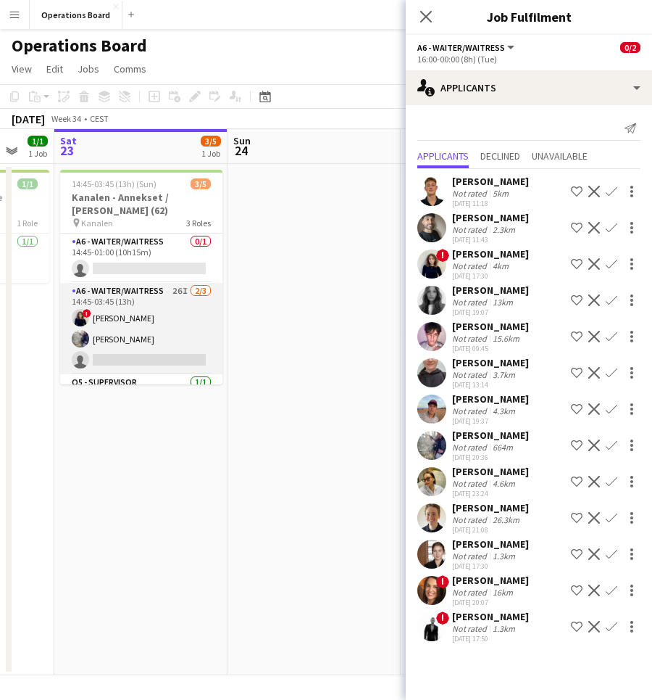
scroll to position [-1, 0]
click at [164, 331] on app-card-role "A6 - WAITER/WAITRESS 26I [DATE] 14:45-03:45 (13h) ! [PERSON_NAME] [PERSON_NAME]…" at bounding box center [141, 328] width 162 height 91
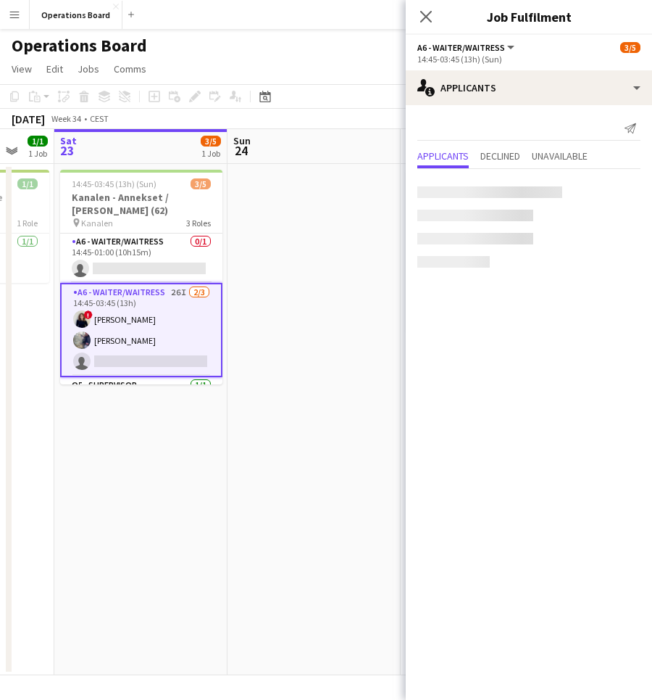
scroll to position [0, 0]
click at [168, 264] on app-card-role "A6 - WAITER/WAITRESS 0/1 14:45-01:00 (10h15m) single-neutral-actions" at bounding box center [141, 257] width 162 height 49
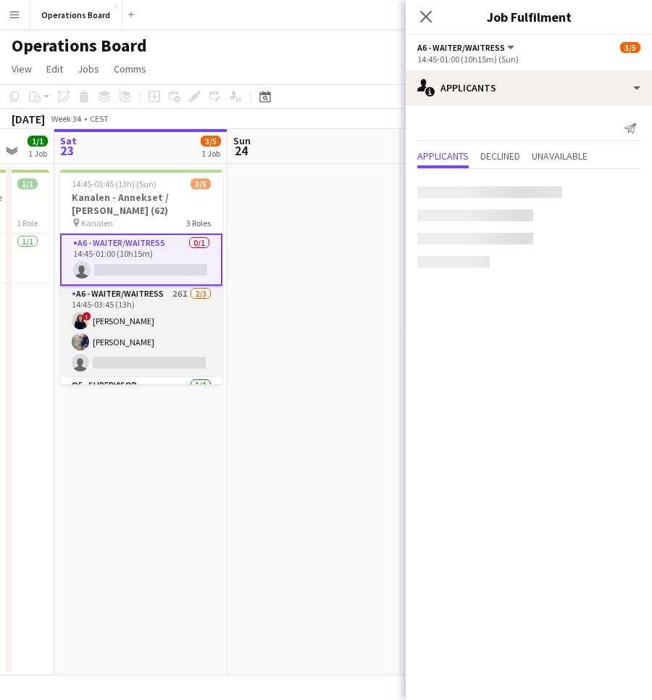
click at [167, 315] on app-card-role "A6 - WAITER/WAITRESS 26I [DATE] 14:45-03:45 (13h) ! [PERSON_NAME] [PERSON_NAME]…" at bounding box center [141, 331] width 162 height 91
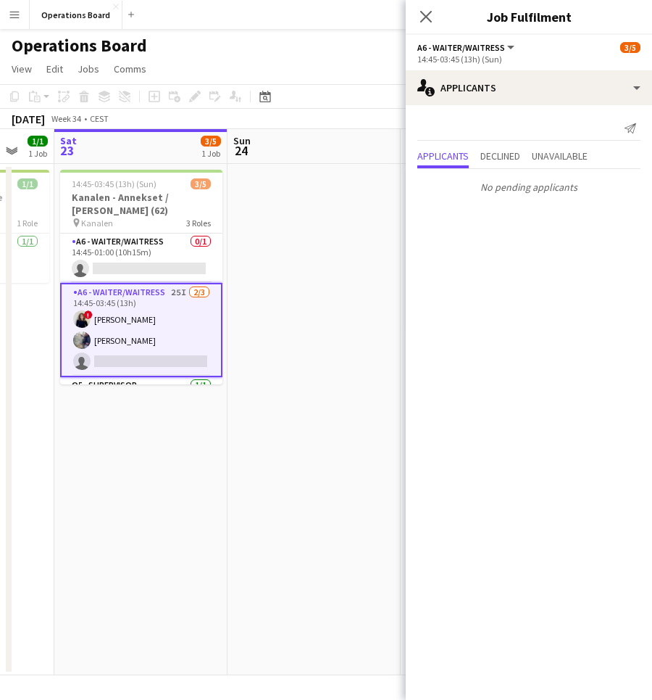
click at [427, 26] on div "Close pop-in" at bounding box center [426, 16] width 41 height 33
click at [425, 23] on app-icon "Close pop-in" at bounding box center [426, 17] width 21 height 21
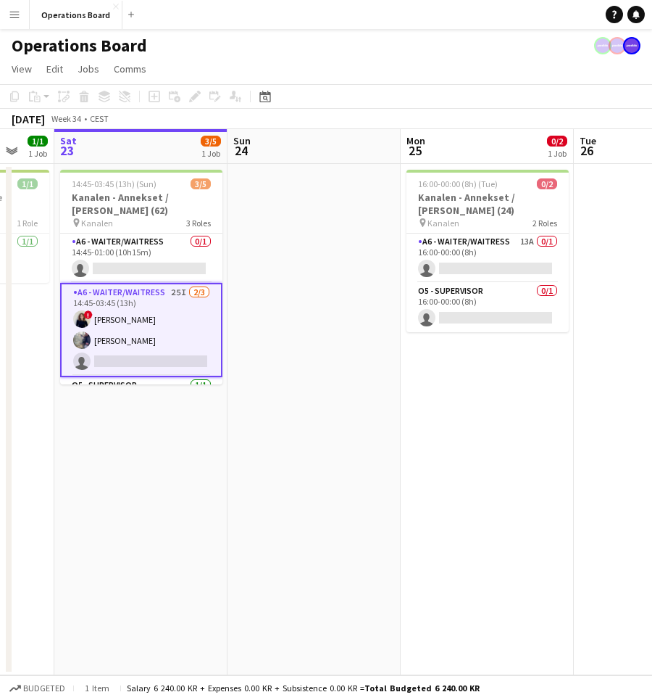
click at [152, 334] on app-card-role "A6 - WAITER/WAITRESS 25I [DATE] 14:45-03:45 (13h) ! [PERSON_NAME] [PERSON_NAME]…" at bounding box center [141, 330] width 162 height 94
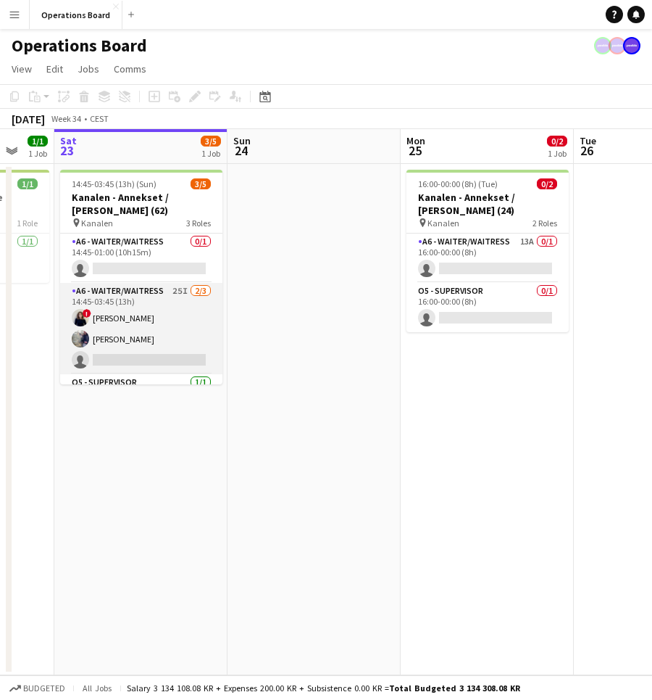
click at [152, 341] on app-card-role "A6 - WAITER/WAITRESS 25I [DATE] 14:45-03:45 (13h) ! [PERSON_NAME] [PERSON_NAME]…" at bounding box center [141, 328] width 162 height 91
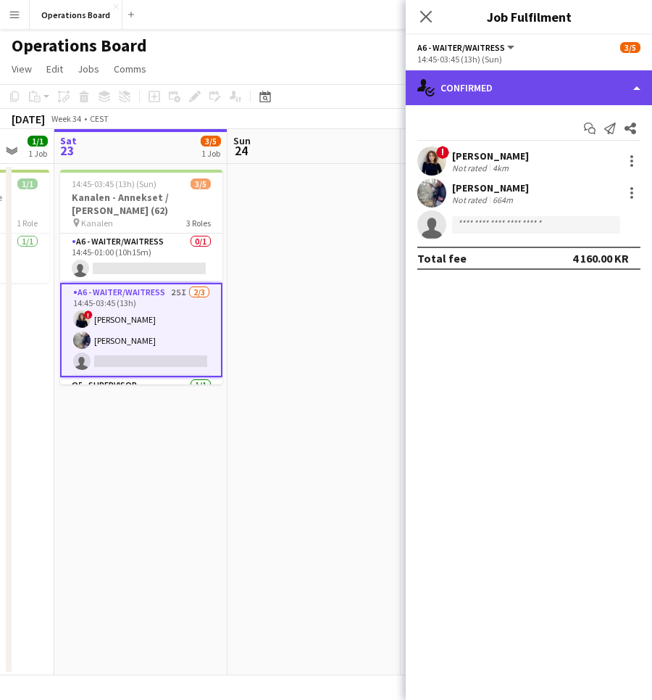
click at [547, 70] on div "single-neutral-actions-check-2 Confirmed" at bounding box center [529, 87] width 246 height 35
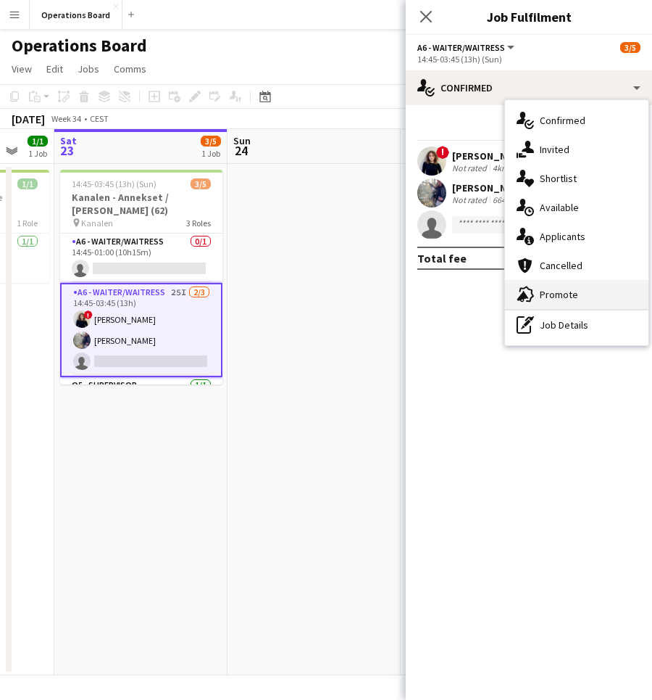
click at [598, 297] on div "advertising-megaphone Promote" at bounding box center [577, 294] width 144 height 29
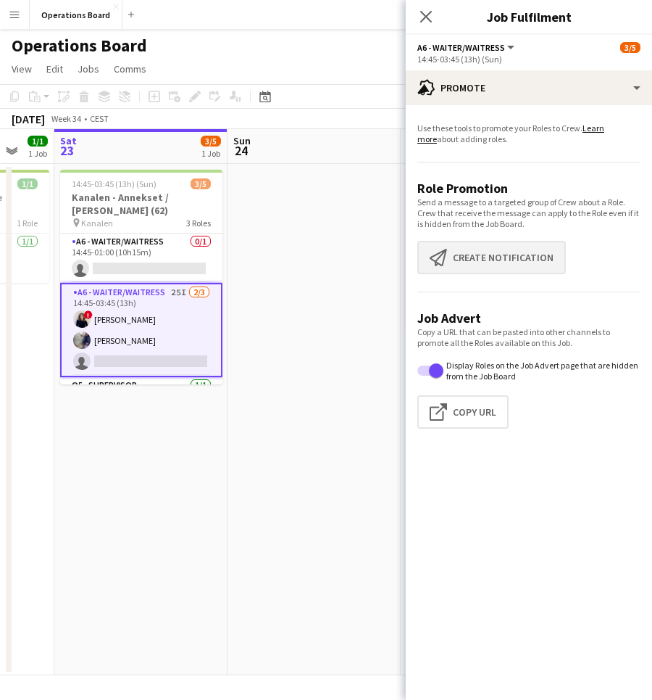
click at [525, 249] on button "Create notification Create notification" at bounding box center [492, 257] width 149 height 33
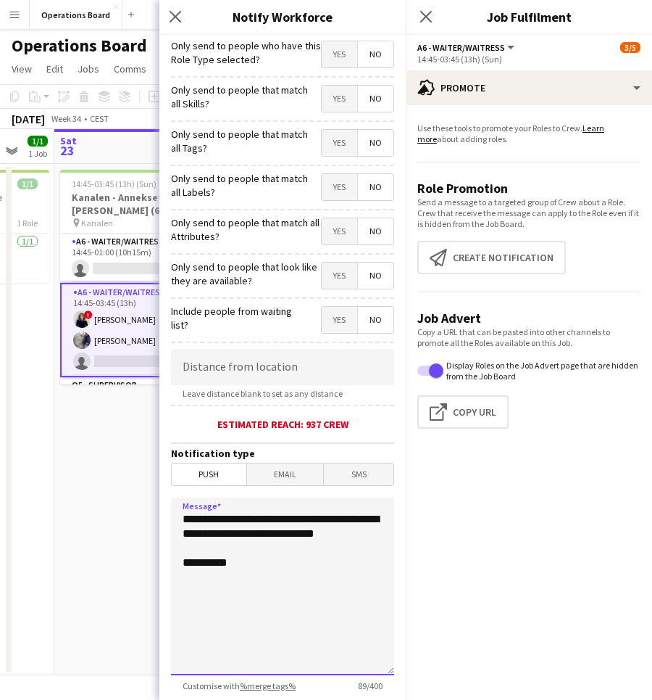
drag, startPoint x: 237, startPoint y: 618, endPoint x: 149, endPoint y: 417, distance: 219.1
click at [149, 417] on body "Menu Boards Boards Boards All jobs Status Workforce Workforce My Workforce Recr…" at bounding box center [326, 350] width 652 height 700
paste textarea "**********"
type textarea "**********"
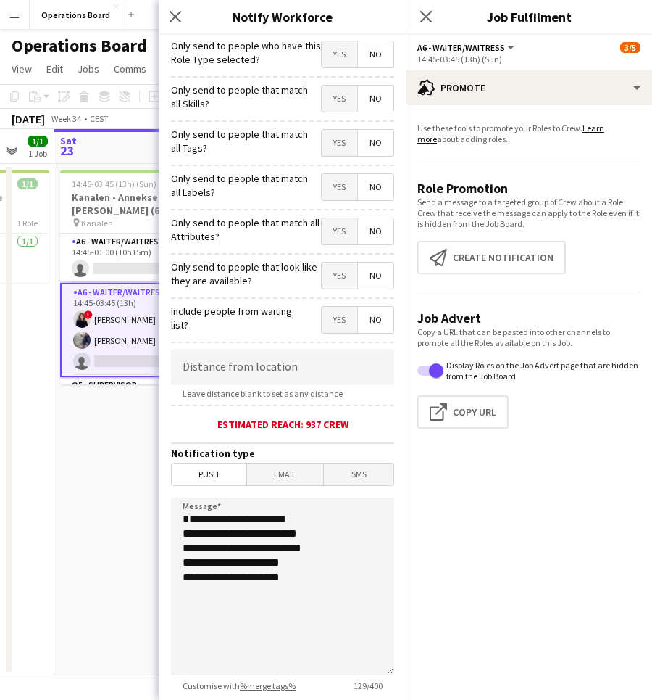
click at [338, 294] on form "**********" at bounding box center [282, 416] width 246 height 763
click at [336, 291] on form "**********" at bounding box center [282, 416] width 246 height 763
click at [336, 280] on span "Yes" at bounding box center [340, 275] width 36 height 26
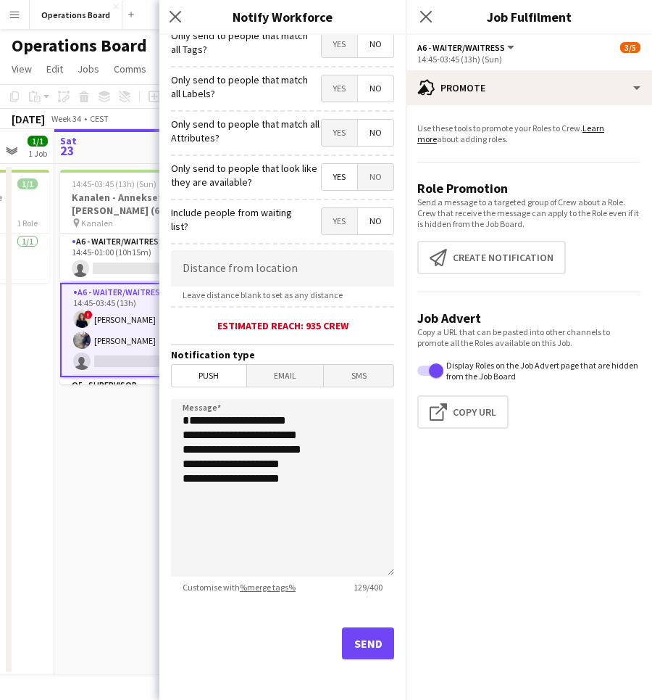
scroll to position [99, 0]
click at [375, 634] on button "Send" at bounding box center [368, 643] width 52 height 32
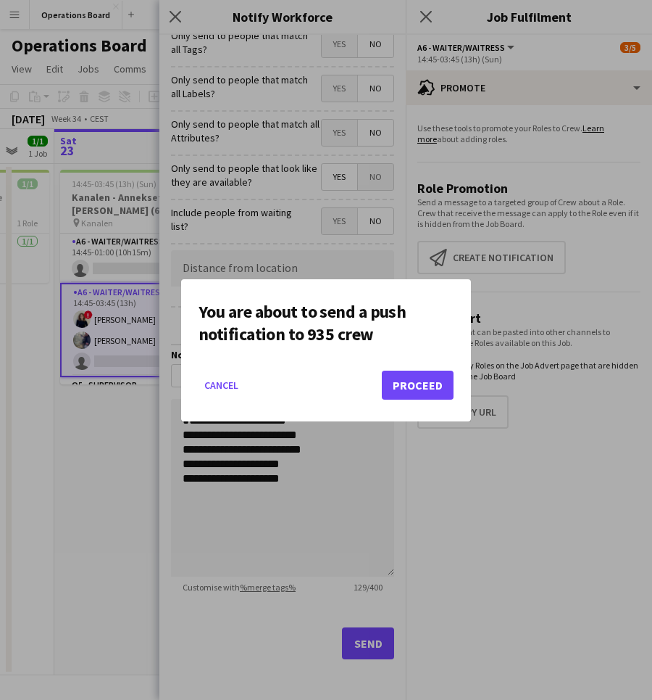
click at [420, 383] on button "Proceed" at bounding box center [418, 384] width 72 height 29
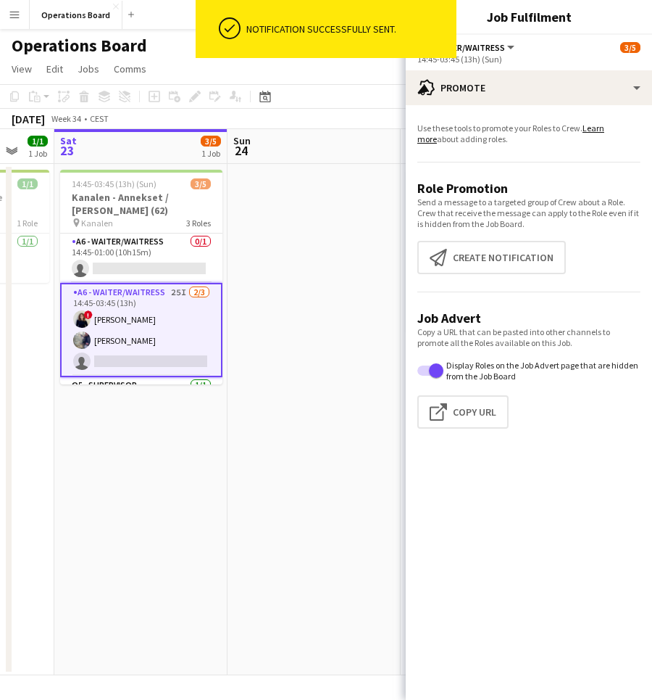
scroll to position [0, 0]
click at [436, 21] on div "Notification successfully sent." at bounding box center [349, 29] width 216 height 58
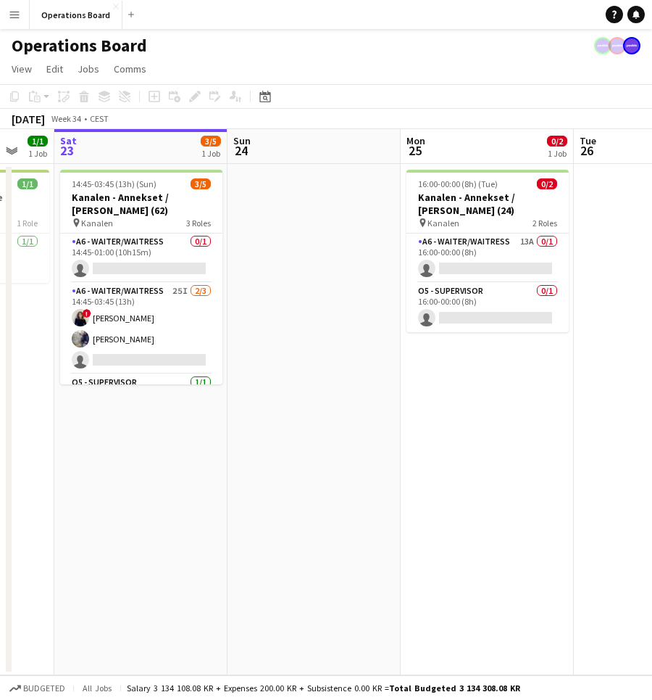
click at [13, 13] on app-icon "Menu" at bounding box center [15, 15] width 12 height 12
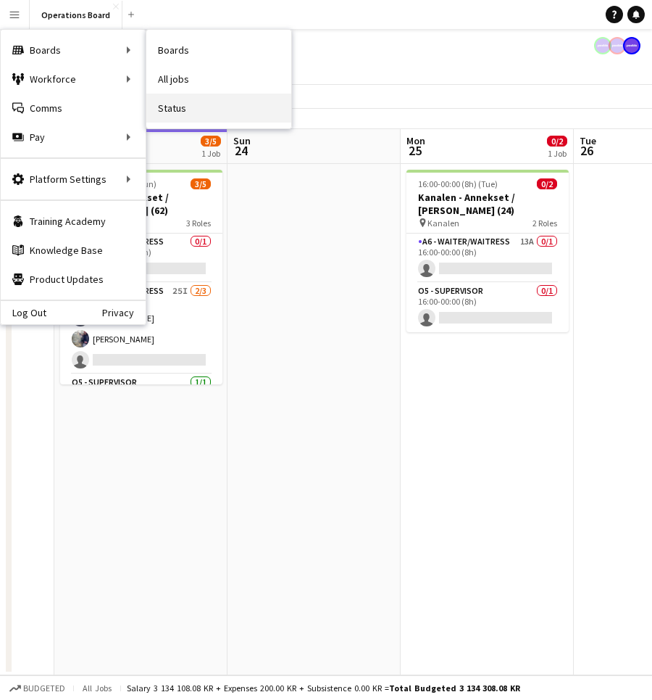
click at [170, 106] on link "Status" at bounding box center [218, 108] width 145 height 29
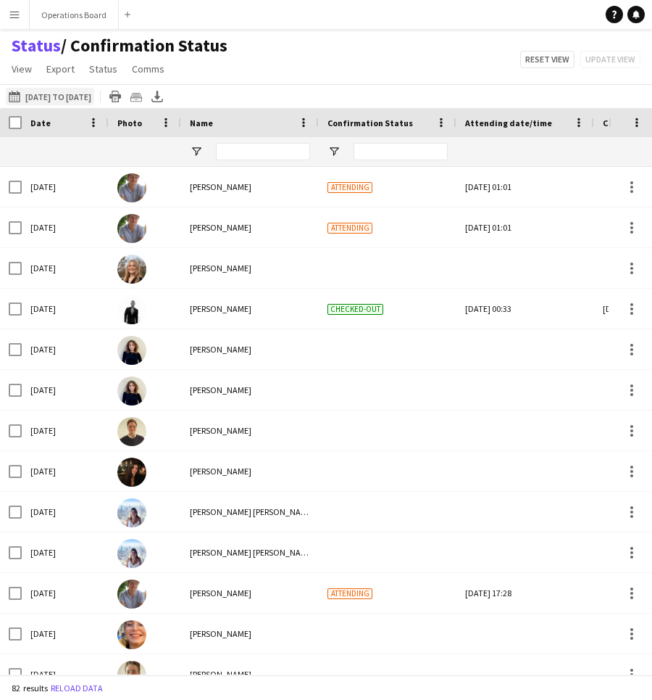
click at [61, 98] on button "[DATE] to [DATE] [DATE] to [DATE]" at bounding box center [50, 96] width 88 height 17
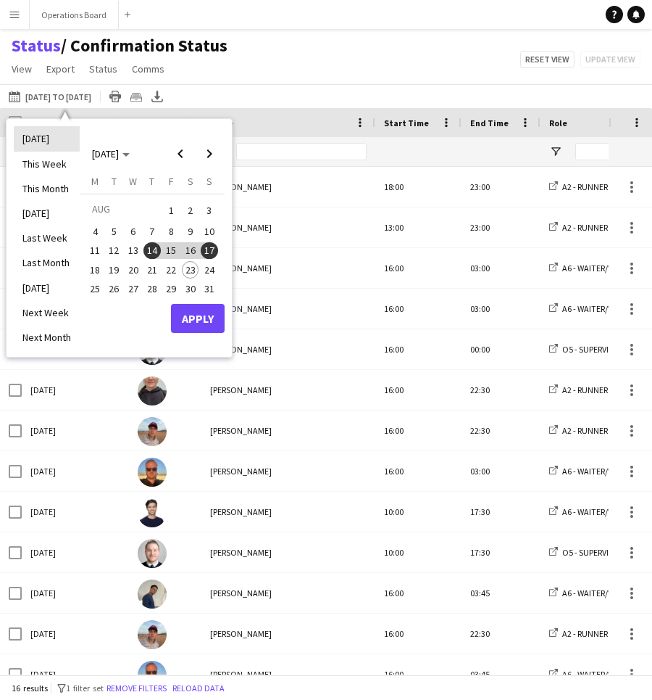
click at [45, 144] on li "[DATE]" at bounding box center [47, 138] width 66 height 25
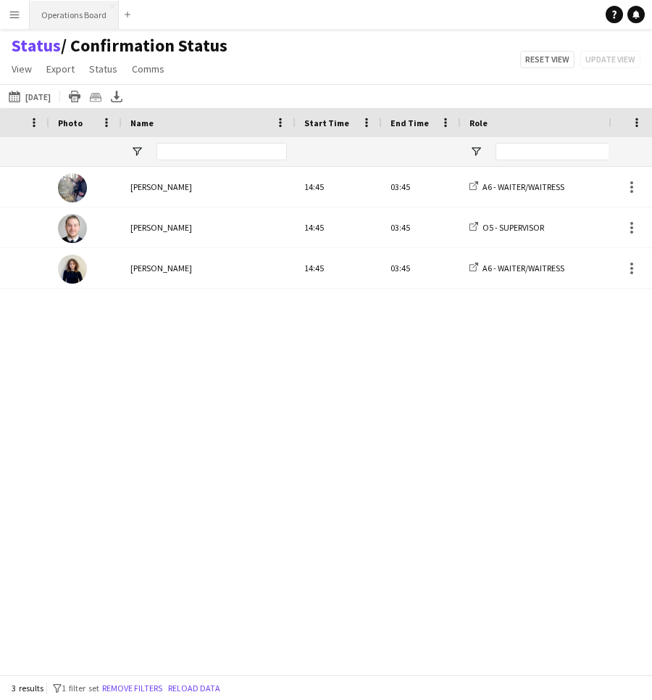
click at [97, 17] on button "Operations Board Close" at bounding box center [74, 15] width 89 height 28
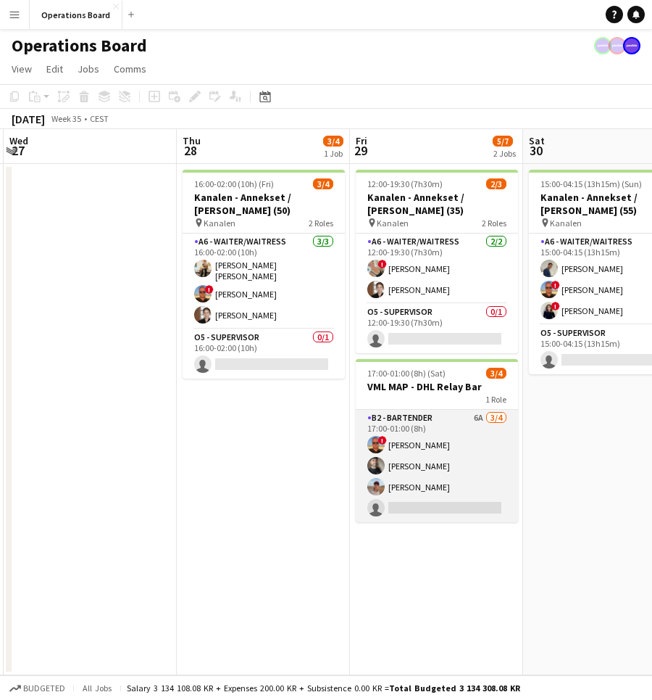
click at [512, 494] on app-card-role "B2 - BARTENDER 6A [DATE] 17:00-01:00 (8h) ! [PERSON_NAME] [PERSON_NAME] [PERSON…" at bounding box center [437, 466] width 162 height 112
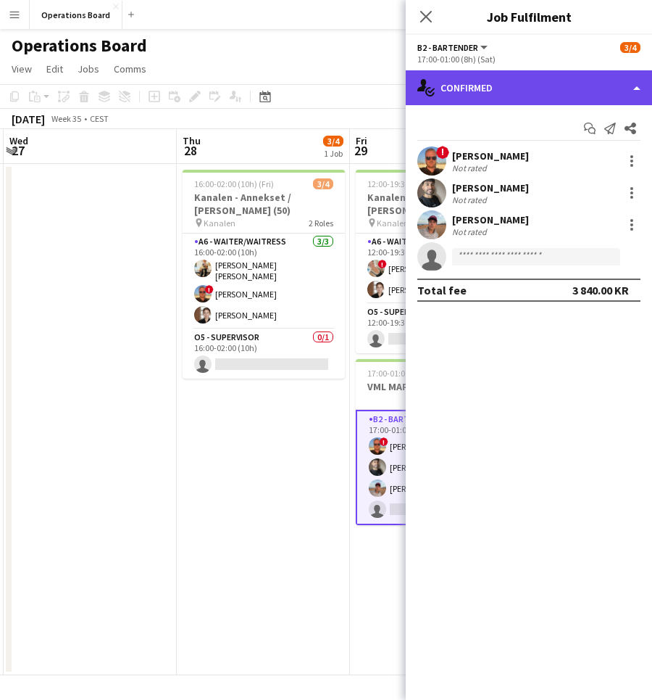
click at [520, 81] on div "single-neutral-actions-check-2 Confirmed" at bounding box center [529, 87] width 246 height 35
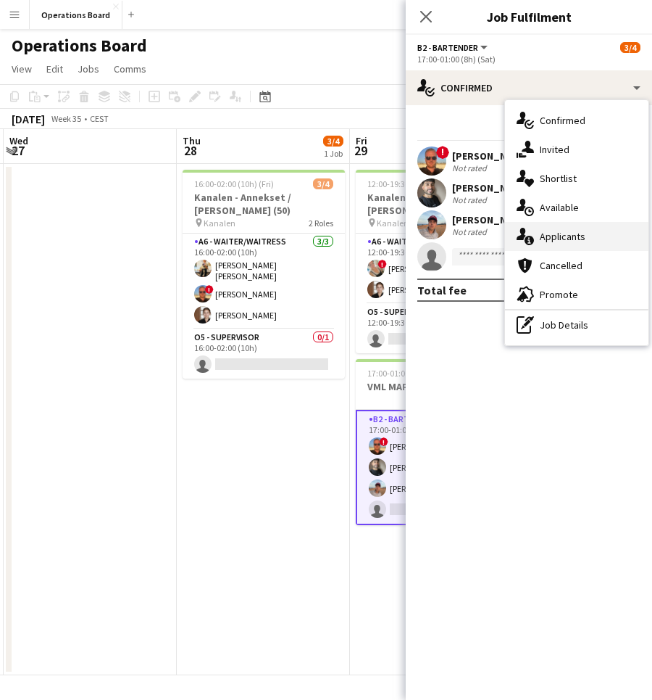
click at [570, 228] on div "single-neutral-actions-information Applicants" at bounding box center [577, 236] width 144 height 29
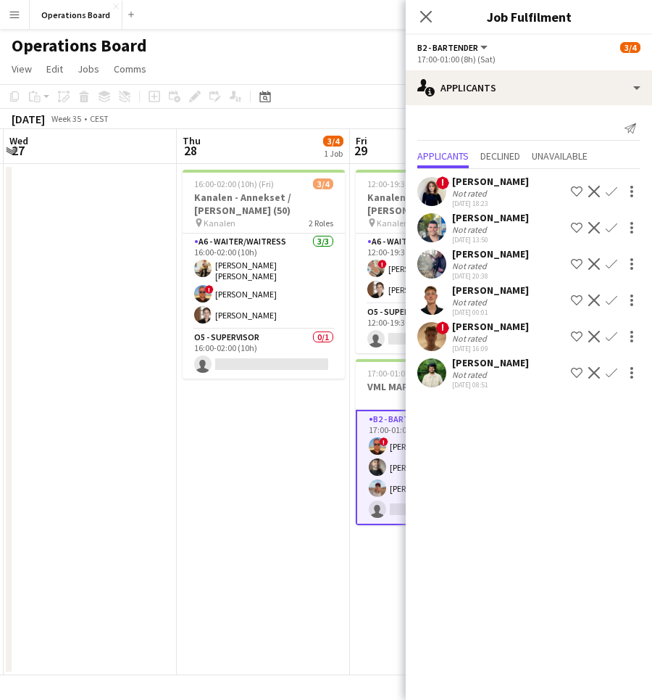
click at [412, 12] on div "Close pop-in" at bounding box center [426, 16] width 41 height 33
click at [418, 12] on div "Close pop-in" at bounding box center [426, 16] width 41 height 33
click at [421, 7] on div "Close pop-in" at bounding box center [426, 16] width 41 height 33
click at [423, 14] on icon at bounding box center [426, 16] width 14 height 14
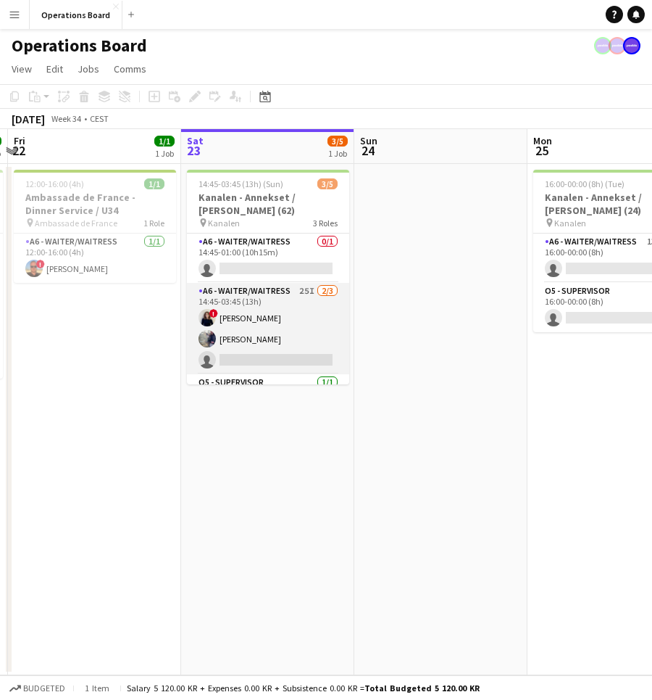
click at [279, 302] on app-card-role "A6 - WAITER/WAITRESS 25I [DATE] 14:45-03:45 (13h) ! [PERSON_NAME] [PERSON_NAME]…" at bounding box center [268, 328] width 162 height 91
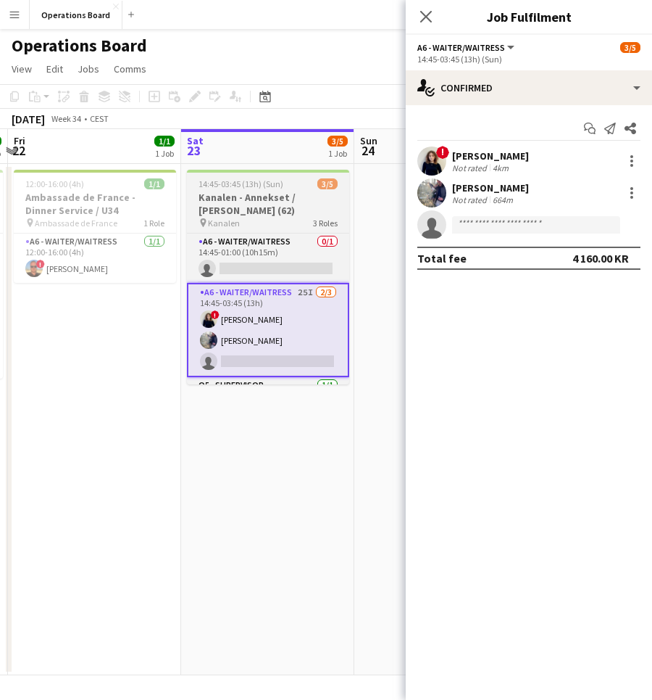
click at [250, 187] on span "14:45-03:45 (13h) (Sun)" at bounding box center [241, 183] width 85 height 11
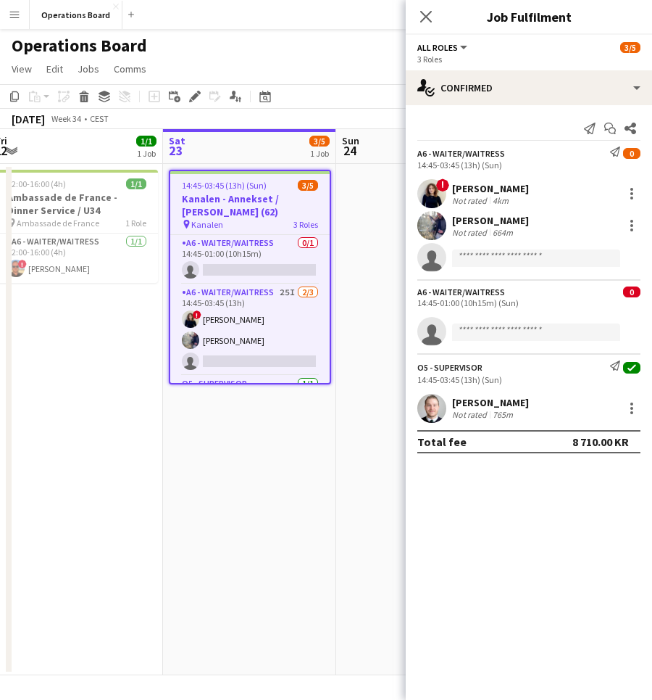
scroll to position [0, 361]
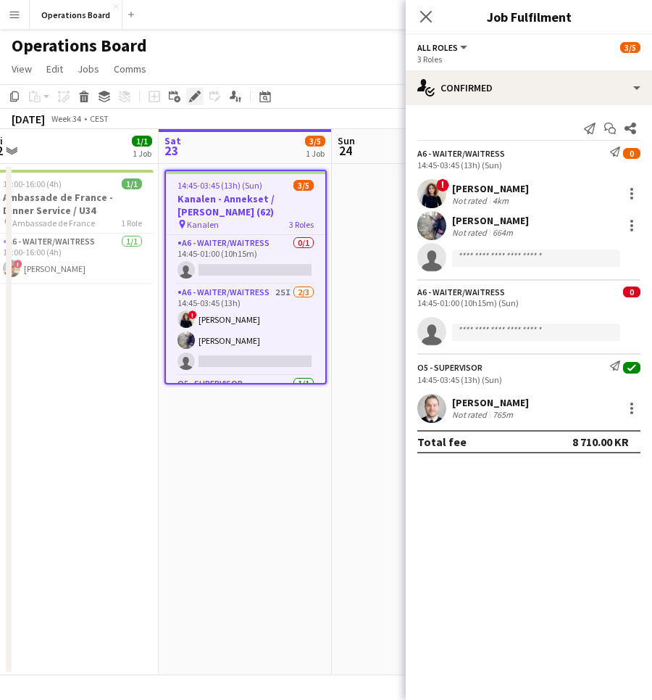
drag, startPoint x: 250, startPoint y: 187, endPoint x: 193, endPoint y: 99, distance: 105.4
click at [193, 99] on app-calendar "Copy Paste Paste Command V Paste with crew Command Shift V Paste linked Job [GE…" at bounding box center [326, 379] width 652 height 591
click at [434, 25] on div "Close pop-in" at bounding box center [426, 16] width 41 height 33
click at [429, 22] on icon "Close pop-in" at bounding box center [426, 16] width 14 height 14
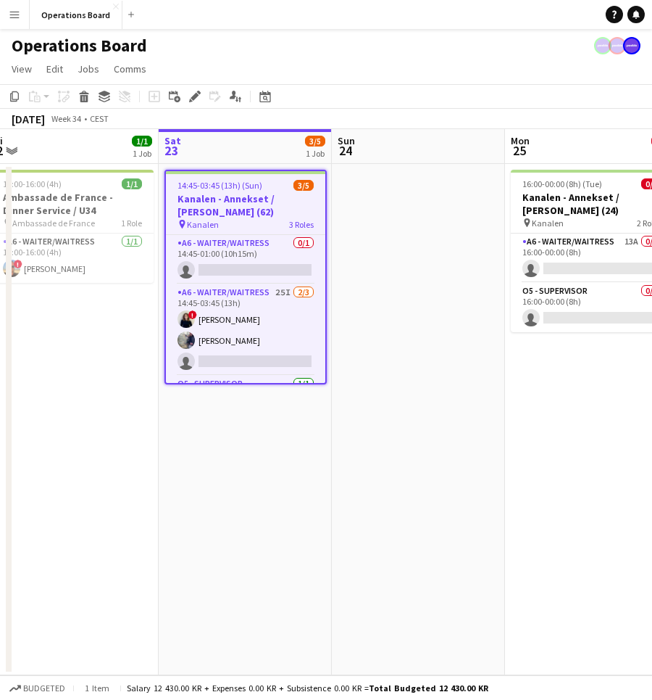
click at [436, 46] on div "Operations Board" at bounding box center [326, 43] width 652 height 28
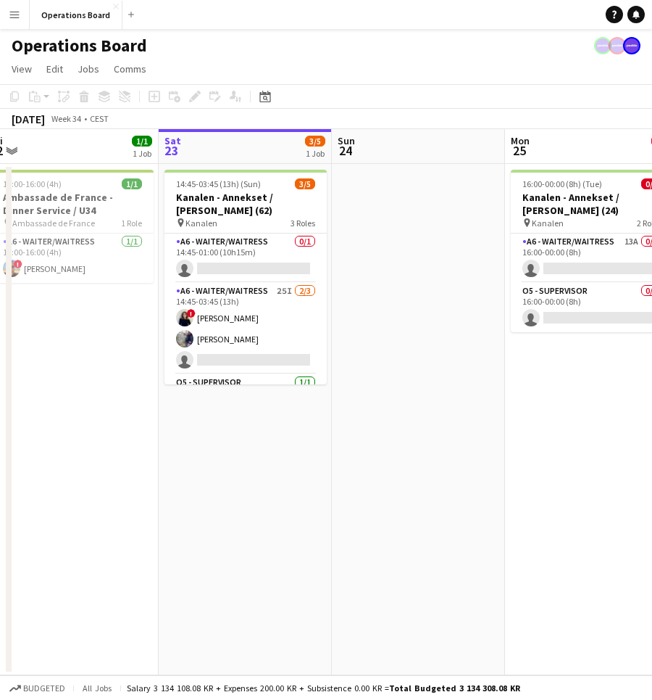
scroll to position [0, 484]
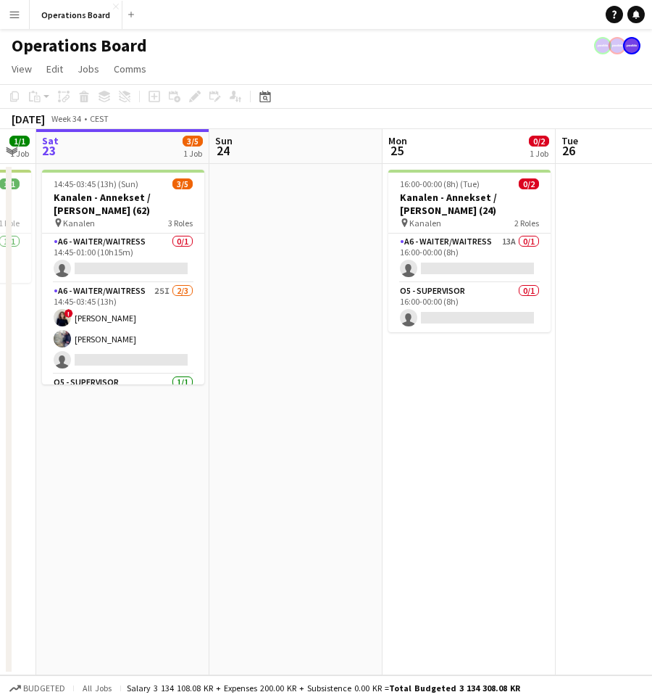
click at [378, 254] on app-date-cell at bounding box center [295, 419] width 173 height 511
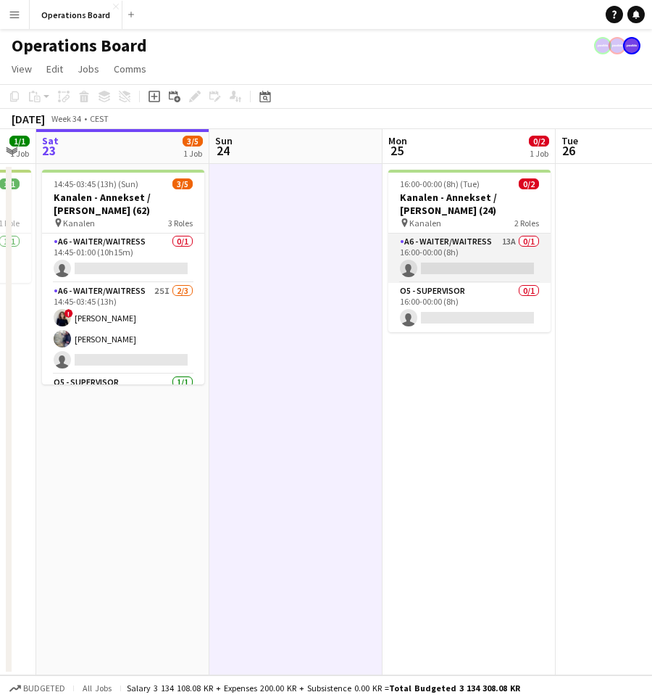
click at [410, 254] on app-card-role "A6 - WAITER/WAITRESS 13A 0/1 16:00-00:00 (8h) single-neutral-actions" at bounding box center [470, 257] width 162 height 49
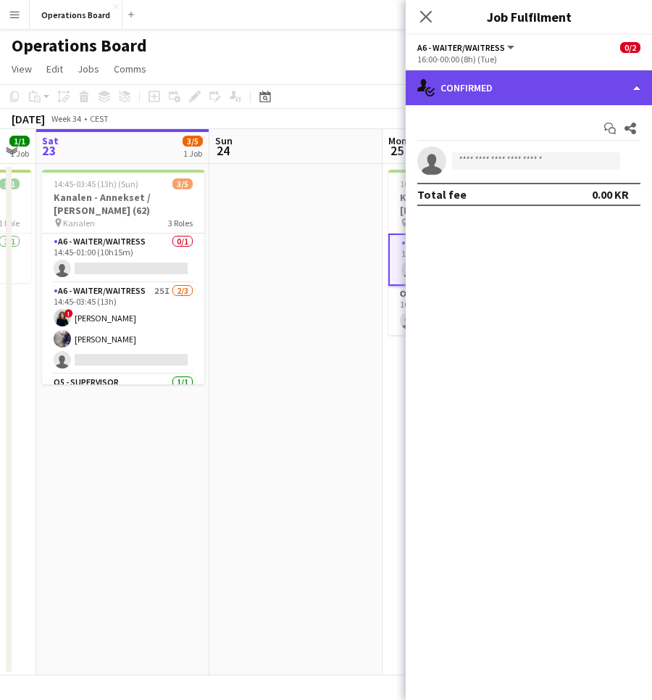
click at [536, 95] on div "single-neutral-actions-check-2 Confirmed" at bounding box center [529, 87] width 246 height 35
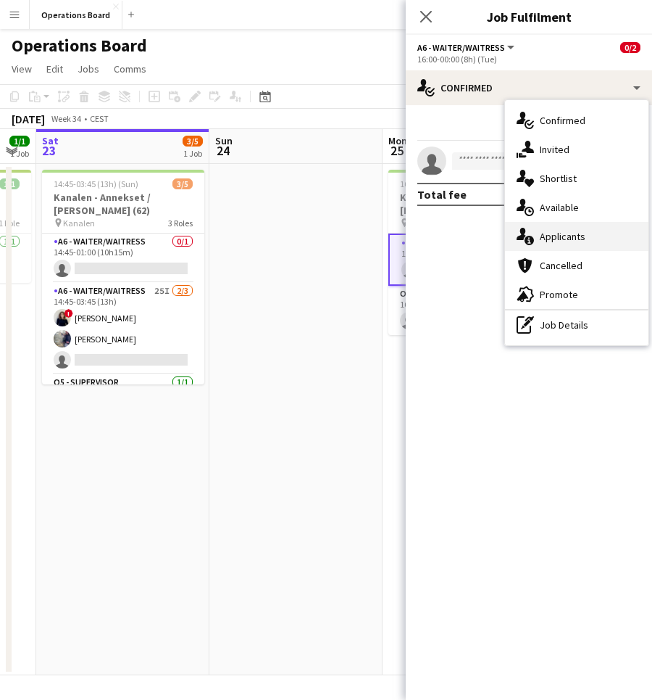
click at [586, 243] on div "single-neutral-actions-information Applicants" at bounding box center [577, 236] width 144 height 29
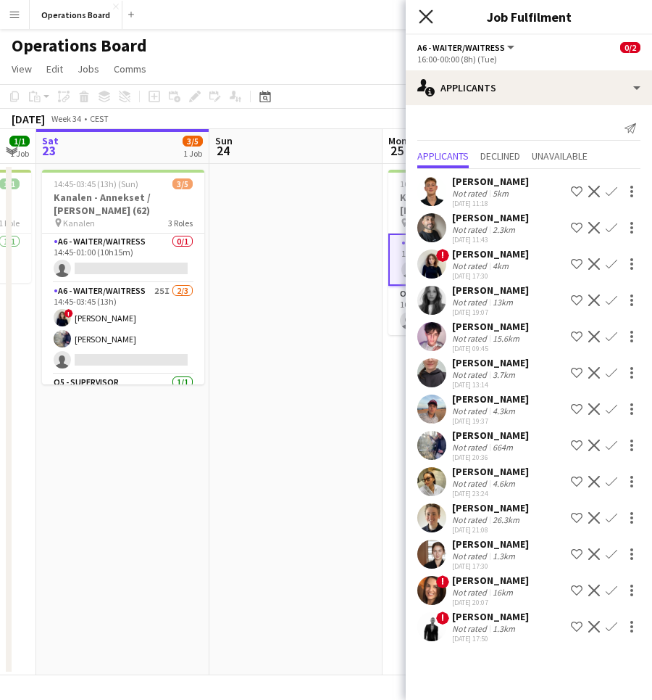
click at [426, 18] on icon "Close pop-in" at bounding box center [426, 16] width 14 height 14
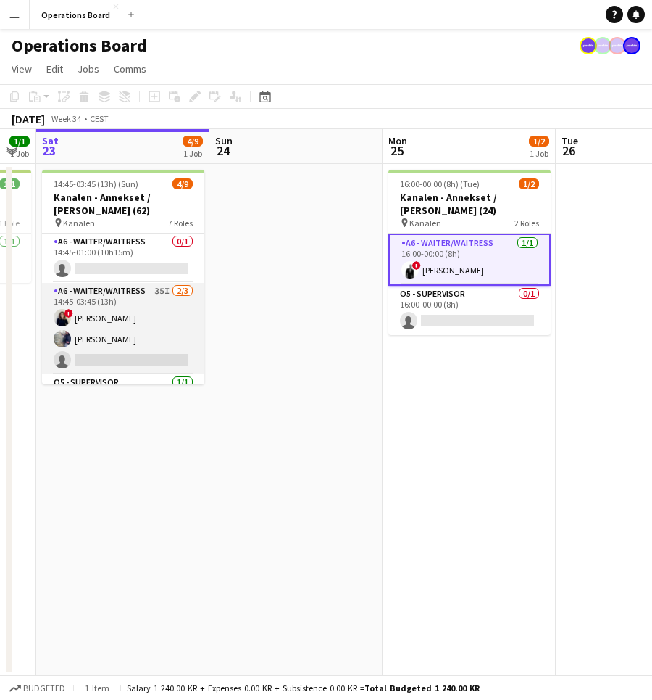
scroll to position [0, 0]
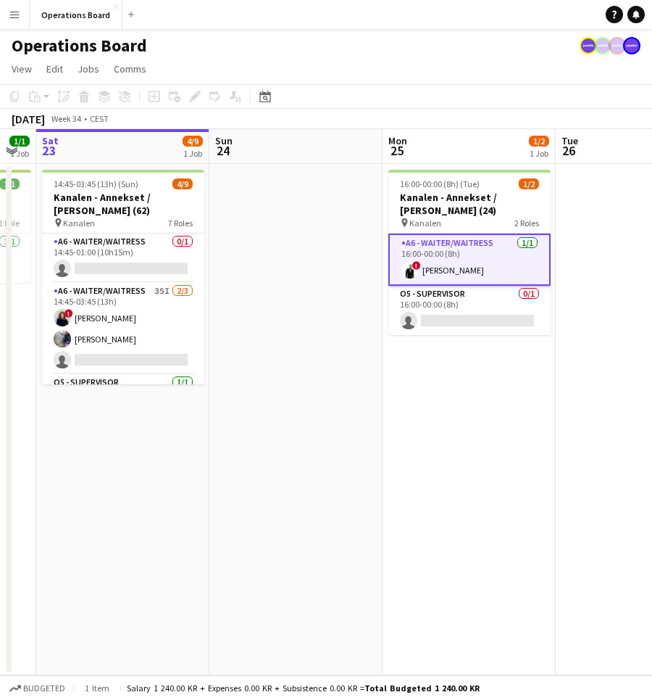
click at [325, 65] on app-page-menu "View Day view expanded Day view collapsed Month view Date picker Jump to [DATE]…" at bounding box center [326, 71] width 652 height 28
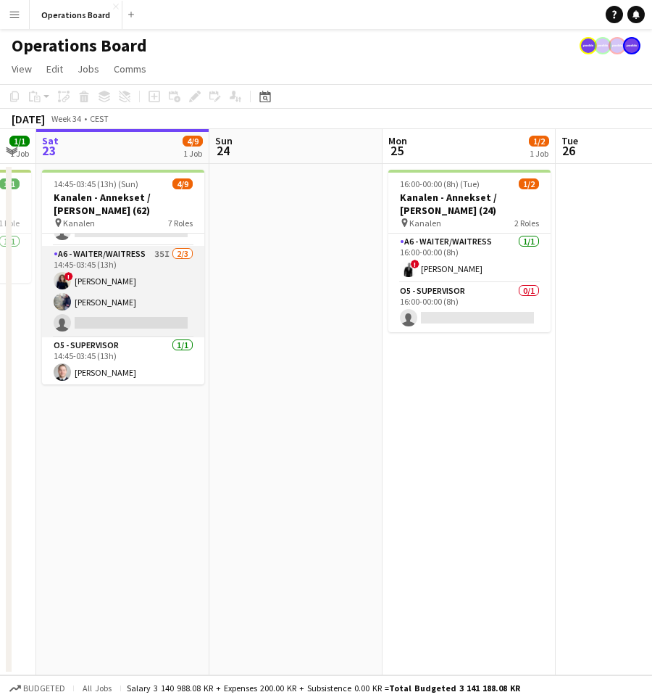
scroll to position [38, 0]
